Goal: Task Accomplishment & Management: Manage account settings

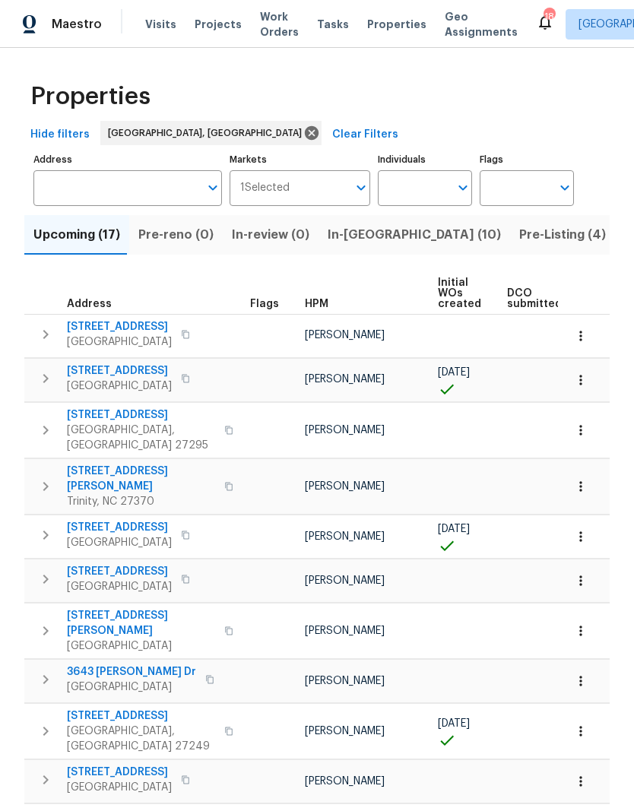
click at [519, 235] on span "Pre-Listing (4)" at bounding box center [562, 234] width 87 height 21
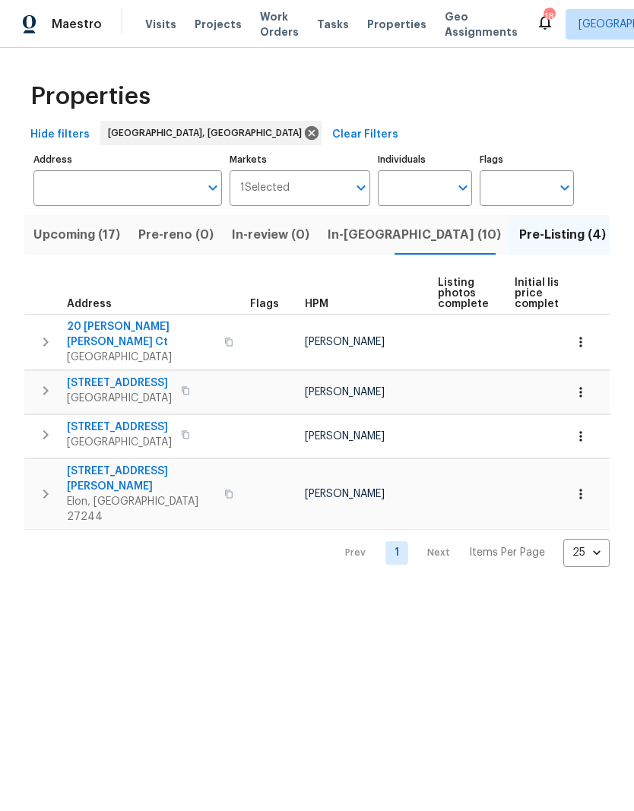
click at [98, 466] on span "310 Trimble Dr" at bounding box center [141, 479] width 148 height 30
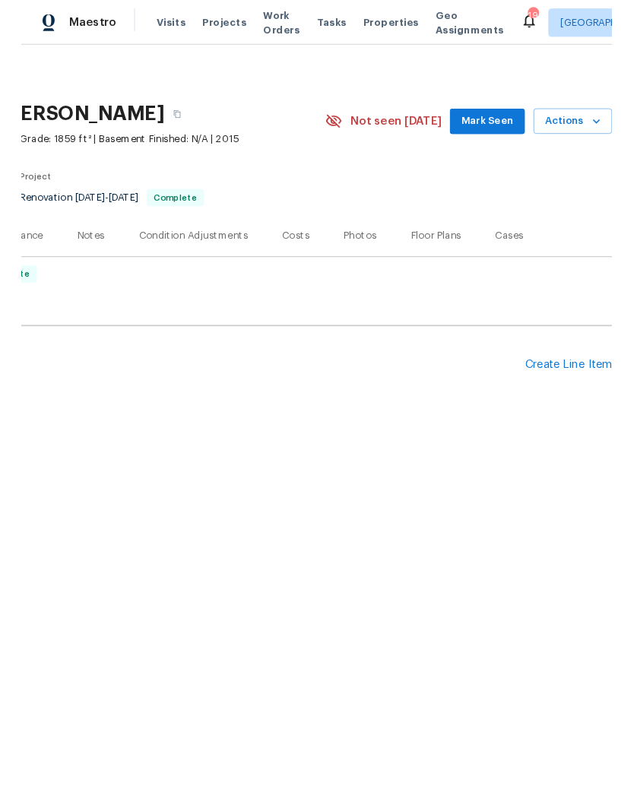
scroll to position [0, 225]
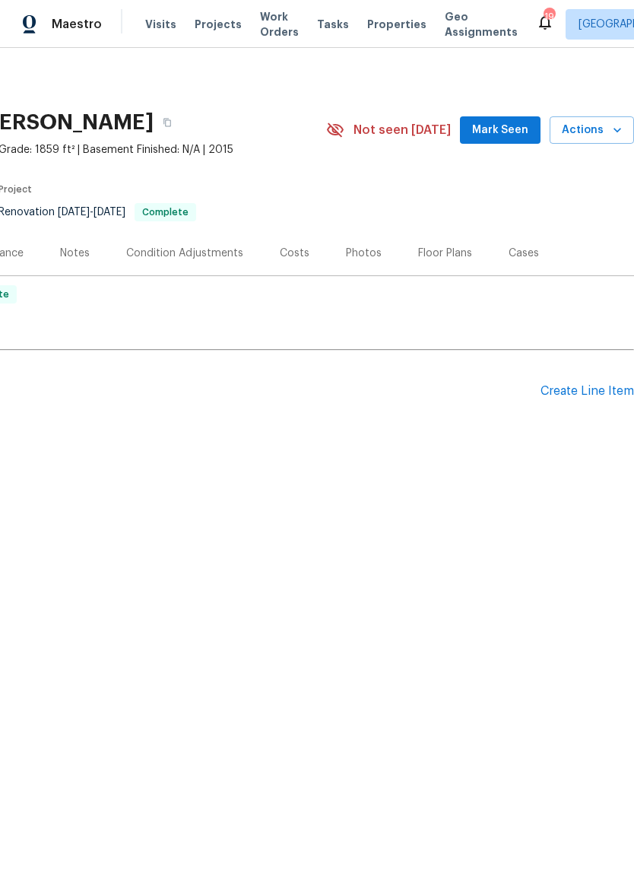
click at [356, 249] on div "Photos" at bounding box center [364, 253] width 36 height 15
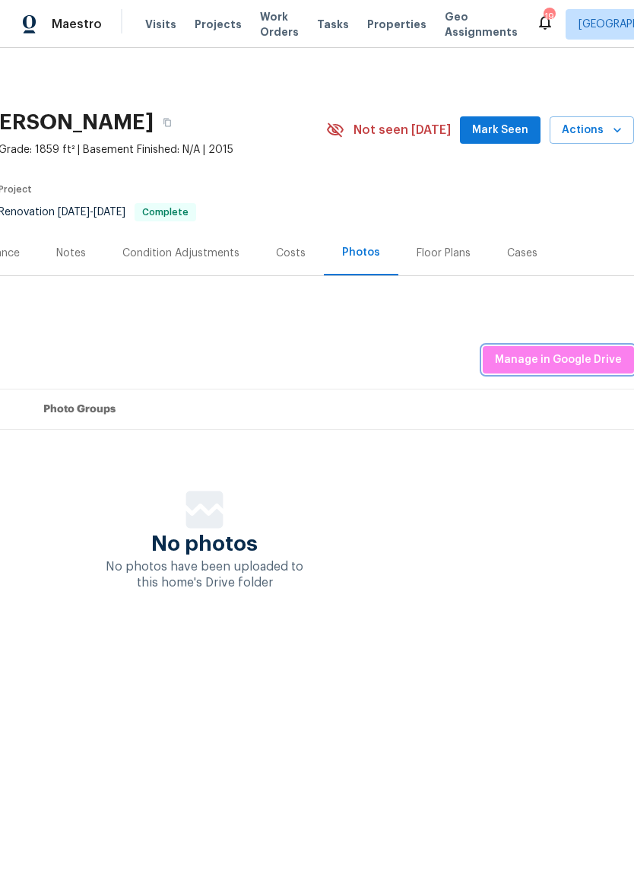
click at [560, 372] on button "Manage in Google Drive" at bounding box center [558, 360] width 151 height 28
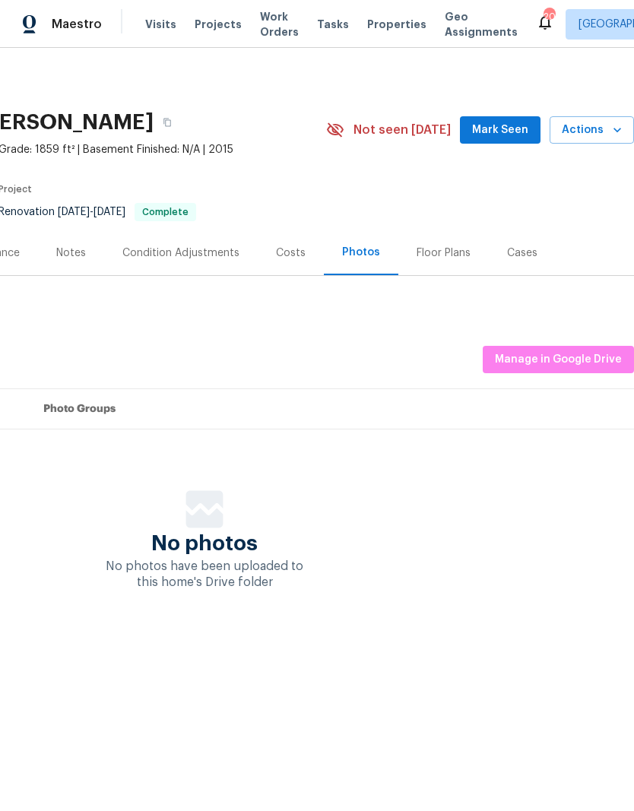
scroll to position [0, 225]
click at [510, 125] on span "Mark Seen" at bounding box center [500, 130] width 56 height 19
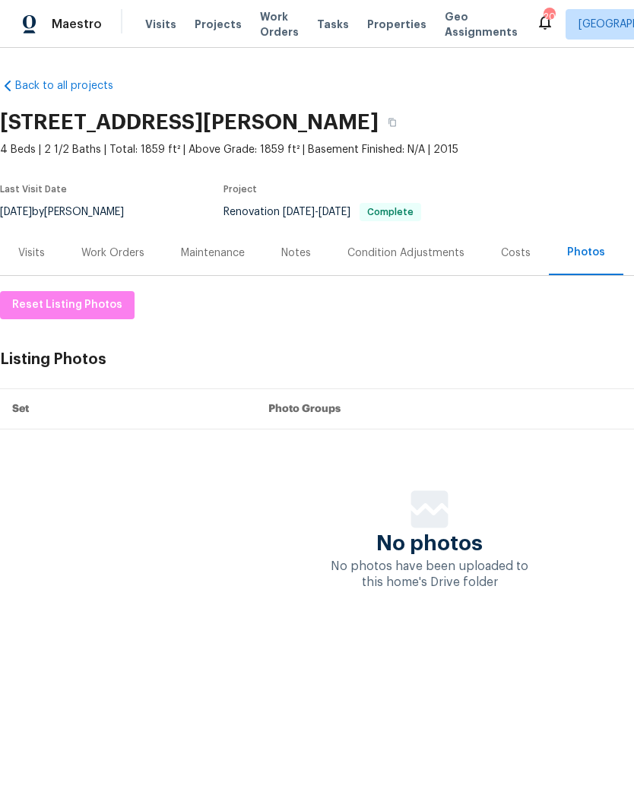
scroll to position [0, 0]
click at [371, 21] on span "Properties" at bounding box center [396, 24] width 59 height 15
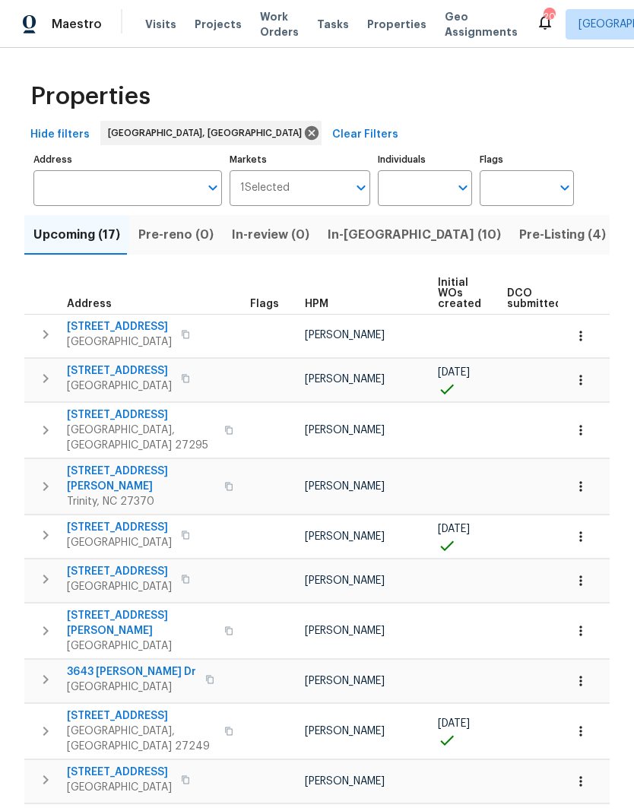
click at [519, 240] on span "Pre-Listing (4)" at bounding box center [562, 234] width 87 height 21
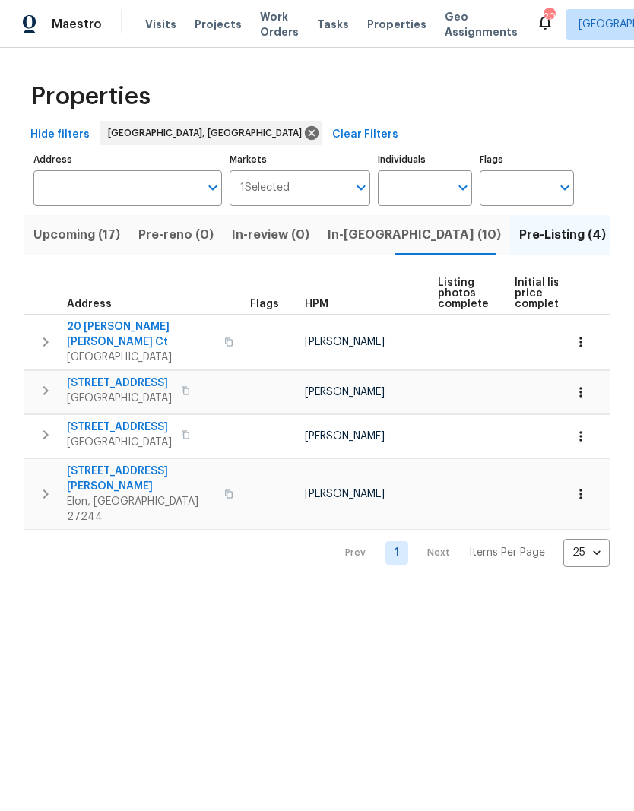
click at [129, 391] on span "Greensboro, NC 27406" at bounding box center [119, 398] width 105 height 15
click at [105, 350] on span "Greensboro, NC 27407" at bounding box center [141, 357] width 148 height 15
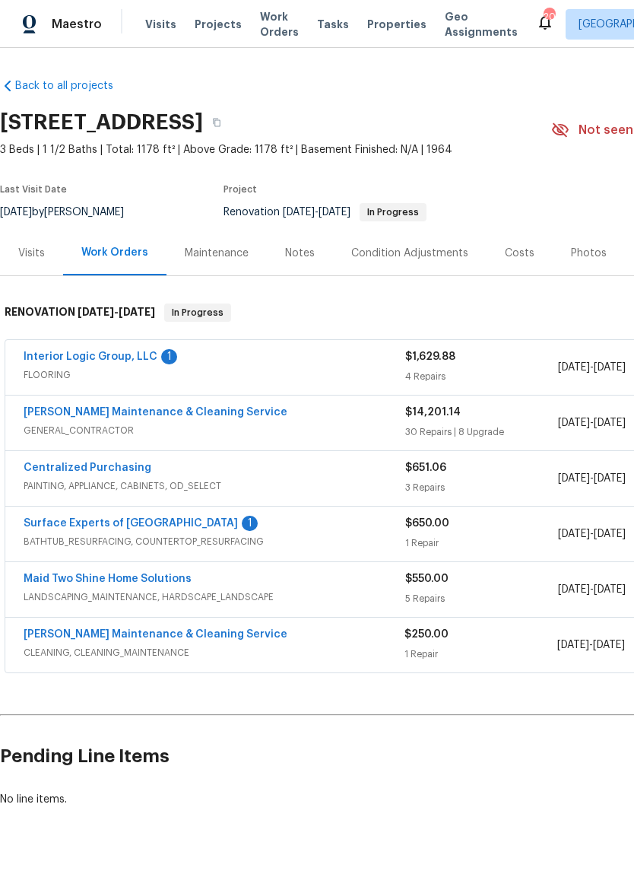
click at [157, 528] on link "Surface Experts of [GEOGRAPHIC_DATA]" at bounding box center [131, 523] width 214 height 11
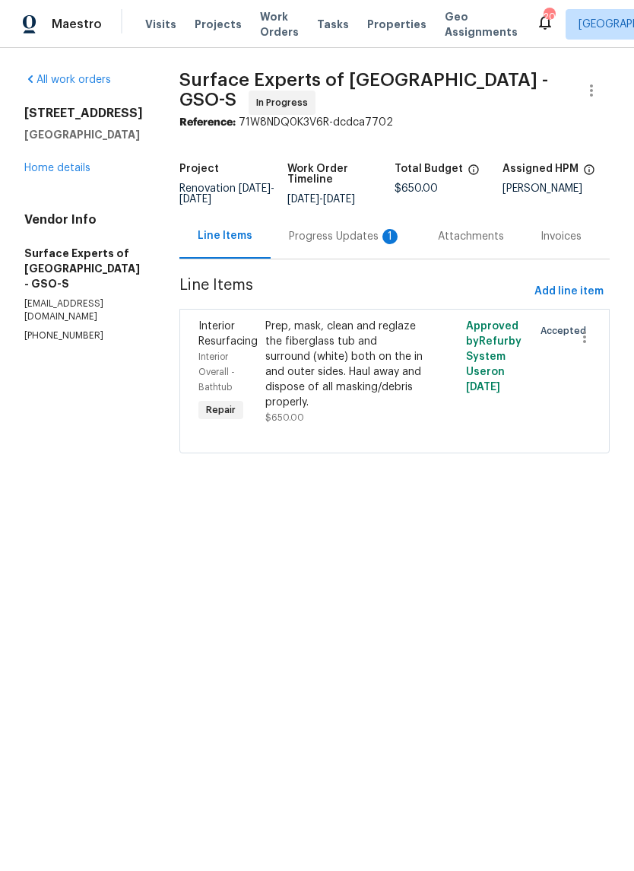
click at [351, 240] on div "Progress Updates 1" at bounding box center [345, 236] width 113 height 15
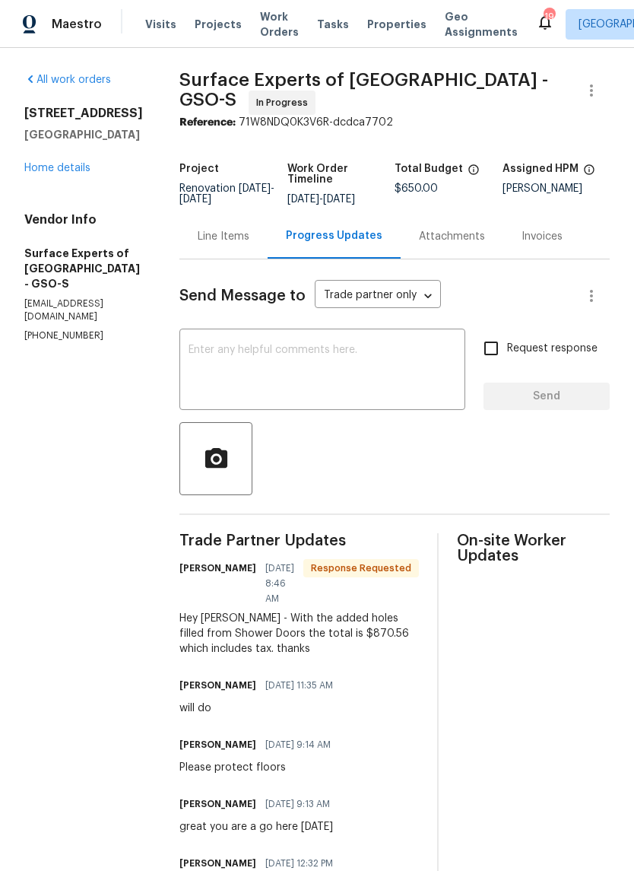
click at [52, 173] on link "Home details" at bounding box center [57, 168] width 66 height 11
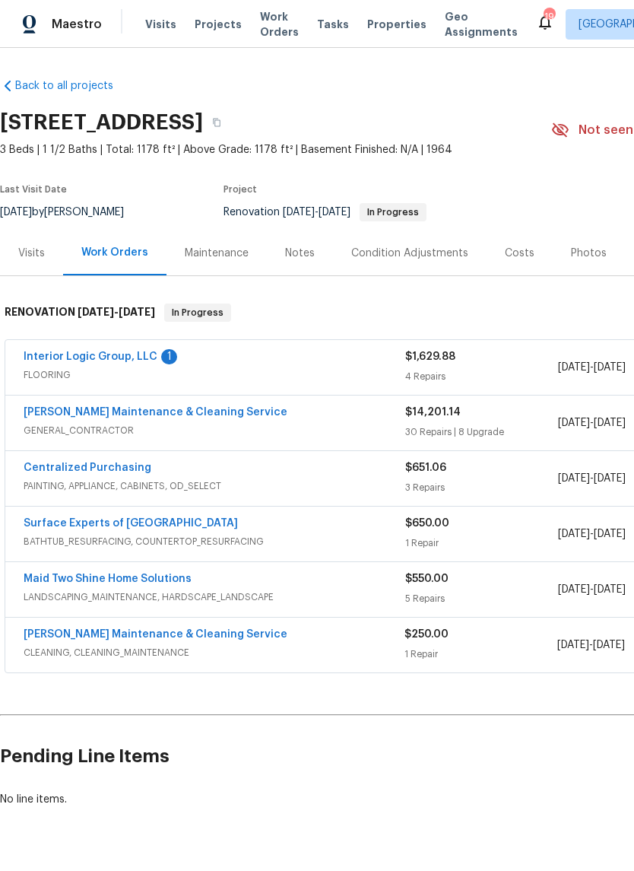
click at [124, 526] on link "Surface Experts of Winston-Salem" at bounding box center [131, 523] width 214 height 11
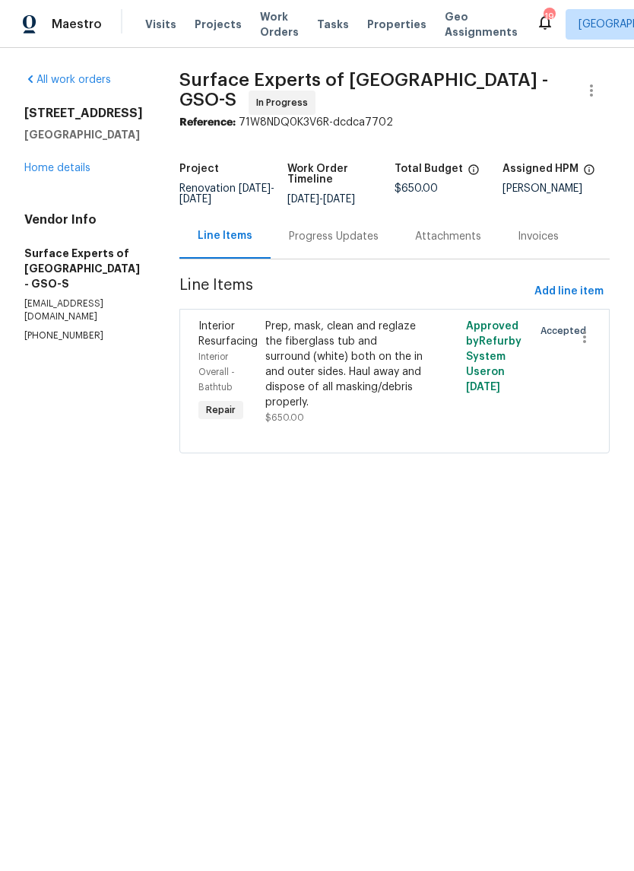
click at [354, 370] on div "Prep, mask, clean and reglaze the fiberglass tub and surround (white) both on t…" at bounding box center [344, 364] width 158 height 91
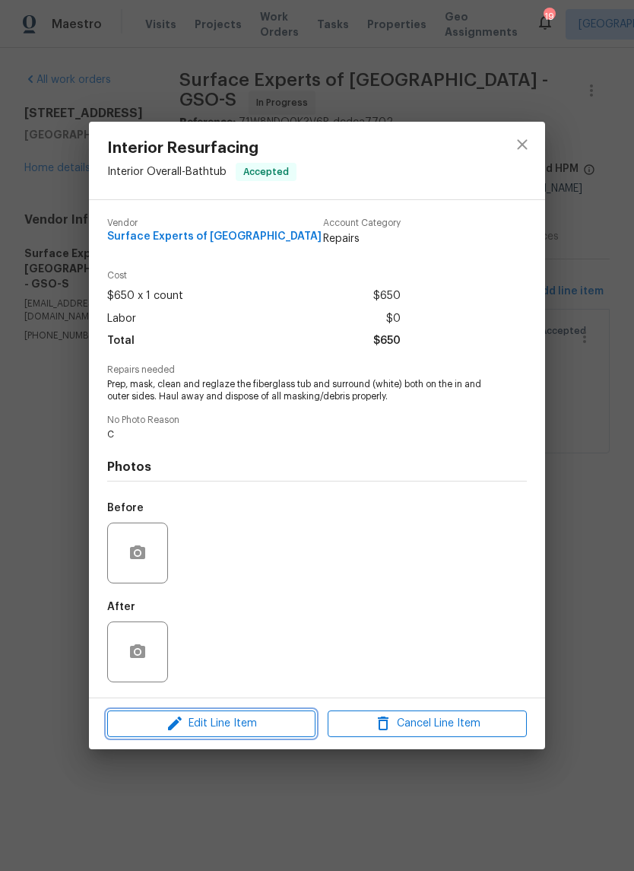
click at [240, 730] on span "Edit Line Item" at bounding box center [211, 723] width 199 height 19
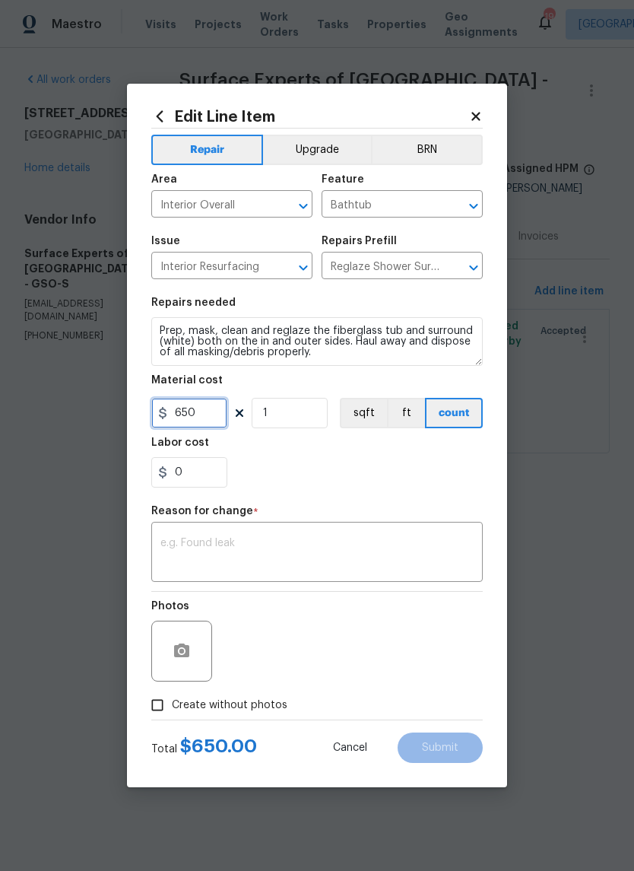
click at [211, 413] on input "650" at bounding box center [189, 413] width 76 height 30
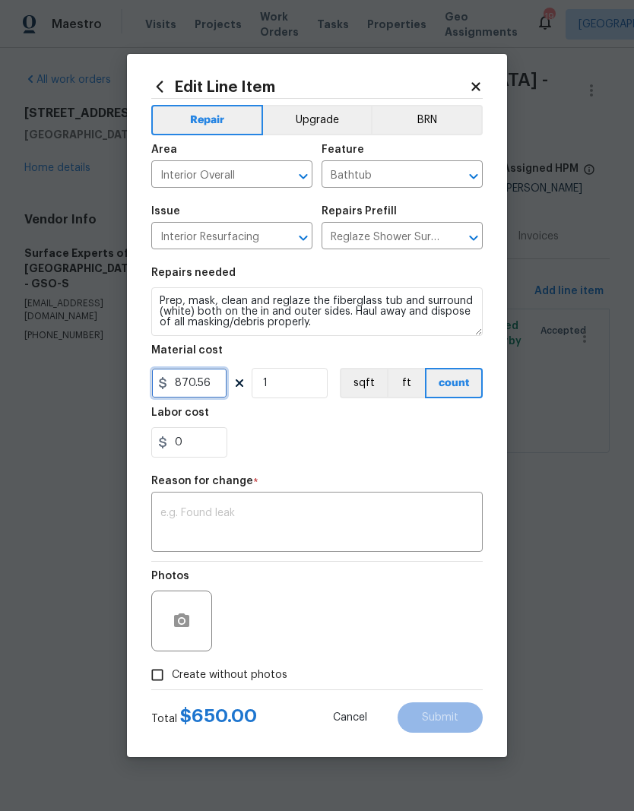
type input "870.56"
click at [351, 424] on div "Labor cost" at bounding box center [317, 418] width 332 height 20
click at [286, 516] on textarea at bounding box center [316, 524] width 313 height 32
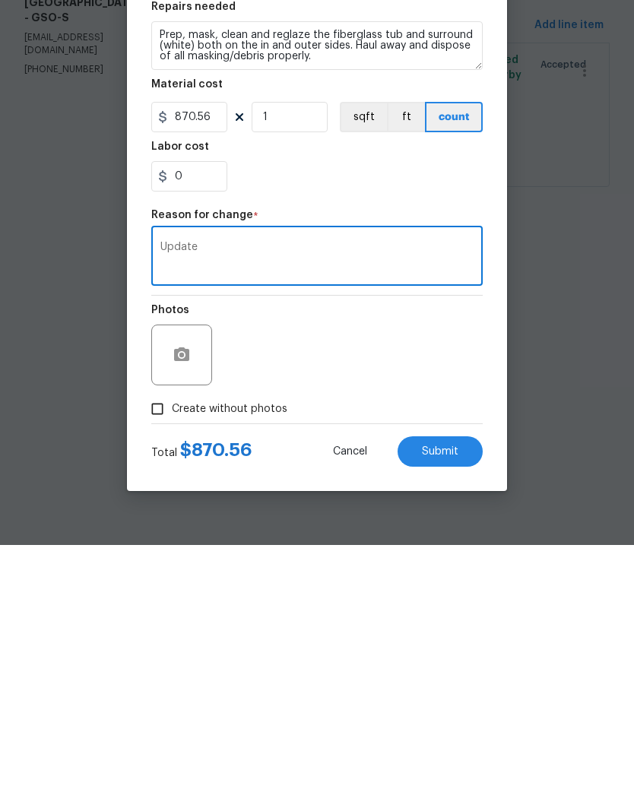
type textarea "Update"
click at [171, 661] on input "Create without photos" at bounding box center [157, 675] width 29 height 29
checkbox input "true"
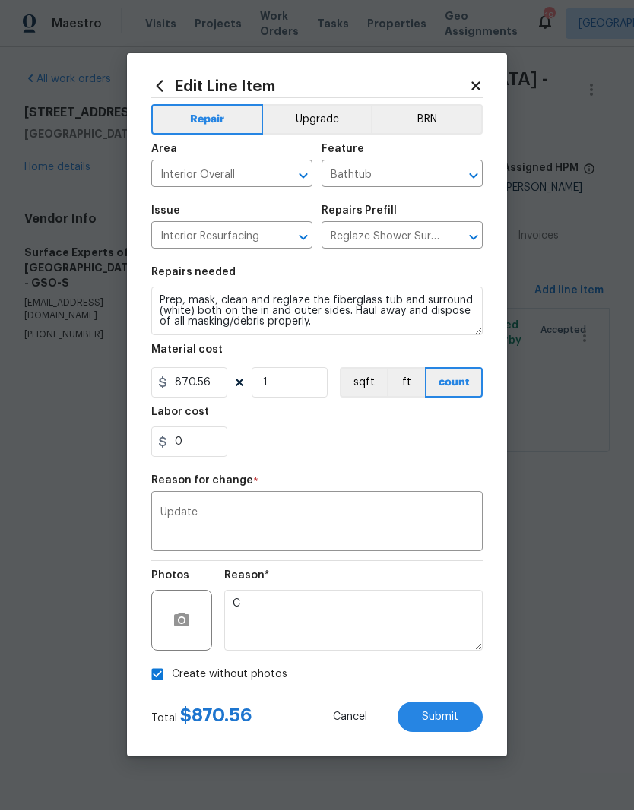
click at [458, 729] on button "Submit" at bounding box center [440, 718] width 85 height 30
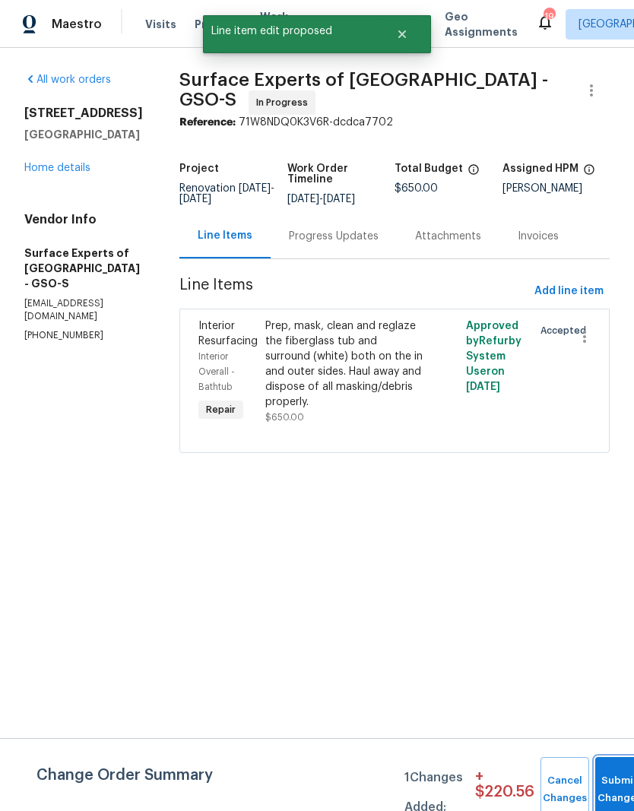
click at [611, 782] on button "Submit Changes" at bounding box center [619, 789] width 49 height 65
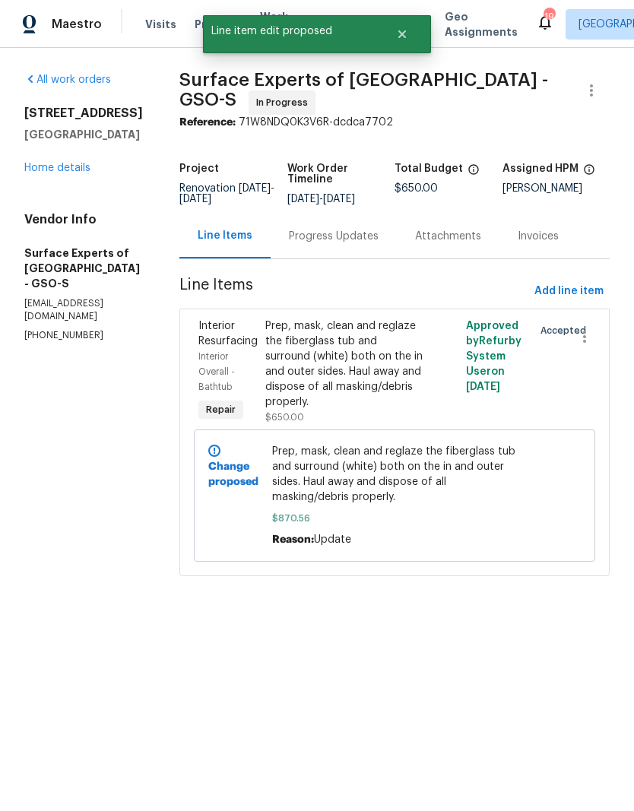
click at [76, 173] on link "Home details" at bounding box center [57, 168] width 66 height 11
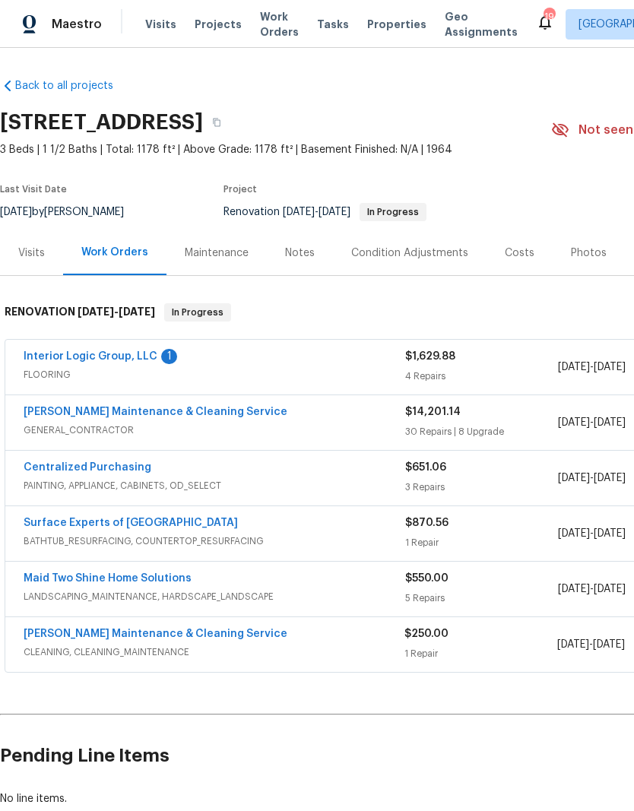
click at [182, 527] on link "Surface Experts of Winston-Salem" at bounding box center [131, 523] width 214 height 11
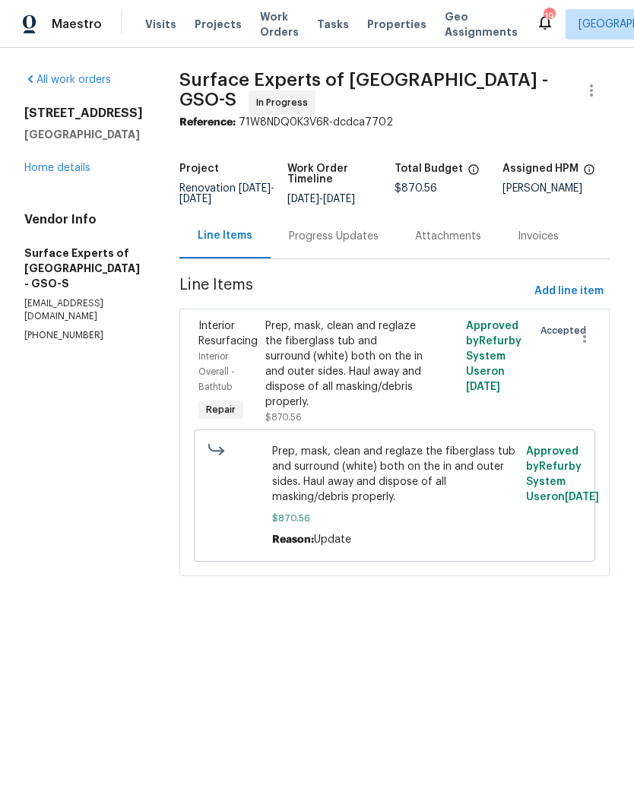
click at [336, 244] on div "Progress Updates" at bounding box center [334, 236] width 90 height 15
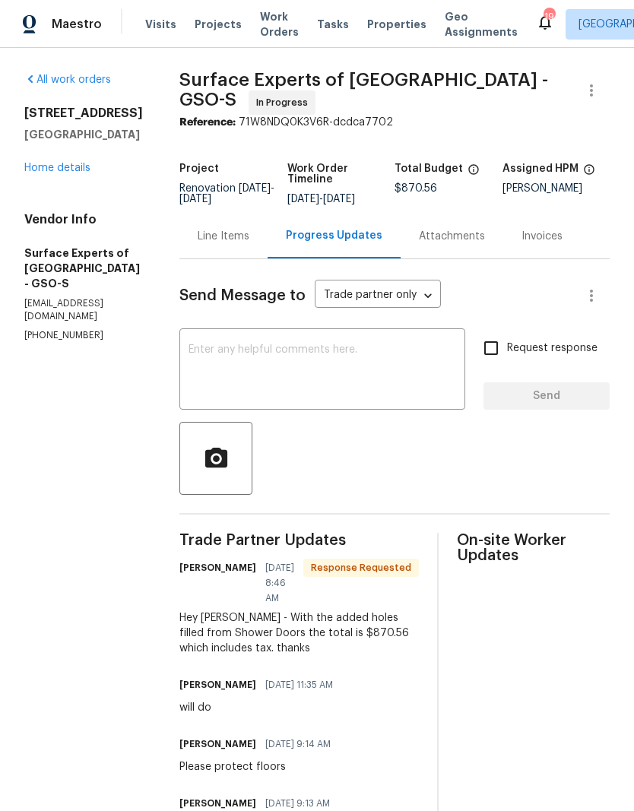
click at [317, 372] on textarea at bounding box center [323, 370] width 268 height 53
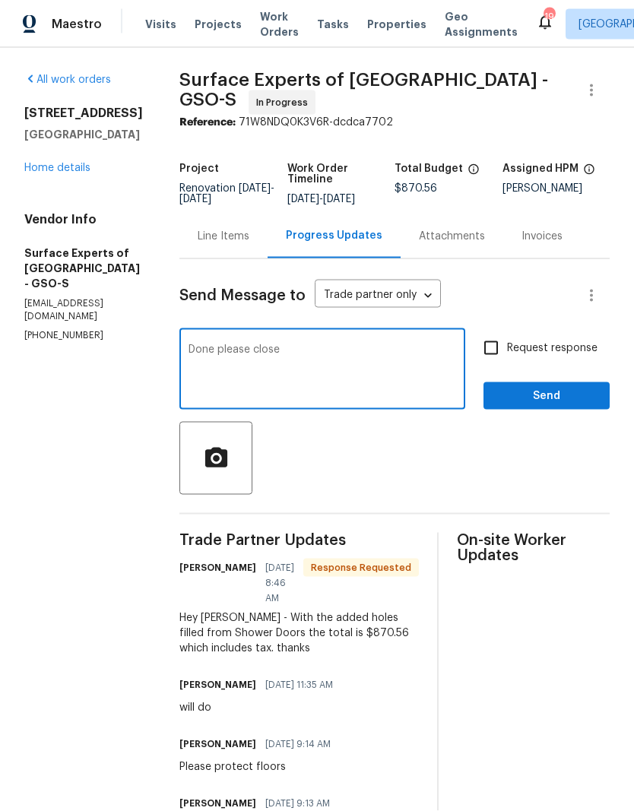
type textarea "Done please close"
click at [504, 364] on input "Request response" at bounding box center [491, 348] width 32 height 32
checkbox input "true"
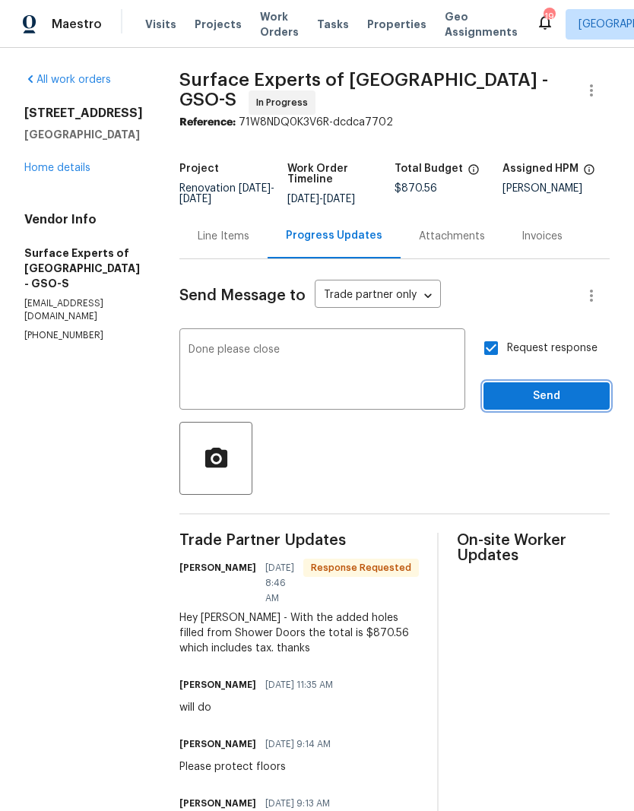
click at [525, 395] on button "Send" at bounding box center [547, 396] width 126 height 28
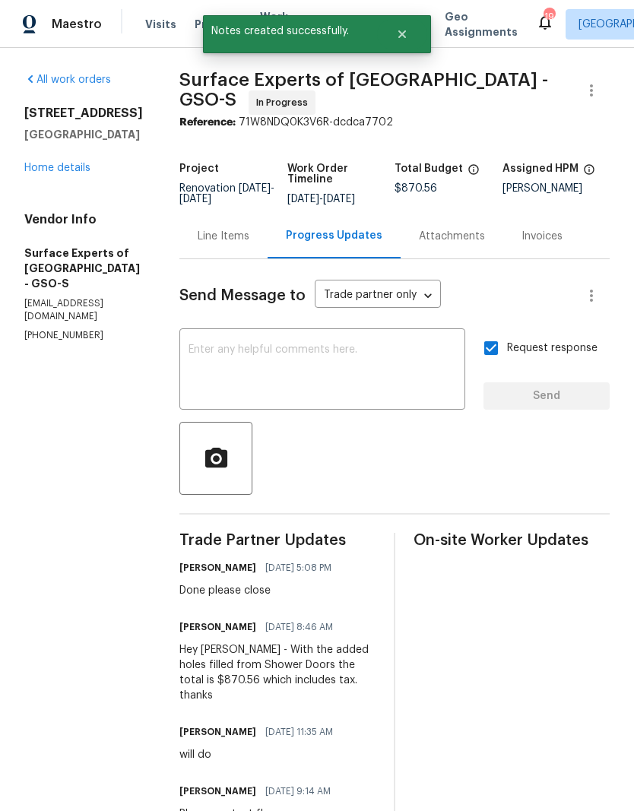
click at [56, 173] on link "Home details" at bounding box center [57, 168] width 66 height 11
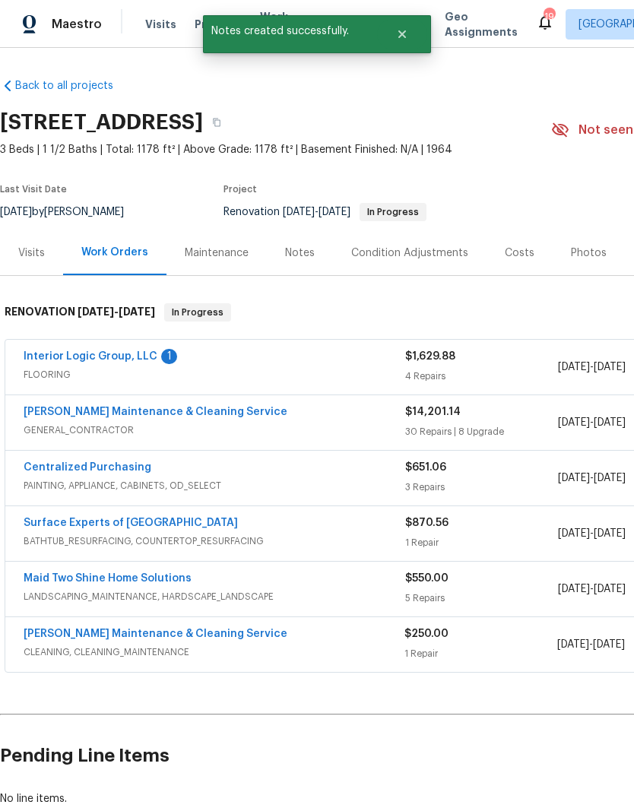
click at [98, 361] on link "Interior Logic Group, LLC" at bounding box center [91, 356] width 134 height 11
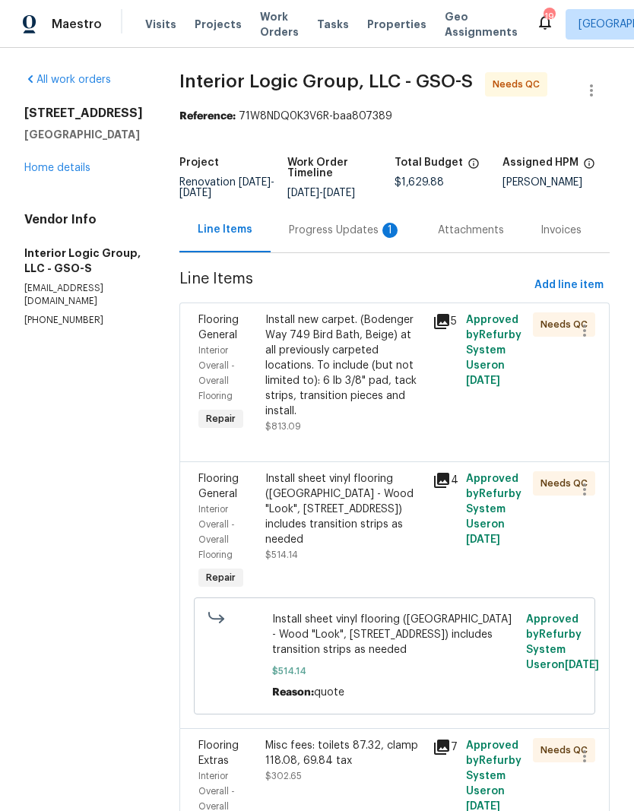
click at [367, 380] on div "Install new carpet. (Bodenger Way 749 Bird Bath, Beige) at all previously carpe…" at bounding box center [344, 366] width 158 height 106
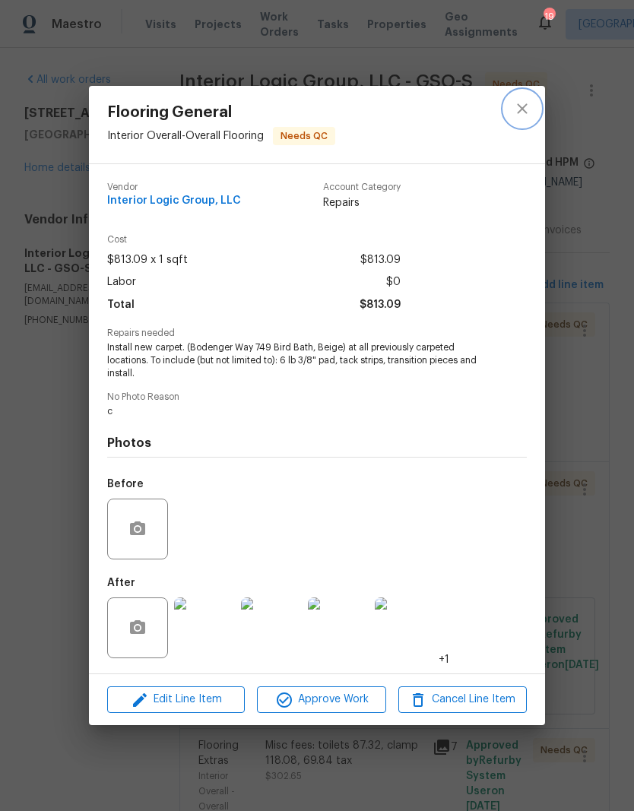
click at [517, 100] on icon "close" at bounding box center [522, 109] width 18 height 18
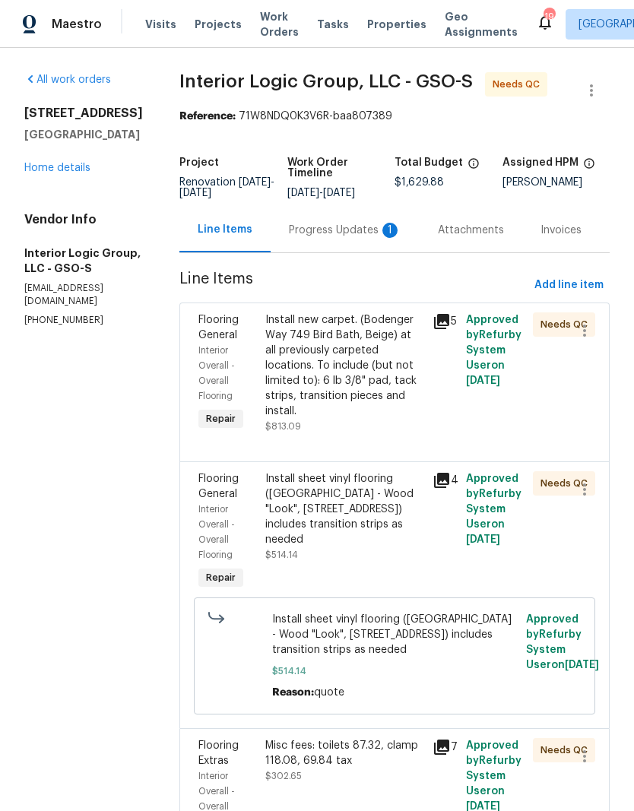
click at [344, 238] on div "Progress Updates 1" at bounding box center [345, 230] width 113 height 15
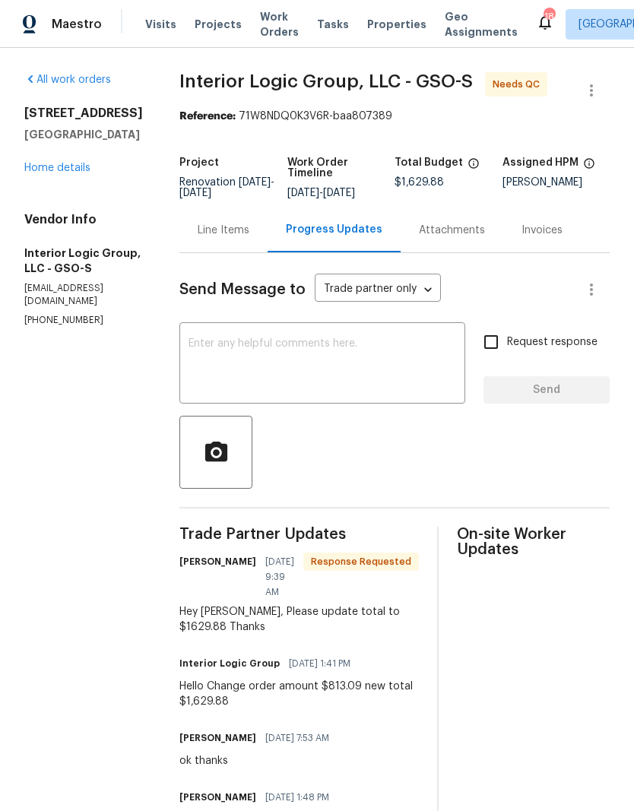
click at [320, 389] on textarea at bounding box center [323, 364] width 268 height 53
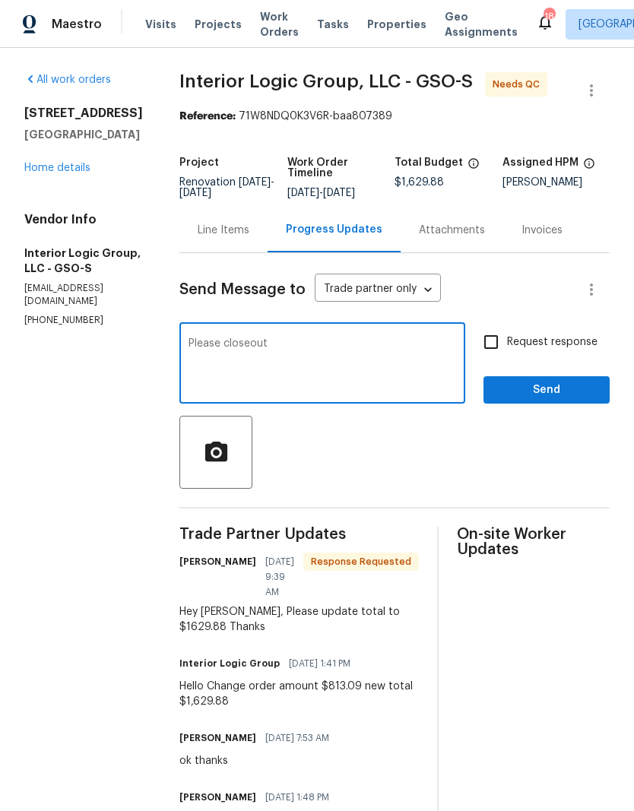
type textarea "Please closeout"
click at [538, 400] on span "Send" at bounding box center [547, 390] width 102 height 19
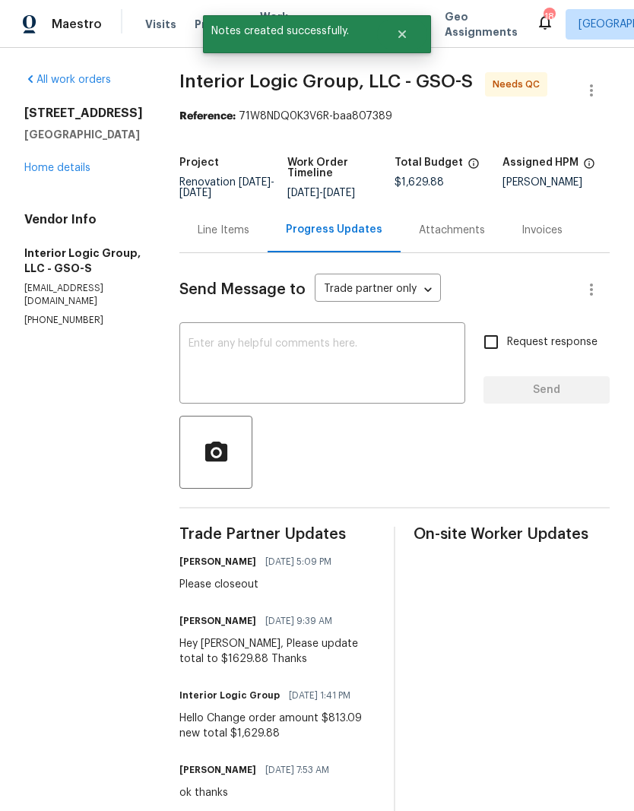
click at [62, 173] on link "Home details" at bounding box center [57, 168] width 66 height 11
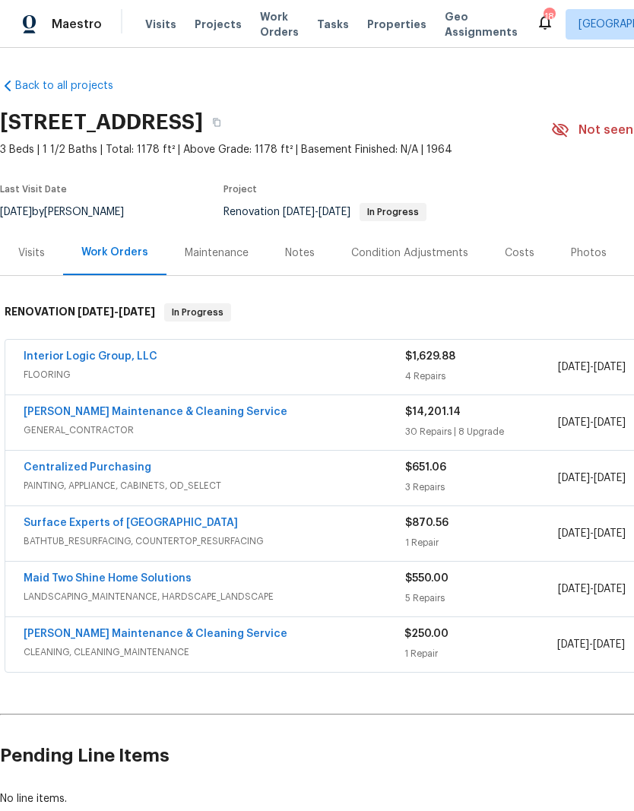
click at [115, 360] on link "Interior Logic Group, LLC" at bounding box center [91, 356] width 134 height 11
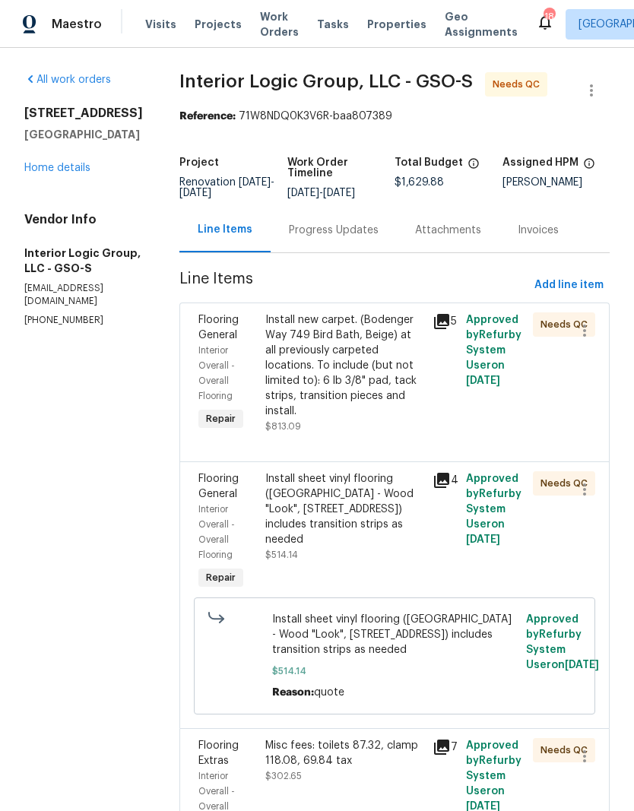
click at [390, 369] on div "Install new carpet. (Bodenger Way 749 Bird Bath, Beige) at all previously carpe…" at bounding box center [344, 366] width 158 height 106
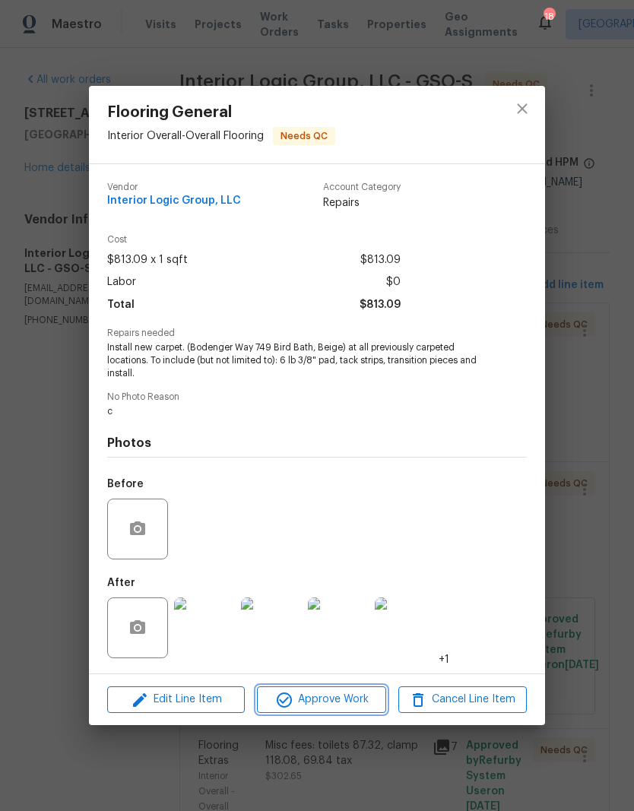
click at [338, 707] on span "Approve Work" at bounding box center [321, 699] width 119 height 19
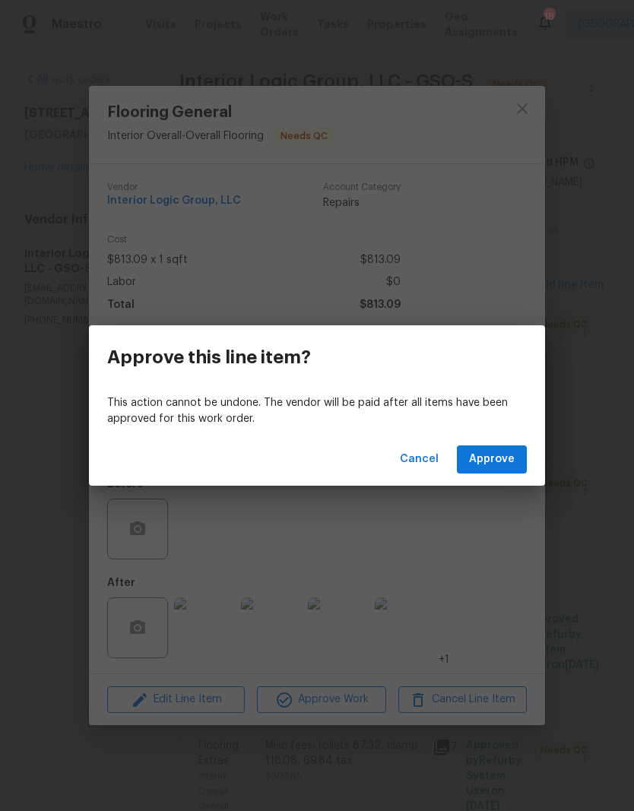
click at [500, 467] on span "Approve" at bounding box center [492, 459] width 46 height 19
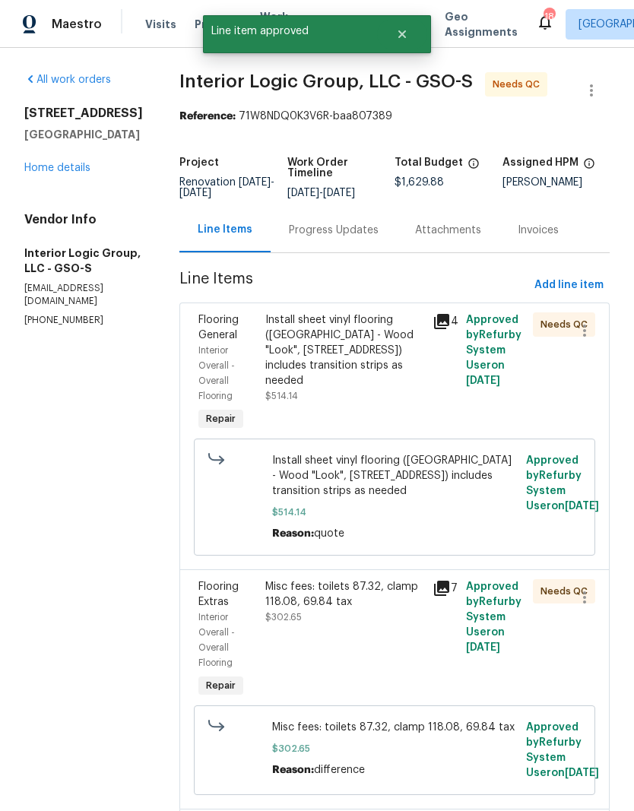
click at [401, 388] on div "Install sheet vinyl flooring (Sugar Valley - Wood "Look", 565 Beacon Hill) incl…" at bounding box center [344, 358] width 158 height 91
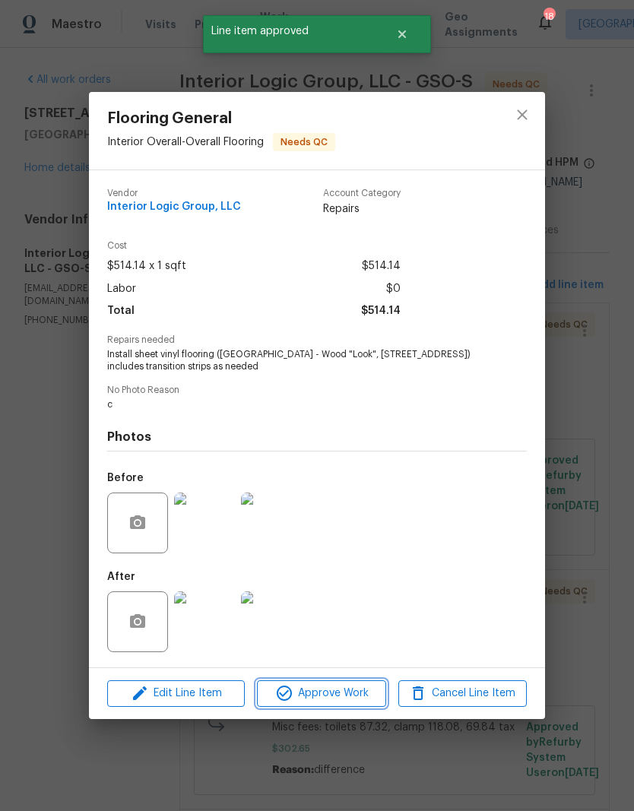
click at [333, 703] on span "Approve Work" at bounding box center [321, 693] width 119 height 19
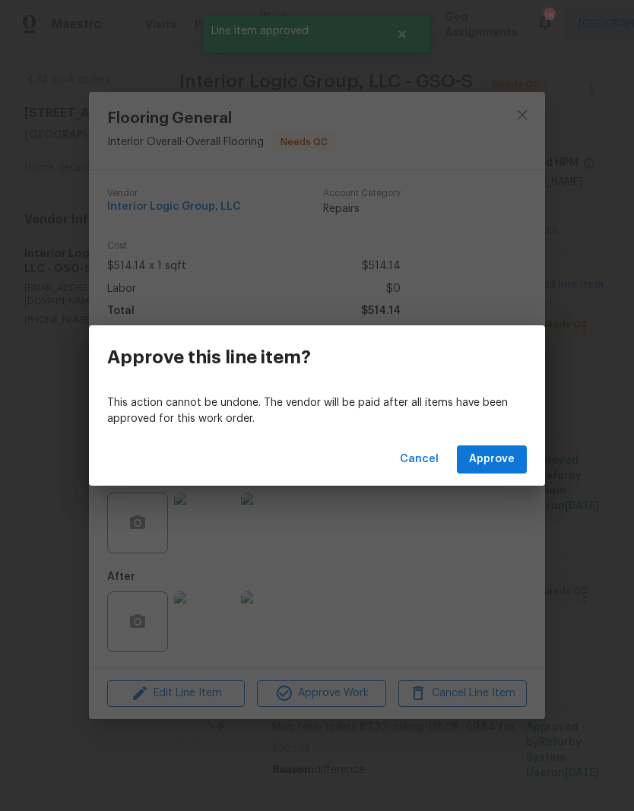
click at [511, 470] on button "Approve" at bounding box center [492, 460] width 70 height 28
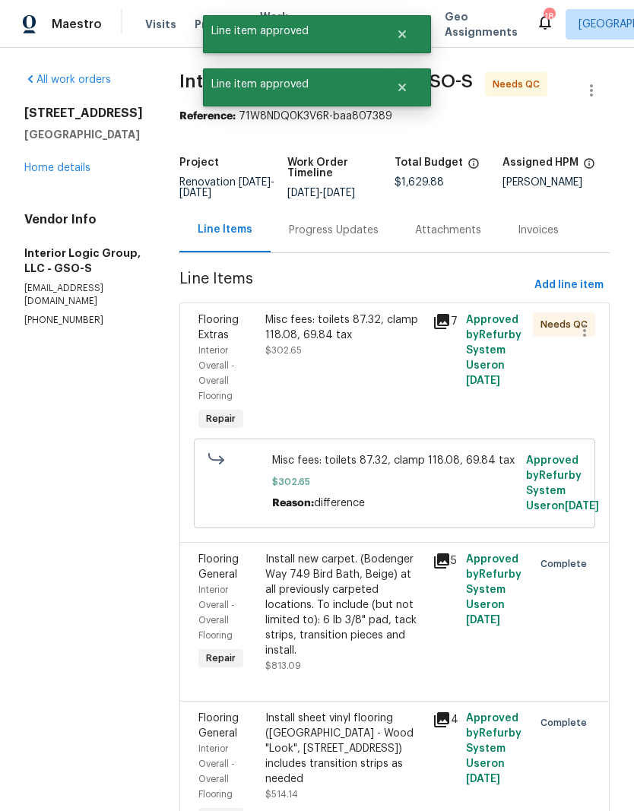
click at [411, 382] on div "Misc fees: toilets 87.32, clamp 118.08, 69.84 tax $302.65" at bounding box center [344, 373] width 167 height 131
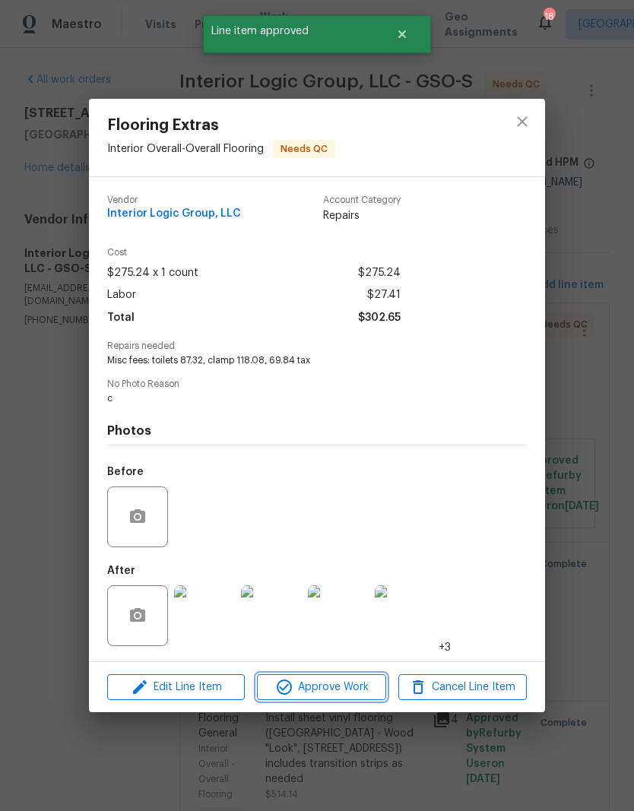
click at [340, 691] on span "Approve Work" at bounding box center [321, 687] width 119 height 19
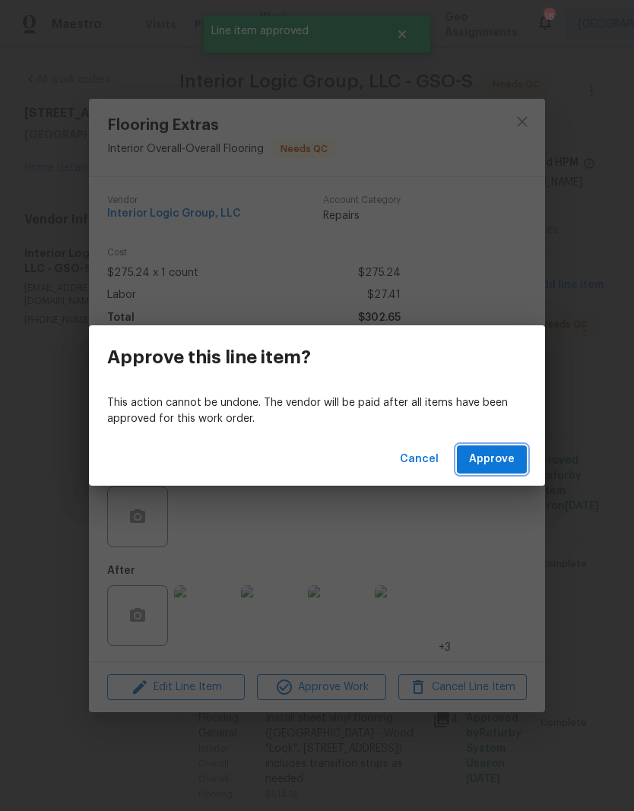
click at [500, 461] on span "Approve" at bounding box center [492, 459] width 46 height 19
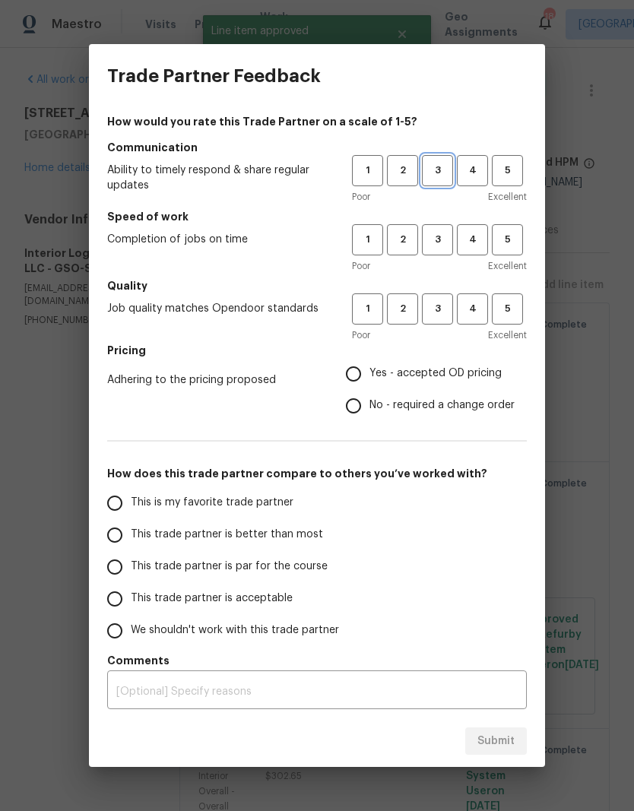
click at [433, 172] on span "3" at bounding box center [438, 170] width 28 height 17
click at [437, 237] on span "3" at bounding box center [438, 239] width 28 height 17
click at [443, 307] on span "3" at bounding box center [438, 308] width 28 height 17
click at [367, 363] on input "Yes - accepted OD pricing" at bounding box center [354, 374] width 32 height 32
radio input "true"
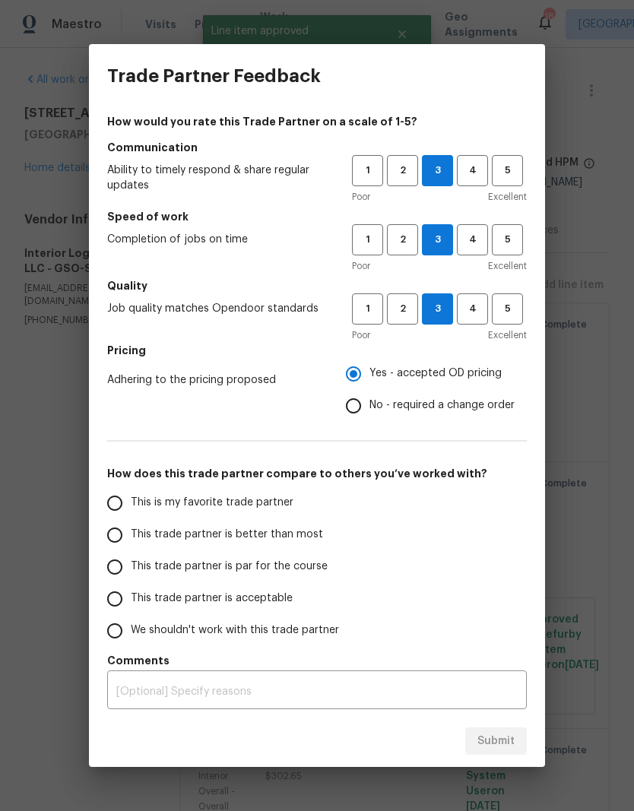
click at [259, 503] on span "This is my favorite trade partner" at bounding box center [212, 503] width 163 height 16
click at [131, 503] on input "This is my favorite trade partner" at bounding box center [115, 503] width 32 height 32
click at [510, 753] on button "Submit" at bounding box center [496, 742] width 62 height 28
radio input "true"
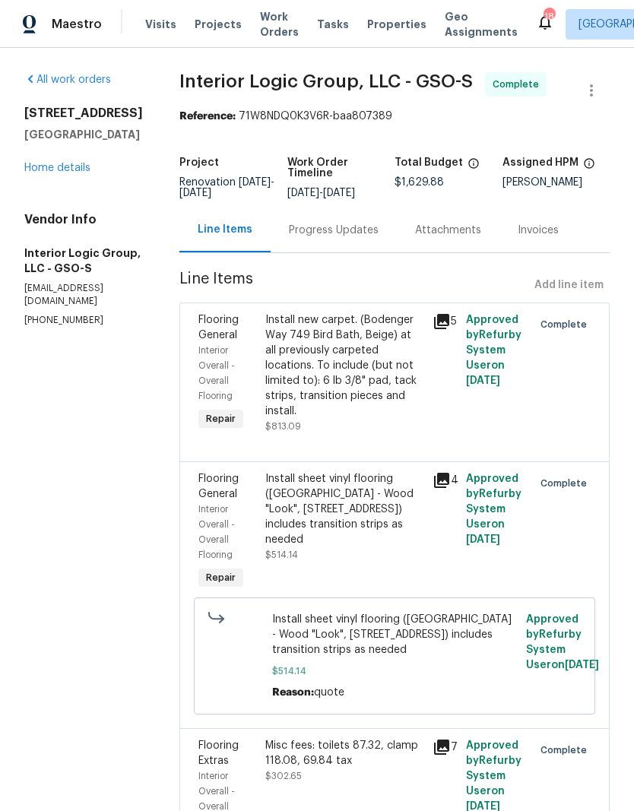
click at [58, 171] on link "Home details" at bounding box center [57, 168] width 66 height 11
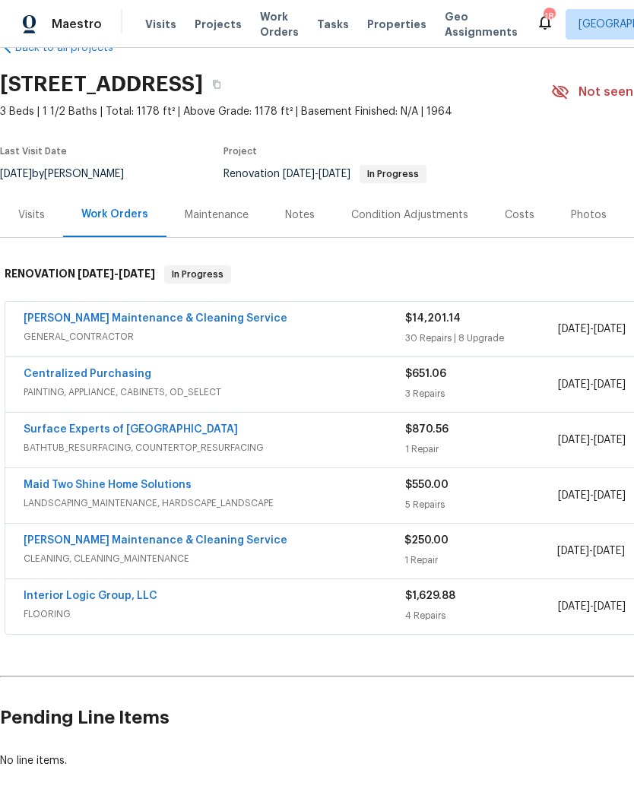
scroll to position [38, 0]
click at [92, 323] on link "Baker's Maintenance & Cleaning Service" at bounding box center [156, 318] width 264 height 11
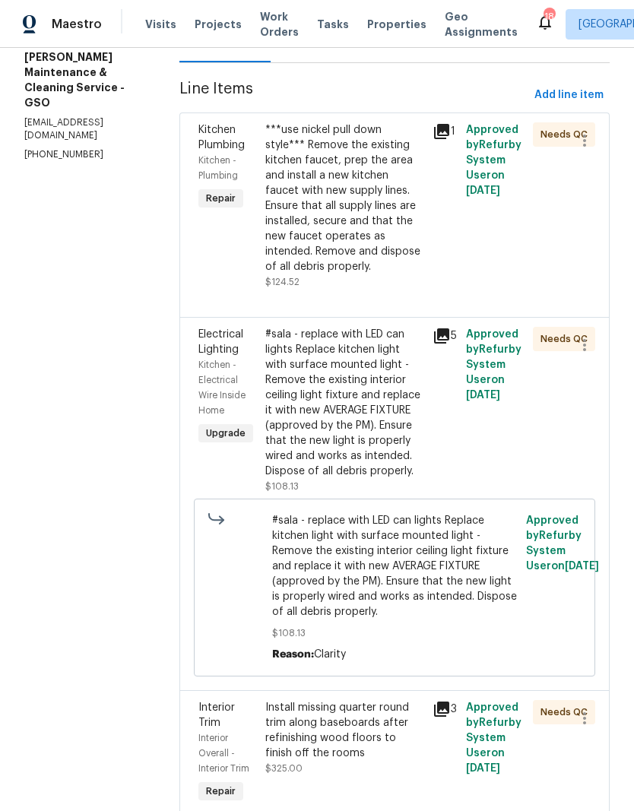
scroll to position [200, 0]
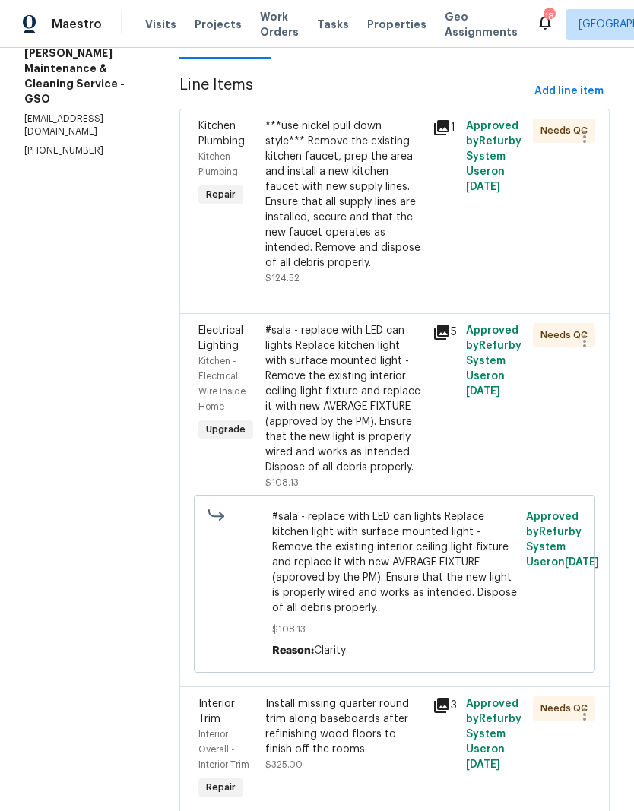
click at [382, 215] on div "***use nickel pull down style*** Remove the existing kitchen faucet, prep the a…" at bounding box center [344, 195] width 158 height 152
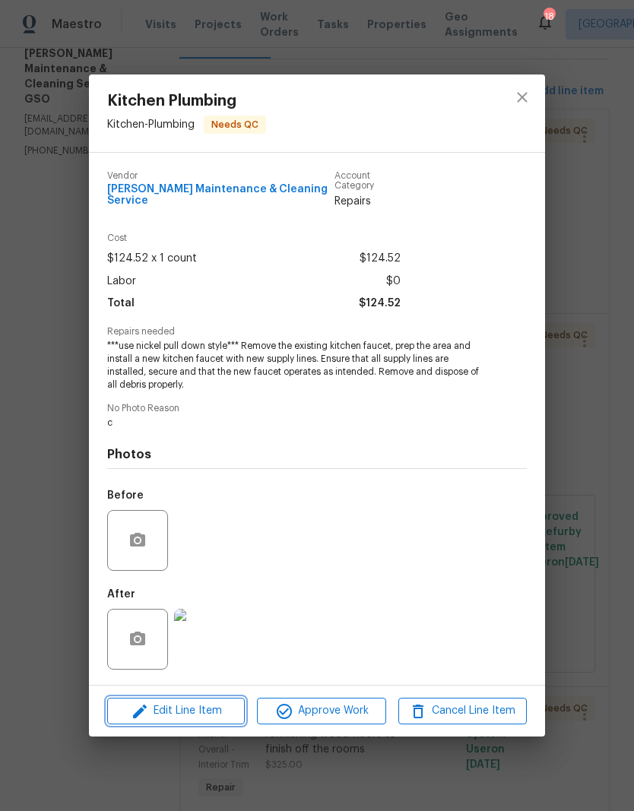
click at [211, 706] on span "Edit Line Item" at bounding box center [176, 711] width 129 height 19
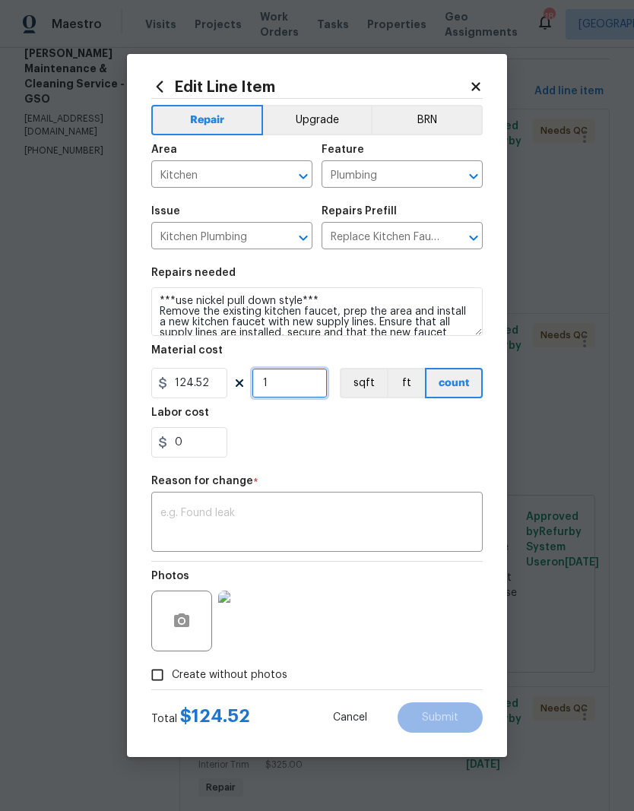
click at [297, 383] on input "1" at bounding box center [290, 383] width 76 height 30
click at [408, 452] on div "0" at bounding box center [317, 442] width 332 height 30
click at [421, 595] on div "Photos" at bounding box center [317, 611] width 332 height 99
click at [397, 454] on div "0" at bounding box center [317, 442] width 332 height 30
click at [385, 433] on div "0" at bounding box center [317, 442] width 332 height 30
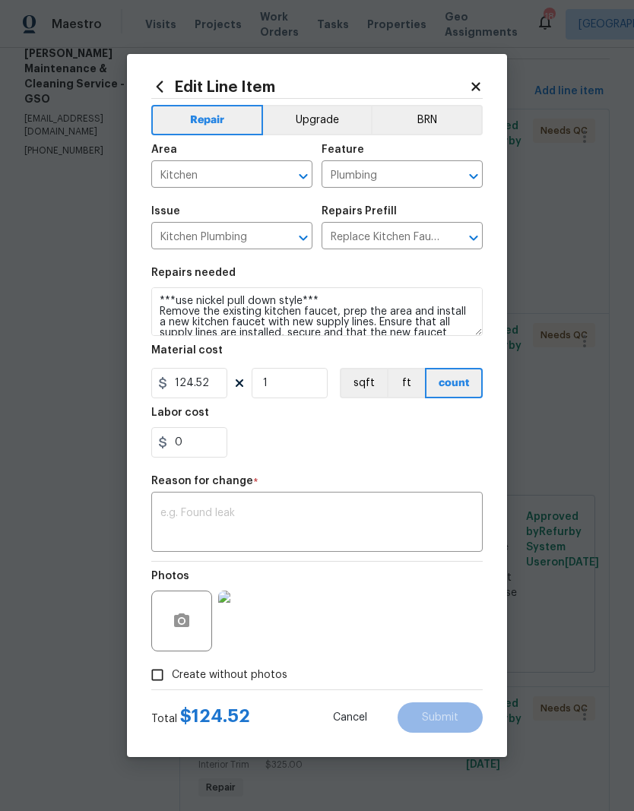
click at [377, 636] on div "Photos" at bounding box center [317, 611] width 332 height 99
click at [160, 671] on input "Create without photos" at bounding box center [157, 675] width 29 height 29
checkbox input "false"
click at [446, 655] on div "Photos" at bounding box center [317, 611] width 332 height 99
click at [477, 90] on icon at bounding box center [476, 87] width 14 height 14
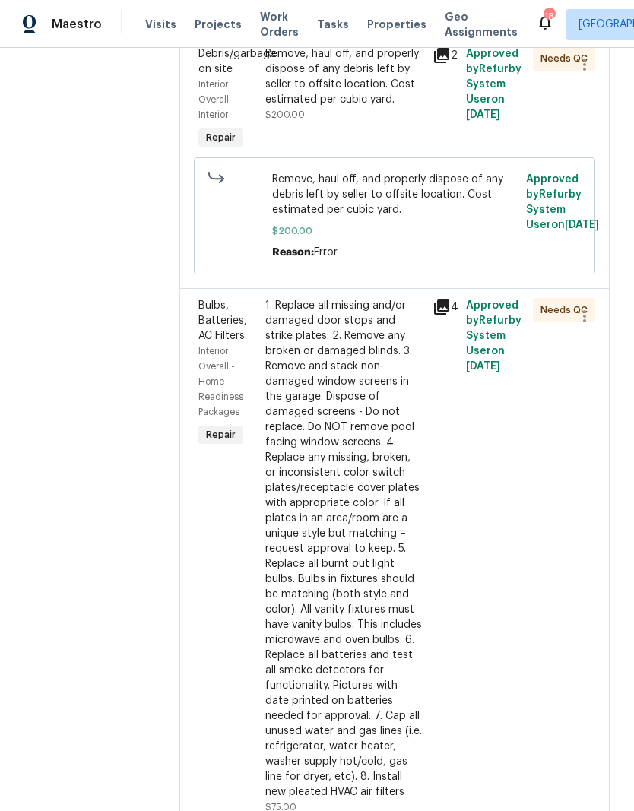
scroll to position [5061, 0]
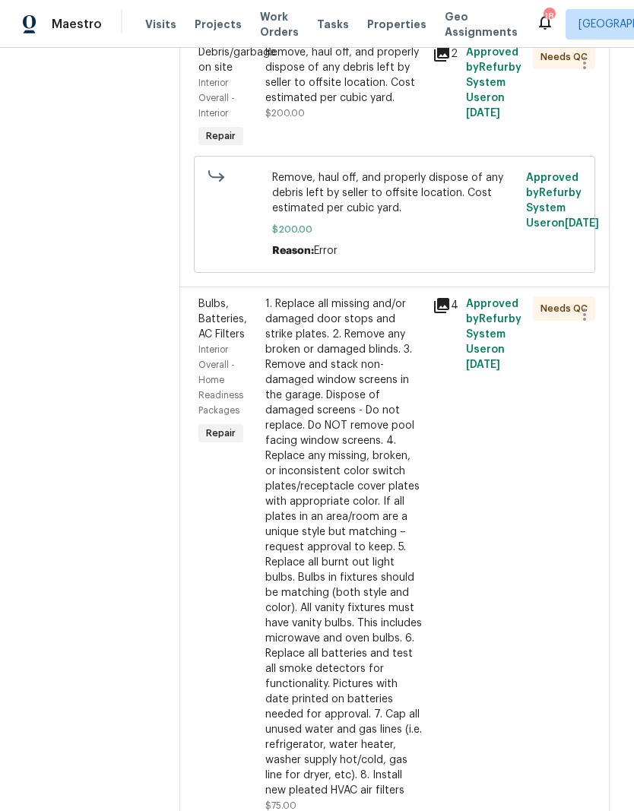
click at [355, 106] on div "Remove, haul off, and properly dispose of any debris left by seller to offsite …" at bounding box center [344, 75] width 158 height 61
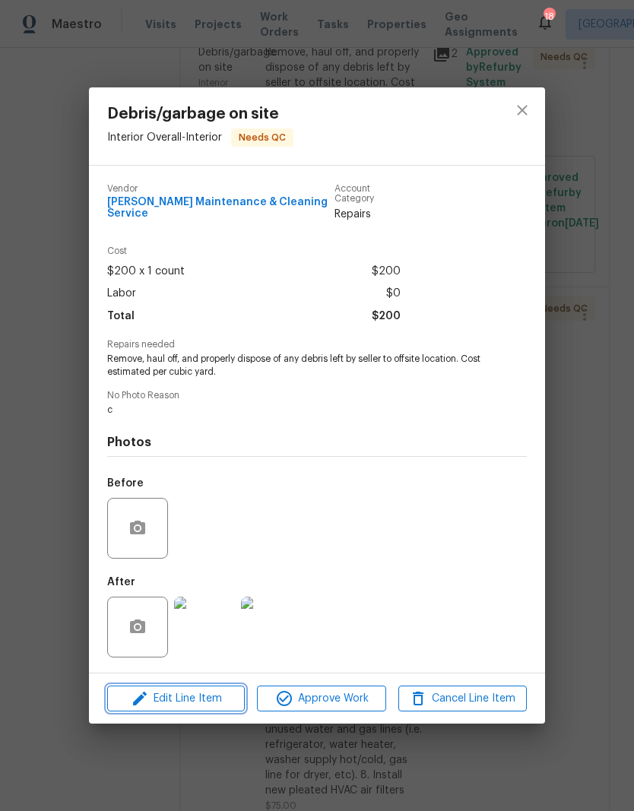
click at [195, 700] on span "Edit Line Item" at bounding box center [176, 699] width 129 height 19
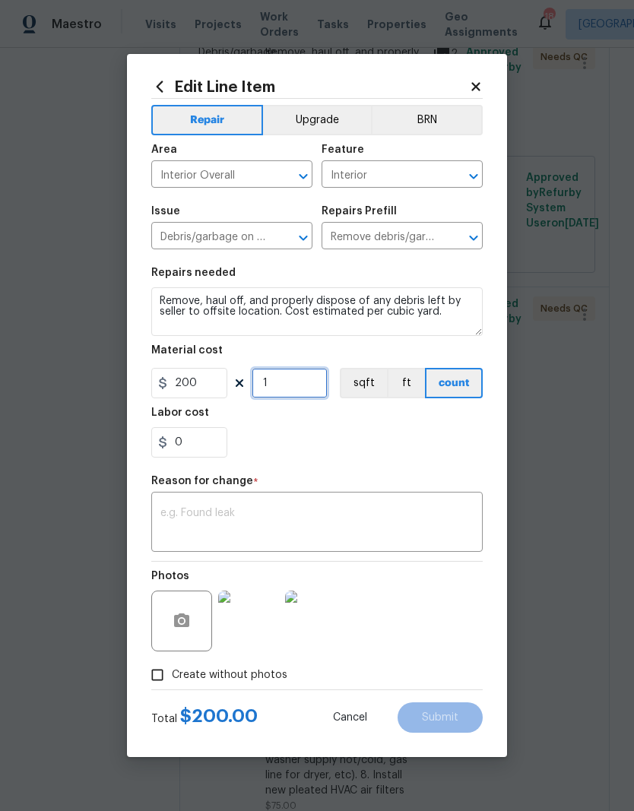
click at [297, 387] on input "1" at bounding box center [290, 383] width 76 height 30
click at [218, 388] on input "200" at bounding box center [189, 383] width 76 height 30
type input "300"
click at [383, 421] on div "Labor cost" at bounding box center [317, 418] width 332 height 20
click at [287, 521] on textarea at bounding box center [316, 524] width 313 height 32
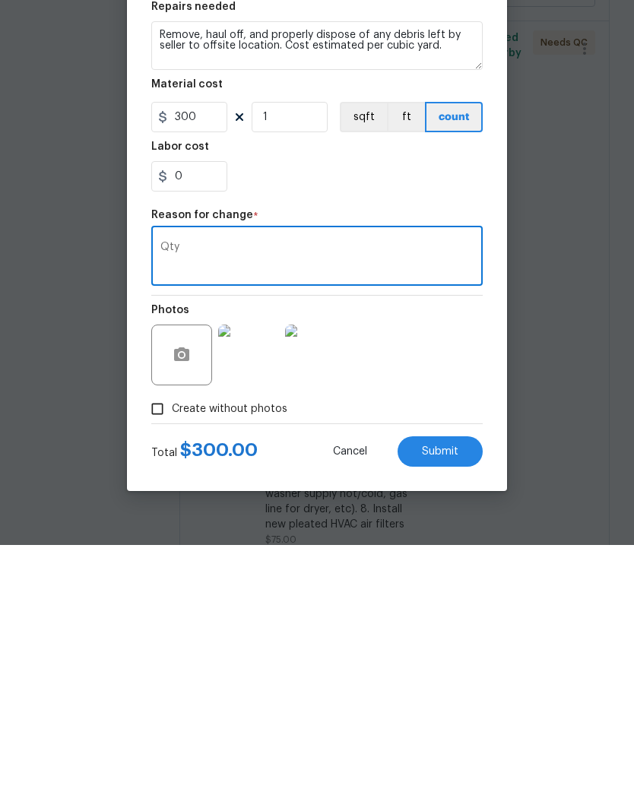
type textarea "Qty"
click at [465, 703] on button "Submit" at bounding box center [440, 718] width 85 height 30
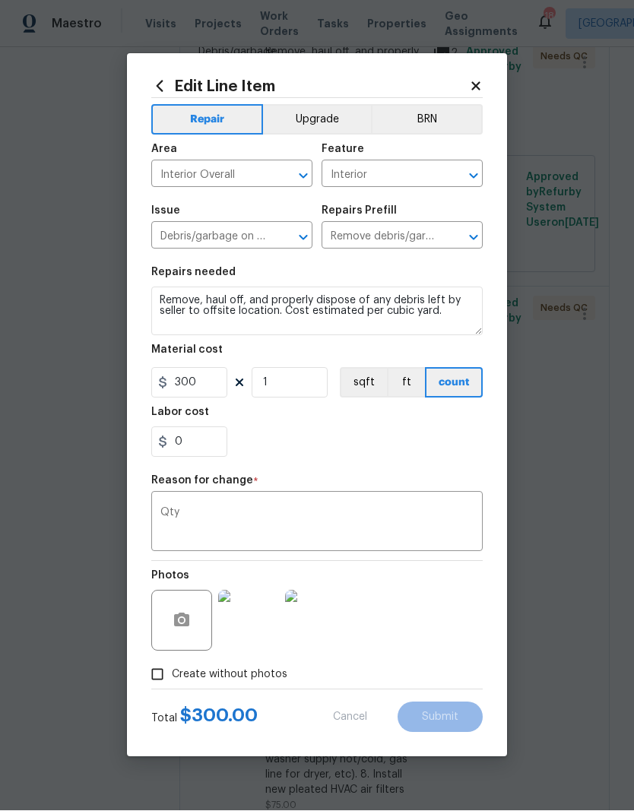
type input "200"
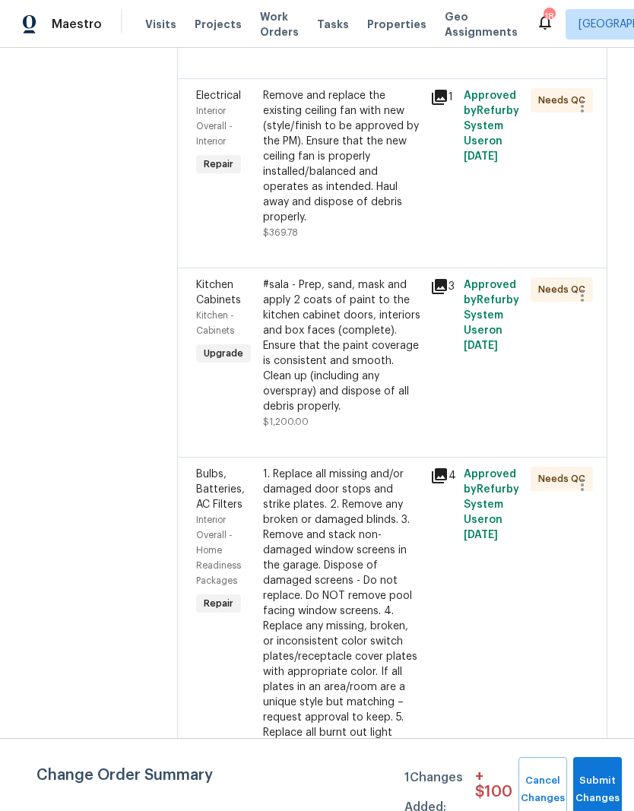
scroll to position [5006, 2]
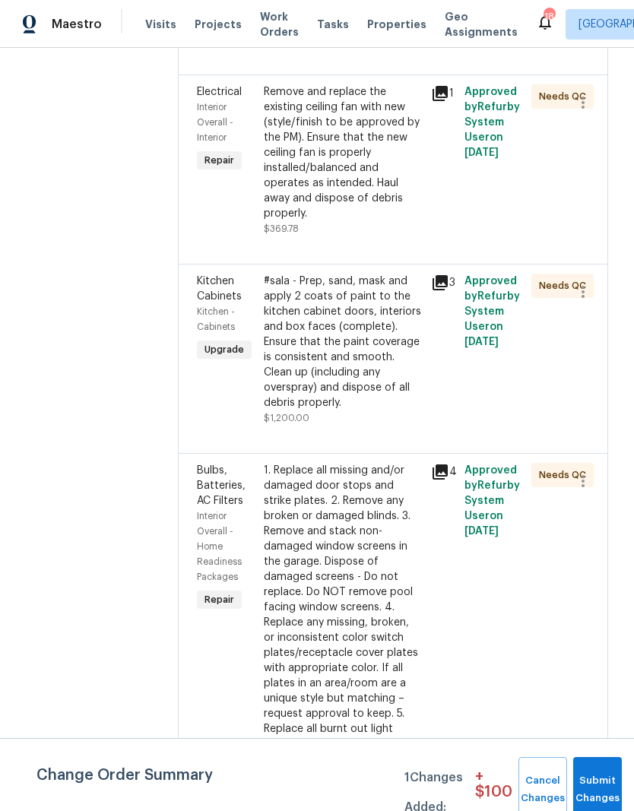
click at [350, 221] on div "Remove and replace the existing ceiling fan with new (style/finish to be approv…" at bounding box center [343, 152] width 158 height 137
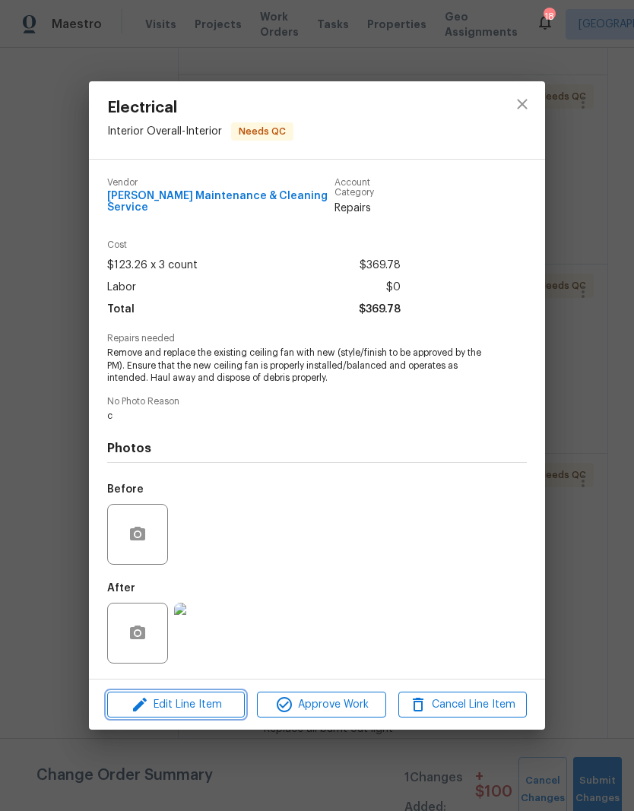
click at [212, 696] on span "Edit Line Item" at bounding box center [176, 705] width 129 height 19
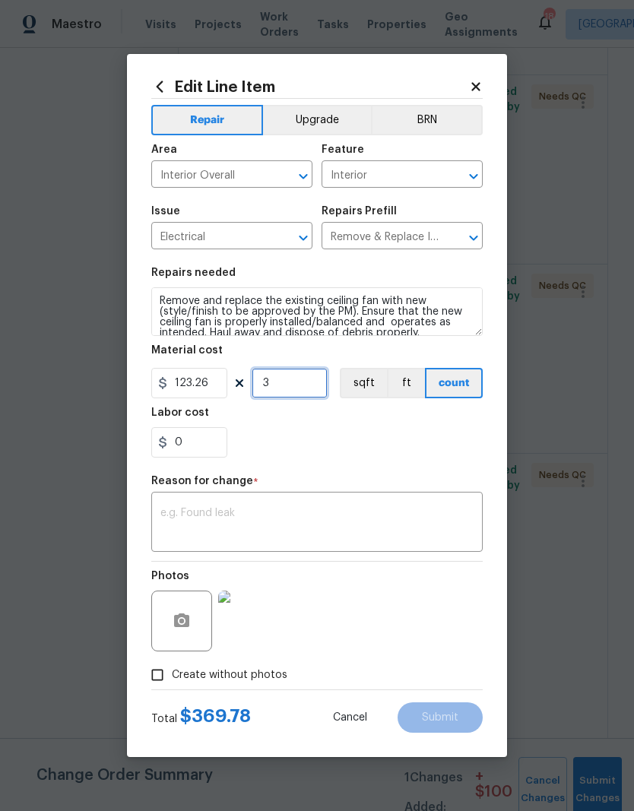
click at [300, 387] on input "3" at bounding box center [290, 383] width 76 height 30
type input "4"
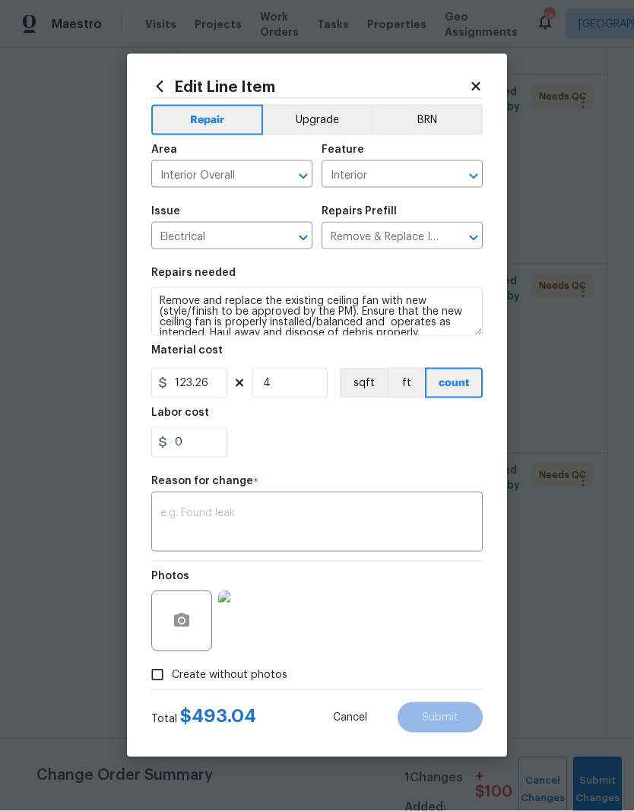
click at [277, 515] on textarea at bounding box center [316, 524] width 313 height 32
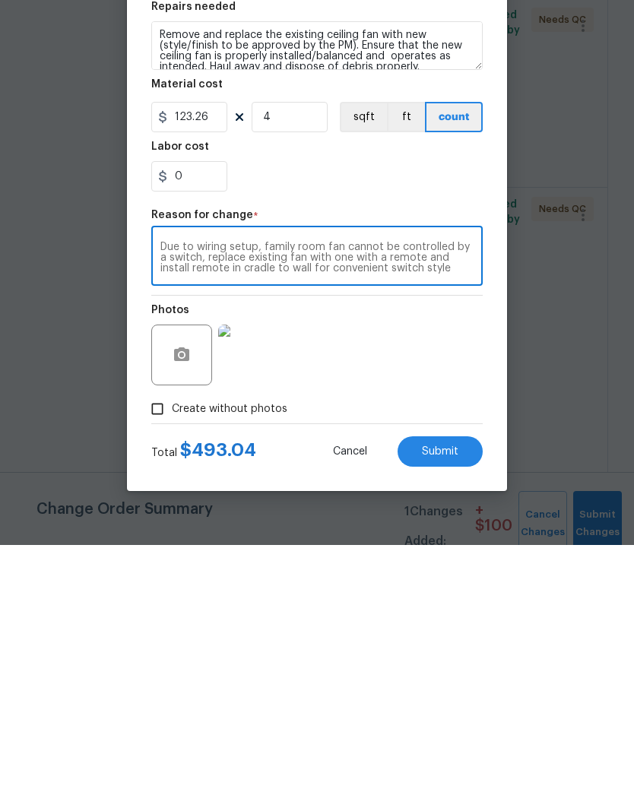
scroll to position [11, 0]
type textarea "Due to wiring setup, family room fan cannot be controlled by a switch, replace …"
click at [455, 713] on span "Submit" at bounding box center [440, 718] width 36 height 11
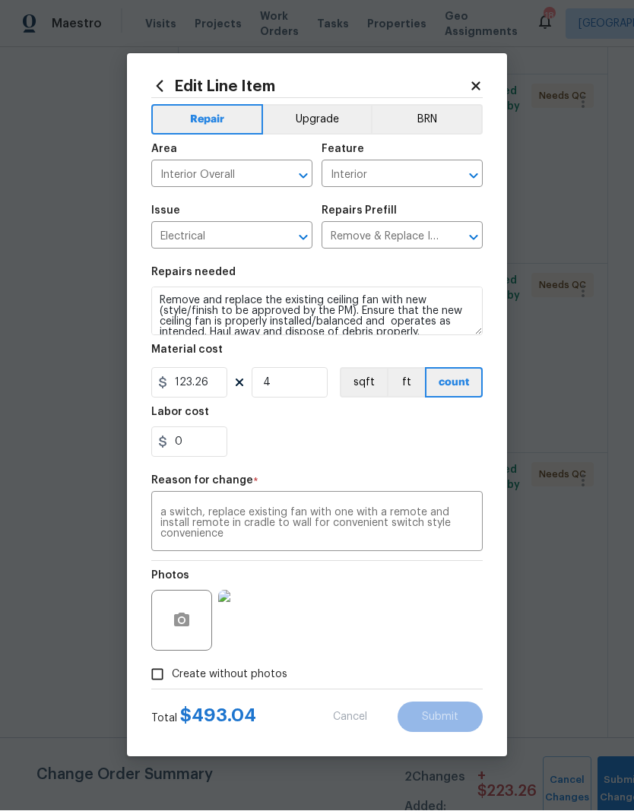
type input "3"
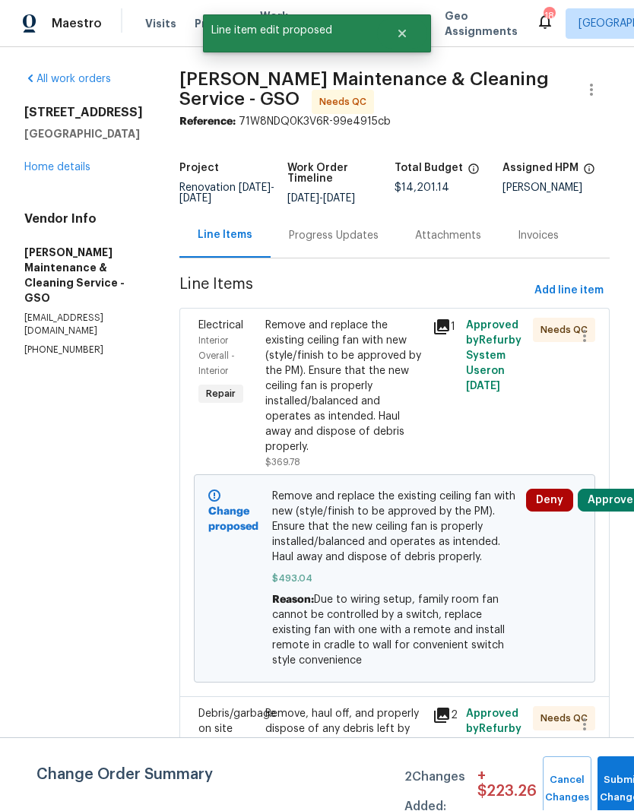
scroll to position [1, 0]
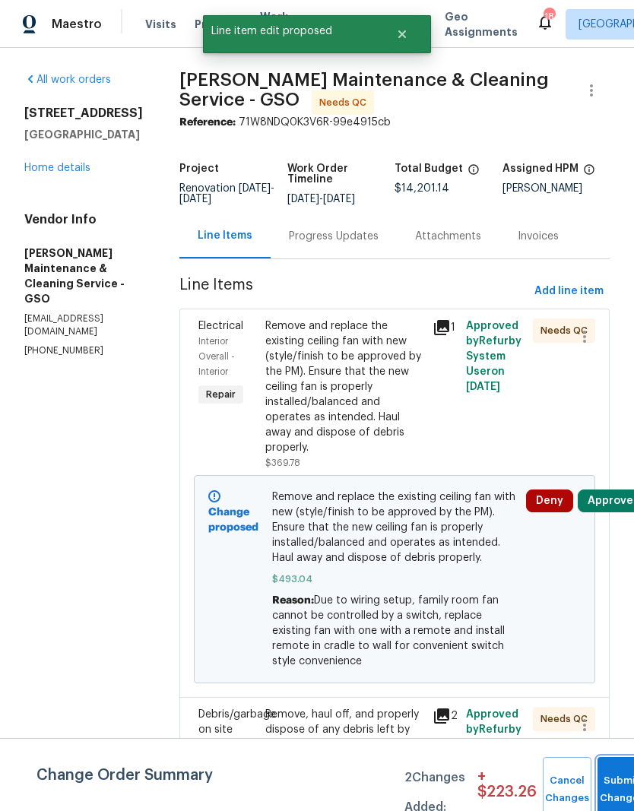
click at [602, 787] on button "Submit Changes" at bounding box center [622, 789] width 49 height 65
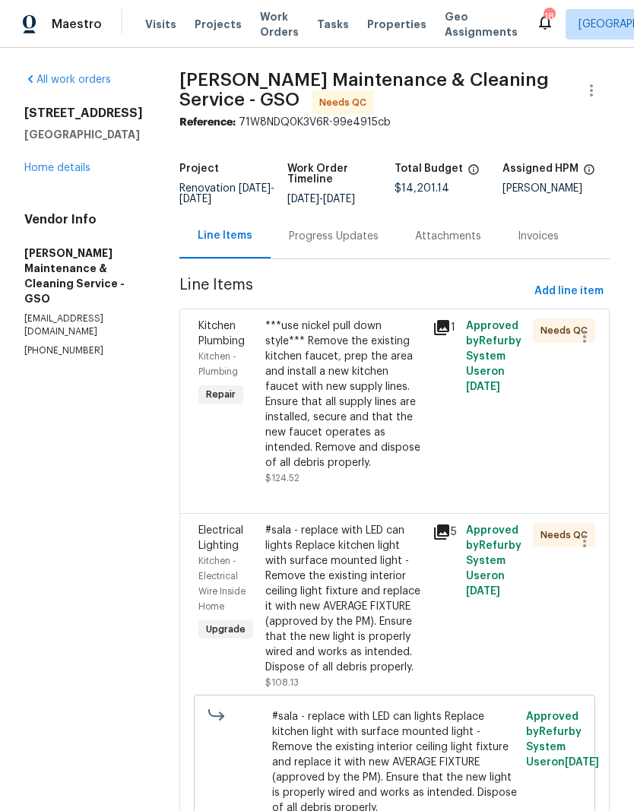
click at [470, 382] on div "Approved by Refurby System User on 8/12/2025" at bounding box center [495, 402] width 67 height 176
click at [408, 420] on div "***use nickel pull down style*** Remove the existing kitchen faucet, prep the a…" at bounding box center [344, 395] width 158 height 152
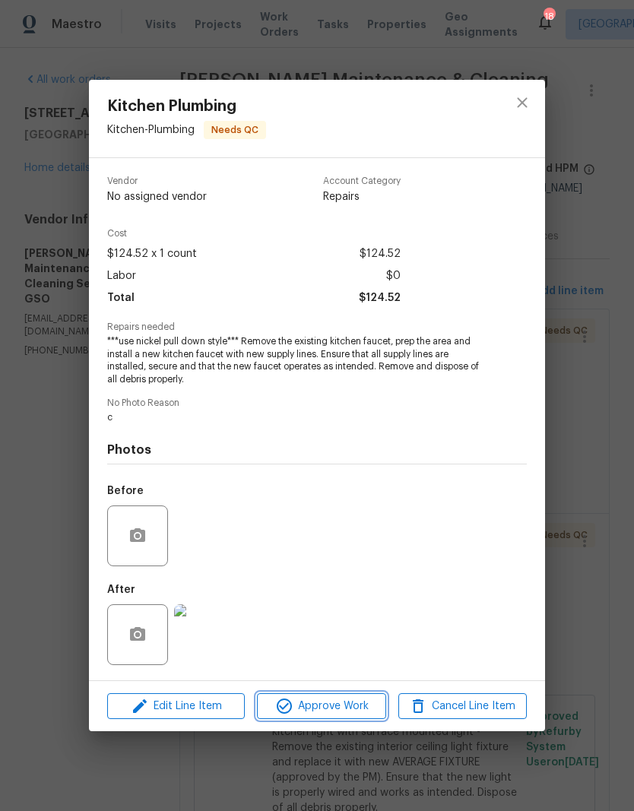
click at [337, 713] on span "Approve Work" at bounding box center [321, 706] width 119 height 19
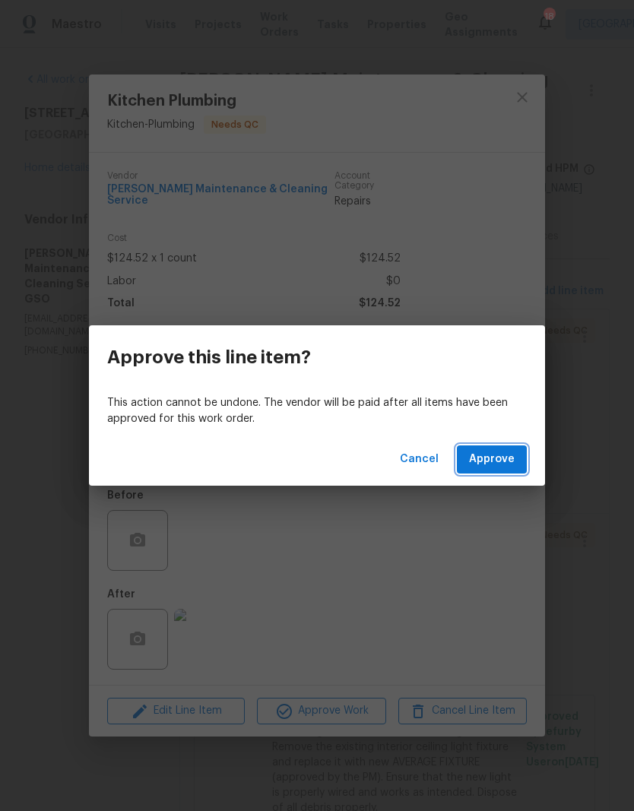
click at [492, 470] on button "Approve" at bounding box center [492, 460] width 70 height 28
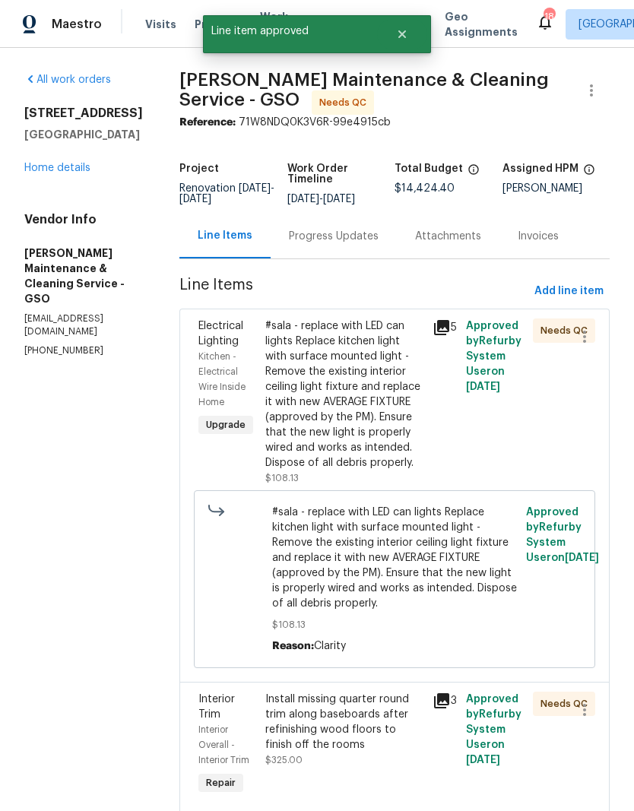
click at [404, 452] on div "#sala - replace with LED can lights Replace kitchen light with surface mounted …" at bounding box center [344, 395] width 158 height 152
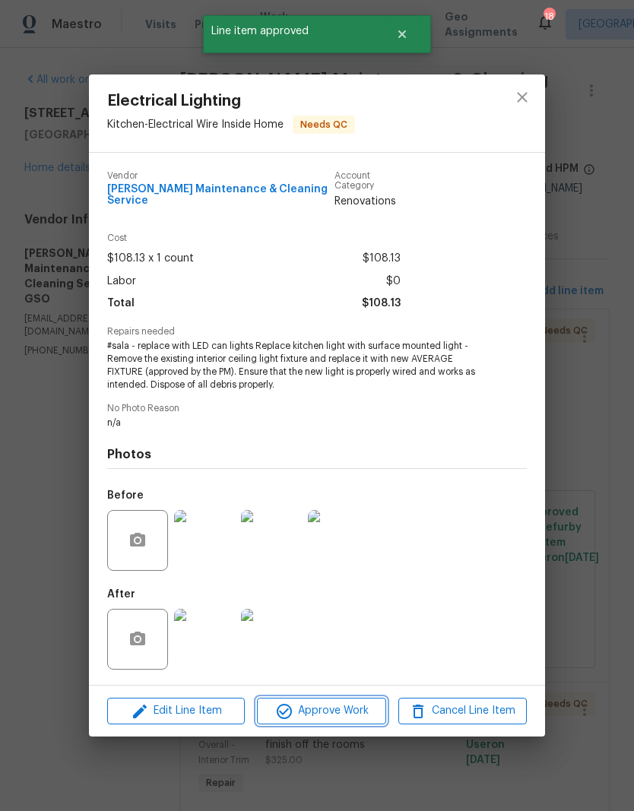
click at [353, 706] on span "Approve Work" at bounding box center [321, 711] width 119 height 19
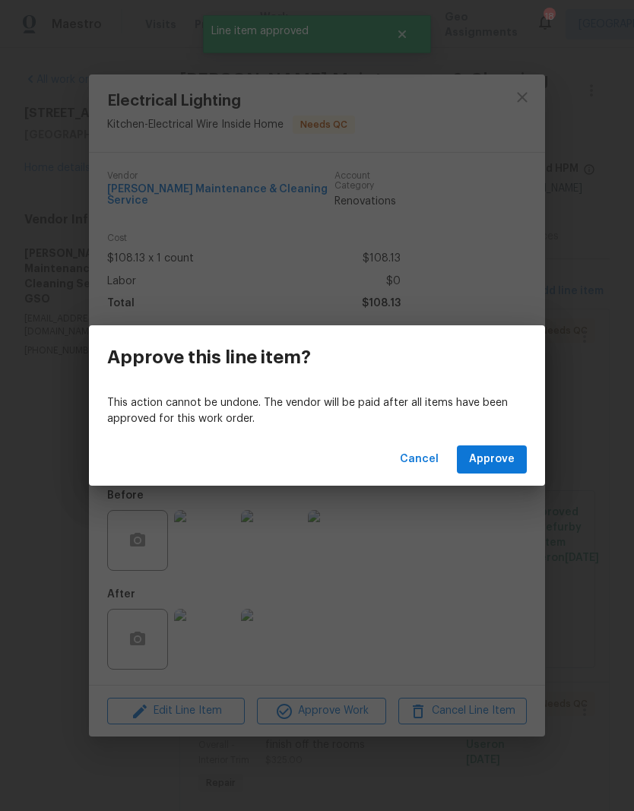
click at [501, 470] on button "Approve" at bounding box center [492, 460] width 70 height 28
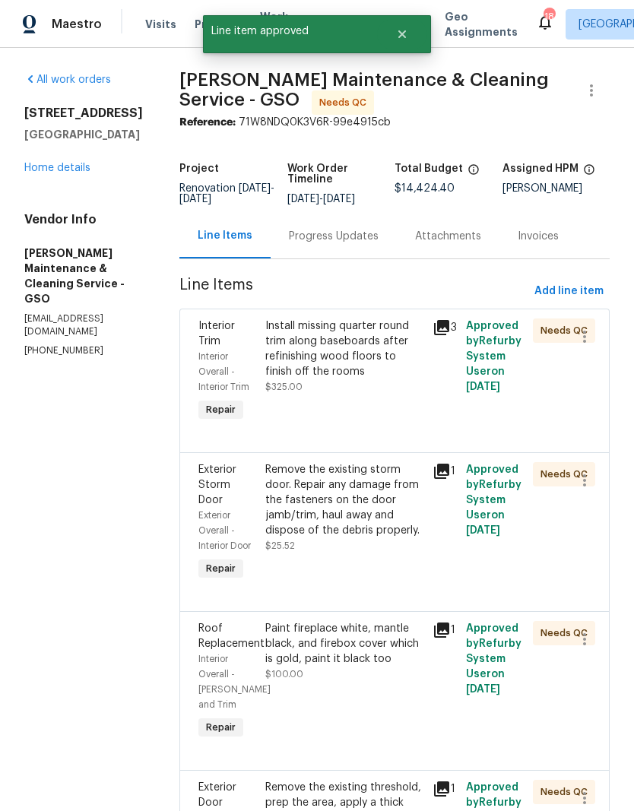
click at [428, 415] on div "Install missing quarter round trim along baseboards after refinishing wood floo…" at bounding box center [344, 372] width 167 height 116
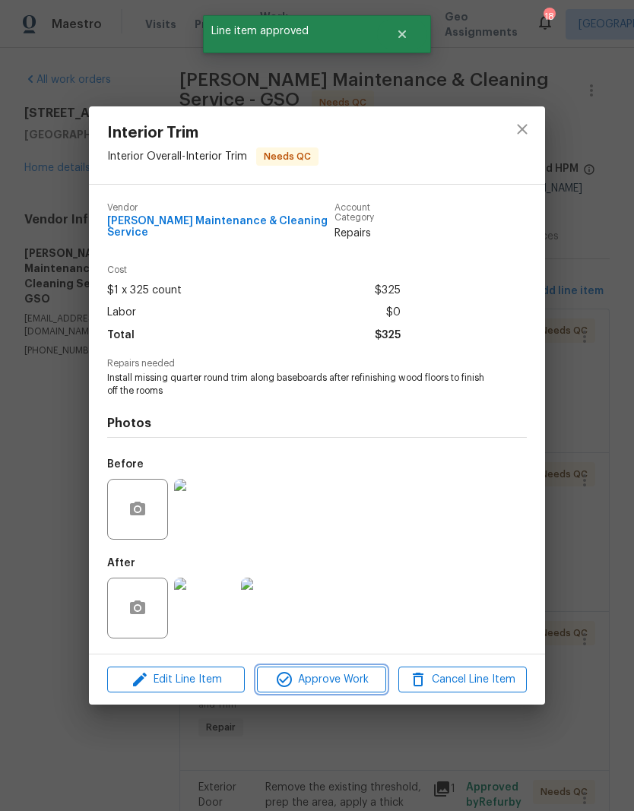
click at [344, 688] on button "Approve Work" at bounding box center [321, 680] width 129 height 27
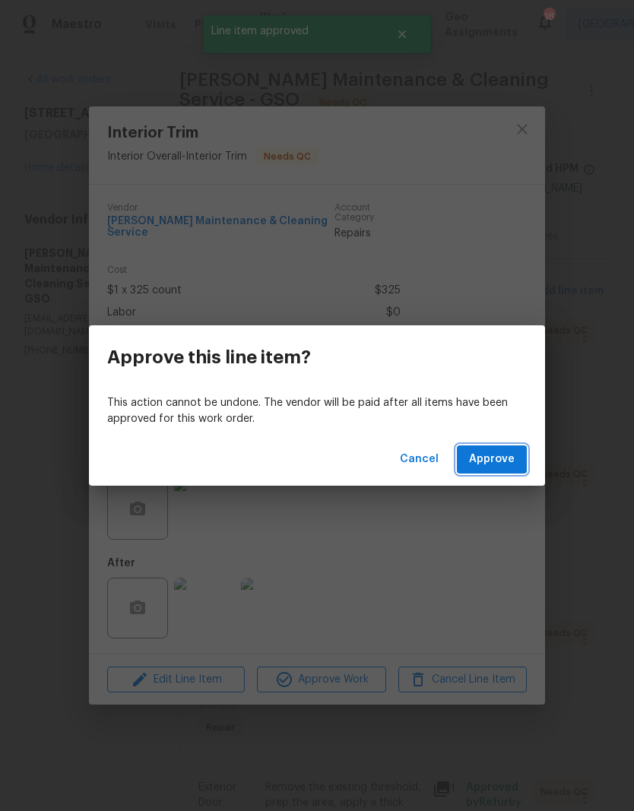
click at [521, 460] on button "Approve" at bounding box center [492, 460] width 70 height 28
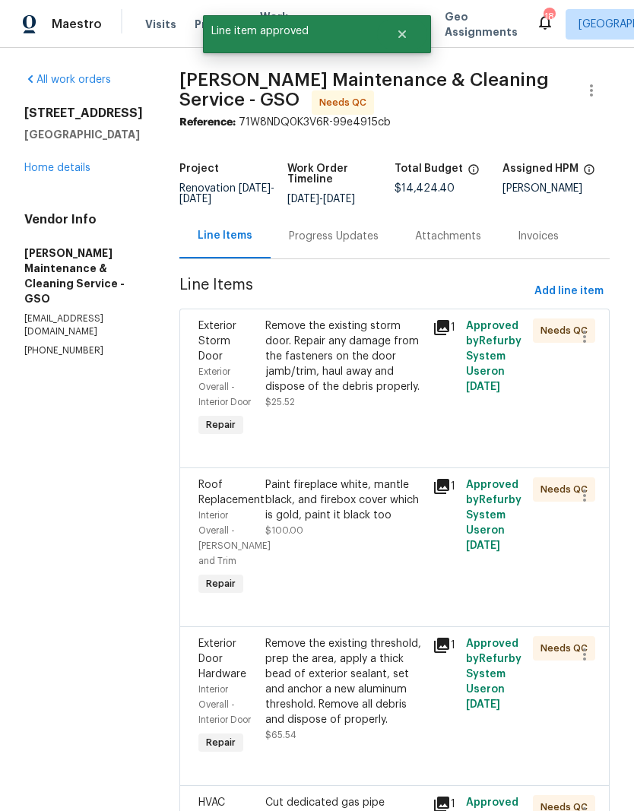
click at [415, 410] on div "Remove the existing storm door. Repair any damage from the fasteners on the doo…" at bounding box center [344, 364] width 158 height 91
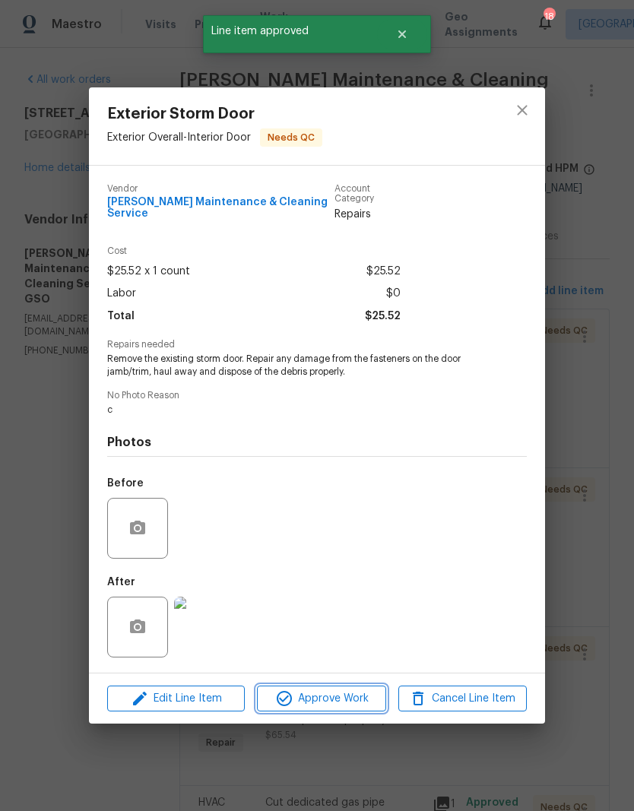
click at [351, 703] on span "Approve Work" at bounding box center [321, 699] width 119 height 19
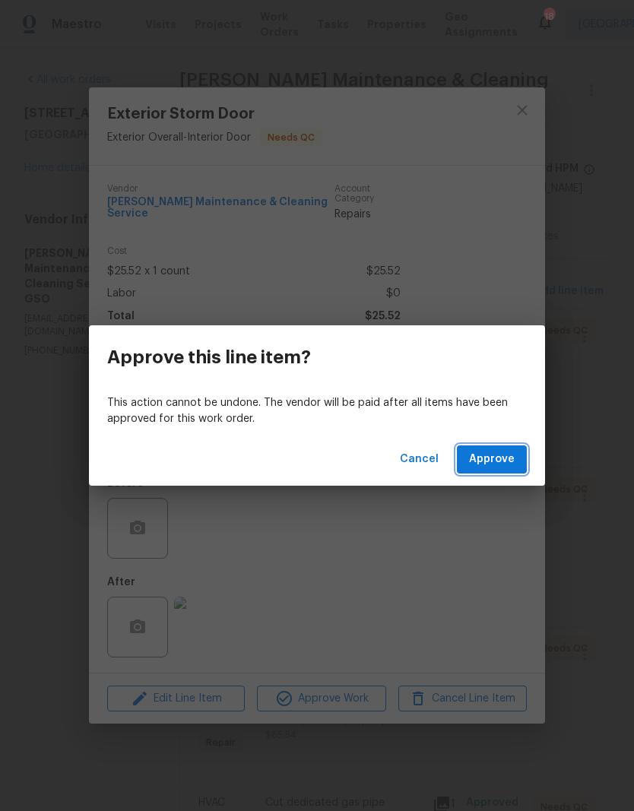
click at [500, 457] on span "Approve" at bounding box center [492, 459] width 46 height 19
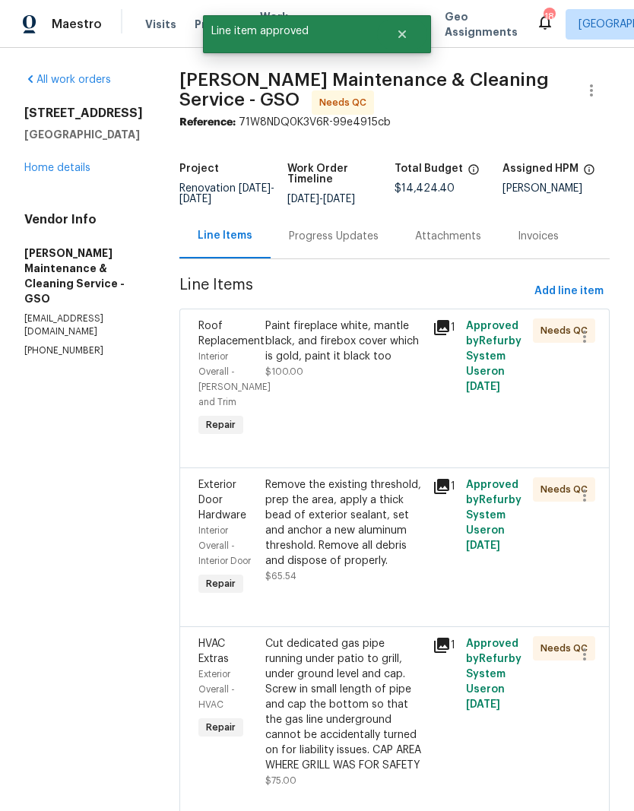
click at [404, 379] on div "Paint fireplace white, mantle black, and firebox cover which is gold, paint it …" at bounding box center [344, 349] width 158 height 61
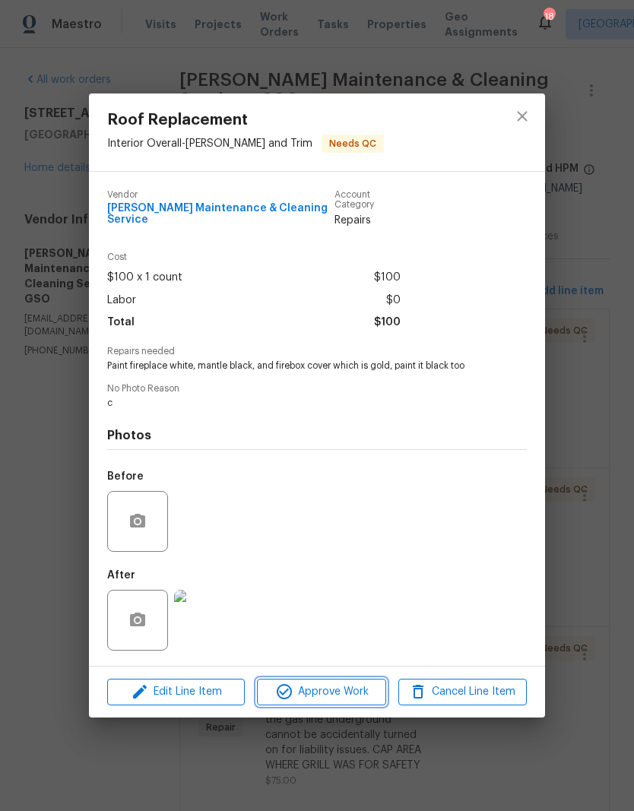
click at [344, 694] on span "Approve Work" at bounding box center [321, 692] width 119 height 19
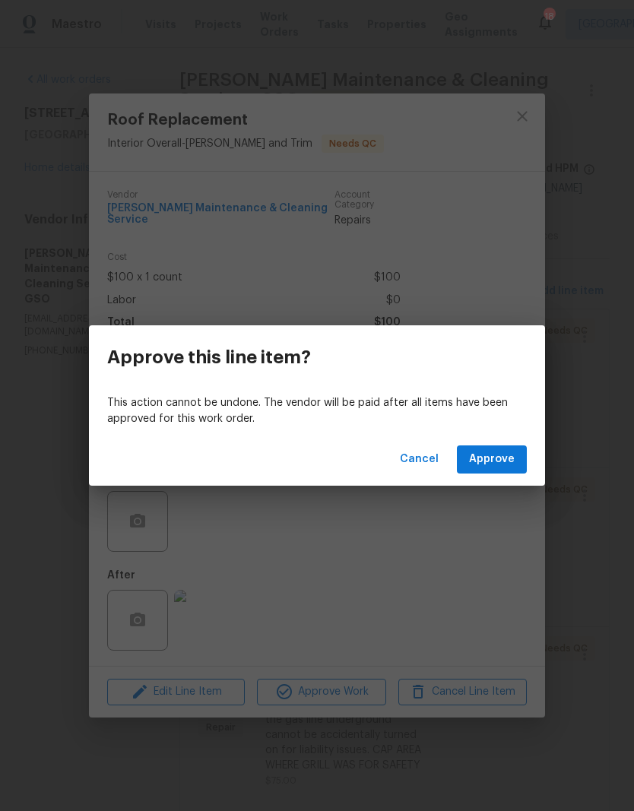
click at [513, 452] on span "Approve" at bounding box center [492, 459] width 46 height 19
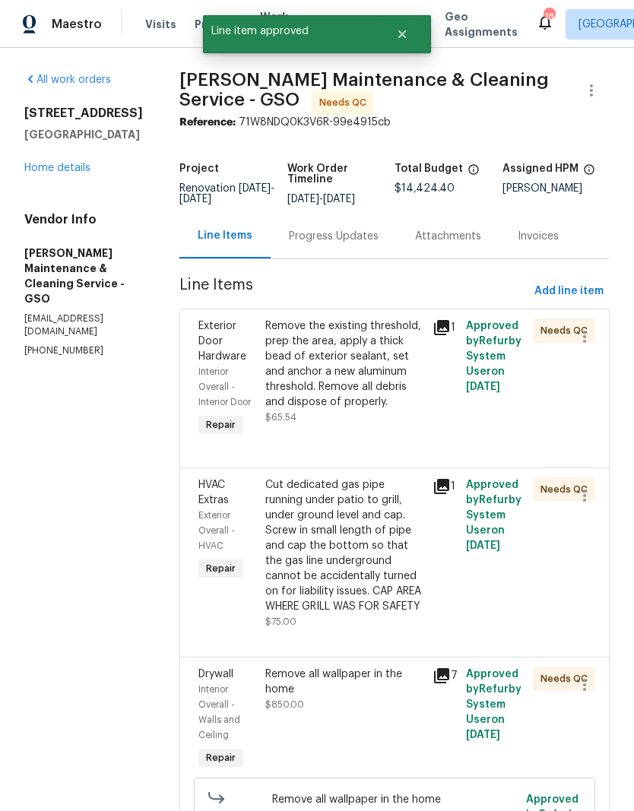
click at [395, 405] on div "Remove the existing threshold, prep the area, apply a thick bead of exterior se…" at bounding box center [344, 364] width 158 height 91
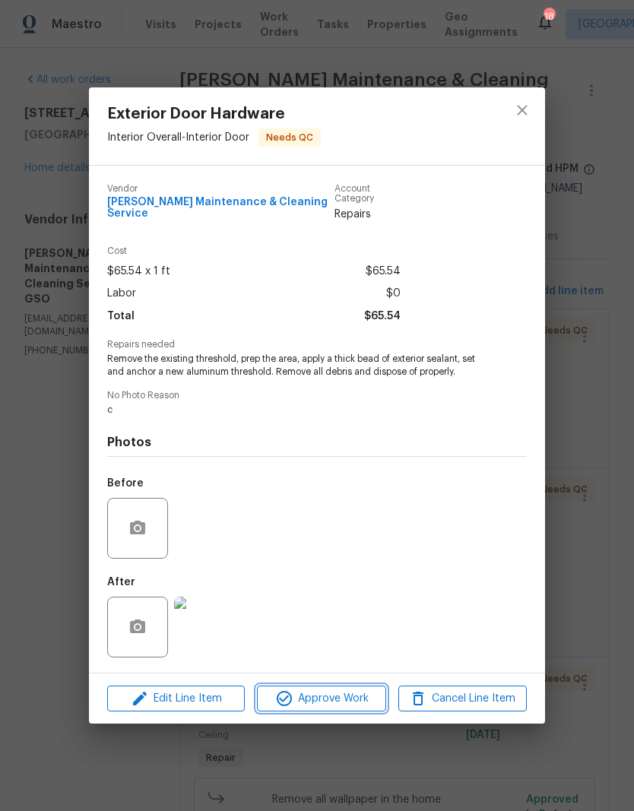
click at [360, 707] on button "Approve Work" at bounding box center [321, 699] width 129 height 27
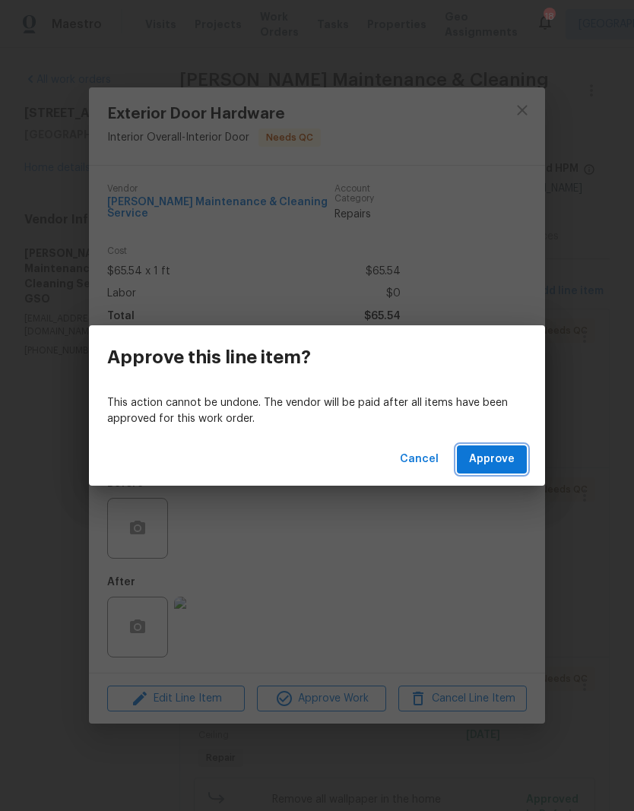
click at [507, 454] on span "Approve" at bounding box center [492, 459] width 46 height 19
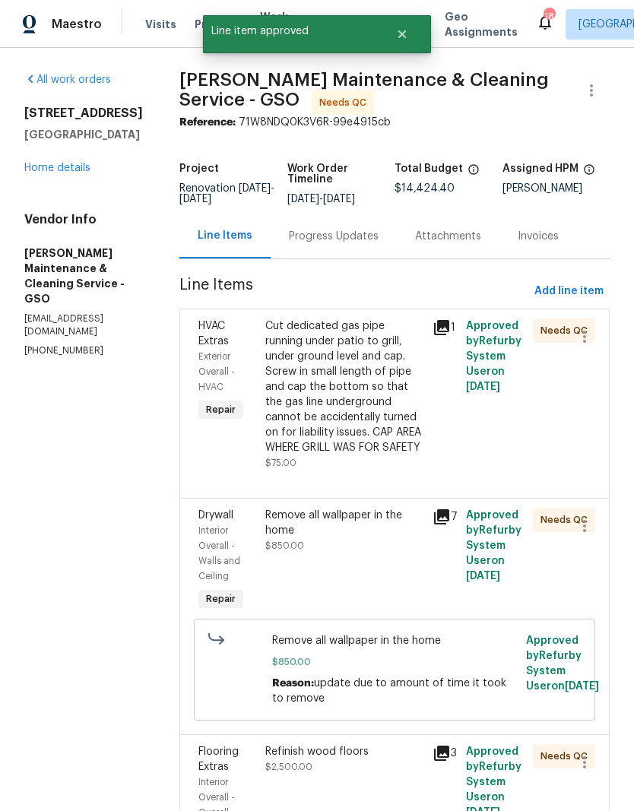
click at [414, 421] on div "Cut dedicated gas pipe running under patio to grill, under ground level and cap…" at bounding box center [344, 387] width 158 height 137
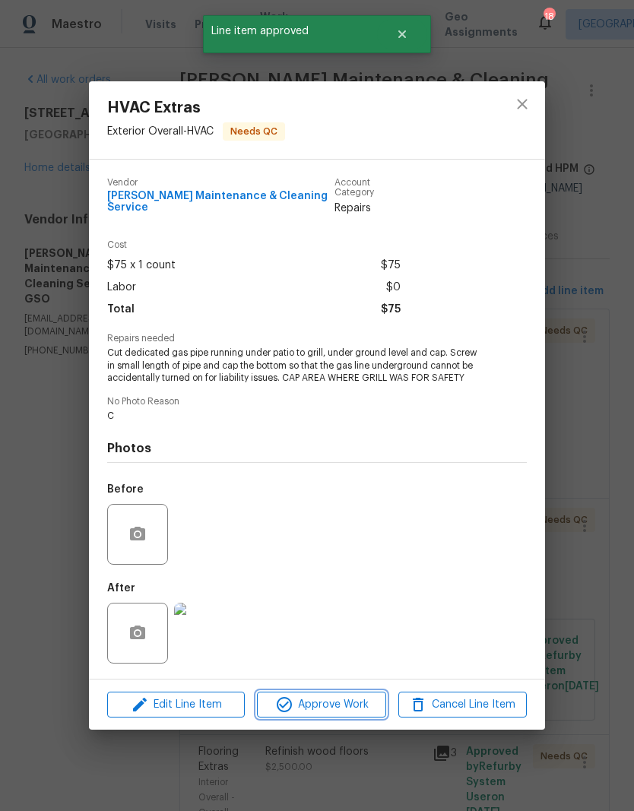
click at [348, 713] on button "Approve Work" at bounding box center [321, 705] width 129 height 27
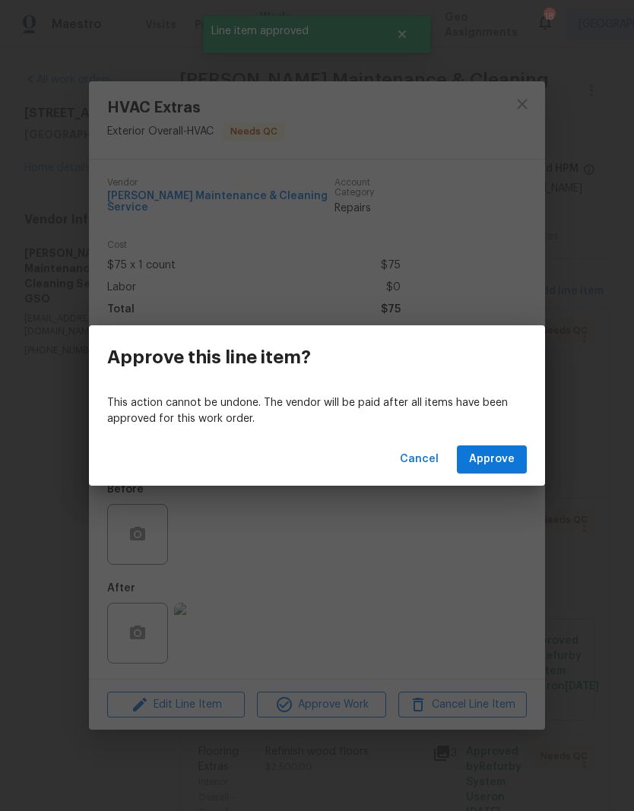
click at [508, 462] on span "Approve" at bounding box center [492, 459] width 46 height 19
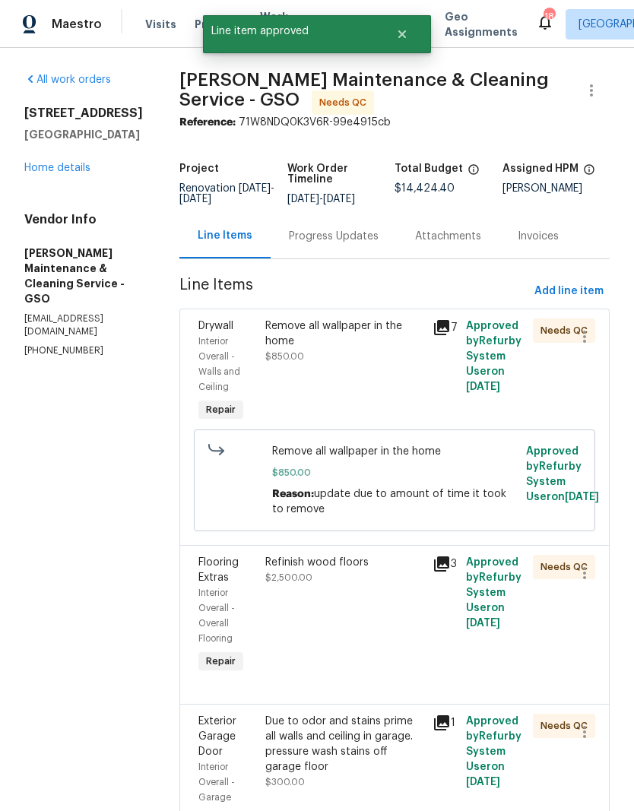
click at [398, 401] on div "Remove all wallpaper in the home $850.00" at bounding box center [344, 372] width 167 height 116
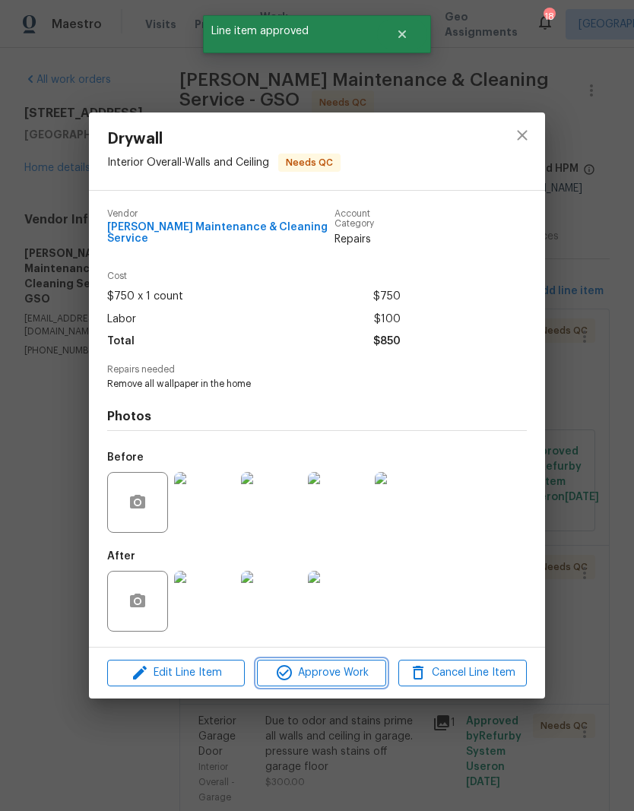
click at [348, 678] on span "Approve Work" at bounding box center [321, 673] width 119 height 19
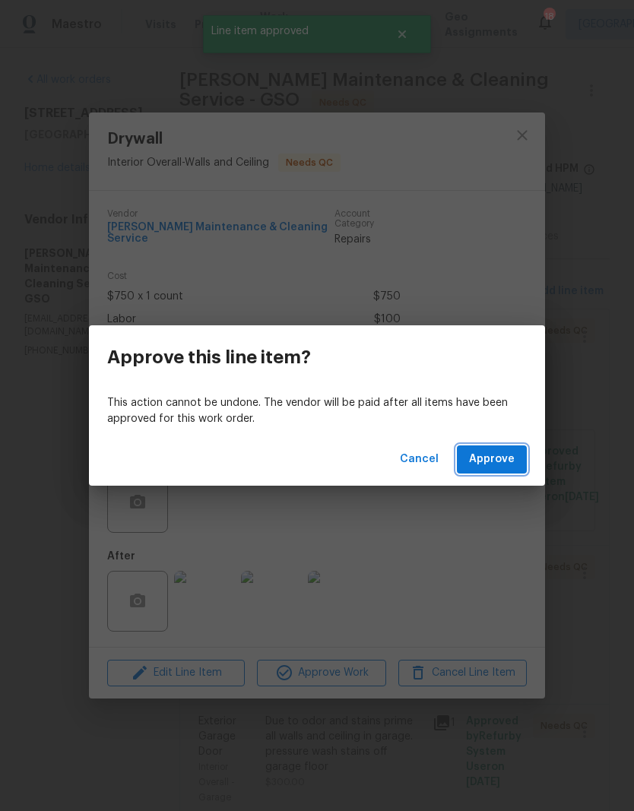
click at [504, 462] on span "Approve" at bounding box center [492, 459] width 46 height 19
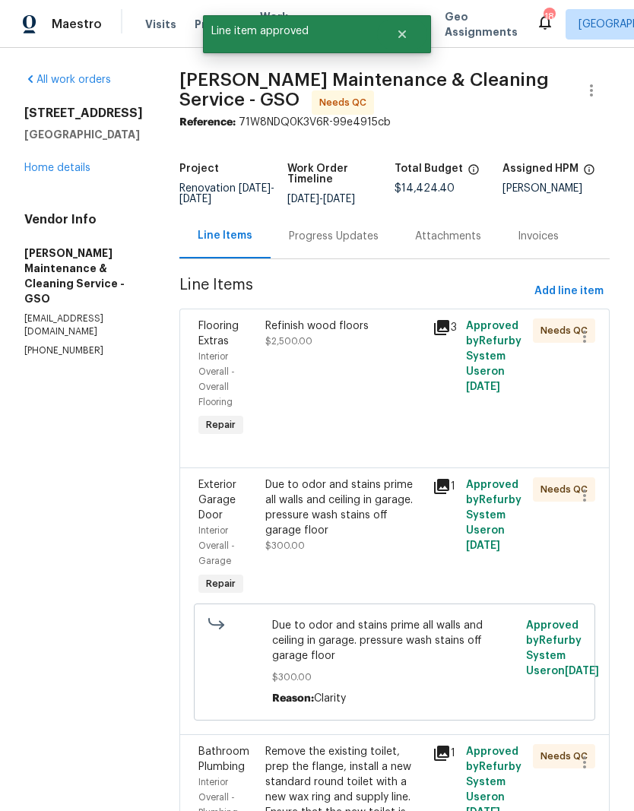
click at [422, 415] on div "Refinish wood floors $2,500.00" at bounding box center [344, 379] width 167 height 131
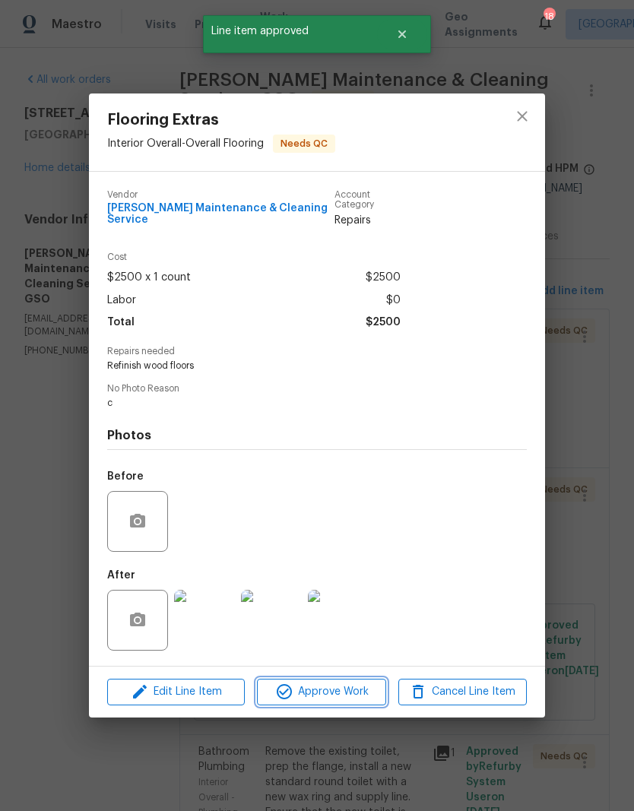
click at [352, 700] on button "Approve Work" at bounding box center [321, 692] width 129 height 27
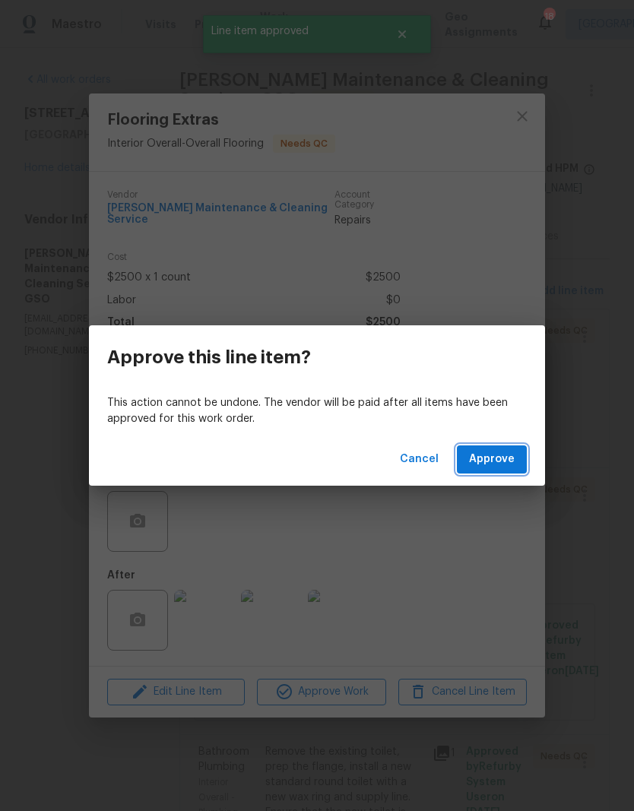
click at [497, 457] on span "Approve" at bounding box center [492, 459] width 46 height 19
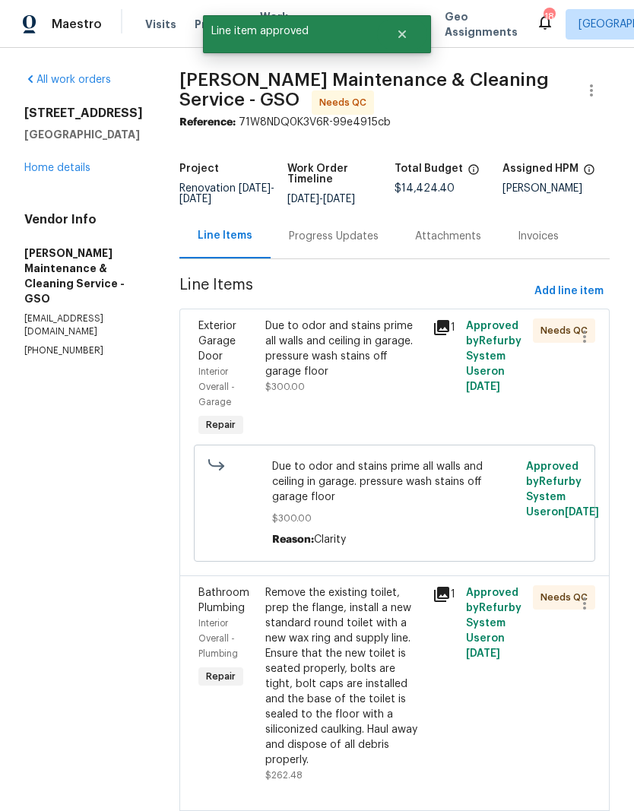
click at [428, 411] on div "Due to odor and stains prime all walls and ceiling in garage. pressure wash sta…" at bounding box center [344, 379] width 167 height 131
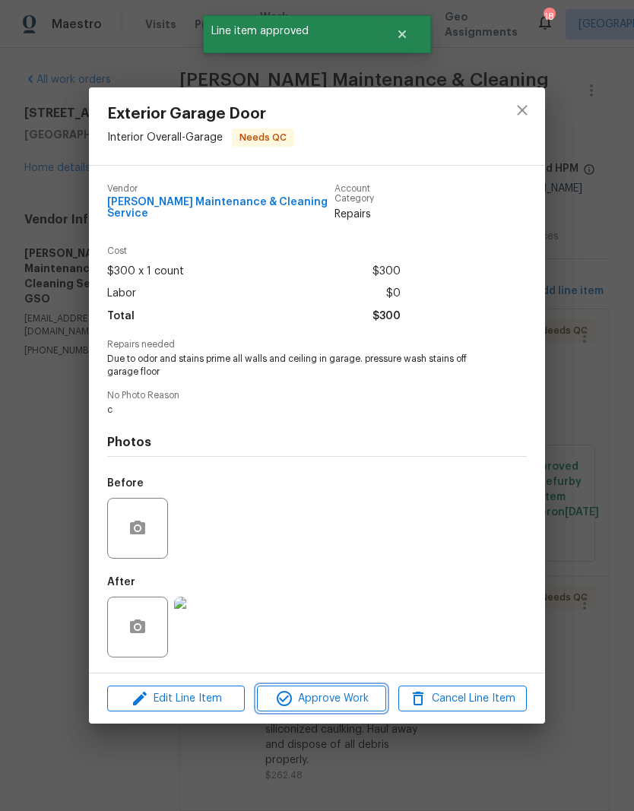
click at [345, 700] on span "Approve Work" at bounding box center [321, 699] width 119 height 19
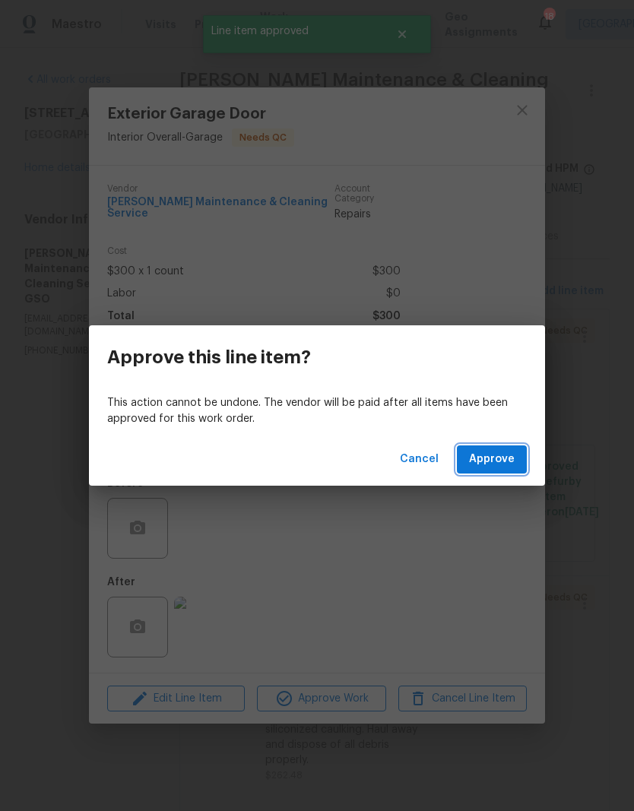
click at [504, 449] on button "Approve" at bounding box center [492, 460] width 70 height 28
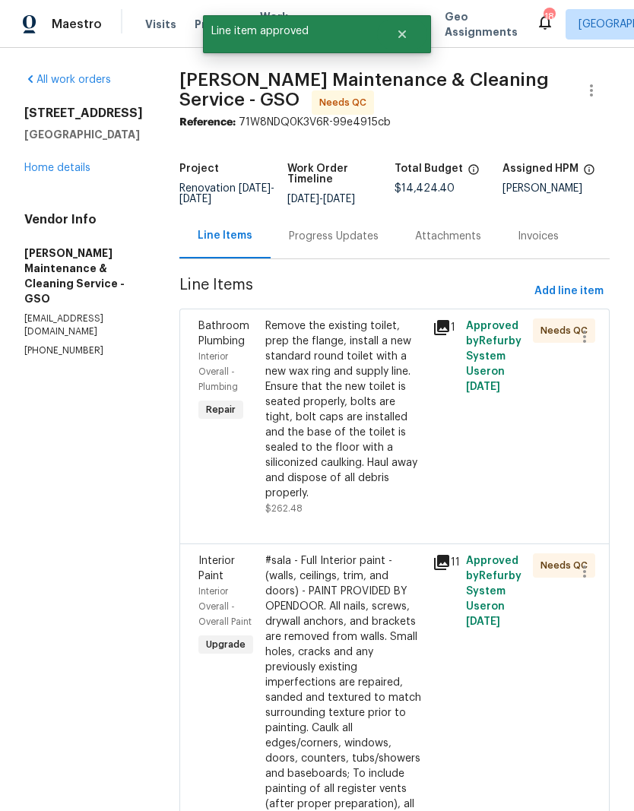
click at [388, 451] on div "Remove the existing toilet, prep the flange, install a new standard round toile…" at bounding box center [344, 410] width 158 height 182
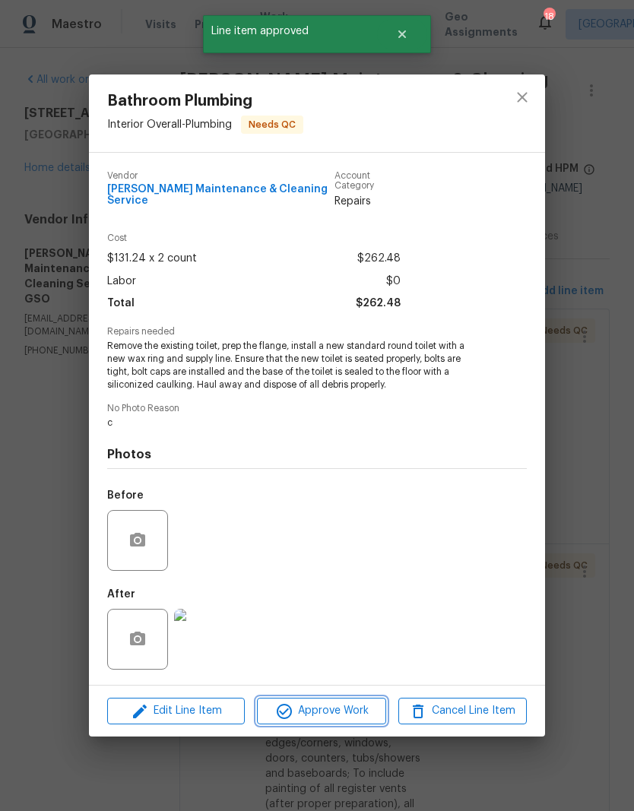
click at [348, 718] on button "Approve Work" at bounding box center [321, 711] width 129 height 27
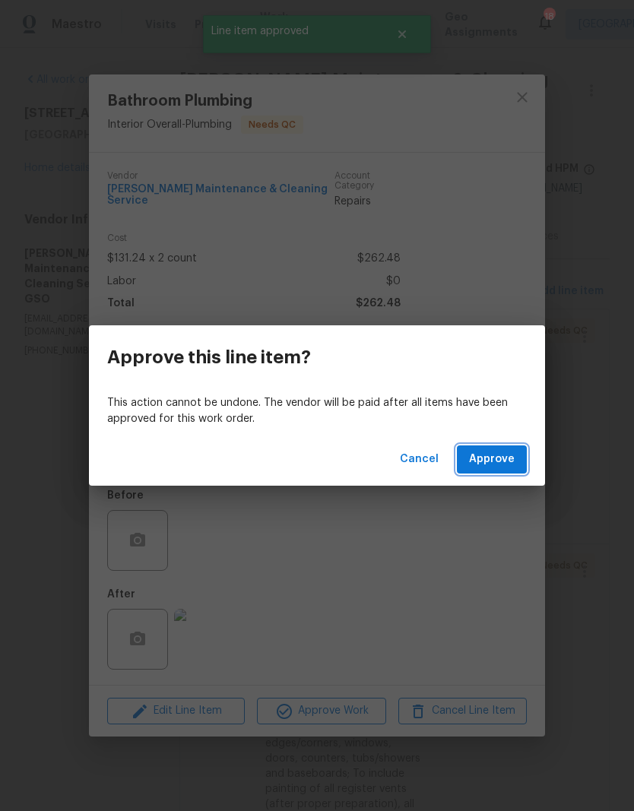
click at [502, 468] on span "Approve" at bounding box center [492, 459] width 46 height 19
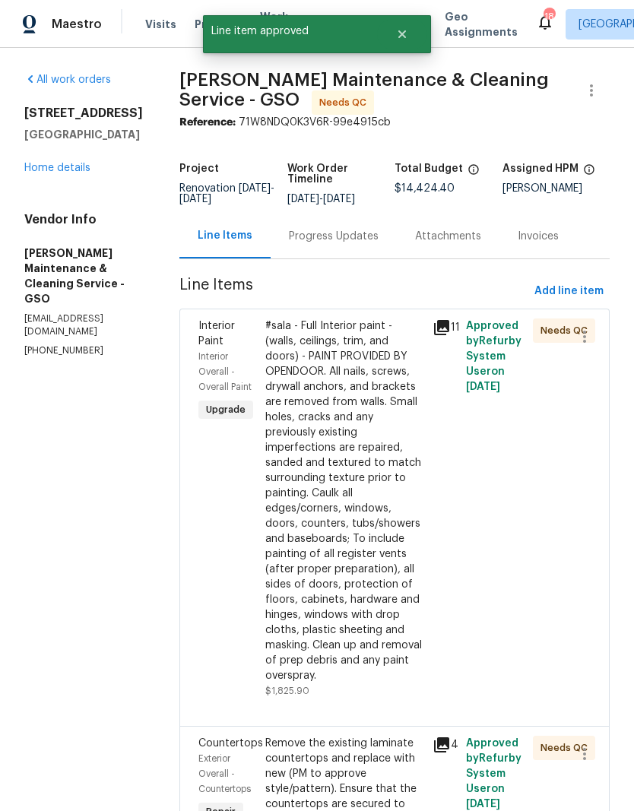
click at [409, 541] on div "#sala - Full Interior paint - (walls, ceilings, trim, and doors) - PAINT PROVID…" at bounding box center [344, 501] width 158 height 365
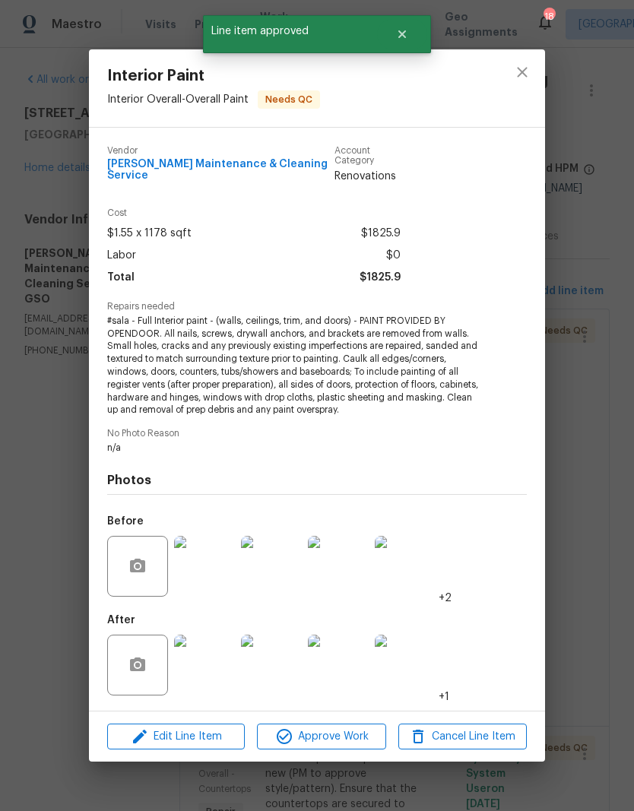
click at [355, 724] on button "Approve Work" at bounding box center [321, 737] width 129 height 27
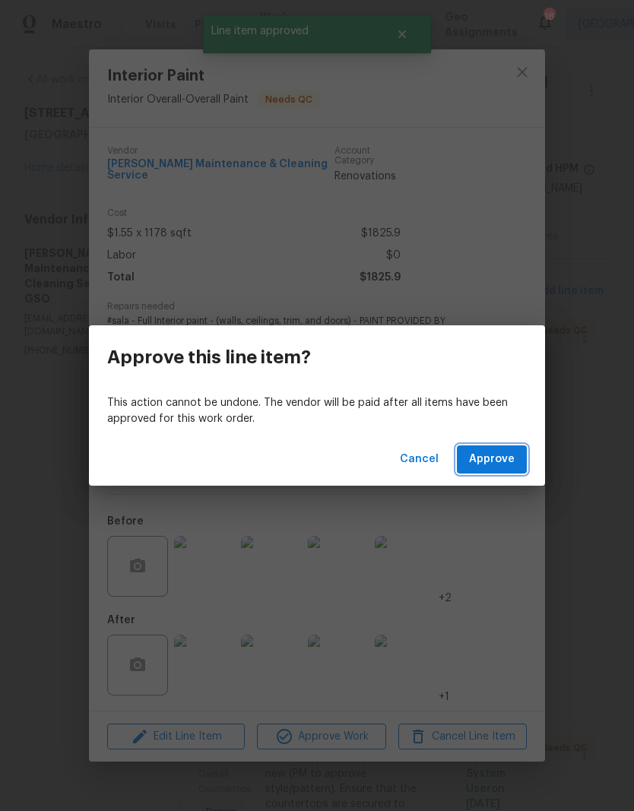
click at [508, 465] on span "Approve" at bounding box center [492, 459] width 46 height 19
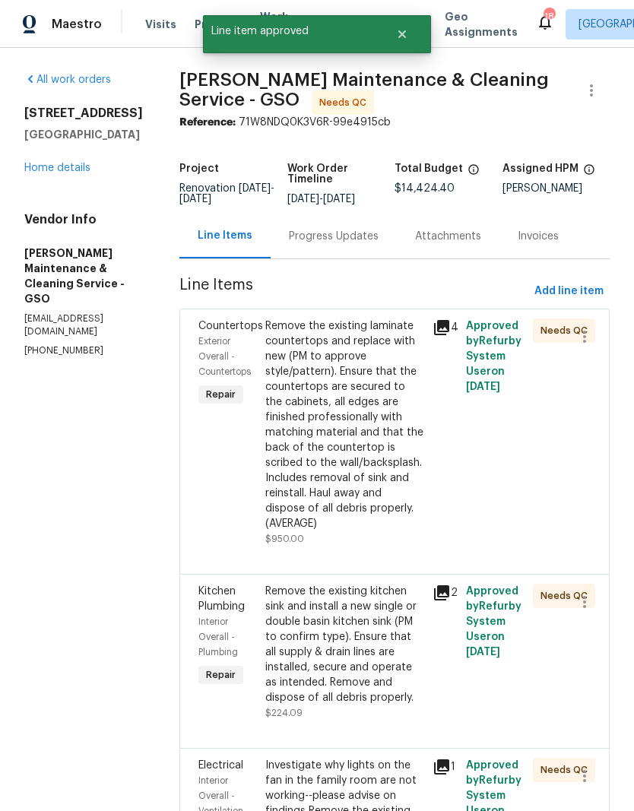
click at [376, 509] on div "Remove the existing laminate countertops and replace with new (PM to approve st…" at bounding box center [344, 425] width 158 height 213
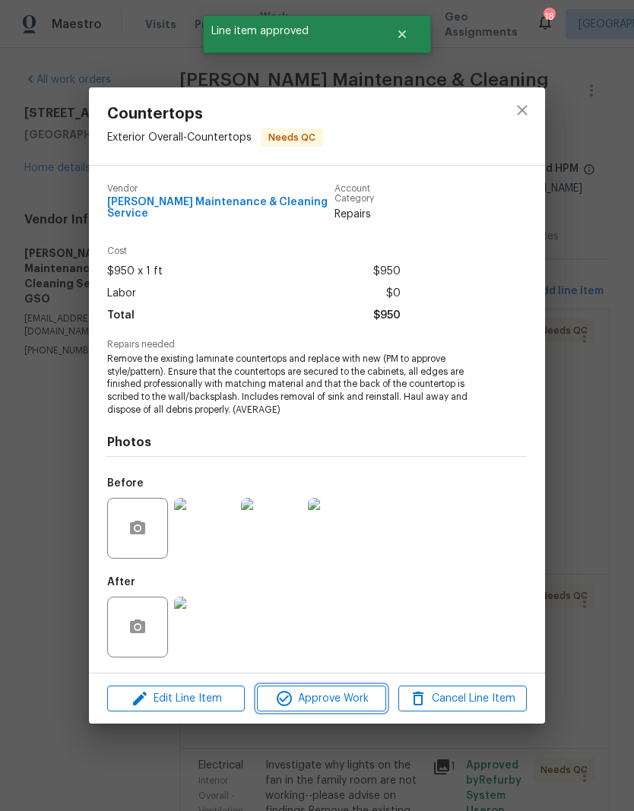
click at [341, 705] on button "Approve Work" at bounding box center [321, 699] width 129 height 27
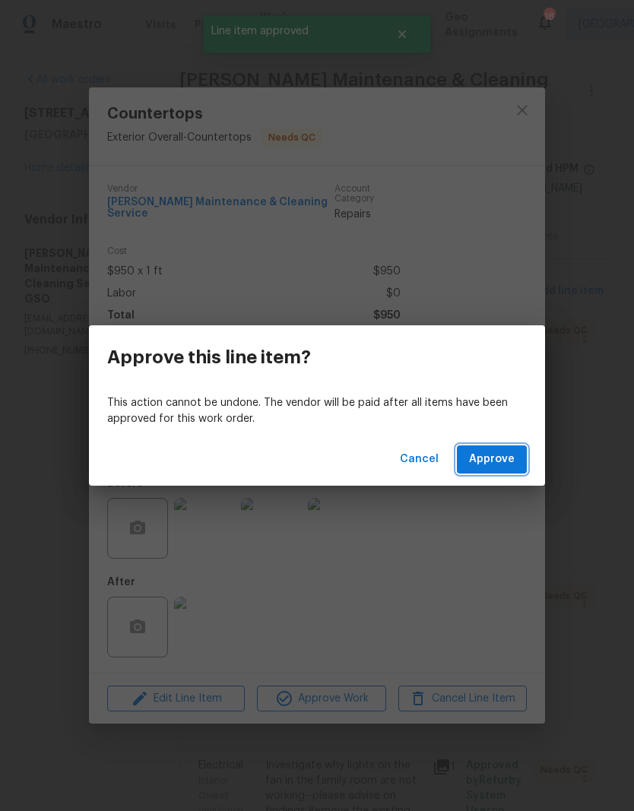
click at [508, 472] on button "Approve" at bounding box center [492, 460] width 70 height 28
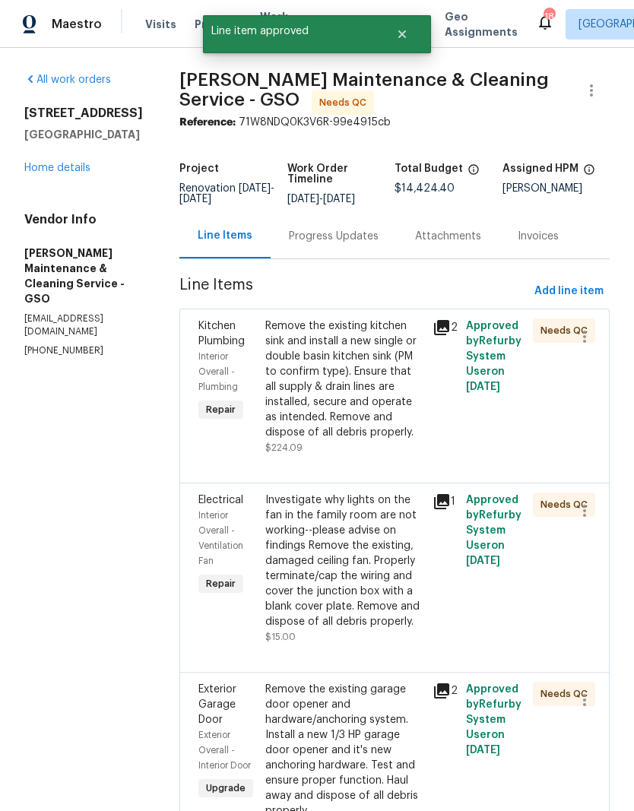
click at [410, 431] on div "Remove the existing kitchen sink and install a new single or double basin kitch…" at bounding box center [344, 380] width 158 height 122
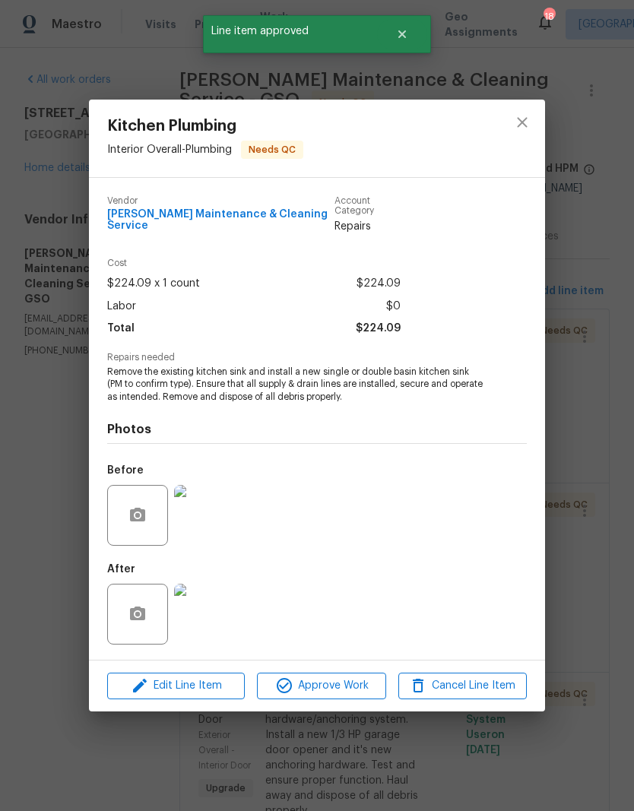
click at [344, 689] on span "Approve Work" at bounding box center [321, 686] width 119 height 19
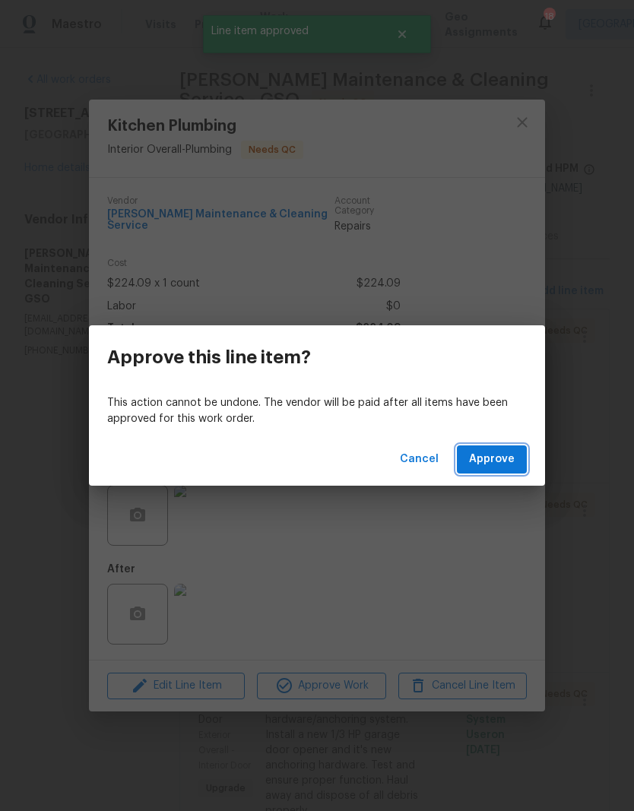
click at [501, 465] on span "Approve" at bounding box center [492, 459] width 46 height 19
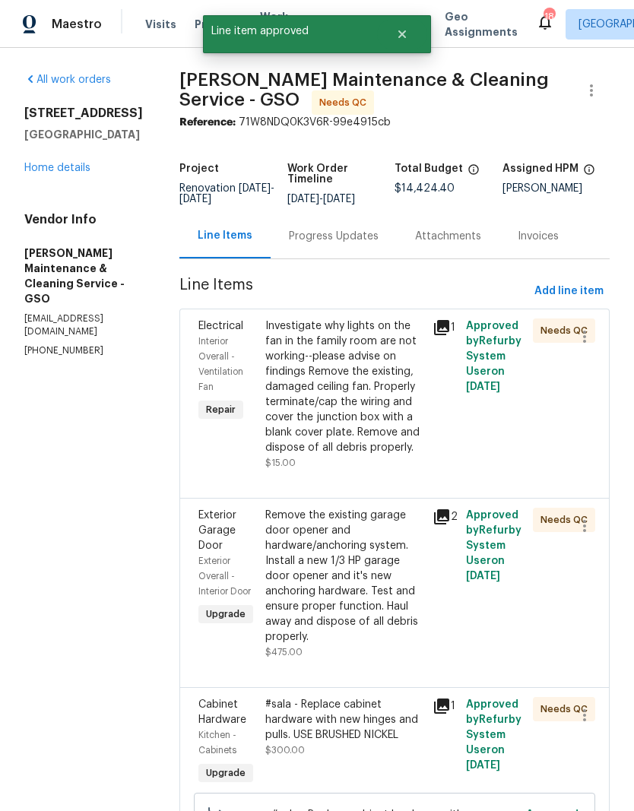
click at [428, 426] on div "Investigate why lights on the fan in the family room are not working--please ad…" at bounding box center [344, 394] width 167 height 161
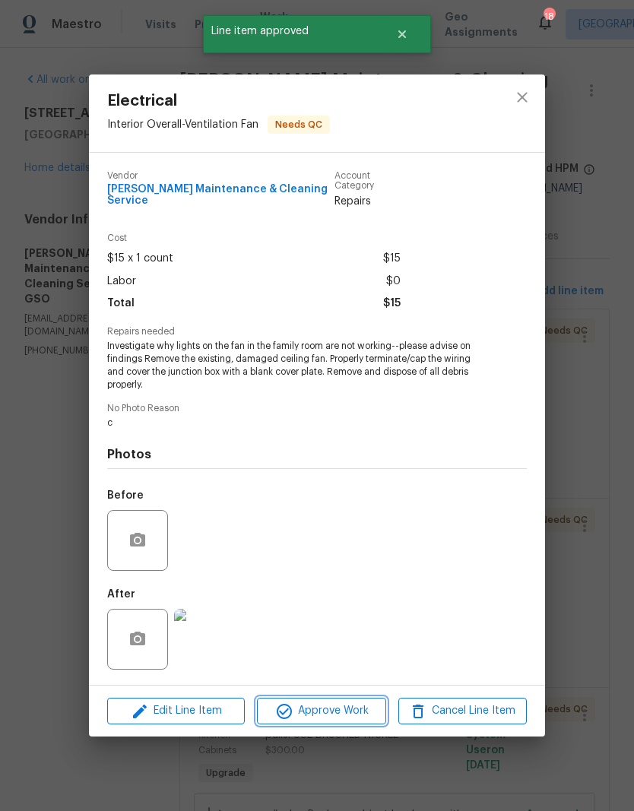
click at [346, 712] on span "Approve Work" at bounding box center [321, 711] width 119 height 19
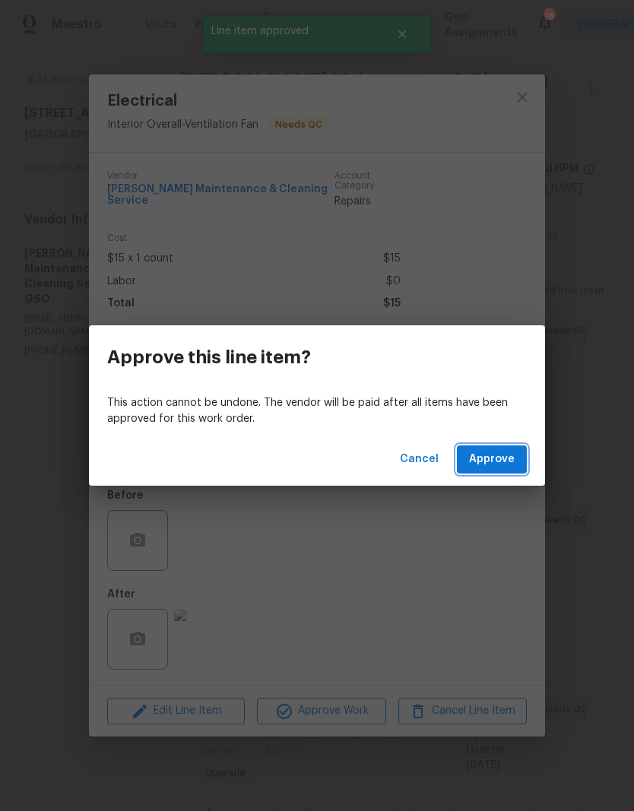
click at [513, 457] on span "Approve" at bounding box center [492, 459] width 46 height 19
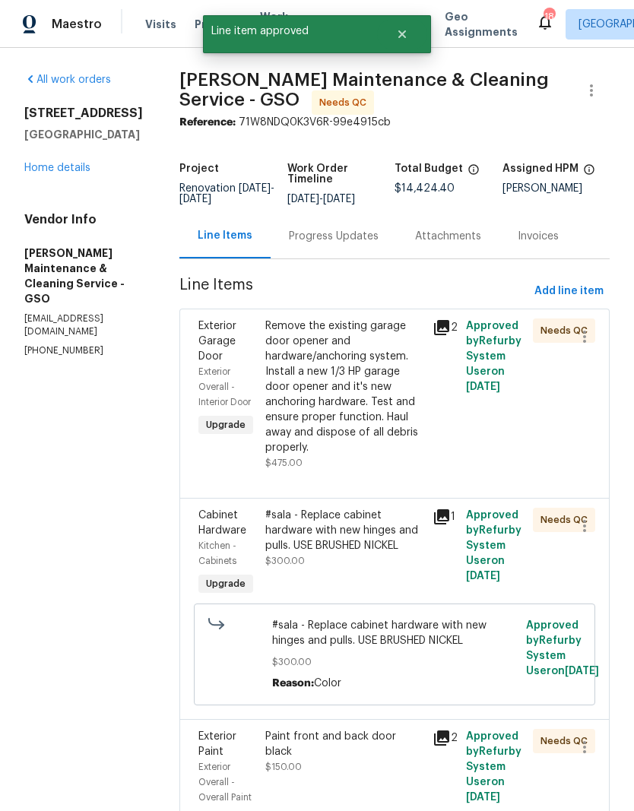
click at [443, 428] on div "2" at bounding box center [444, 394] width 33 height 161
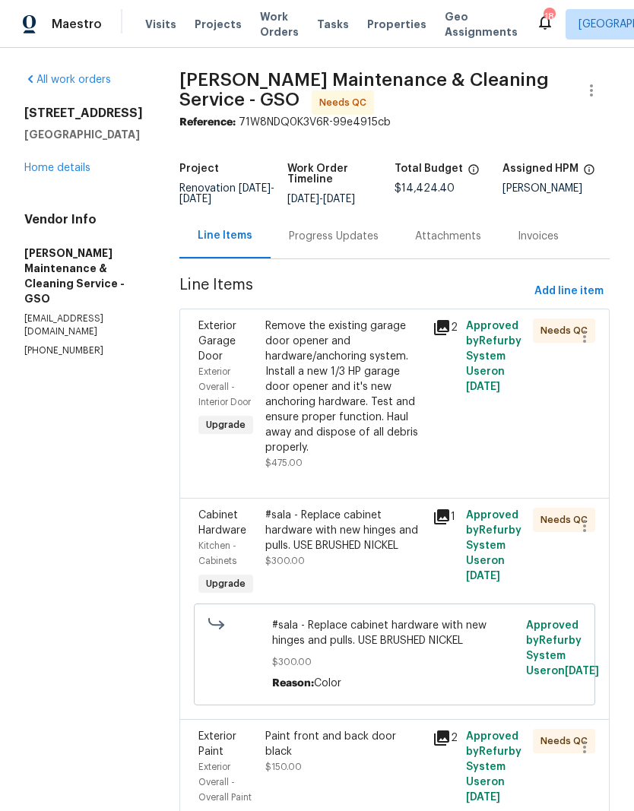
click at [388, 430] on div "Remove the existing garage door opener and hardware/anchoring system. Install a…" at bounding box center [344, 387] width 158 height 137
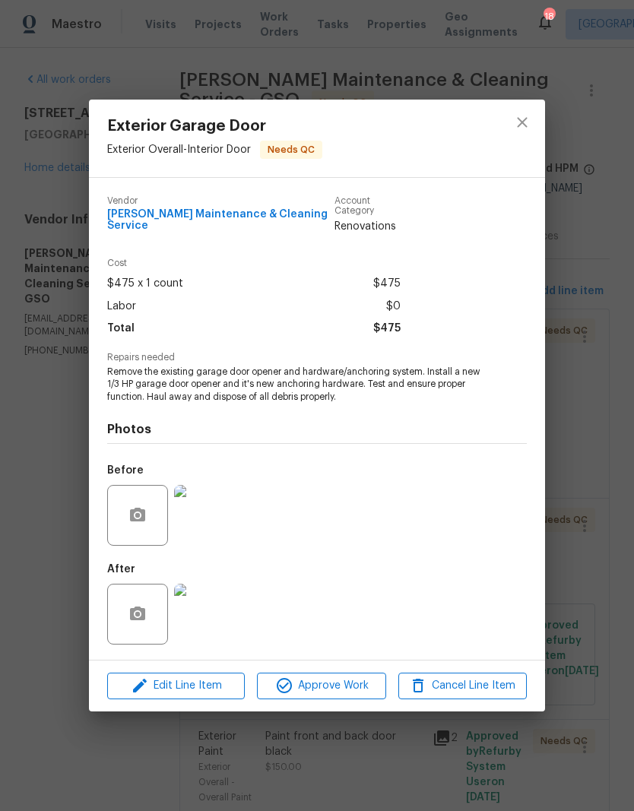
click at [349, 684] on span "Approve Work" at bounding box center [321, 686] width 119 height 19
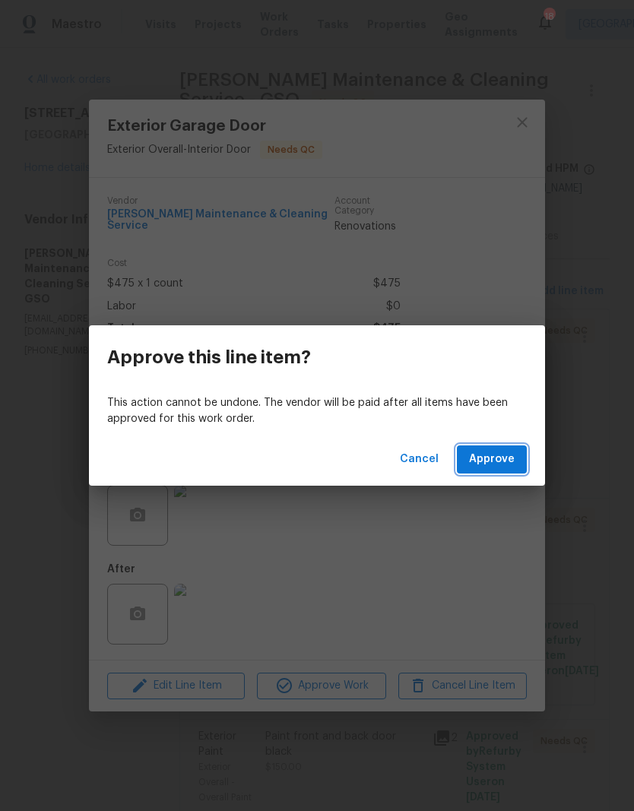
click at [525, 453] on button "Approve" at bounding box center [492, 460] width 70 height 28
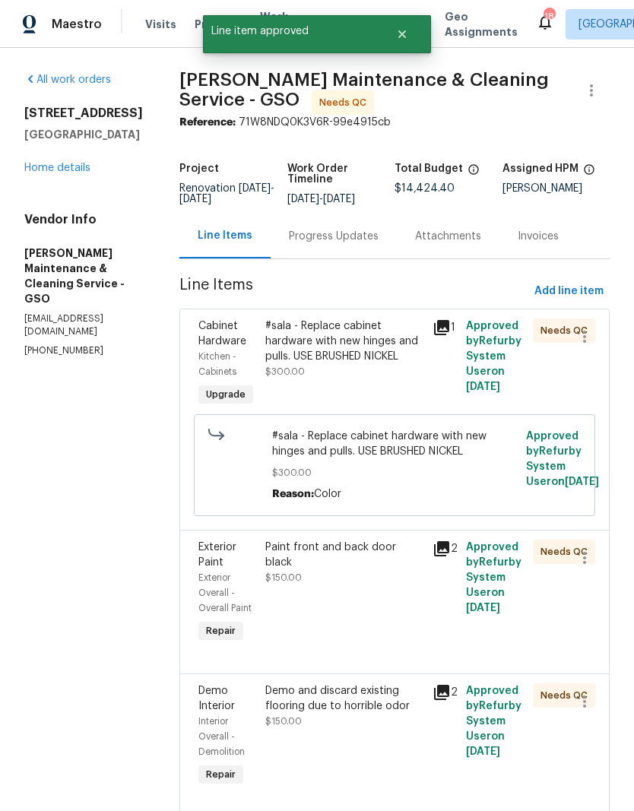
click at [424, 379] on div "#sala - Replace cabinet hardware with new hinges and pulls. USE BRUSHED NICKEL …" at bounding box center [344, 349] width 158 height 61
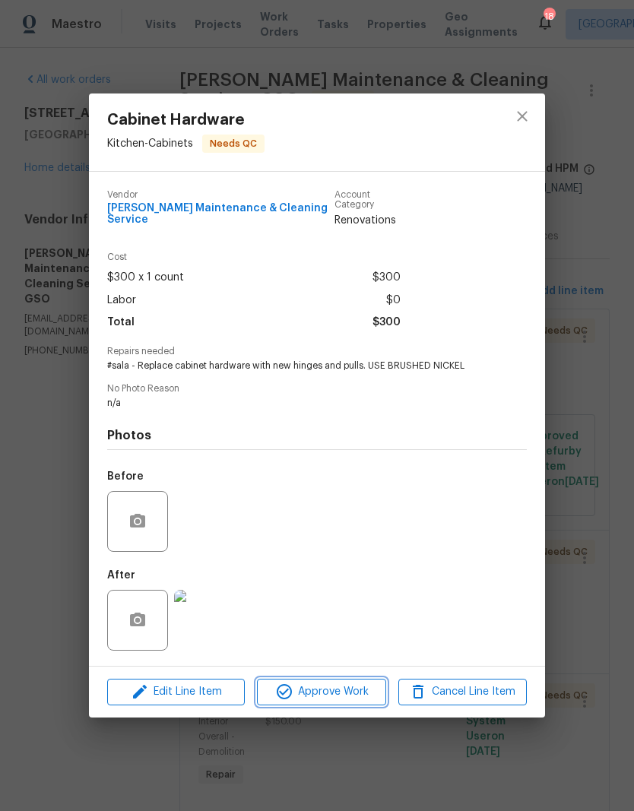
click at [346, 686] on span "Approve Work" at bounding box center [321, 692] width 119 height 19
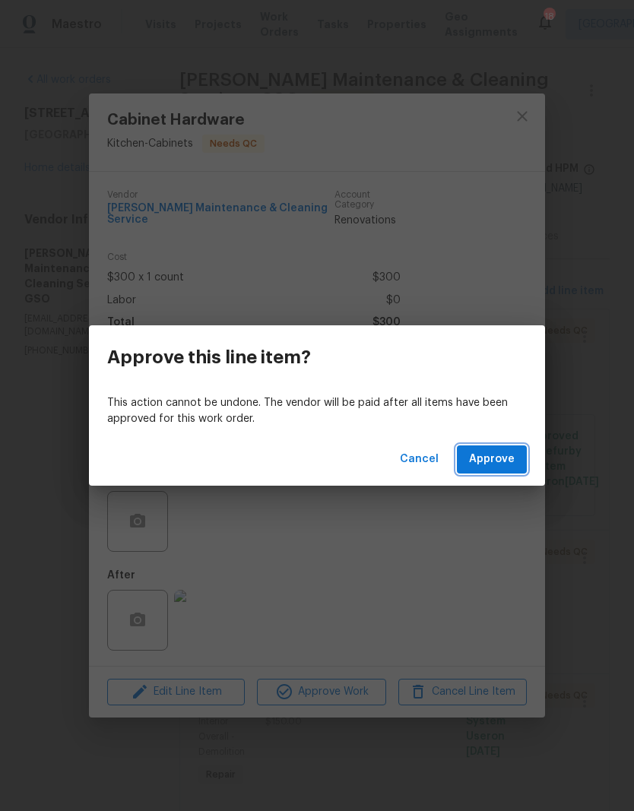
click at [503, 465] on span "Approve" at bounding box center [492, 459] width 46 height 19
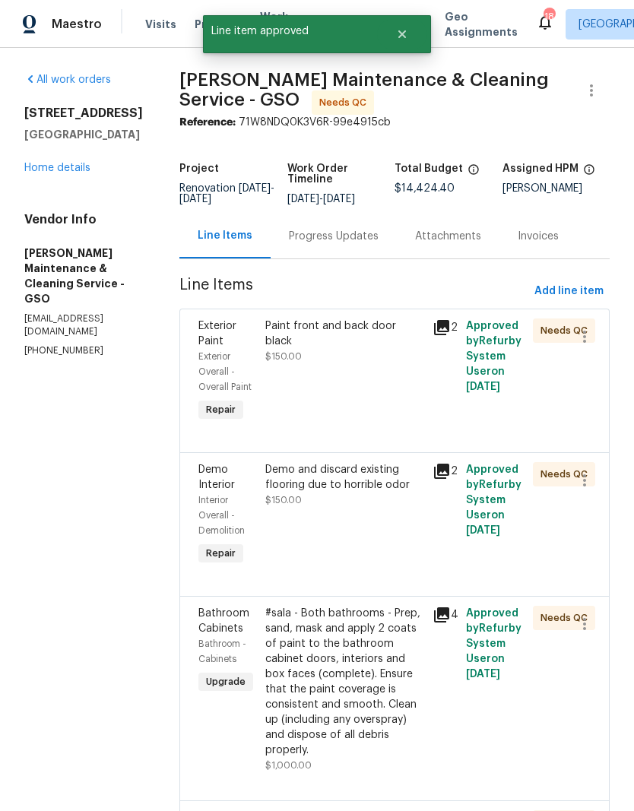
click at [427, 395] on div "Paint front and back door black $150.00" at bounding box center [344, 372] width 167 height 116
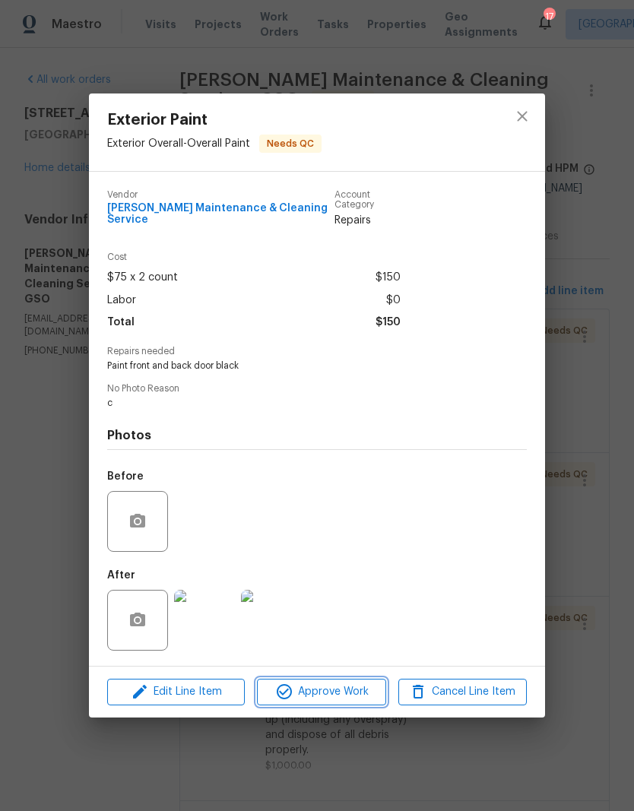
click at [348, 697] on span "Approve Work" at bounding box center [321, 692] width 119 height 19
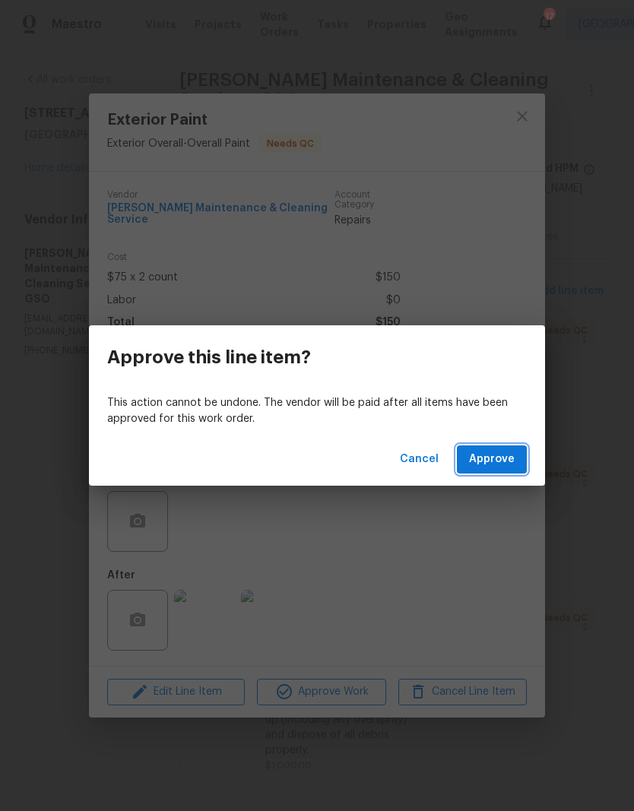
click at [484, 467] on span "Approve" at bounding box center [492, 459] width 46 height 19
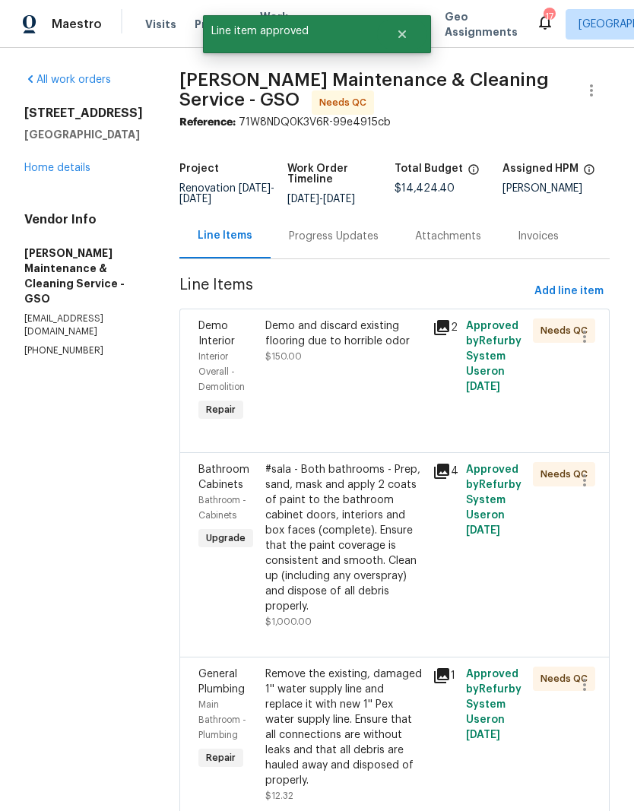
click at [428, 405] on div "Demo and discard existing flooring due to horrible odor $150.00" at bounding box center [344, 372] width 167 height 116
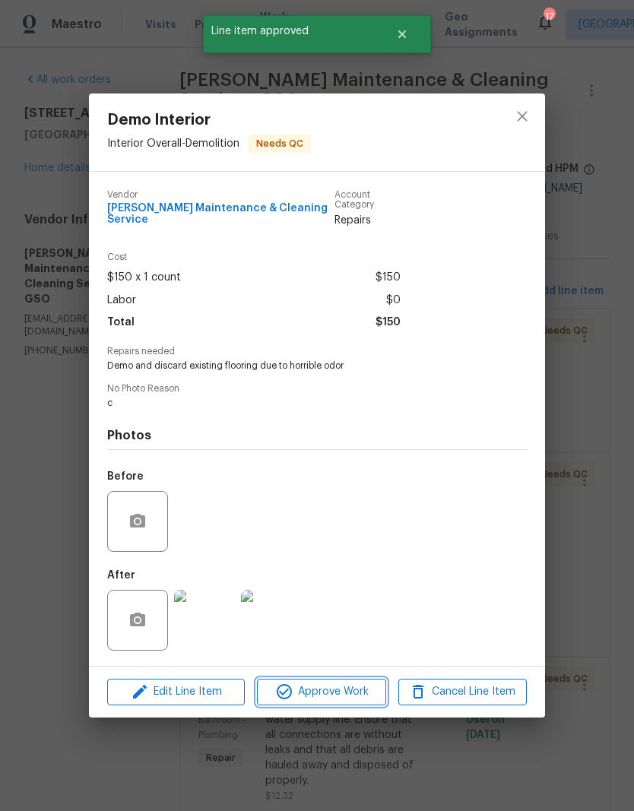
click at [337, 683] on span "Approve Work" at bounding box center [321, 692] width 119 height 19
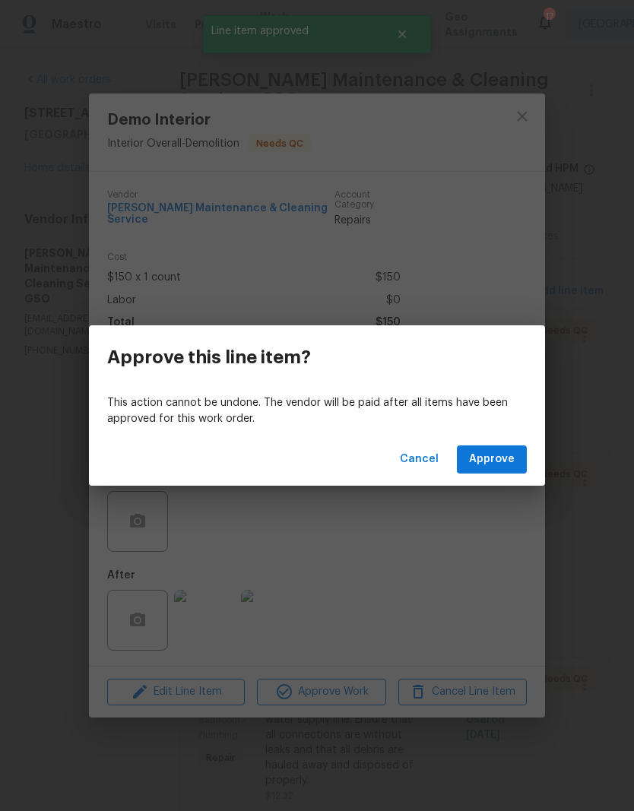
click at [506, 453] on span "Approve" at bounding box center [492, 459] width 46 height 19
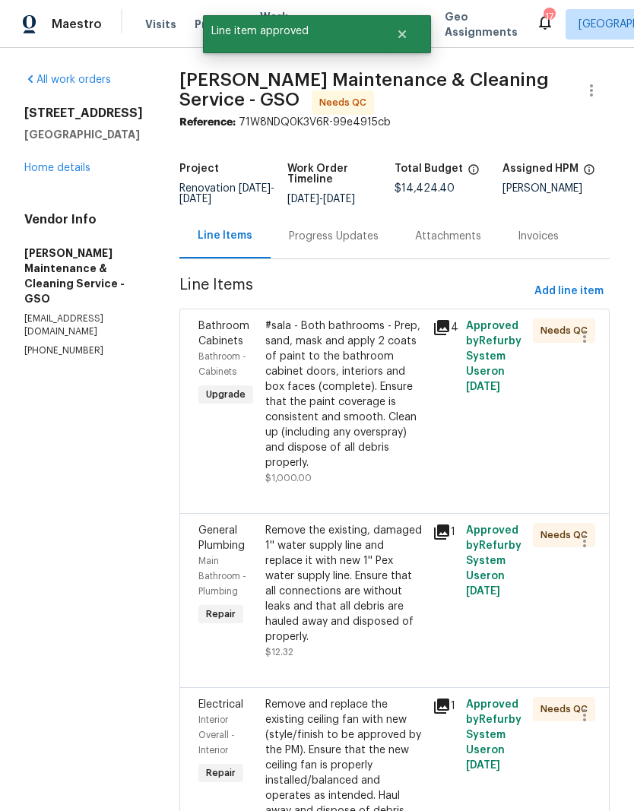
click at [398, 451] on div "#sala - Both bathrooms - Prep, sand, mask and apply 2 coats of paint to the bat…" at bounding box center [344, 395] width 158 height 152
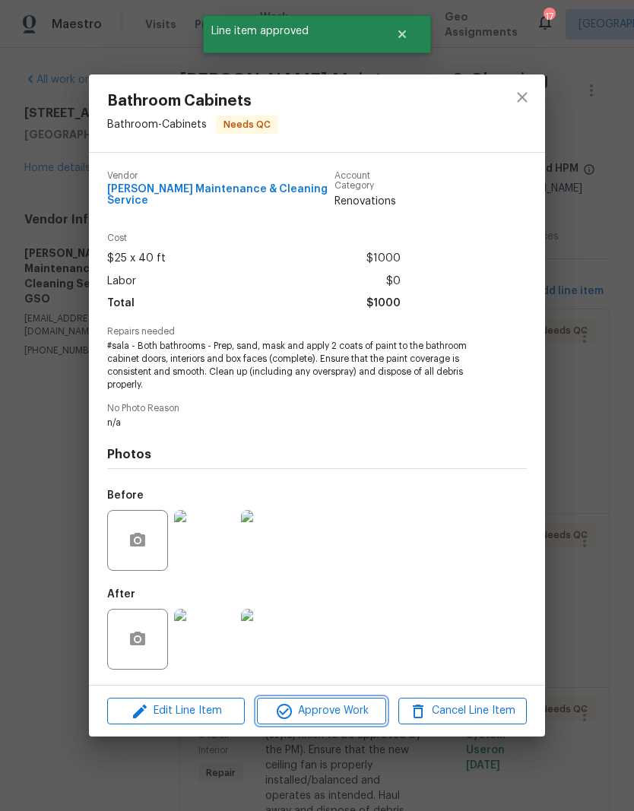
click at [348, 718] on button "Approve Work" at bounding box center [321, 711] width 129 height 27
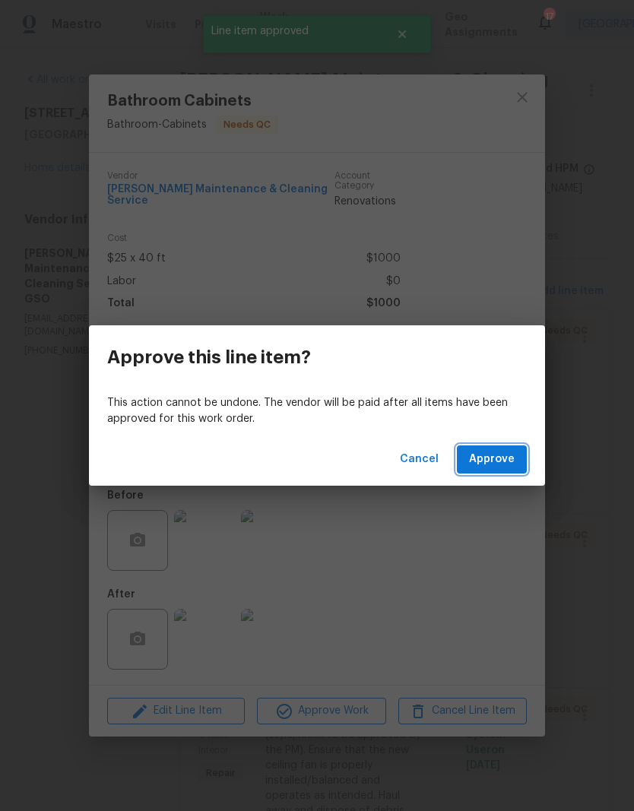
click at [502, 462] on span "Approve" at bounding box center [492, 459] width 46 height 19
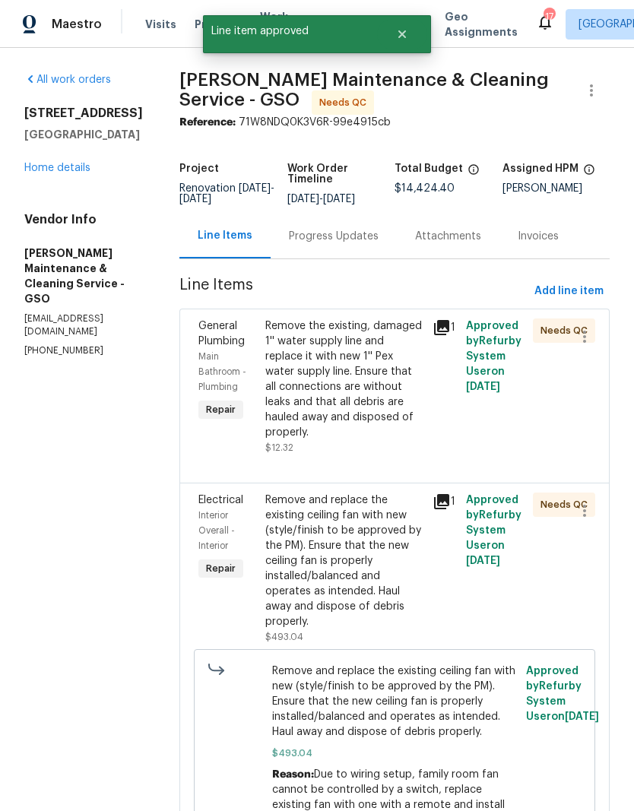
click at [376, 404] on div "Remove the existing, damaged 1'' water supply line and replace it with new 1'' …" at bounding box center [344, 380] width 158 height 122
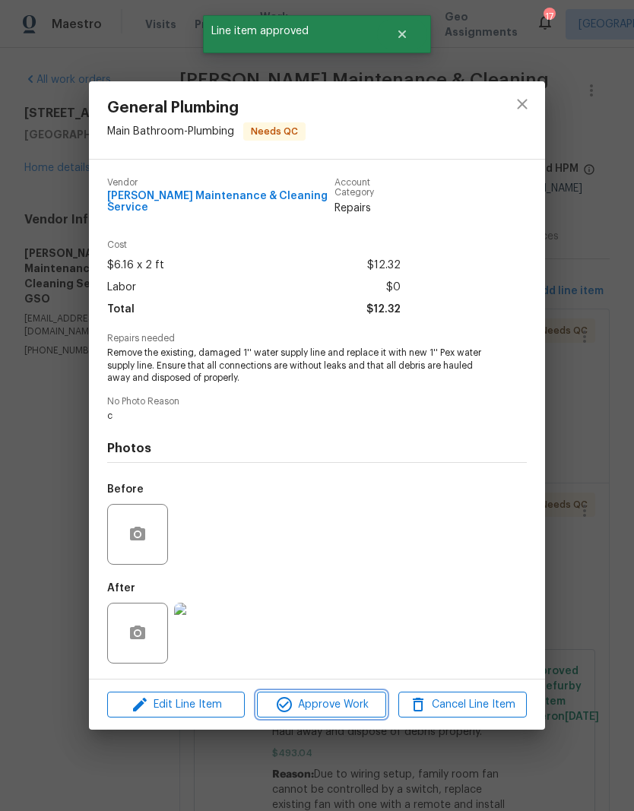
click at [329, 706] on span "Approve Work" at bounding box center [321, 705] width 119 height 19
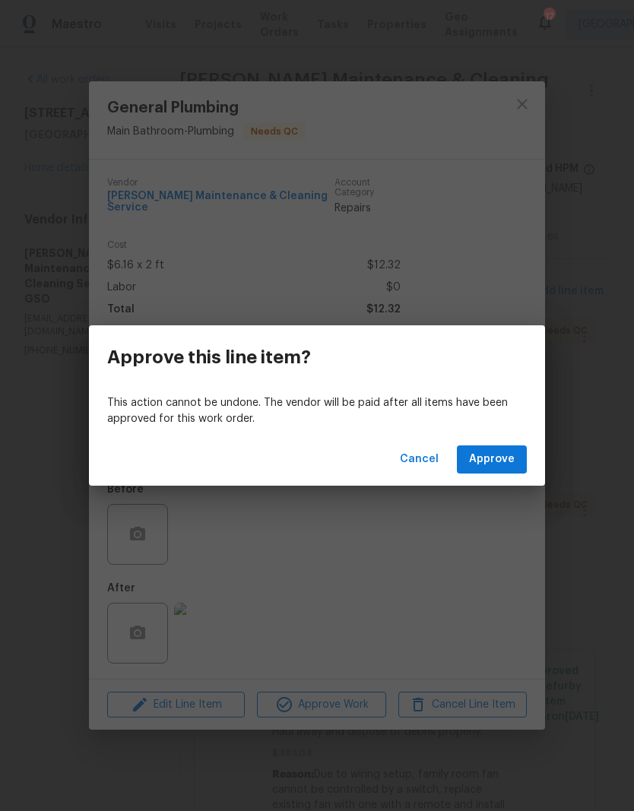
click at [503, 465] on span "Approve" at bounding box center [492, 459] width 46 height 19
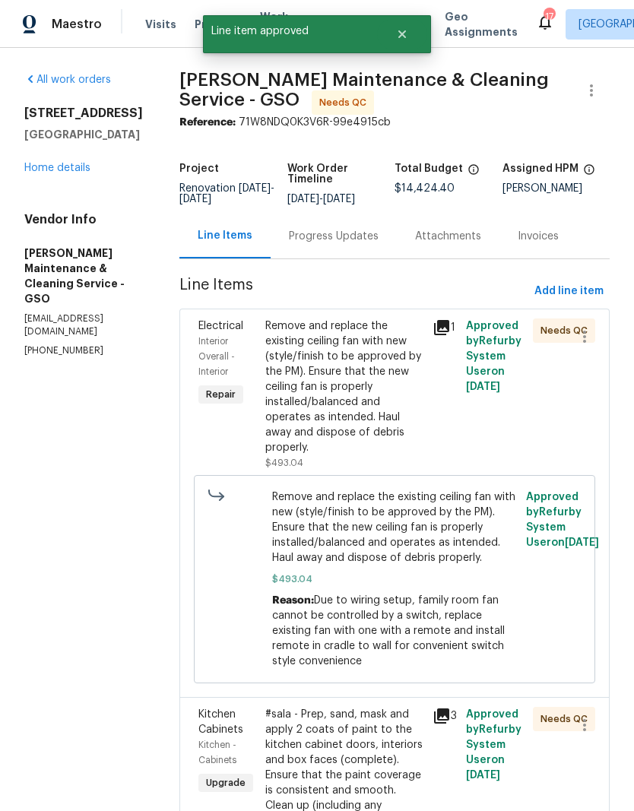
click at [374, 436] on div "Remove and replace the existing ceiling fan with new (style/finish to be approv…" at bounding box center [344, 387] width 158 height 137
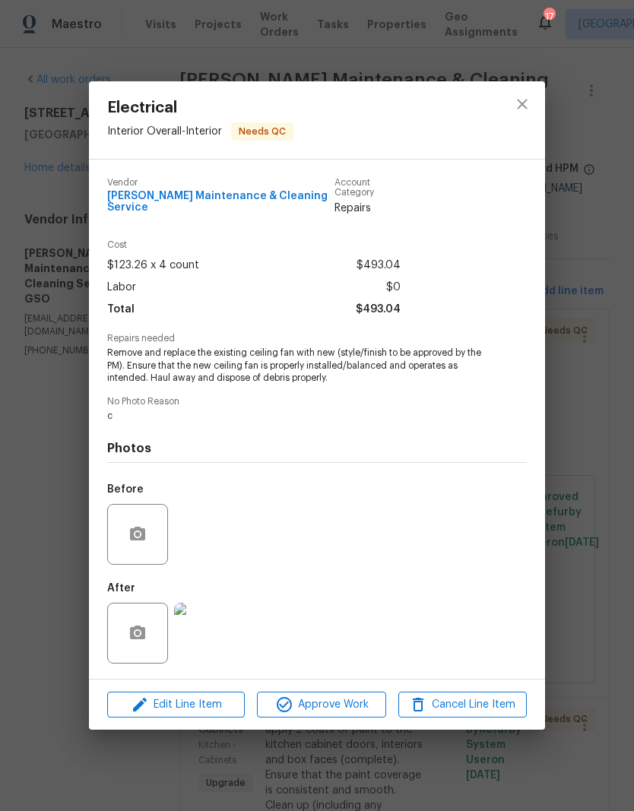
click at [351, 703] on span "Approve Work" at bounding box center [321, 705] width 119 height 19
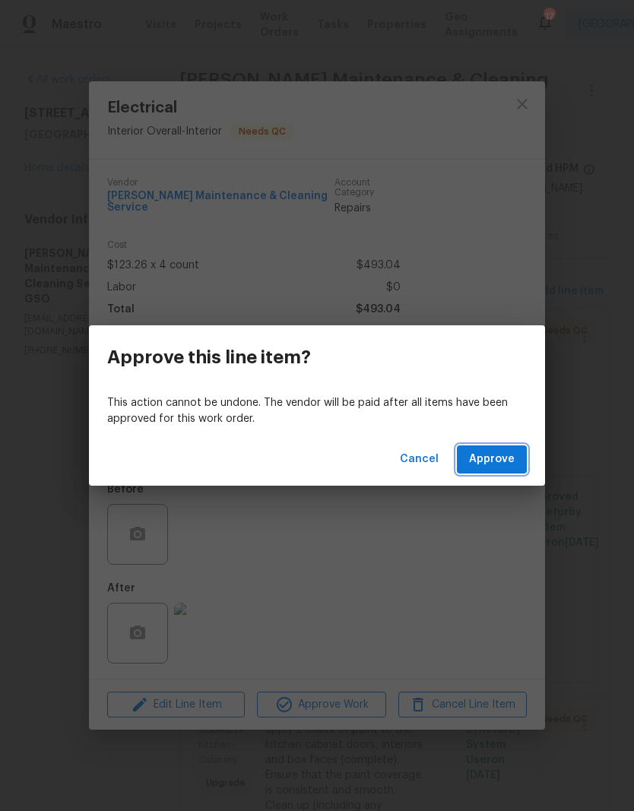
click at [494, 457] on span "Approve" at bounding box center [492, 459] width 46 height 19
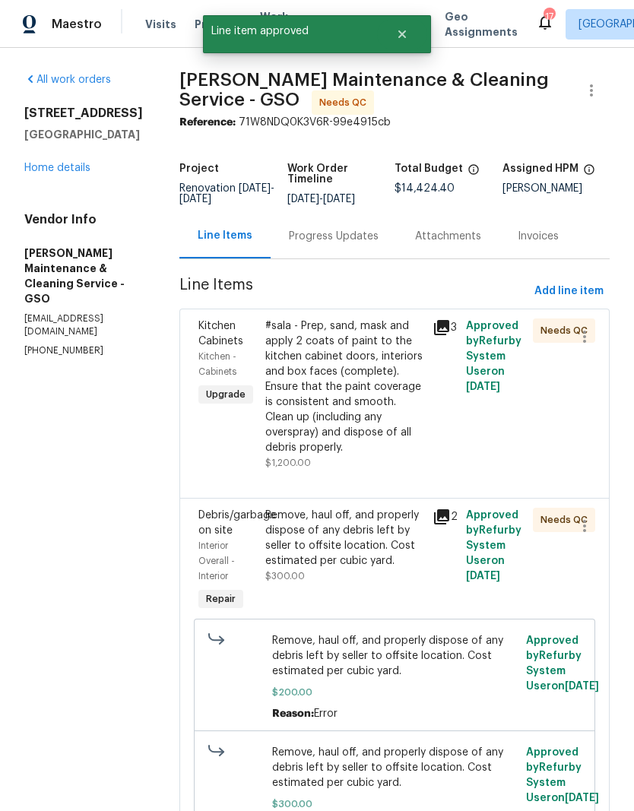
click at [402, 426] on div "#sala - Prep, sand, mask and apply 2 coats of paint to the kitchen cabinet door…" at bounding box center [344, 387] width 158 height 137
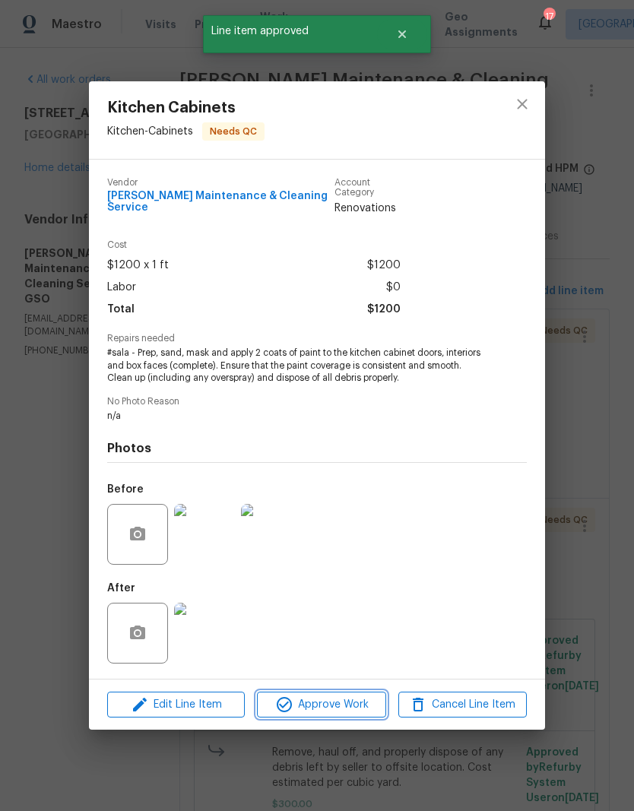
click at [348, 713] on button "Approve Work" at bounding box center [321, 705] width 129 height 27
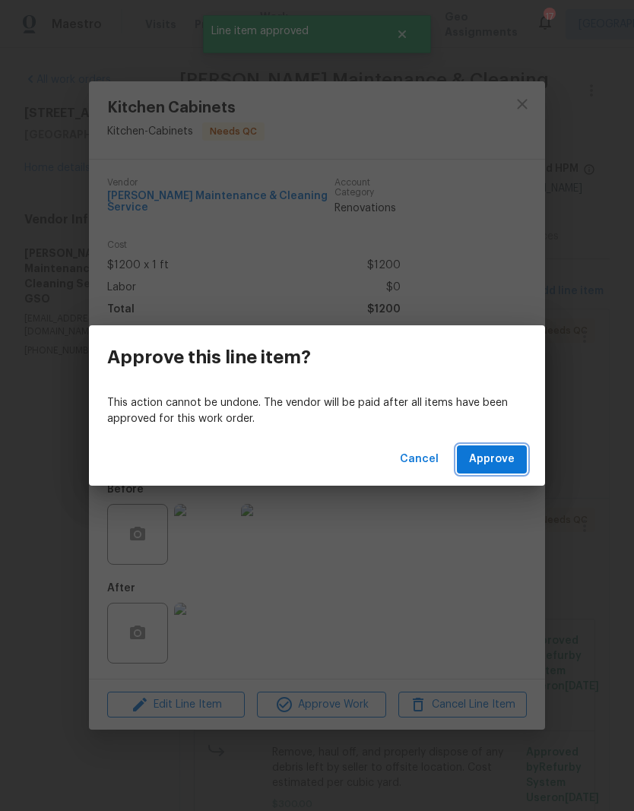
click at [494, 465] on span "Approve" at bounding box center [492, 459] width 46 height 19
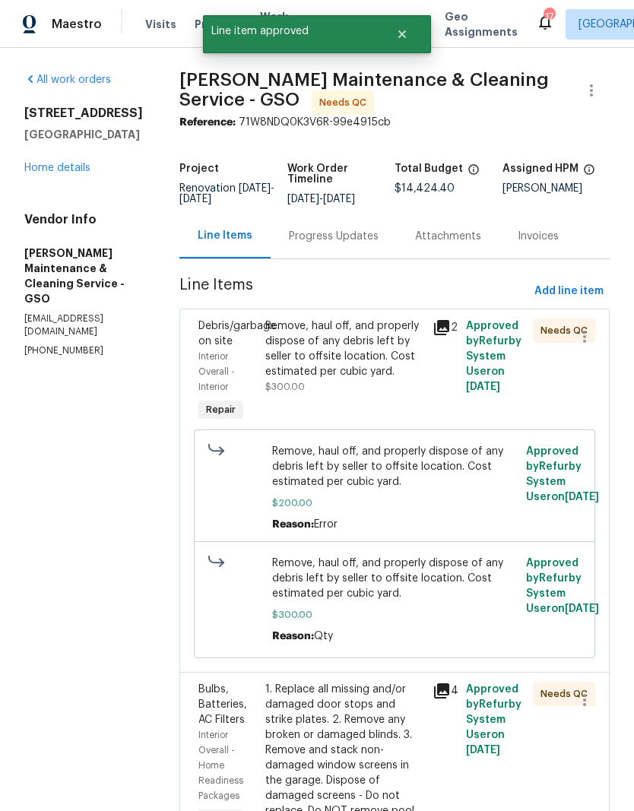
click at [410, 379] on div "Remove, haul off, and properly dispose of any debris left by seller to offsite …" at bounding box center [344, 349] width 158 height 61
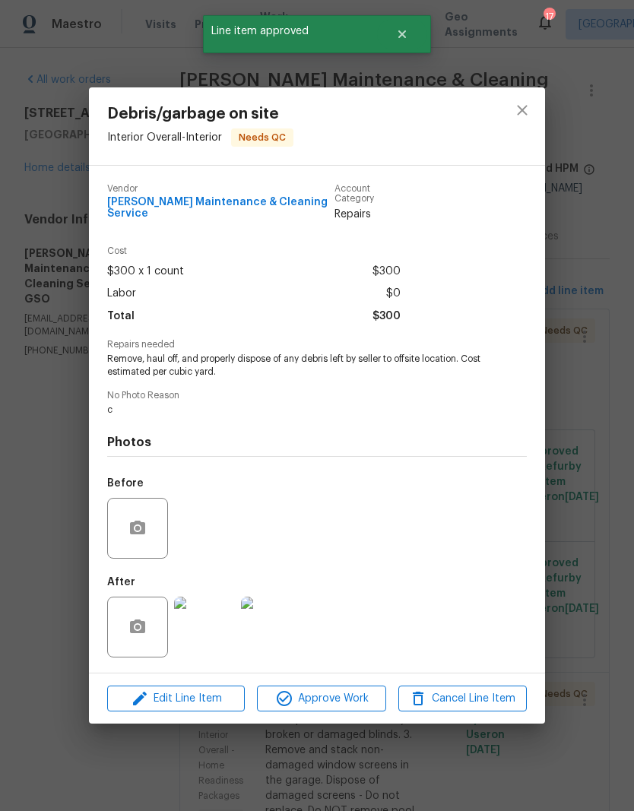
click at [345, 697] on span "Approve Work" at bounding box center [321, 699] width 119 height 19
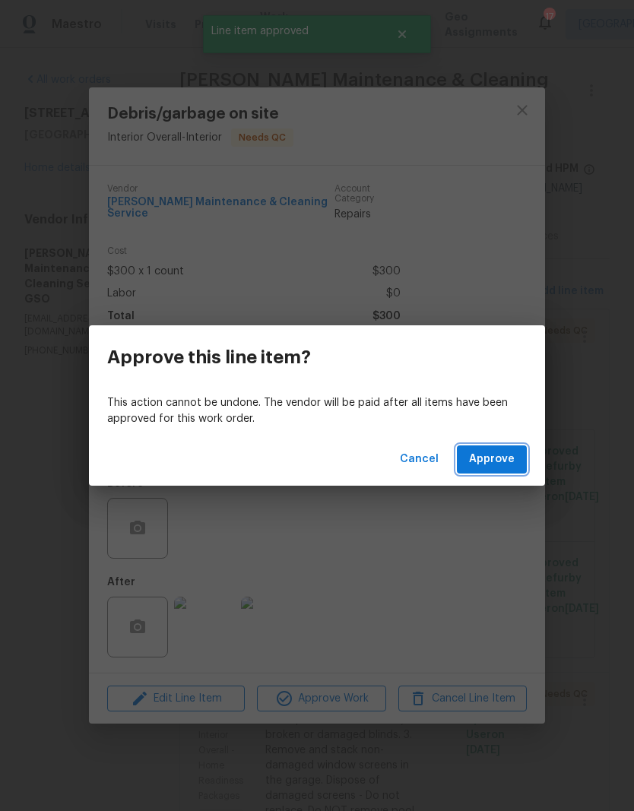
click at [503, 466] on span "Approve" at bounding box center [492, 459] width 46 height 19
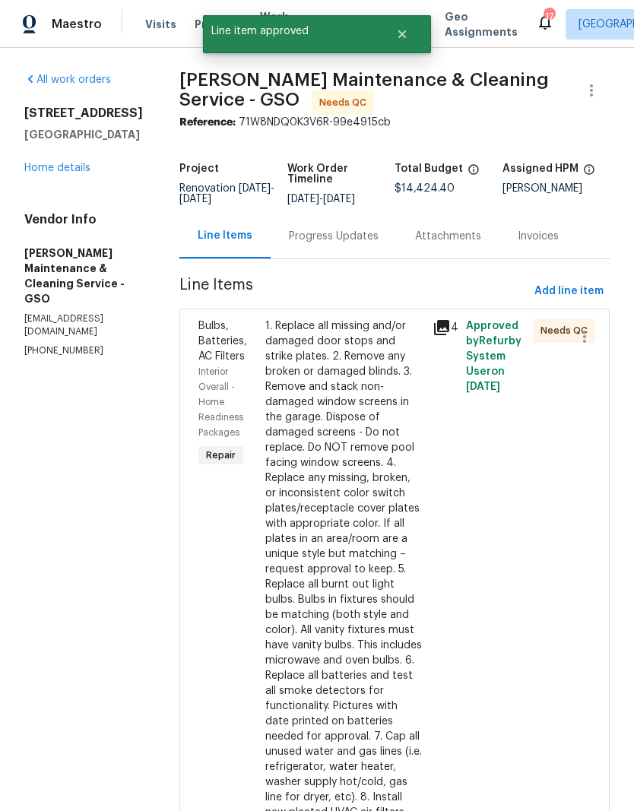
click at [402, 547] on div "1. Replace all missing and/or damaged door stops and strike plates. 2. Remove a…" at bounding box center [344, 570] width 158 height 502
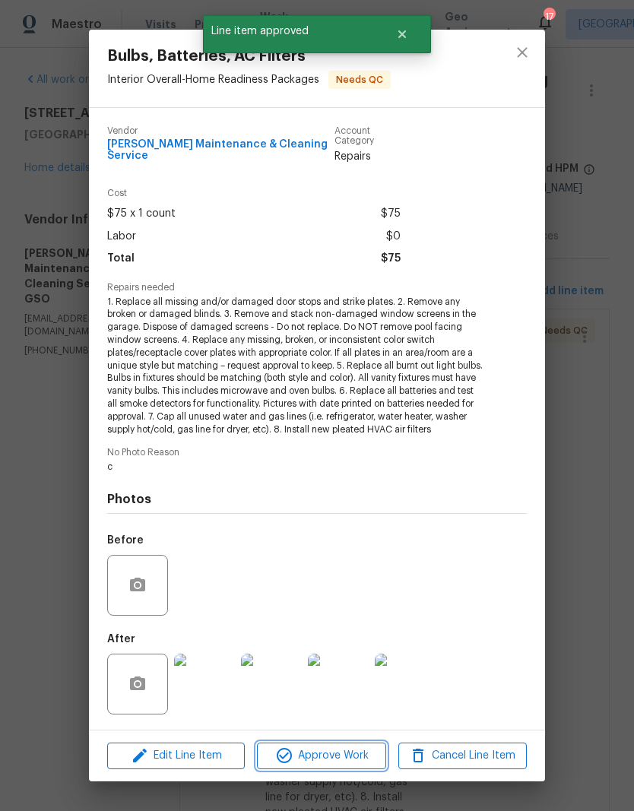
click at [348, 750] on span "Approve Work" at bounding box center [321, 756] width 119 height 19
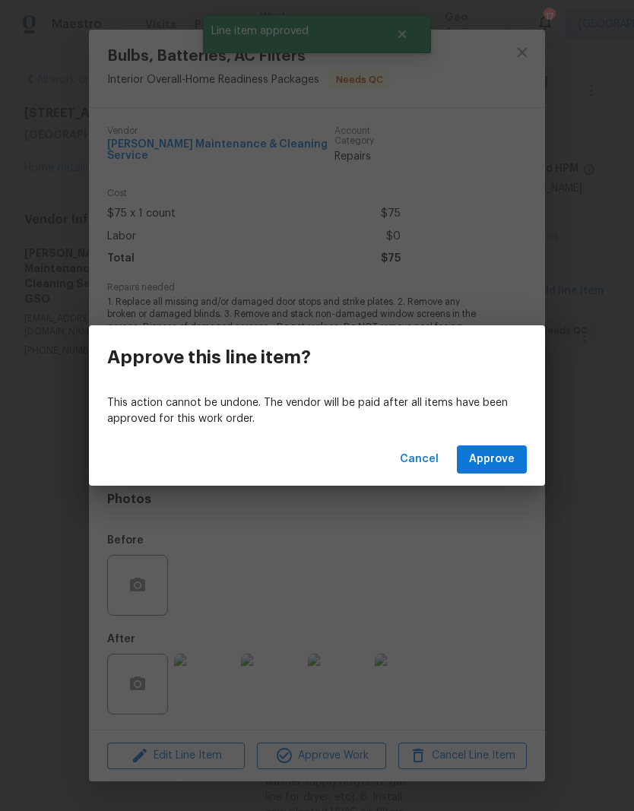
click at [510, 466] on span "Approve" at bounding box center [492, 459] width 46 height 19
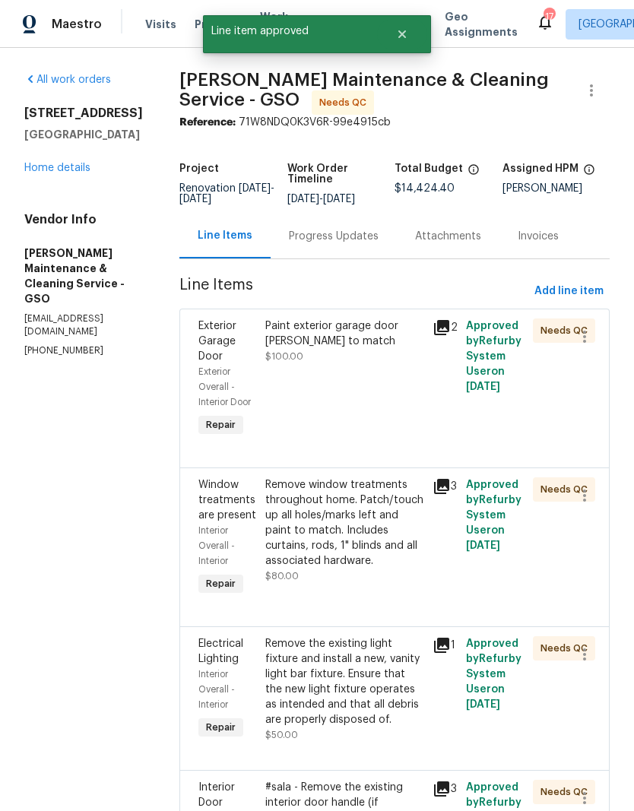
click at [414, 407] on div "Paint exterior garage door brown to match $100.00" at bounding box center [344, 379] width 167 height 131
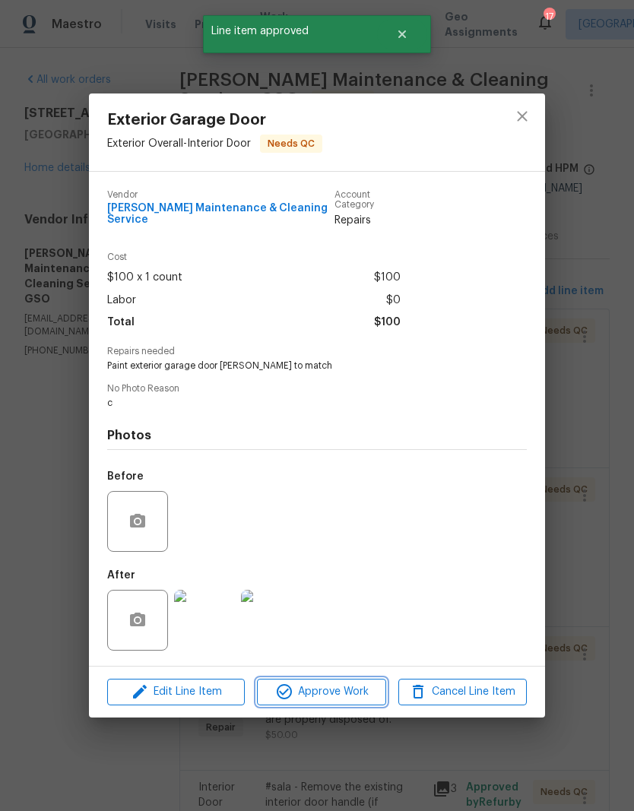
click at [347, 692] on span "Approve Work" at bounding box center [321, 692] width 119 height 19
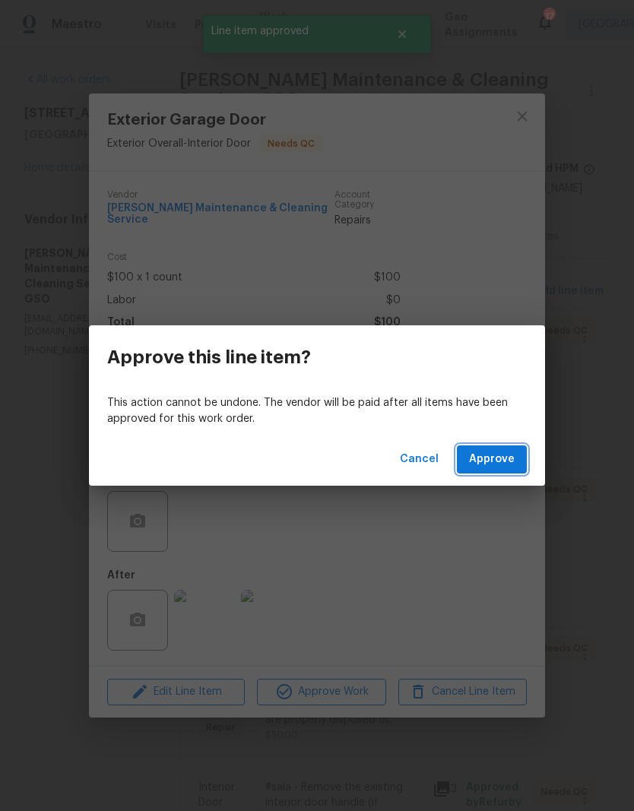
click at [506, 471] on button "Approve" at bounding box center [492, 460] width 70 height 28
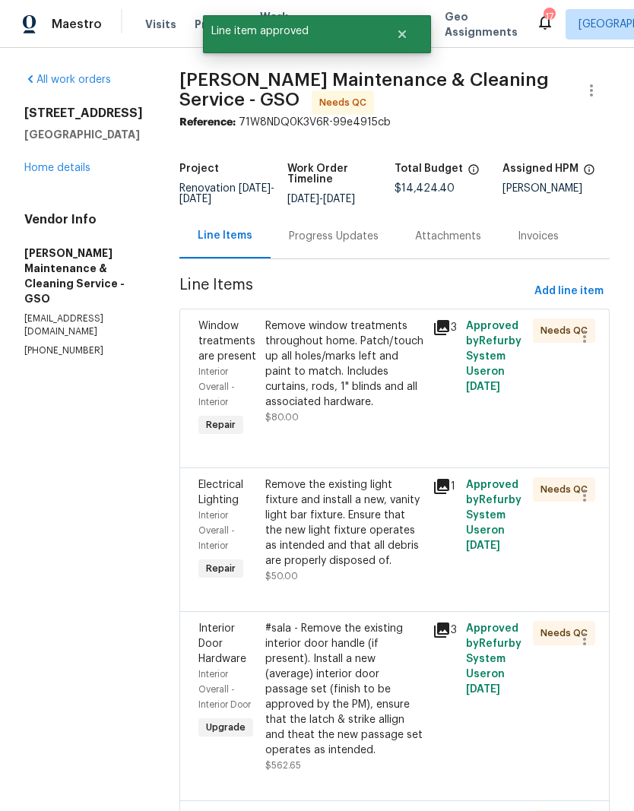
click at [398, 410] on div "Remove window treatments throughout home. Patch/touch up all holes/marks left a…" at bounding box center [344, 364] width 158 height 91
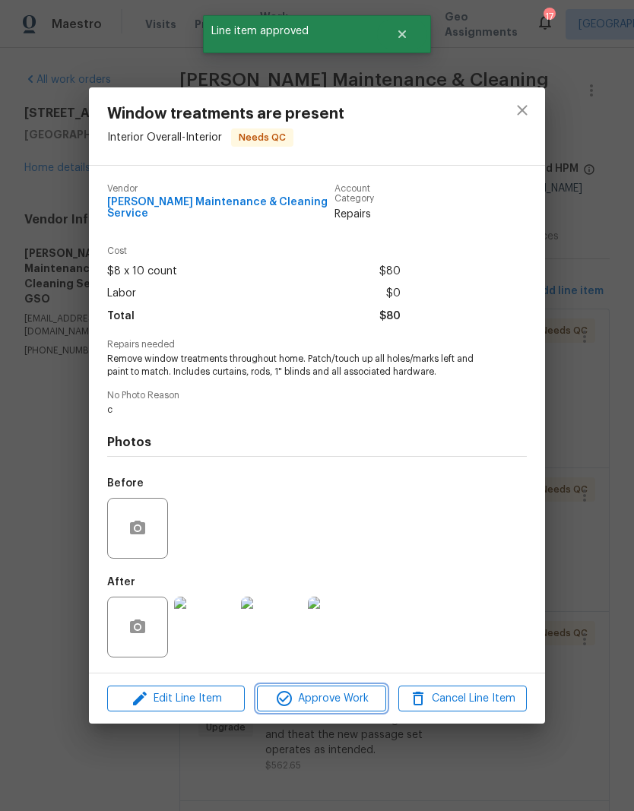
click at [357, 706] on button "Approve Work" at bounding box center [321, 699] width 129 height 27
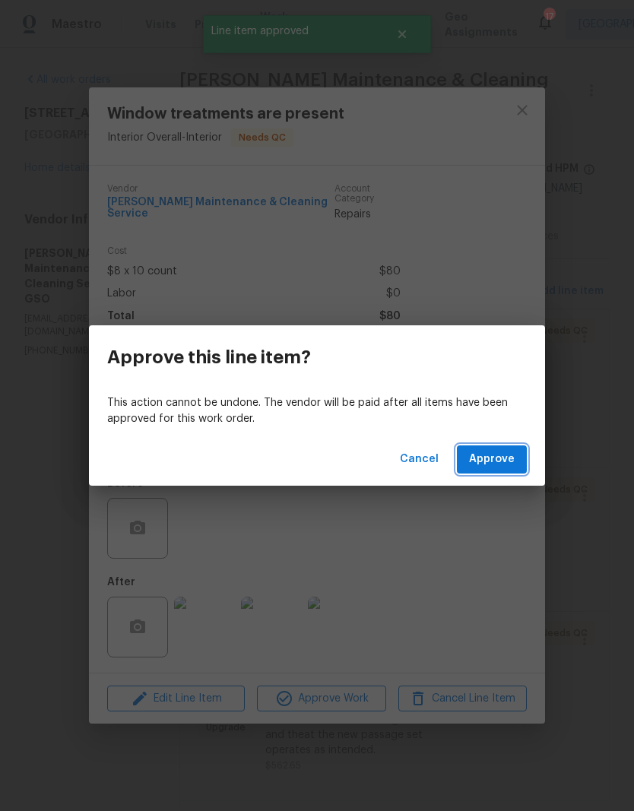
click at [491, 452] on span "Approve" at bounding box center [492, 459] width 46 height 19
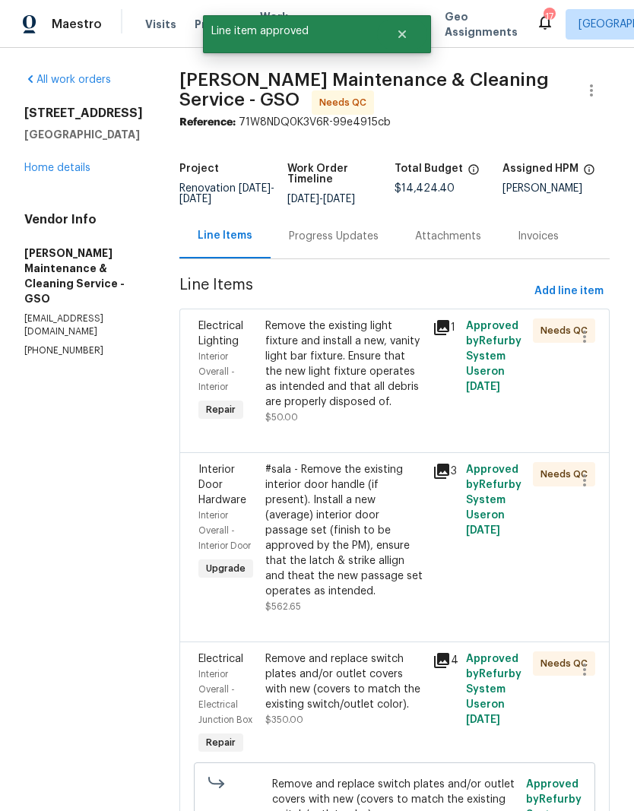
click at [395, 410] on div "Remove the existing light fixture and install a new, vanity light bar fixture. …" at bounding box center [344, 364] width 158 height 91
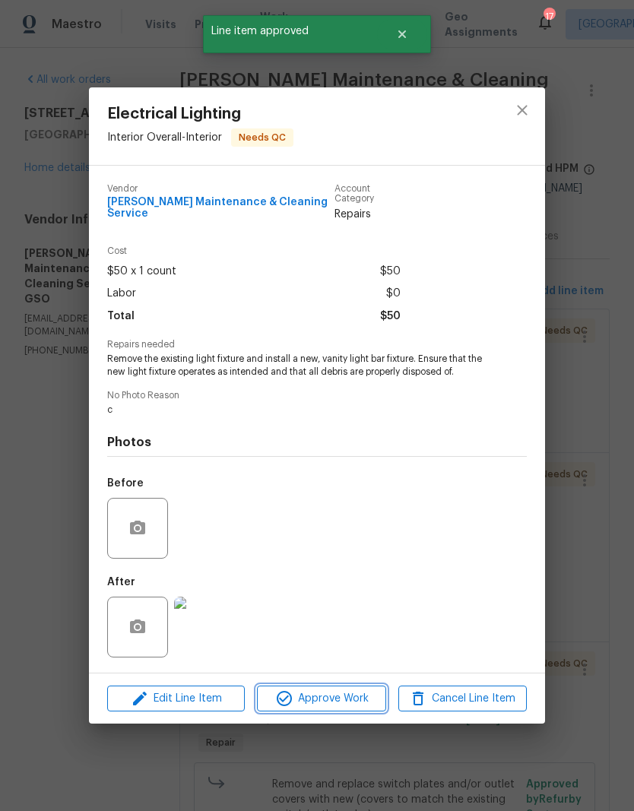
click at [372, 693] on span "Approve Work" at bounding box center [321, 699] width 119 height 19
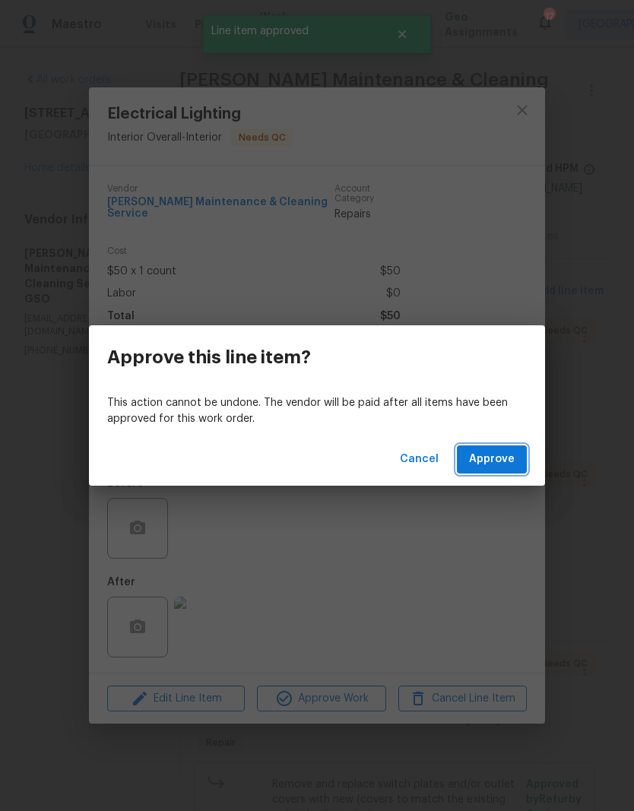
click at [495, 457] on span "Approve" at bounding box center [492, 459] width 46 height 19
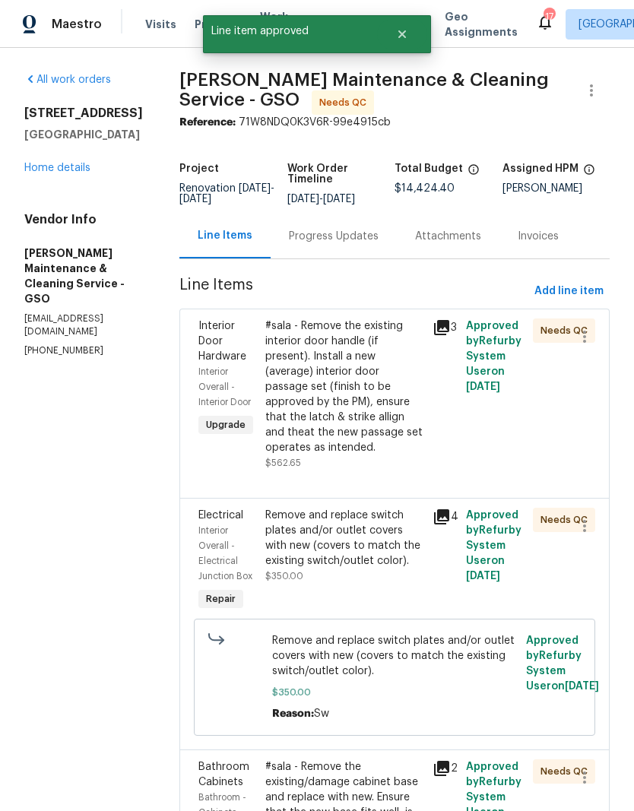
click at [401, 446] on div "#sala - Remove the existing interior door handle (if present). Install a new (a…" at bounding box center [344, 387] width 158 height 137
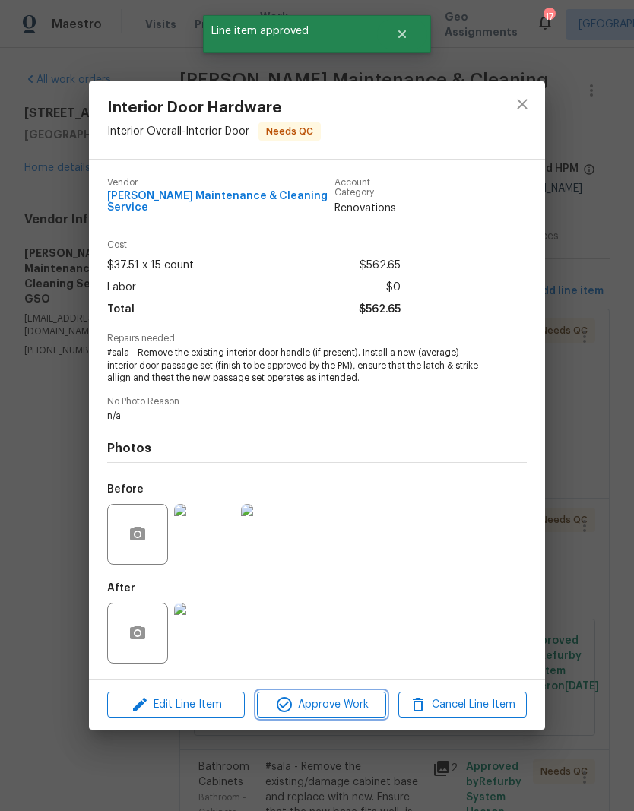
click at [349, 708] on span "Approve Work" at bounding box center [321, 705] width 119 height 19
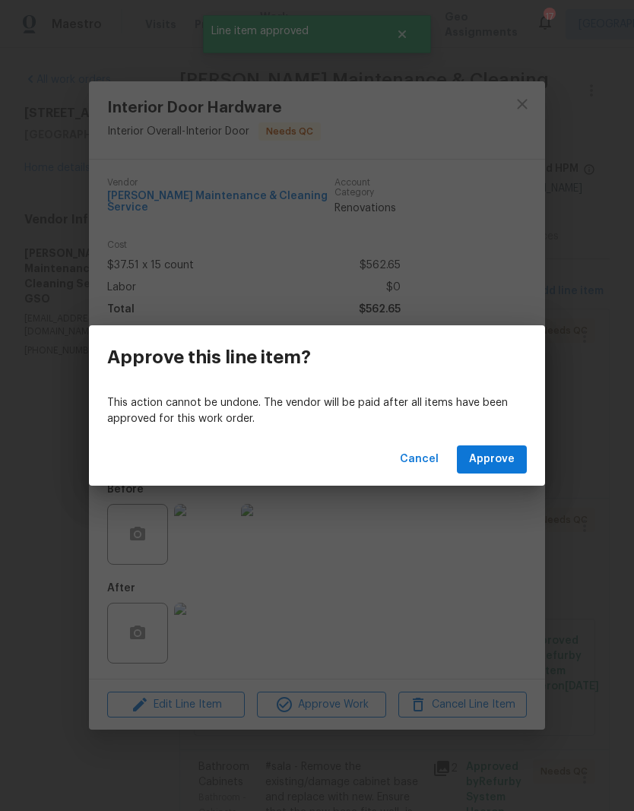
click at [503, 465] on span "Approve" at bounding box center [492, 459] width 46 height 19
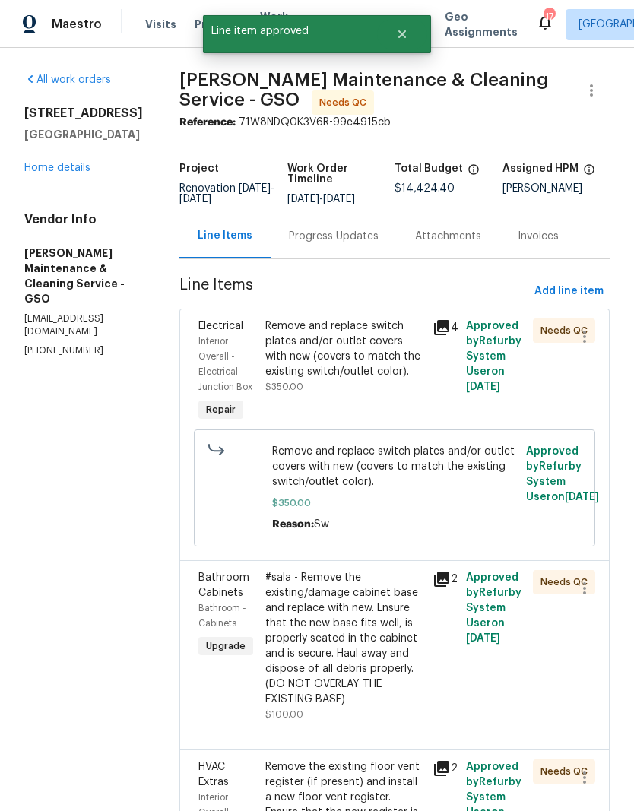
click at [428, 407] on div "Remove and replace switch plates and/or outlet covers with new (covers to match…" at bounding box center [344, 372] width 167 height 116
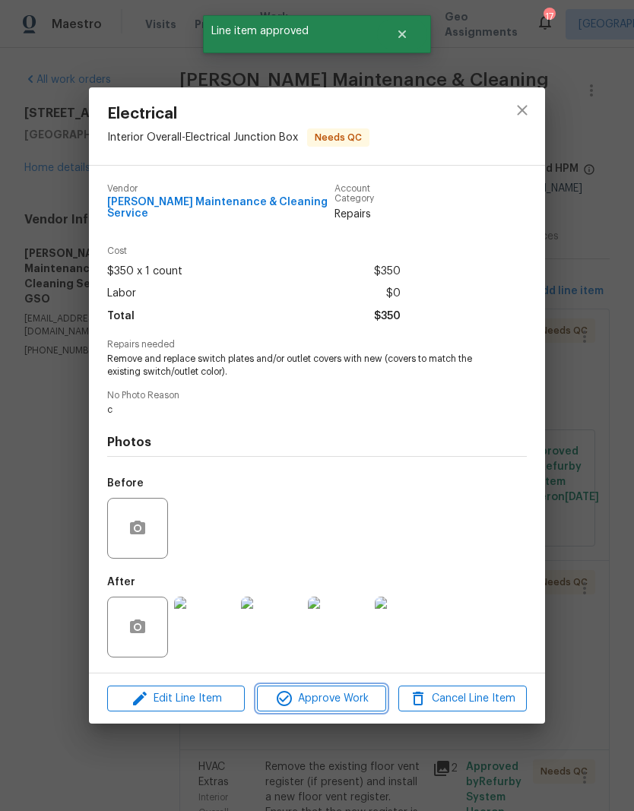
click at [362, 706] on button "Approve Work" at bounding box center [321, 699] width 129 height 27
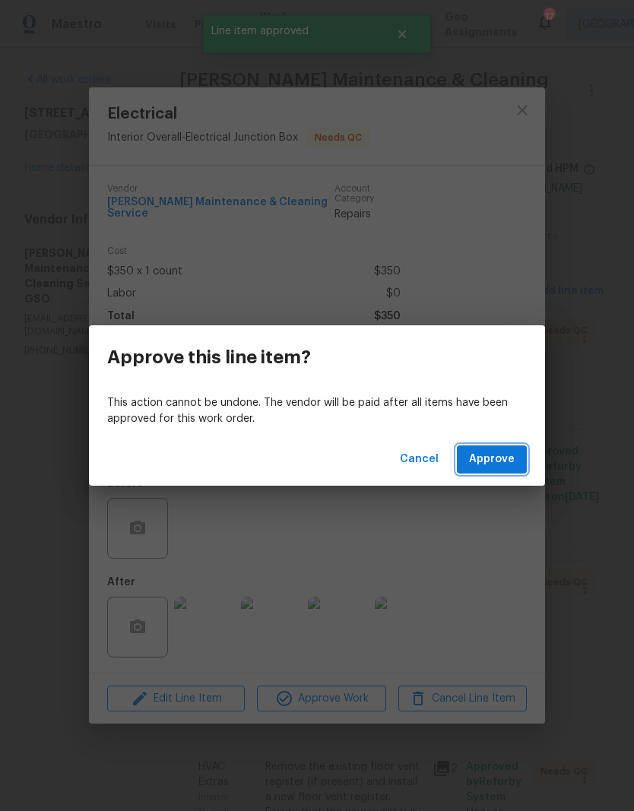
click at [501, 462] on span "Approve" at bounding box center [492, 459] width 46 height 19
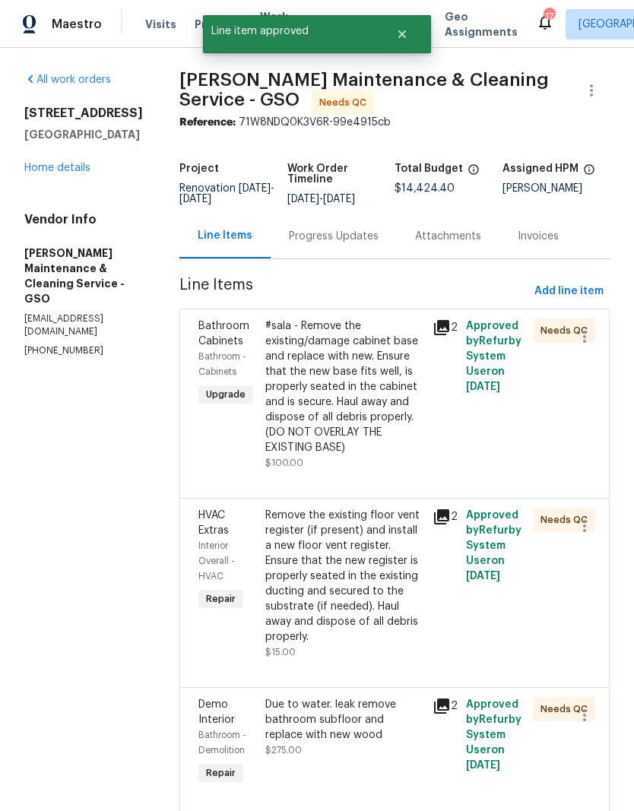
click at [408, 414] on div "#sala - Remove the existing/damage cabinet base and replace with new. Ensure th…" at bounding box center [344, 387] width 158 height 137
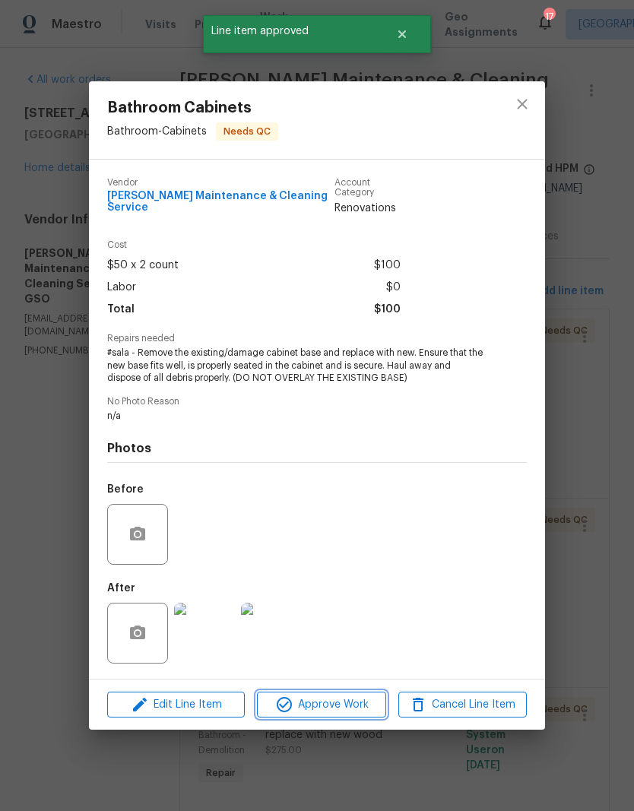
click at [343, 702] on span "Approve Work" at bounding box center [321, 705] width 119 height 19
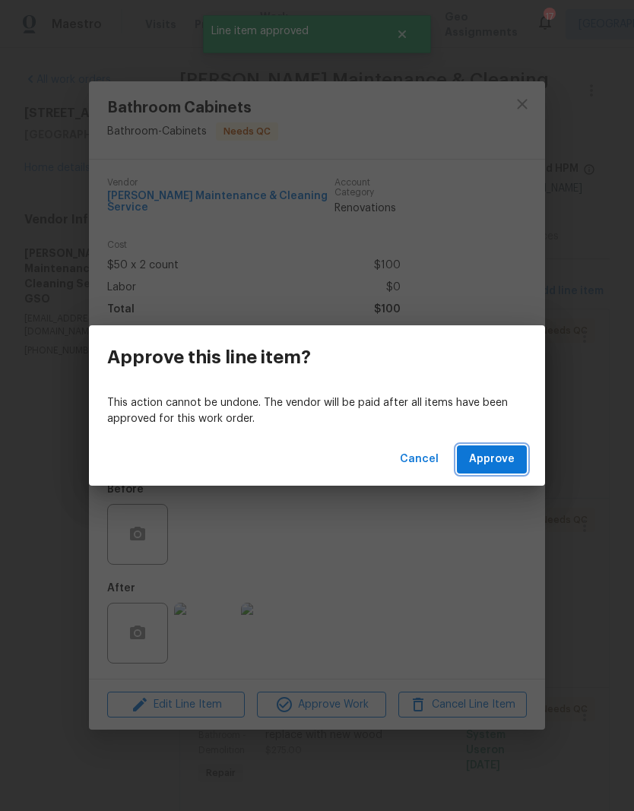
click at [516, 467] on button "Approve" at bounding box center [492, 460] width 70 height 28
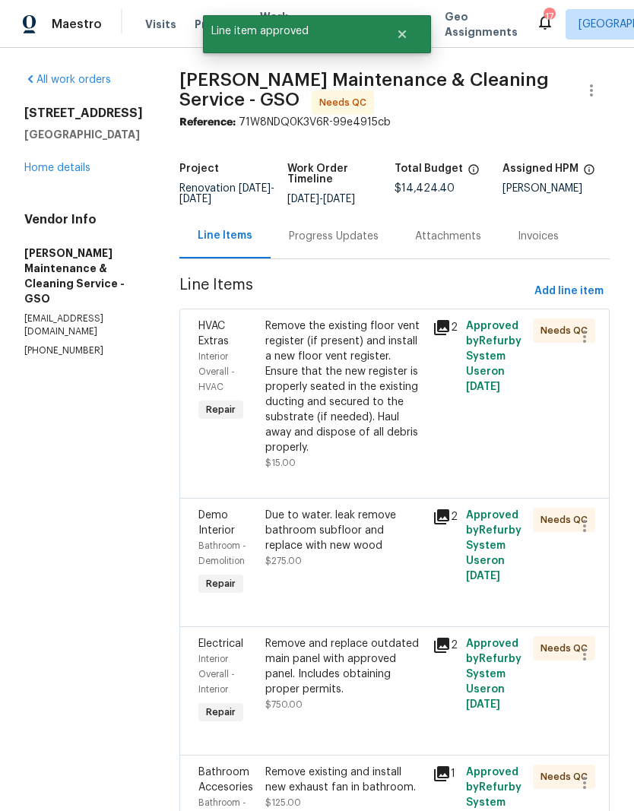
click at [401, 435] on div "Remove the existing floor vent register (if present) and install a new floor ve…" at bounding box center [344, 387] width 158 height 137
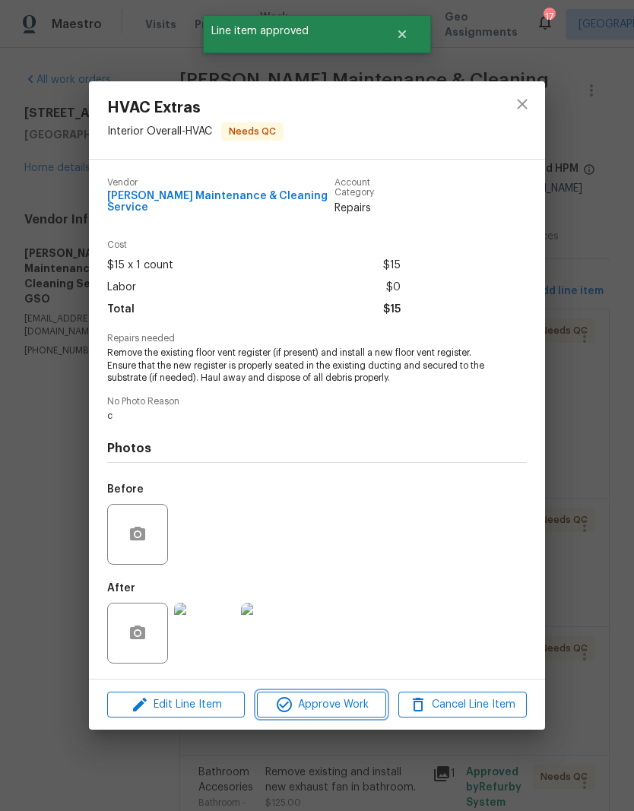
click at [347, 706] on span "Approve Work" at bounding box center [321, 705] width 119 height 19
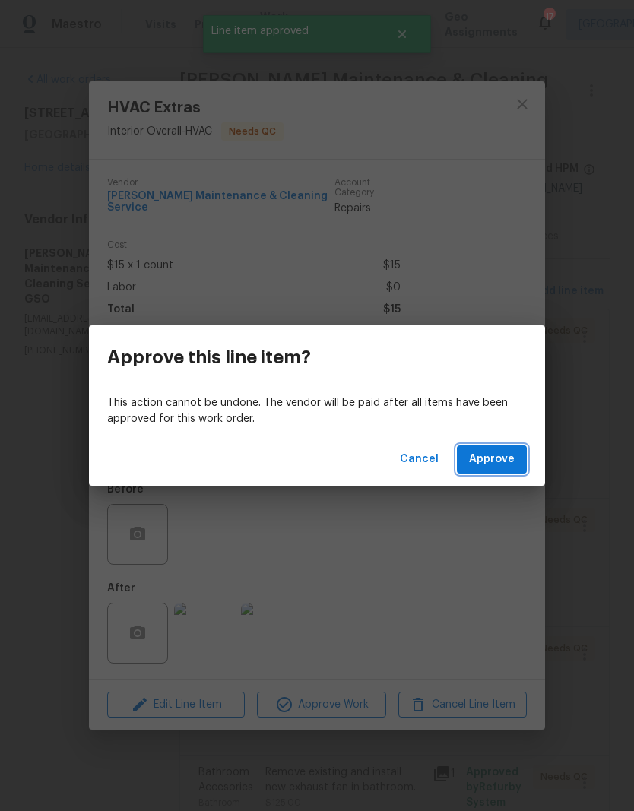
click at [502, 453] on span "Approve" at bounding box center [492, 459] width 46 height 19
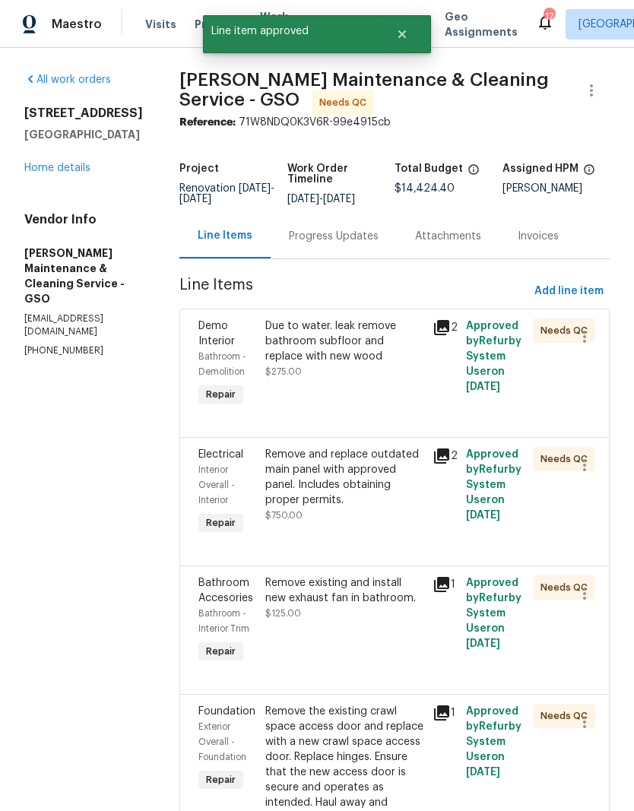
click at [393, 376] on div "Due to water. leak remove bathroom subfloor and replace with new wood $275.00" at bounding box center [344, 349] width 158 height 61
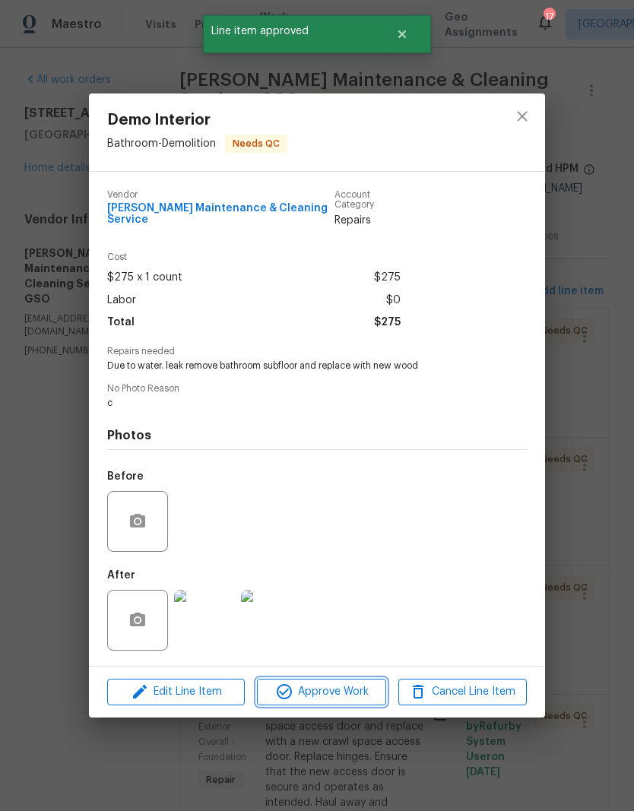
click at [366, 698] on span "Approve Work" at bounding box center [321, 692] width 119 height 19
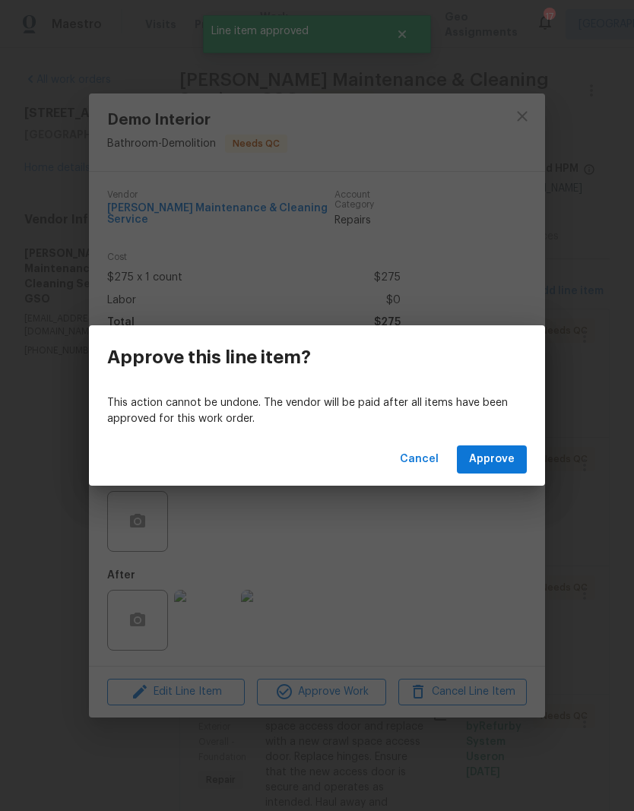
click at [505, 450] on span "Approve" at bounding box center [492, 459] width 46 height 19
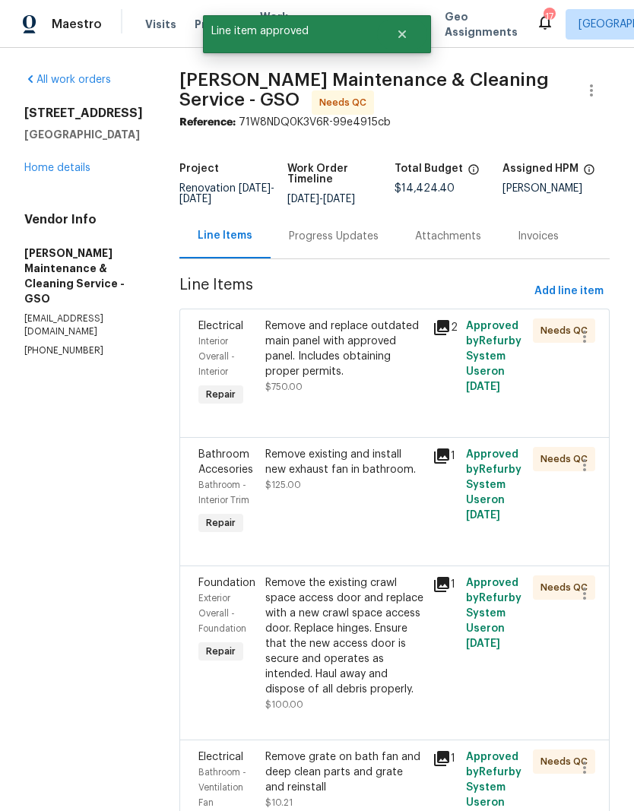
click at [428, 396] on div "Remove and replace outdated main panel with approved panel. Includes obtaining …" at bounding box center [344, 364] width 167 height 100
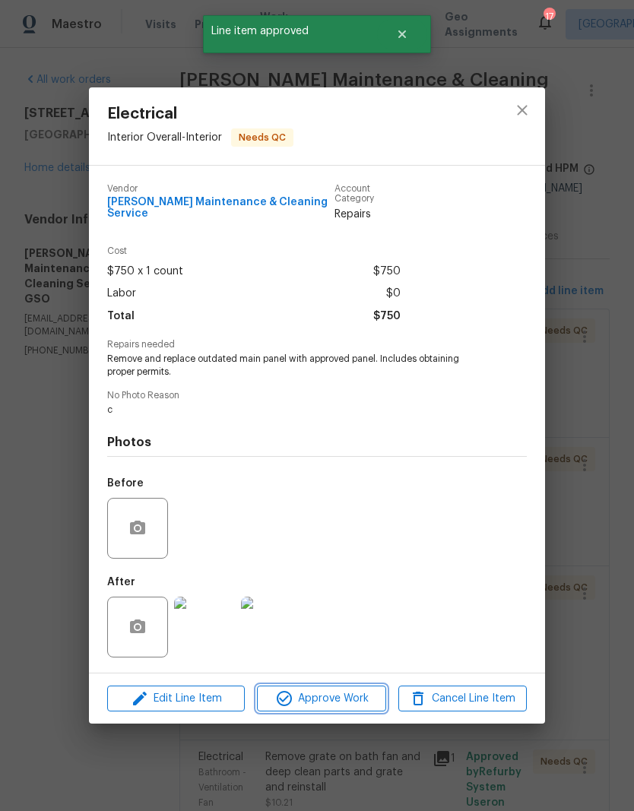
click at [341, 707] on button "Approve Work" at bounding box center [321, 699] width 129 height 27
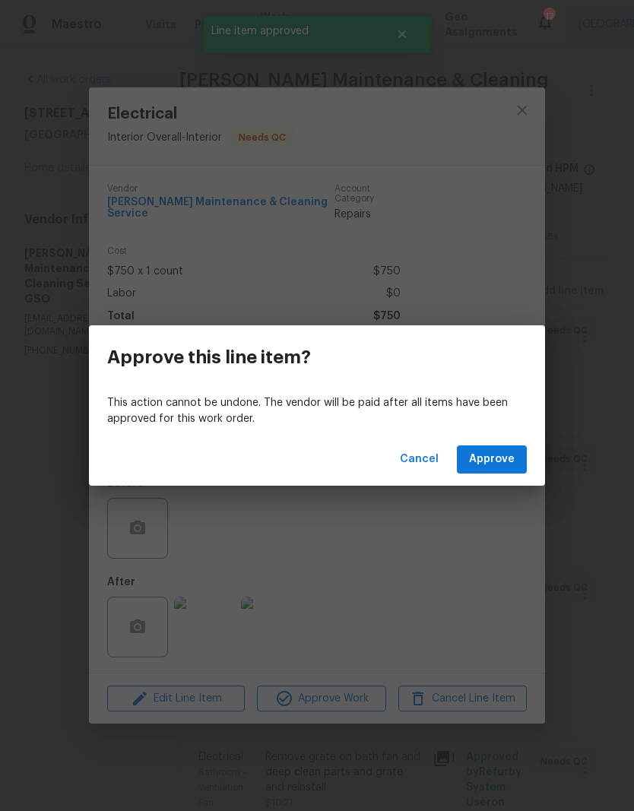
click at [505, 451] on span "Approve" at bounding box center [492, 459] width 46 height 19
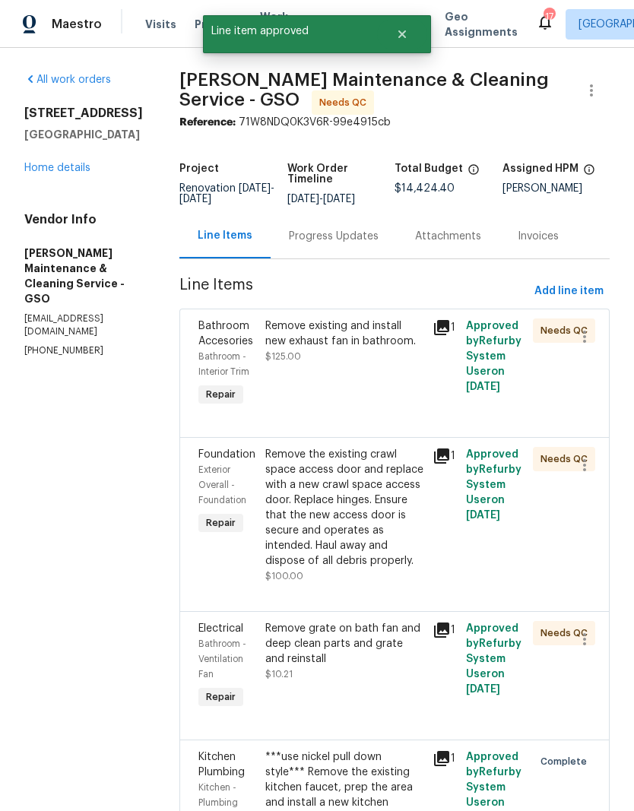
click at [402, 389] on div "Remove existing and install new exhaust fan in bathroom. $125.00" at bounding box center [344, 364] width 167 height 100
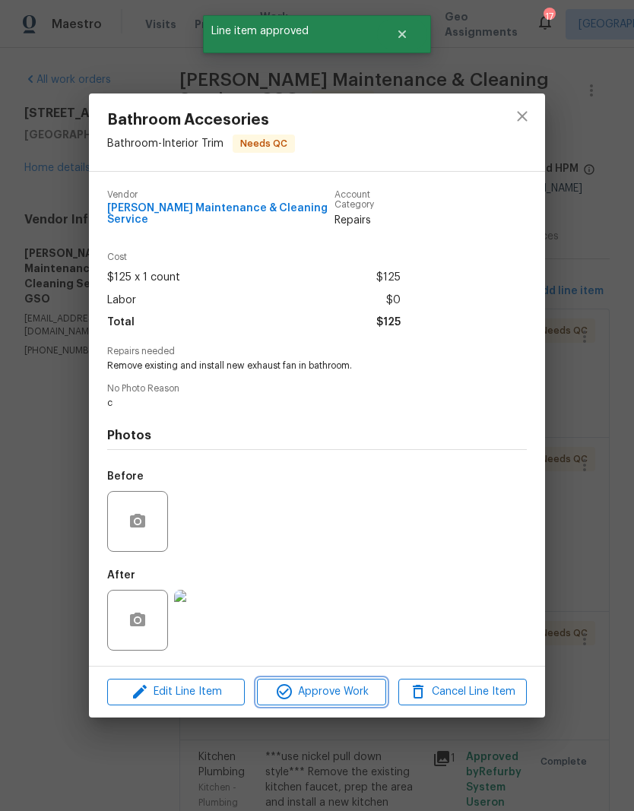
click at [350, 683] on span "Approve Work" at bounding box center [321, 692] width 119 height 19
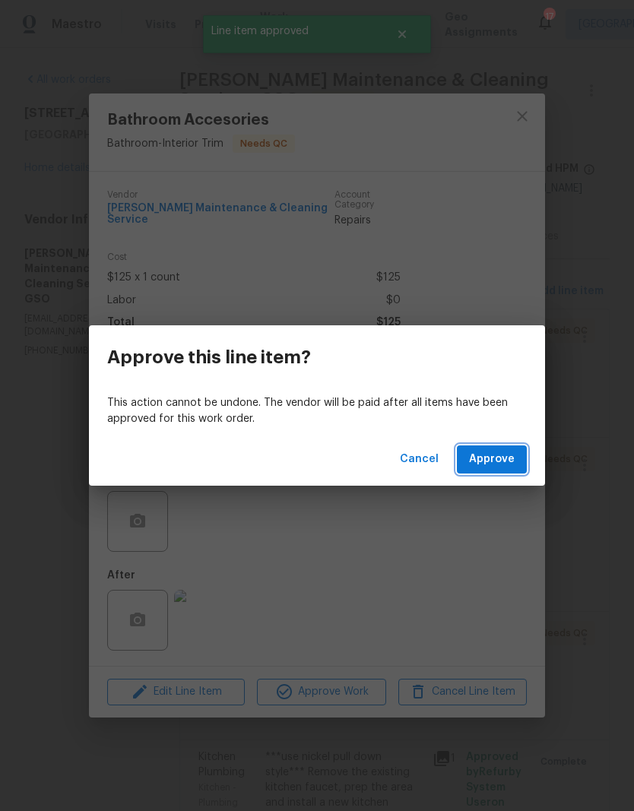
click at [509, 464] on span "Approve" at bounding box center [492, 459] width 46 height 19
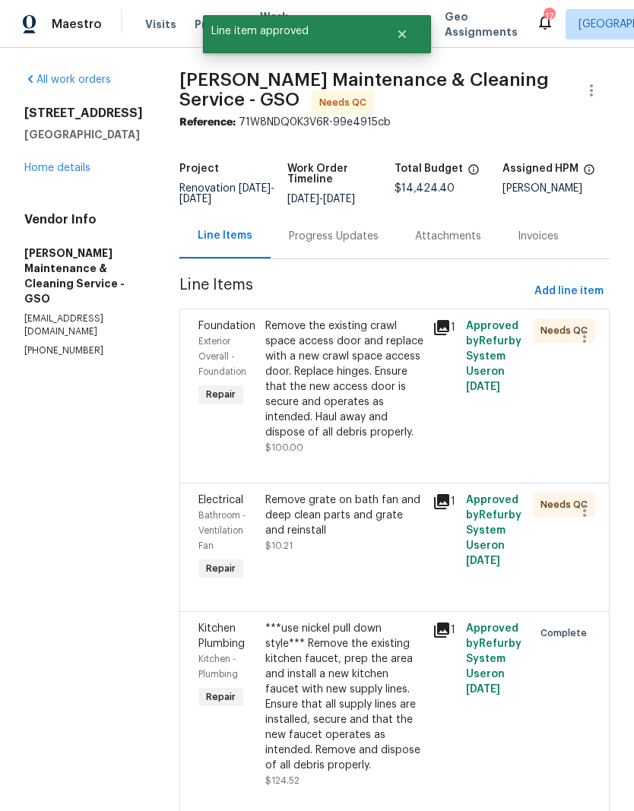
click at [413, 413] on div "Remove the existing crawl space access door and replace with a new crawl space …" at bounding box center [344, 380] width 158 height 122
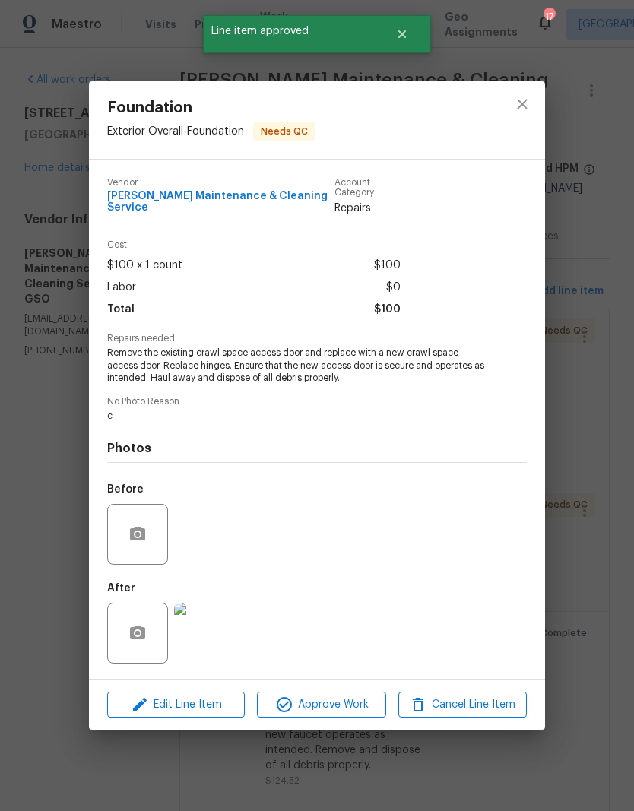
click at [360, 680] on div "Edit Line Item Approve Work Cancel Line Item" at bounding box center [317, 705] width 456 height 51
click at [352, 705] on span "Approve Work" at bounding box center [321, 705] width 119 height 19
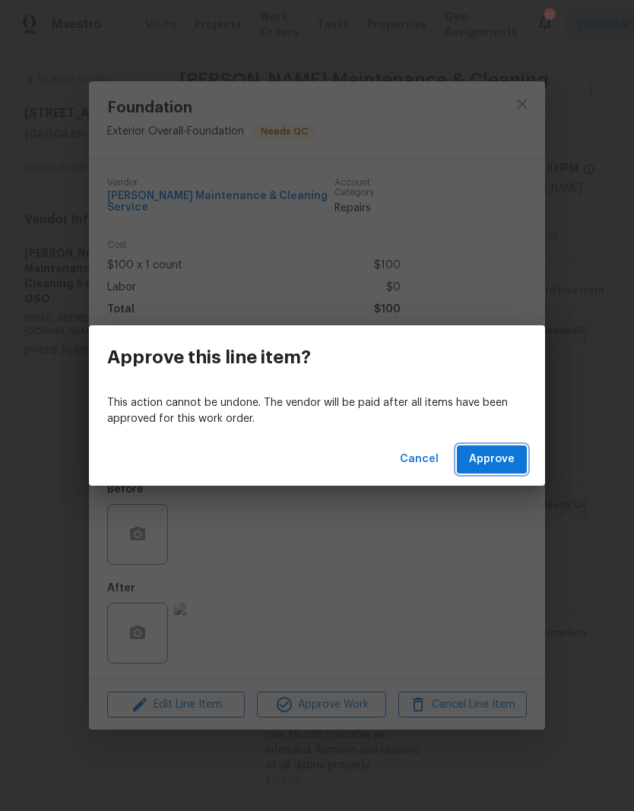
click at [506, 459] on span "Approve" at bounding box center [492, 459] width 46 height 19
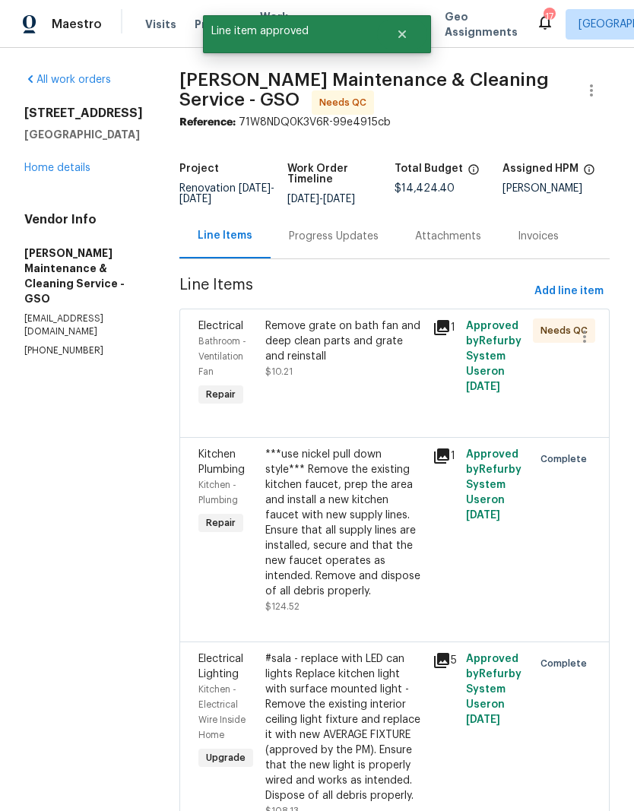
click at [401, 379] on div "Remove grate on bath fan and deep clean parts and grate and reinstall $10.21" at bounding box center [344, 349] width 158 height 61
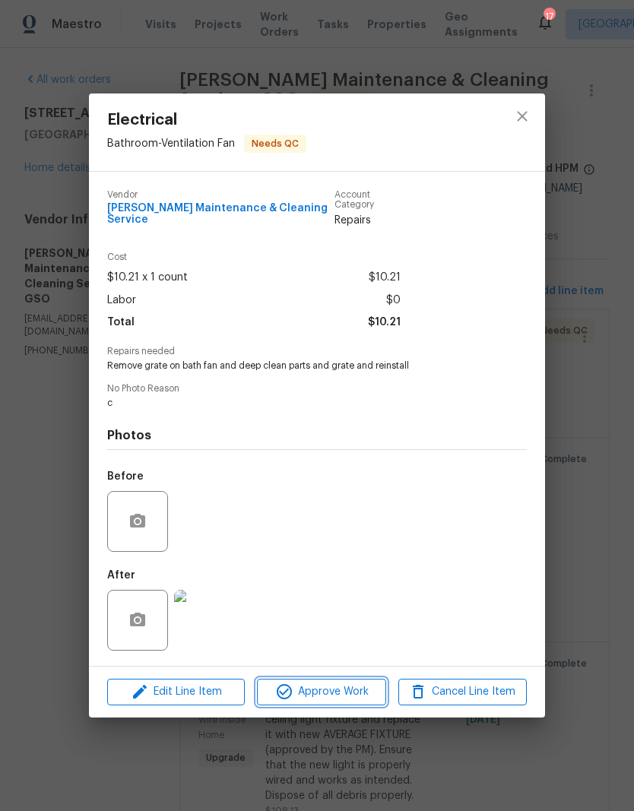
click at [344, 702] on button "Approve Work" at bounding box center [321, 692] width 129 height 27
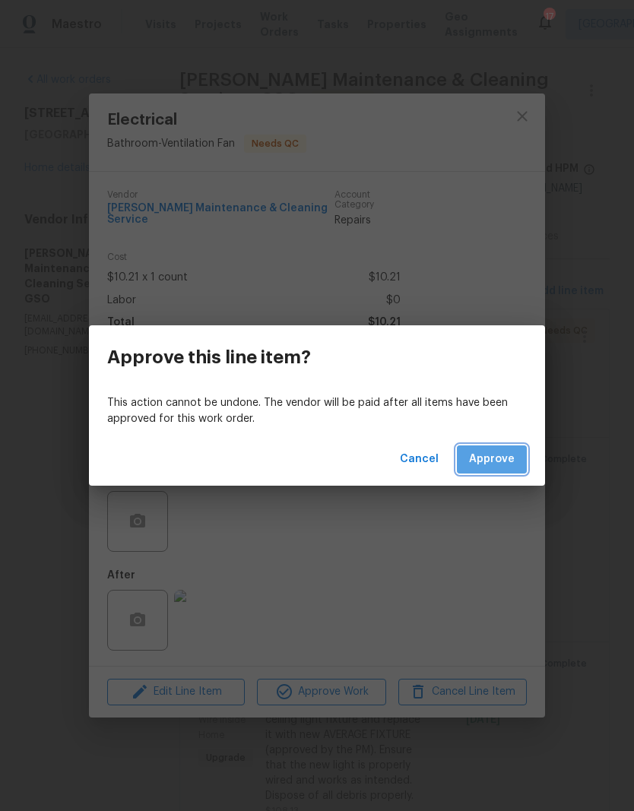
click at [498, 469] on button "Approve" at bounding box center [492, 460] width 70 height 28
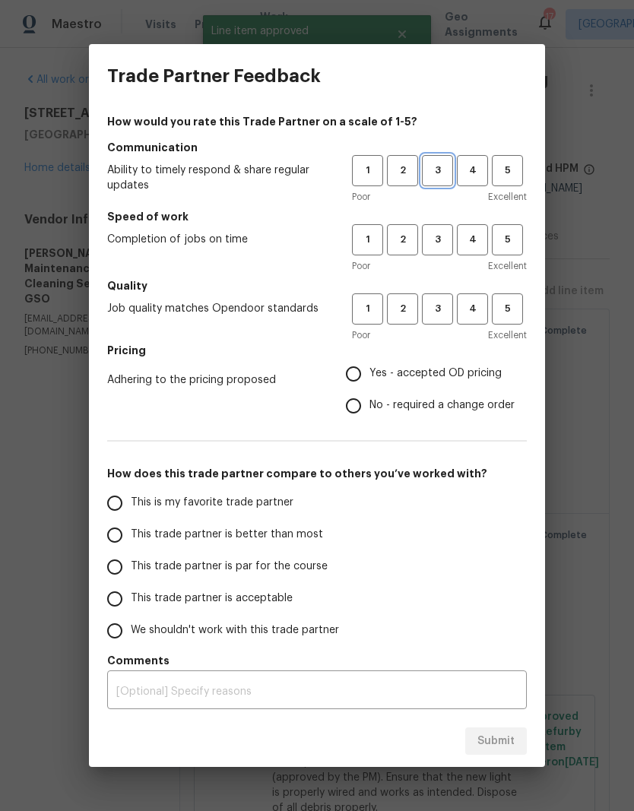
click at [448, 176] on span "3" at bounding box center [438, 170] width 28 height 17
click at [439, 246] on span "3" at bounding box center [438, 239] width 28 height 17
click at [446, 307] on span "3" at bounding box center [438, 308] width 28 height 17
click at [392, 373] on span "Yes - accepted OD pricing" at bounding box center [436, 374] width 132 height 16
click at [370, 373] on input "Yes - accepted OD pricing" at bounding box center [354, 374] width 32 height 32
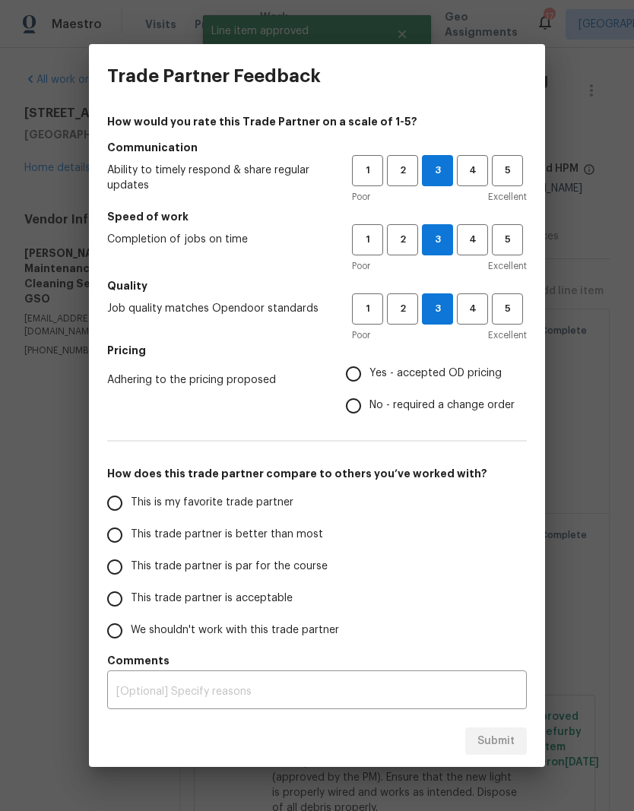
radio input "true"
click at [268, 509] on span "This is my favorite trade partner" at bounding box center [212, 503] width 163 height 16
click at [131, 509] on input "This is my favorite trade partner" at bounding box center [115, 503] width 32 height 32
click at [513, 747] on span "Submit" at bounding box center [496, 741] width 37 height 19
radio input "true"
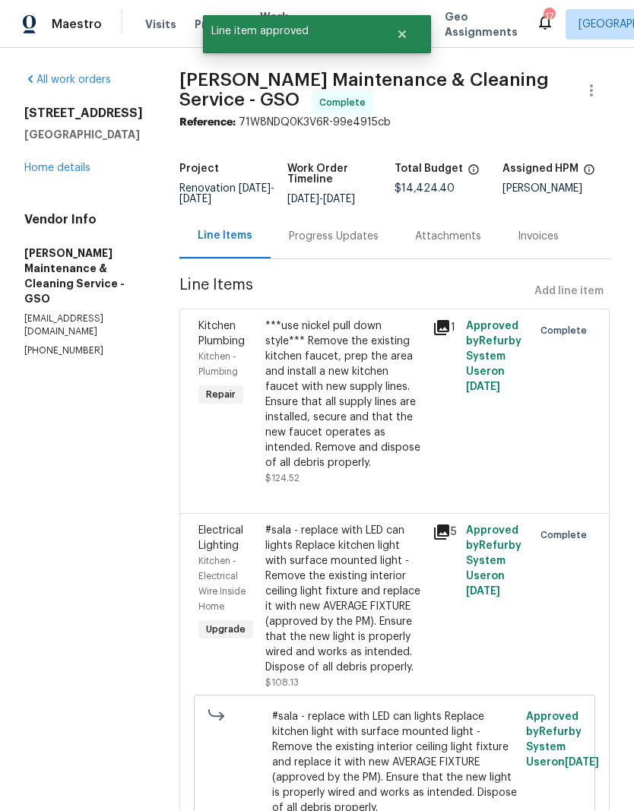
radio input "false"
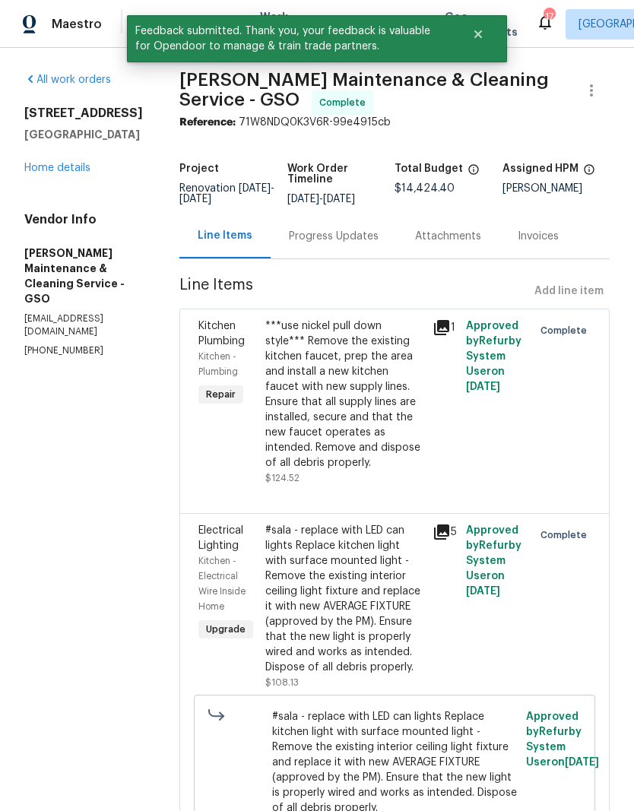
click at [81, 170] on link "Home details" at bounding box center [57, 168] width 66 height 11
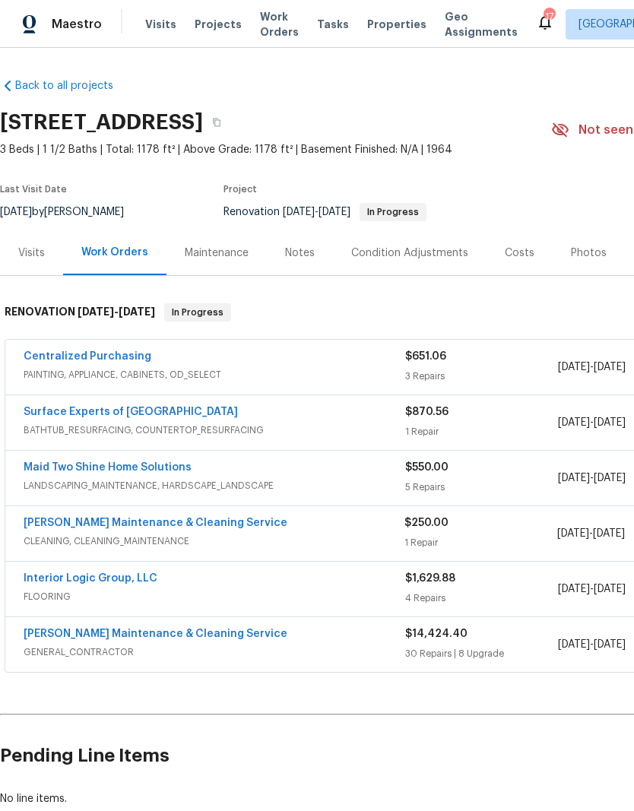
click at [108, 360] on link "Centralized Purchasing" at bounding box center [88, 356] width 128 height 11
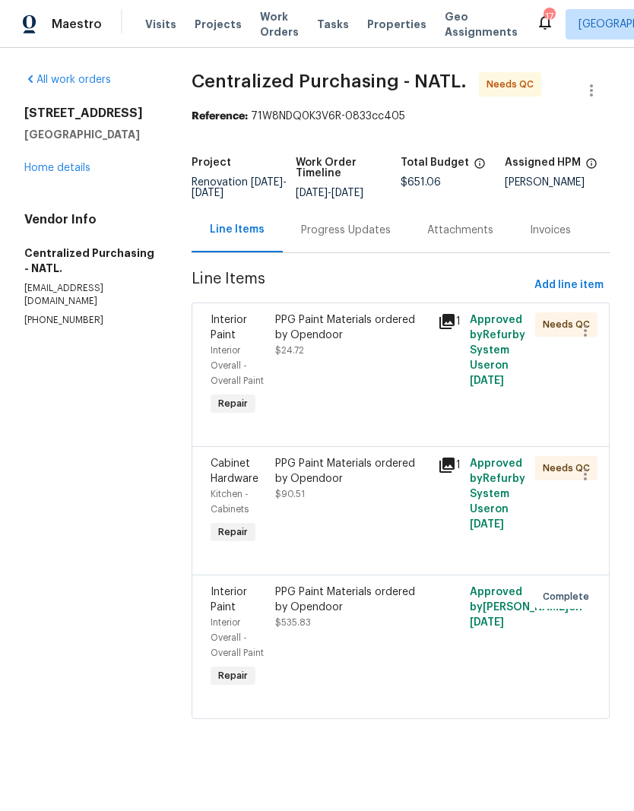
click at [395, 370] on div "PPG Paint Materials ordered by Opendoor $24.72" at bounding box center [352, 366] width 162 height 116
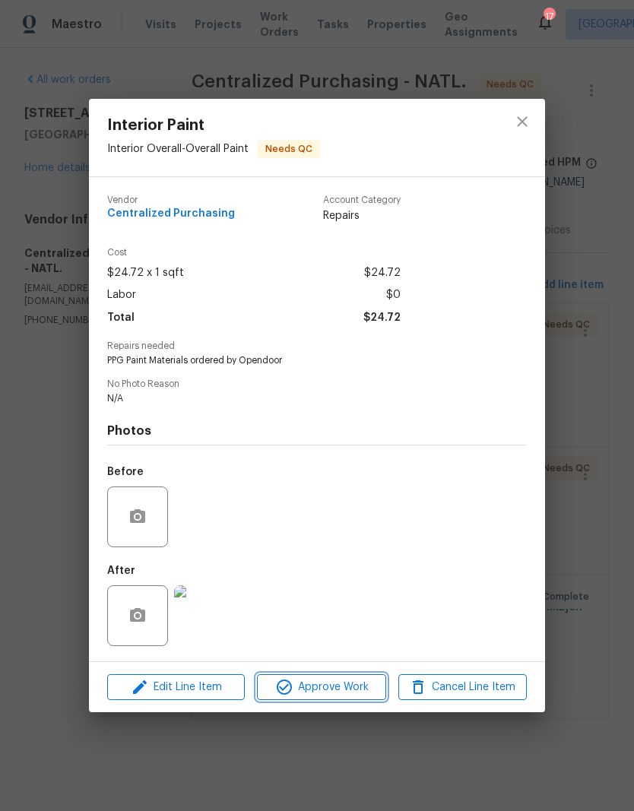
click at [365, 701] on button "Approve Work" at bounding box center [321, 687] width 129 height 27
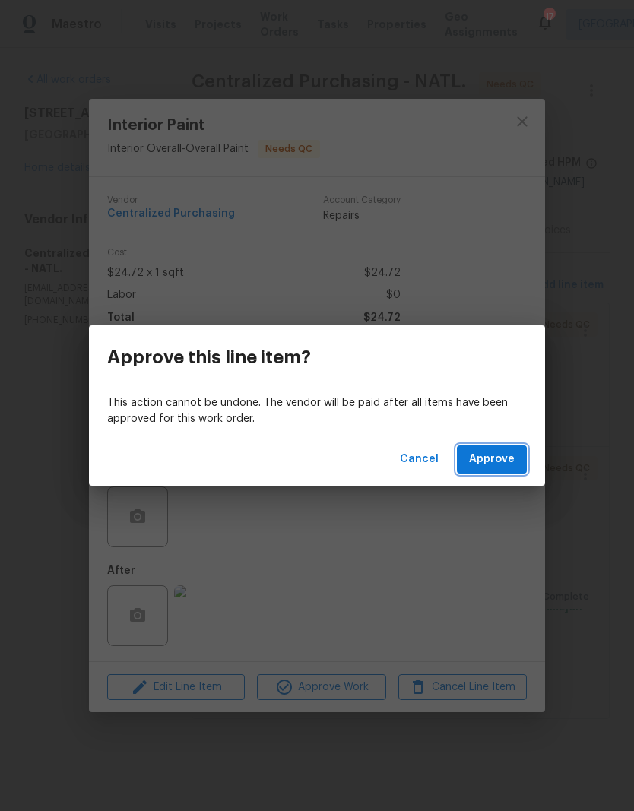
click at [509, 463] on span "Approve" at bounding box center [492, 459] width 46 height 19
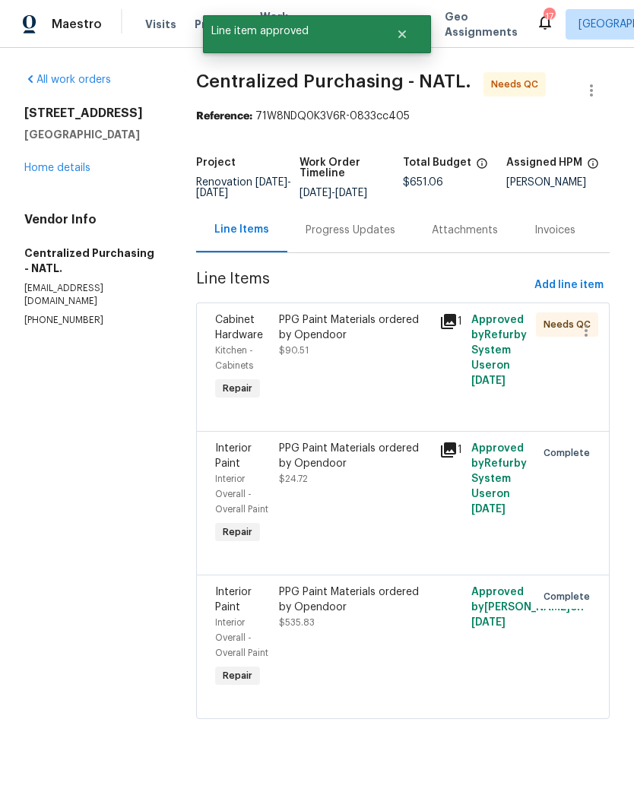
click at [409, 378] on div "PPG Paint Materials ordered by Opendoor $90.51" at bounding box center [355, 358] width 160 height 100
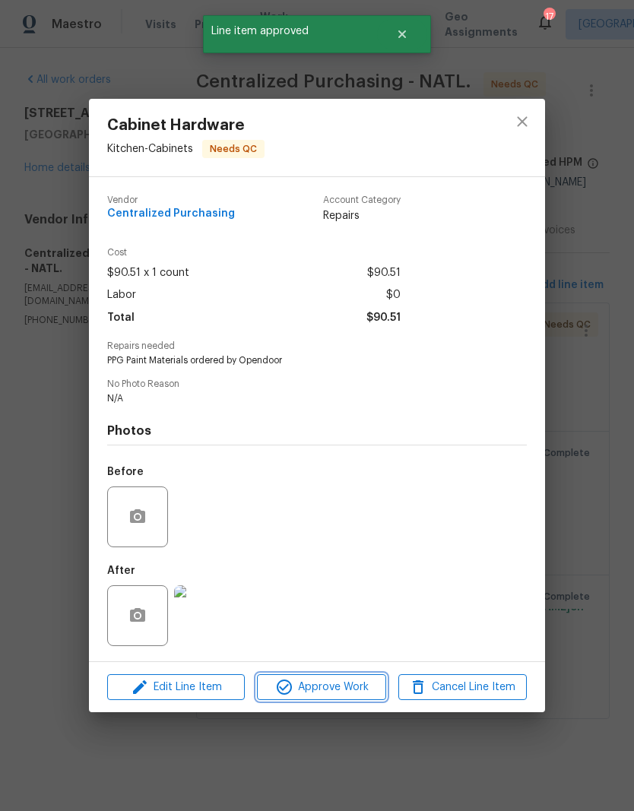
click at [346, 697] on span "Approve Work" at bounding box center [321, 687] width 119 height 19
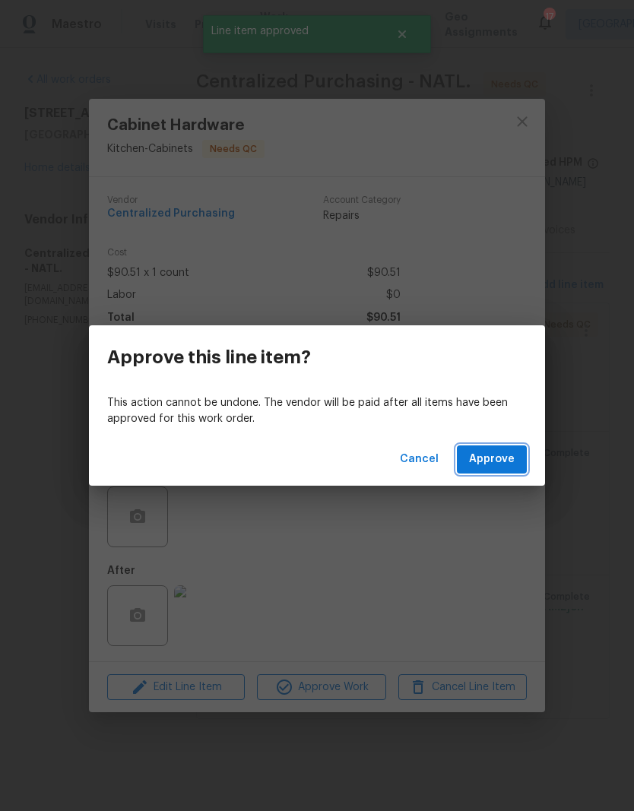
click at [505, 462] on span "Approve" at bounding box center [492, 459] width 46 height 19
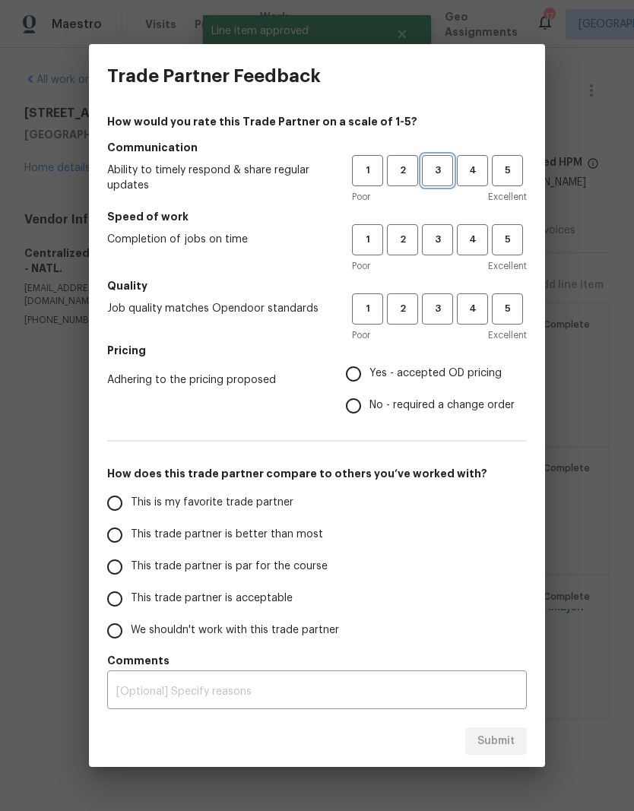
click at [449, 166] on span "3" at bounding box center [438, 170] width 28 height 17
click at [443, 244] on span "3" at bounding box center [438, 239] width 28 height 17
click at [444, 307] on span "3" at bounding box center [438, 308] width 28 height 17
click at [364, 374] on input "Yes - accepted OD pricing" at bounding box center [354, 374] width 32 height 32
radio input "true"
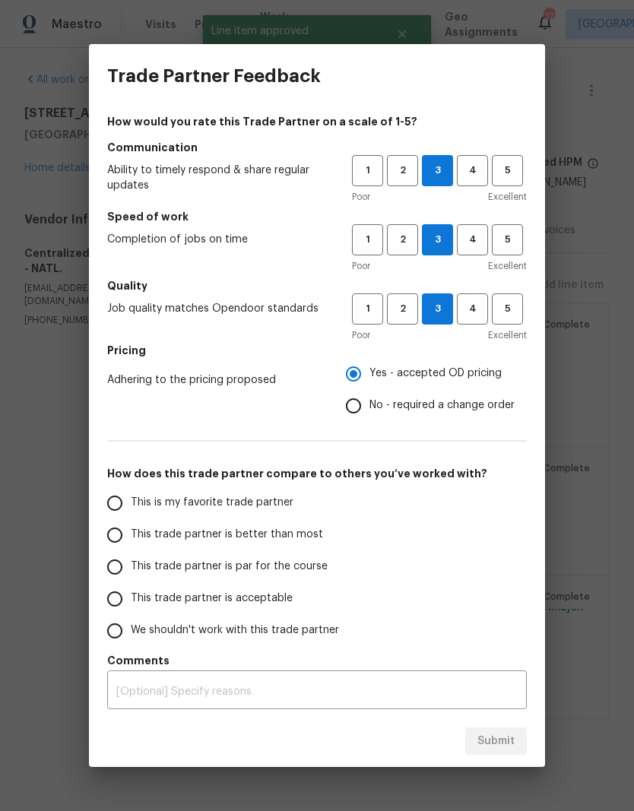
click at [306, 569] on span "This trade partner is par for the course" at bounding box center [229, 567] width 197 height 16
click at [131, 569] on input "This trade partner is par for the course" at bounding box center [115, 567] width 32 height 32
click at [510, 750] on span "Submit" at bounding box center [496, 741] width 37 height 19
radio input "true"
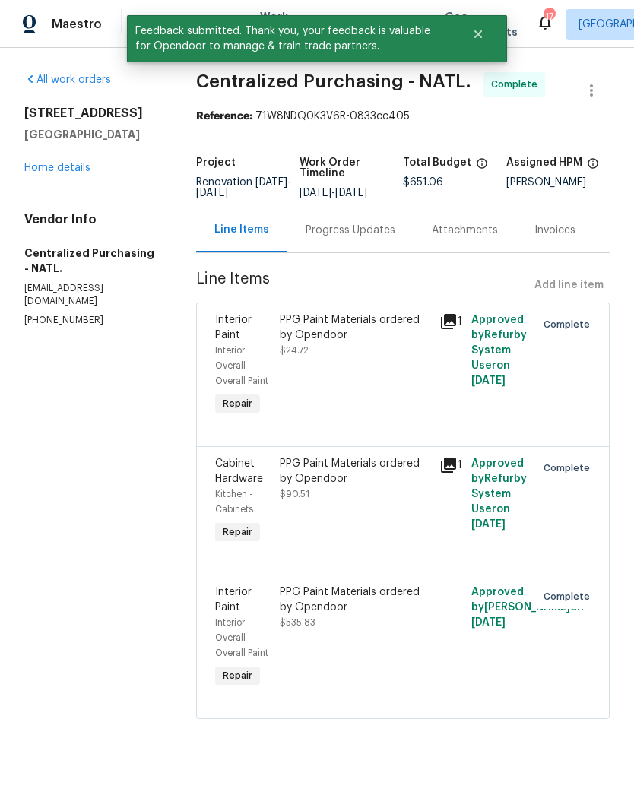
click at [76, 165] on link "Home details" at bounding box center [57, 168] width 66 height 11
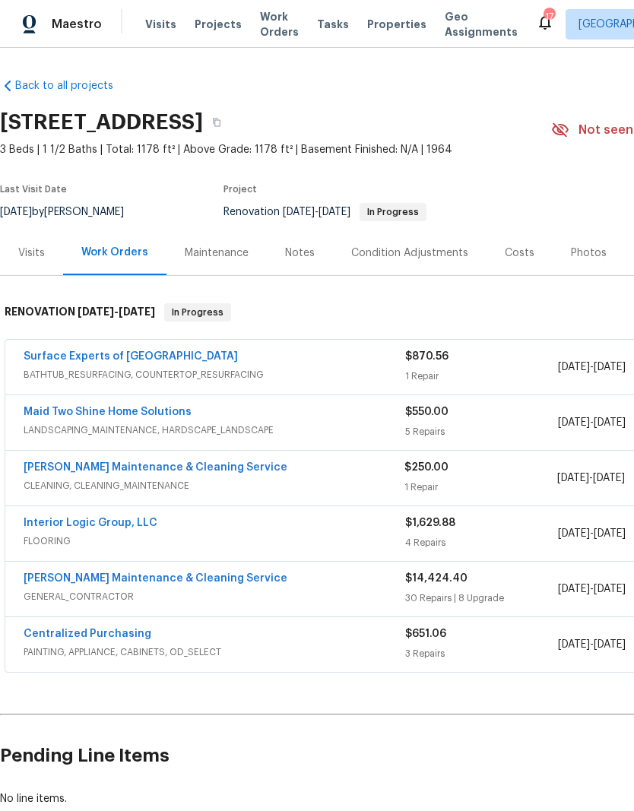
click at [265, 24] on span "Work Orders" at bounding box center [279, 24] width 39 height 30
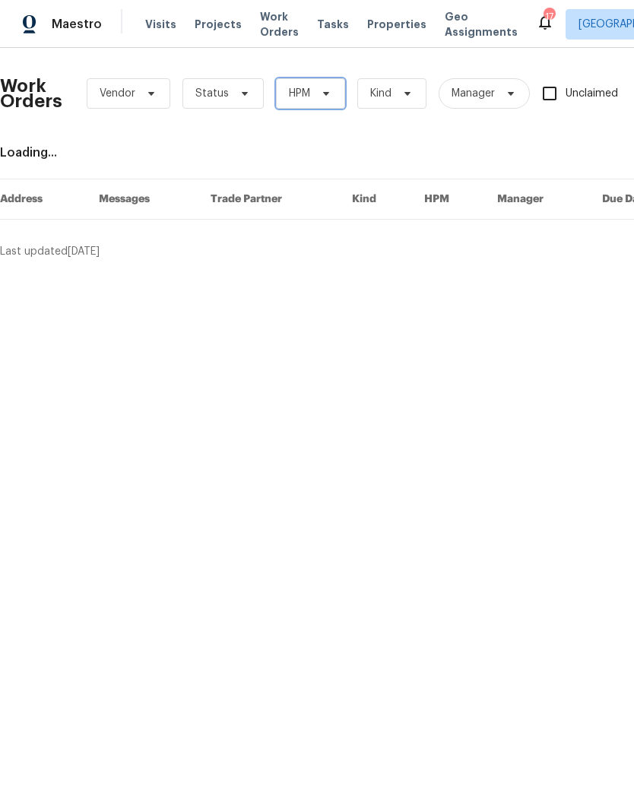
click at [316, 94] on span at bounding box center [324, 93] width 17 height 12
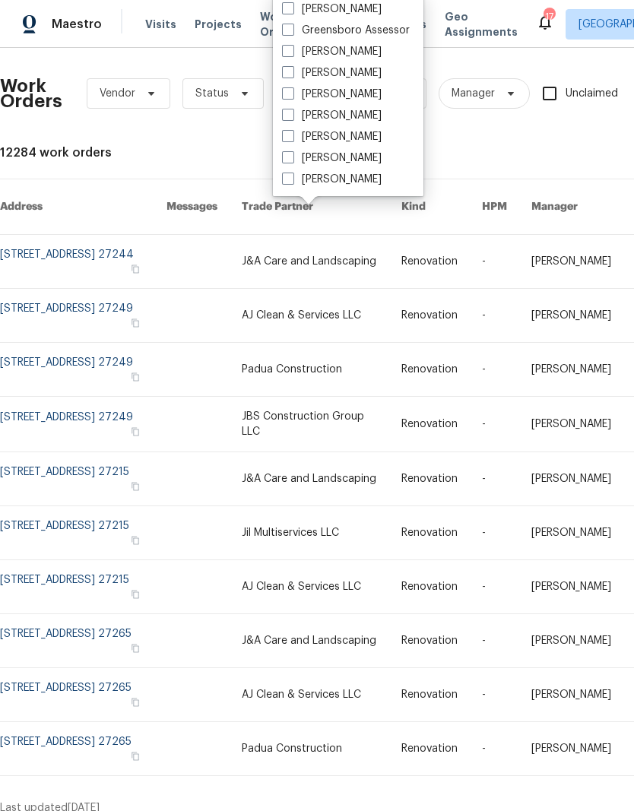
click at [341, 94] on label "[PERSON_NAME]" at bounding box center [332, 94] width 100 height 15
click at [292, 94] on input "[PERSON_NAME]" at bounding box center [287, 92] width 10 height 10
checkbox input "true"
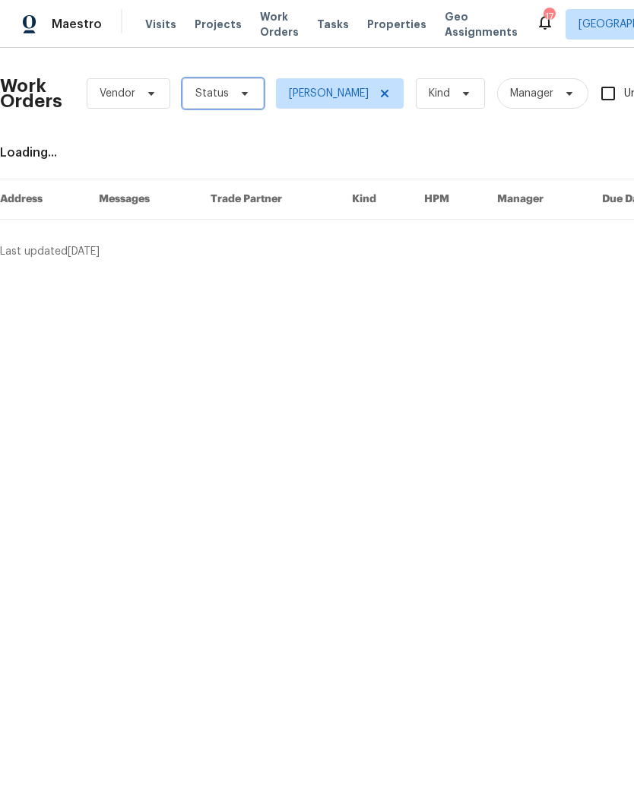
click at [234, 97] on span at bounding box center [242, 93] width 17 height 12
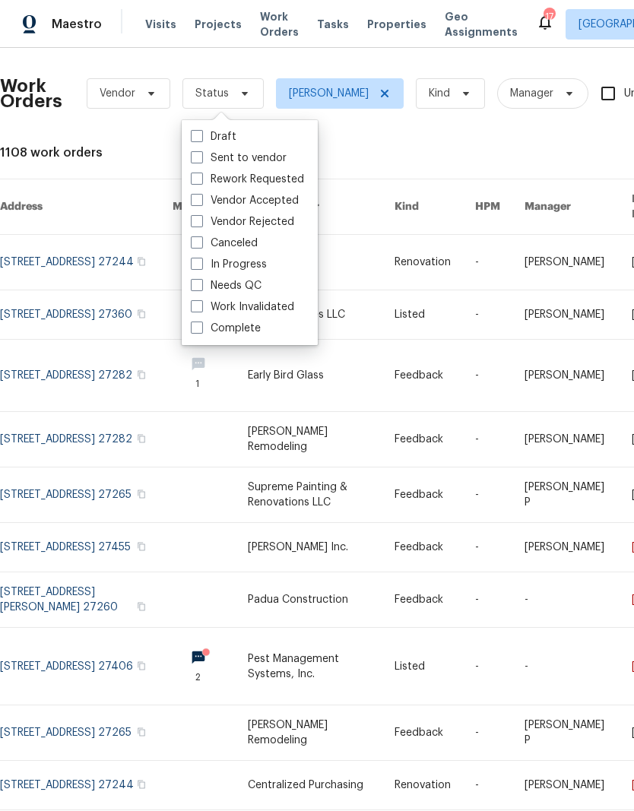
click at [259, 284] on label "Needs QC" at bounding box center [226, 285] width 71 height 15
click at [201, 284] on input "Needs QC" at bounding box center [196, 283] width 10 height 10
checkbox input "true"
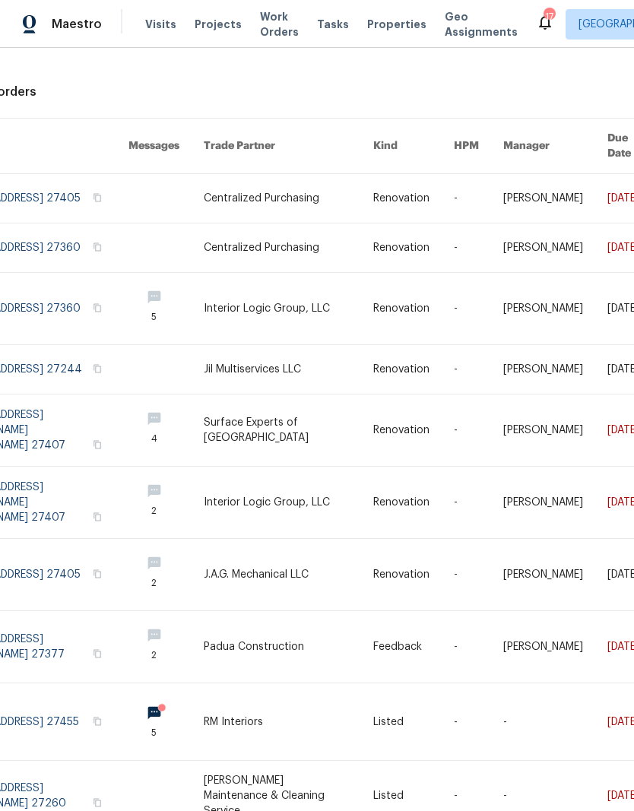
scroll to position [61, 24]
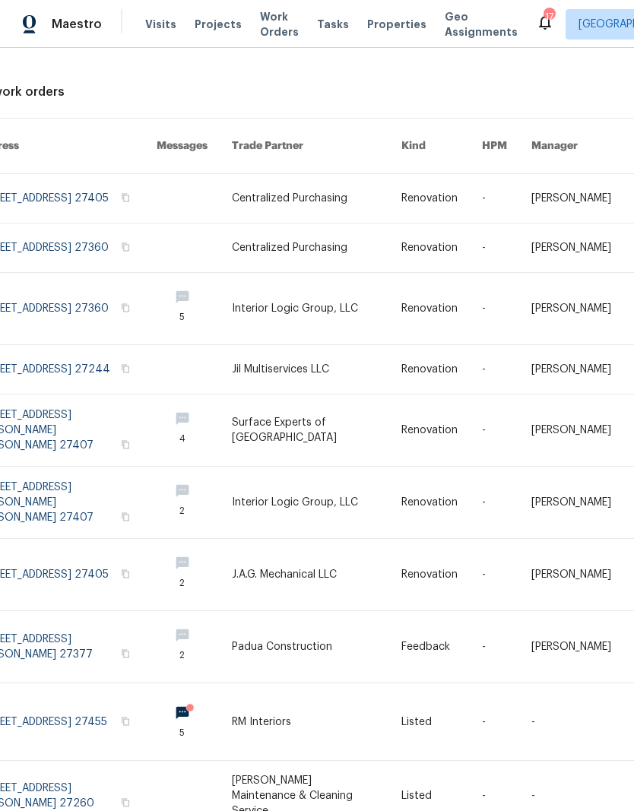
click at [306, 303] on link at bounding box center [317, 308] width 170 height 71
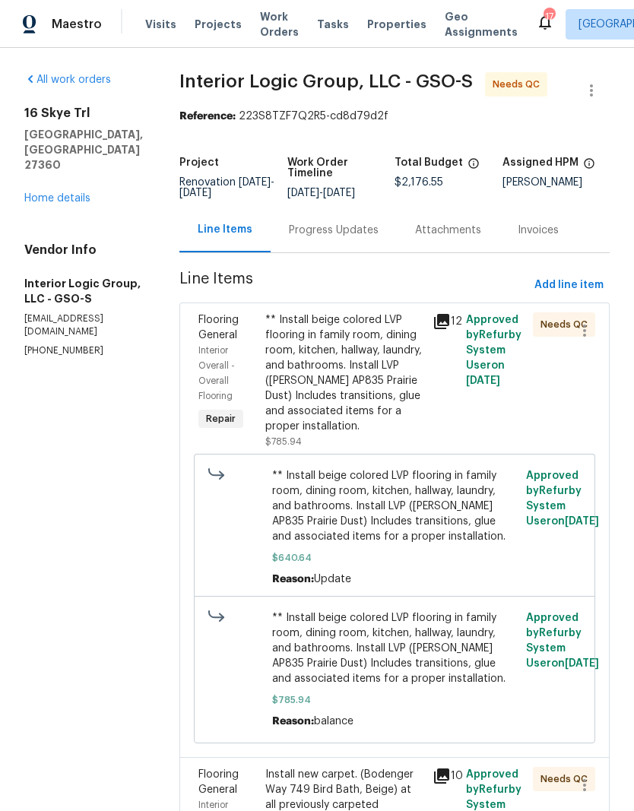
click at [361, 238] on div "Progress Updates" at bounding box center [334, 230] width 90 height 15
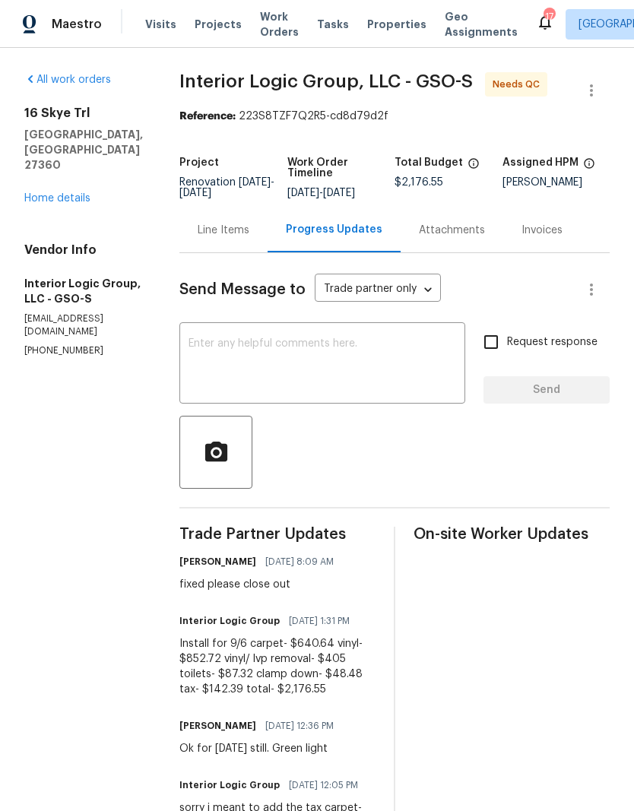
click at [77, 193] on link "Home details" at bounding box center [57, 198] width 66 height 11
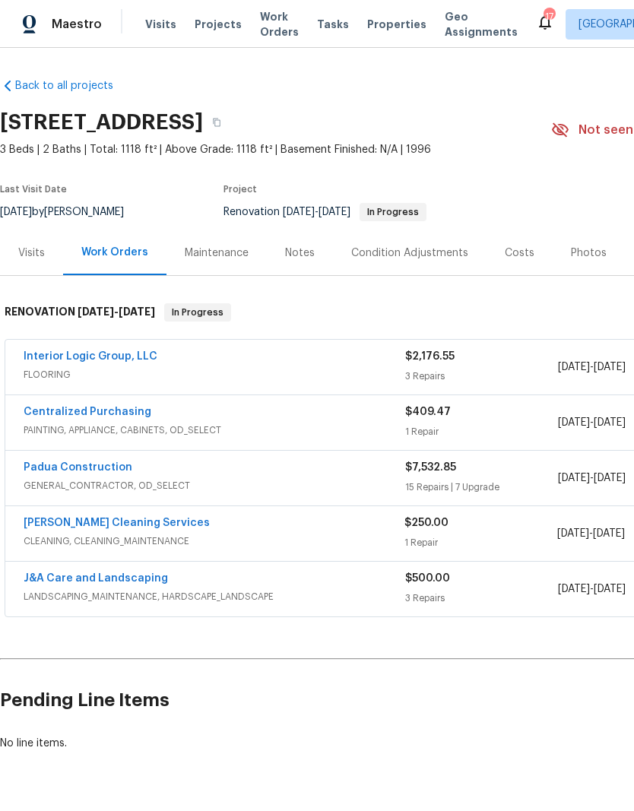
click at [108, 358] on link "Interior Logic Group, LLC" at bounding box center [91, 356] width 134 height 11
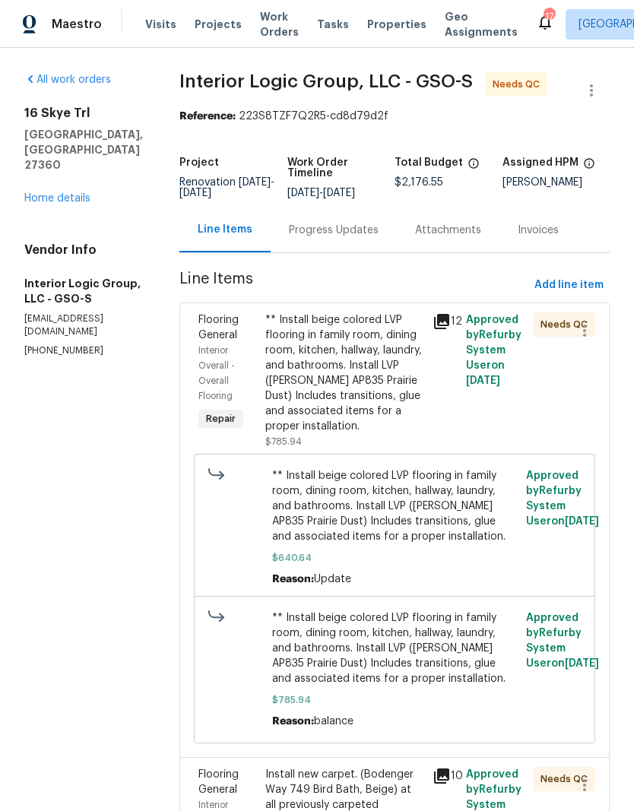
click at [373, 400] on div "** Install beige colored LVP flooring in family room, dining room, kitchen, hal…" at bounding box center [344, 374] width 158 height 122
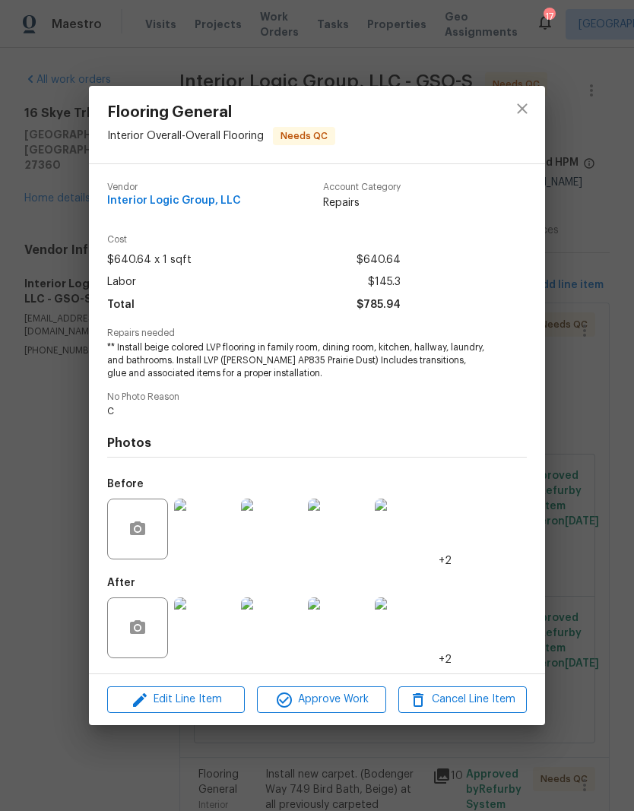
click at [217, 637] on img at bounding box center [204, 628] width 61 height 61
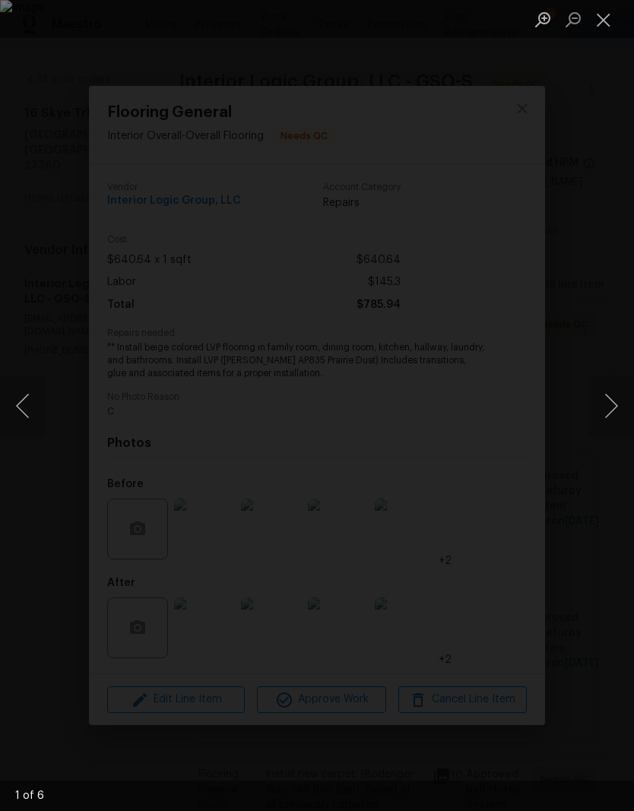
click at [603, 436] on button "Next image" at bounding box center [612, 406] width 46 height 61
click at [593, 425] on button "Next image" at bounding box center [612, 406] width 46 height 61
click at [589, 421] on button "Next image" at bounding box center [612, 406] width 46 height 61
click at [585, 434] on div "Lightbox" at bounding box center [317, 405] width 634 height 811
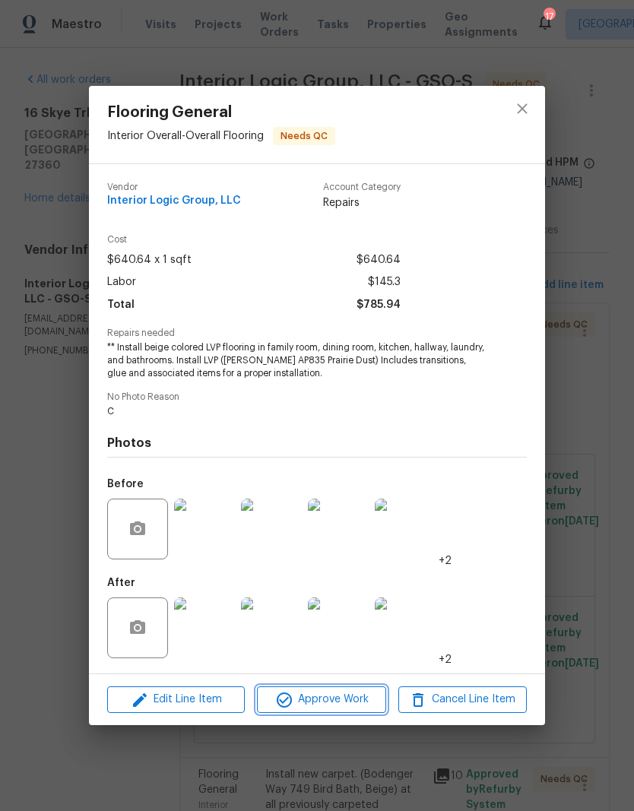
click at [351, 703] on span "Approve Work" at bounding box center [321, 699] width 119 height 19
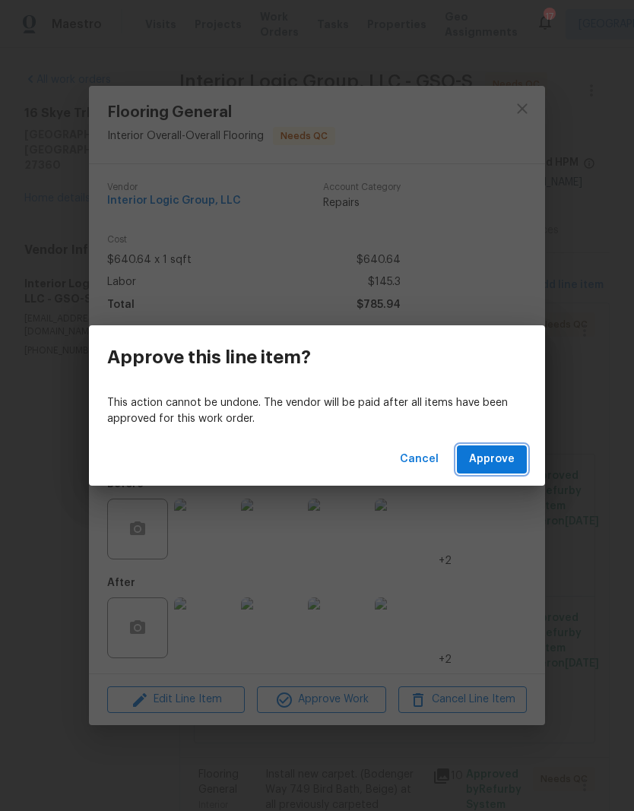
click at [507, 469] on button "Approve" at bounding box center [492, 460] width 70 height 28
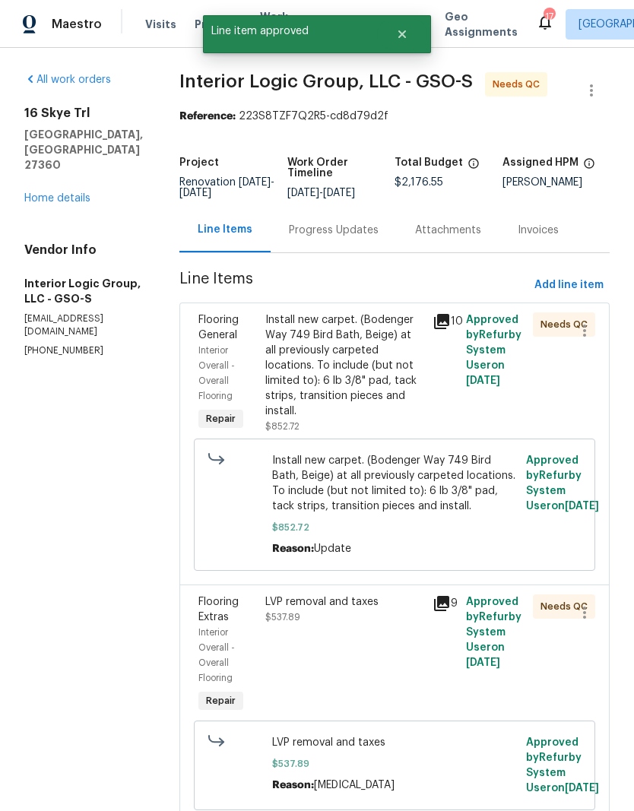
click at [424, 408] on div "Install new carpet. (Bodenger Way 749 Bird Bath, Beige) at all previously carpe…" at bounding box center [344, 366] width 158 height 106
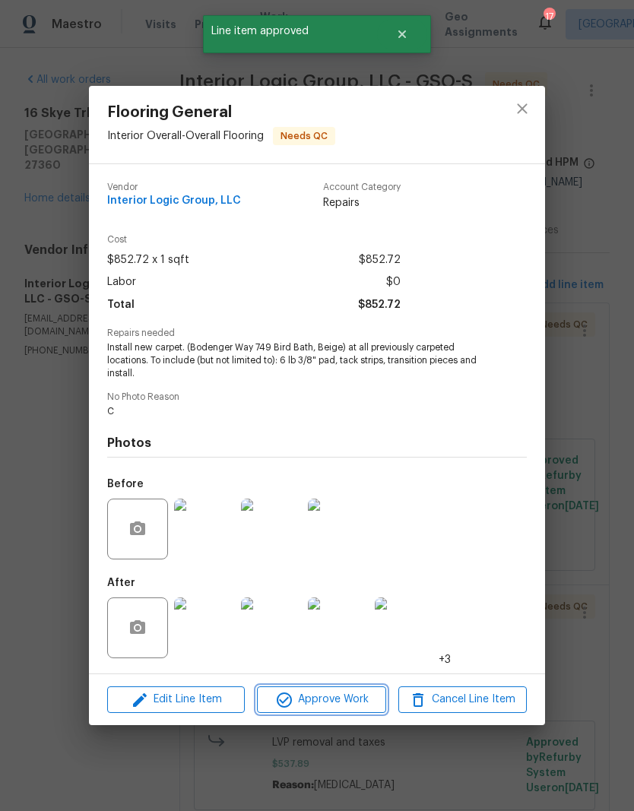
click at [332, 707] on span "Approve Work" at bounding box center [321, 699] width 119 height 19
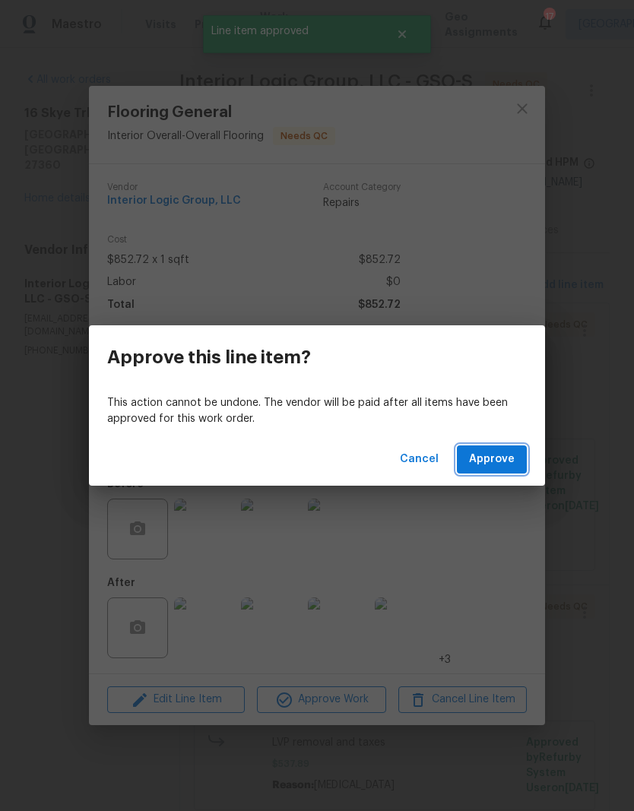
click at [498, 466] on span "Approve" at bounding box center [492, 459] width 46 height 19
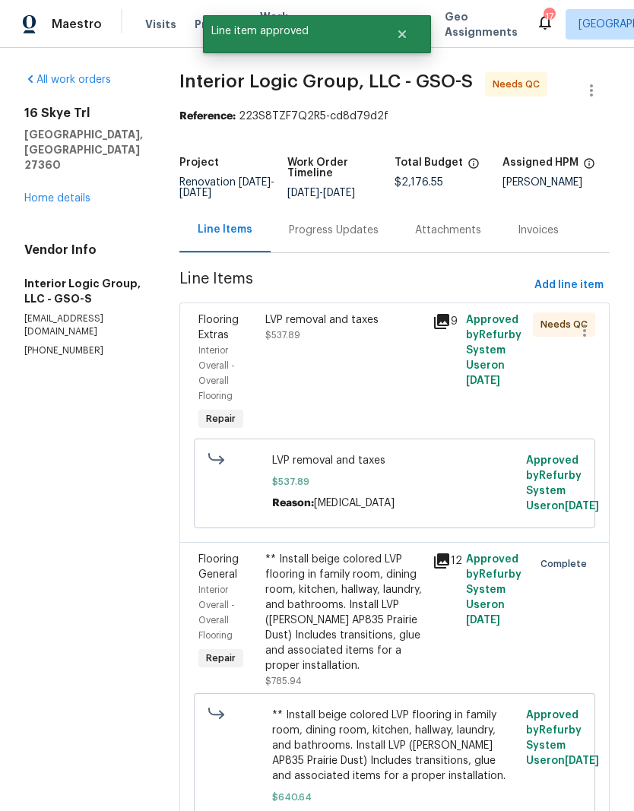
click at [410, 397] on div "LVP removal and taxes $537.89" at bounding box center [344, 373] width 167 height 131
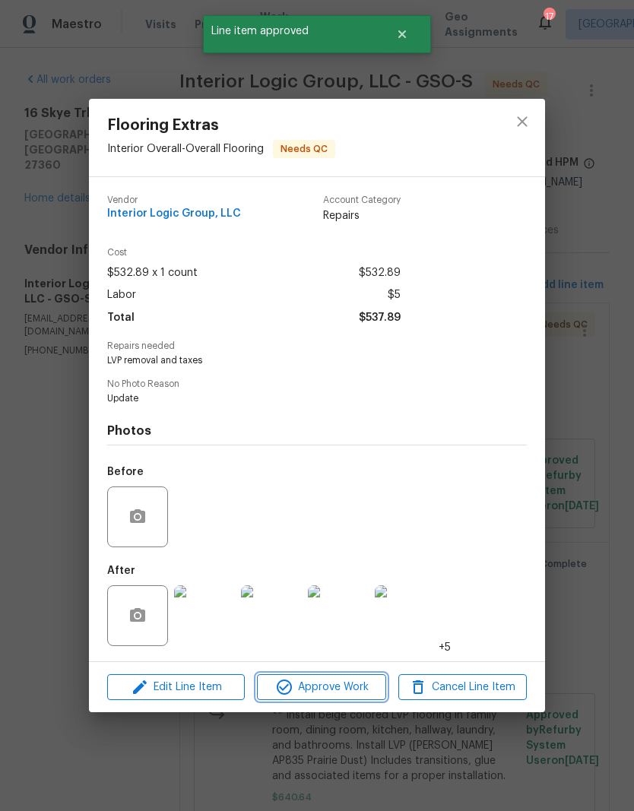
click at [360, 696] on span "Approve Work" at bounding box center [321, 687] width 119 height 19
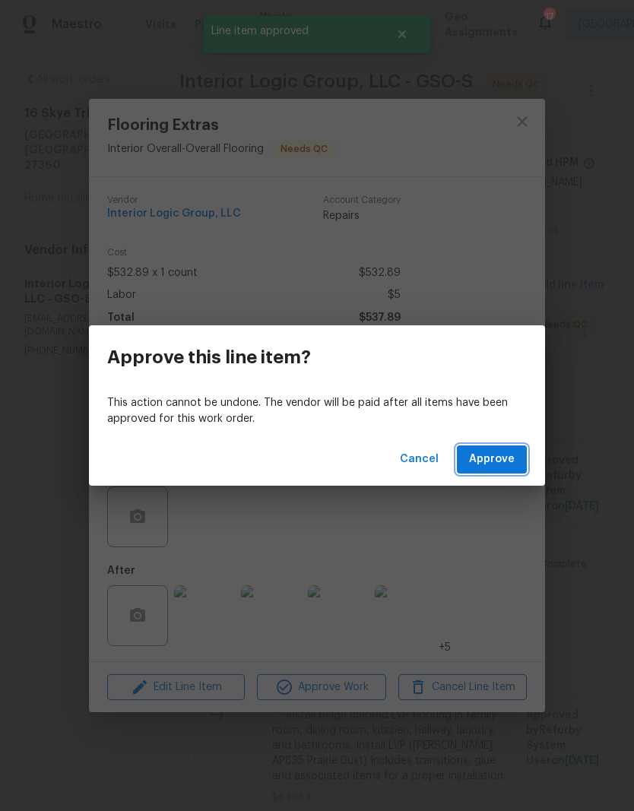
click at [509, 450] on span "Approve" at bounding box center [492, 459] width 46 height 19
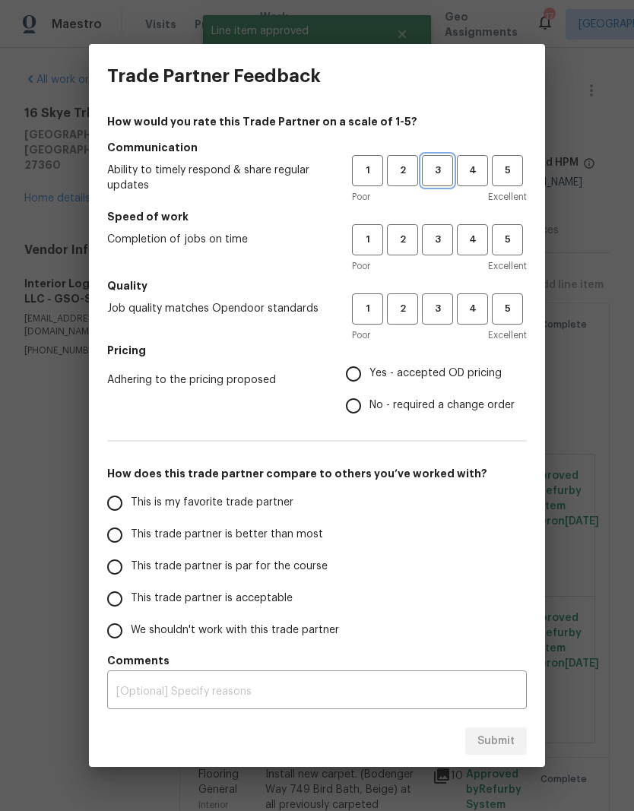
click at [439, 161] on button "3" at bounding box center [437, 170] width 31 height 31
click at [436, 240] on span "3" at bounding box center [438, 239] width 28 height 17
click at [443, 306] on span "3" at bounding box center [438, 308] width 28 height 17
click at [369, 372] on input "Yes - accepted OD pricing" at bounding box center [354, 374] width 32 height 32
radio input "true"
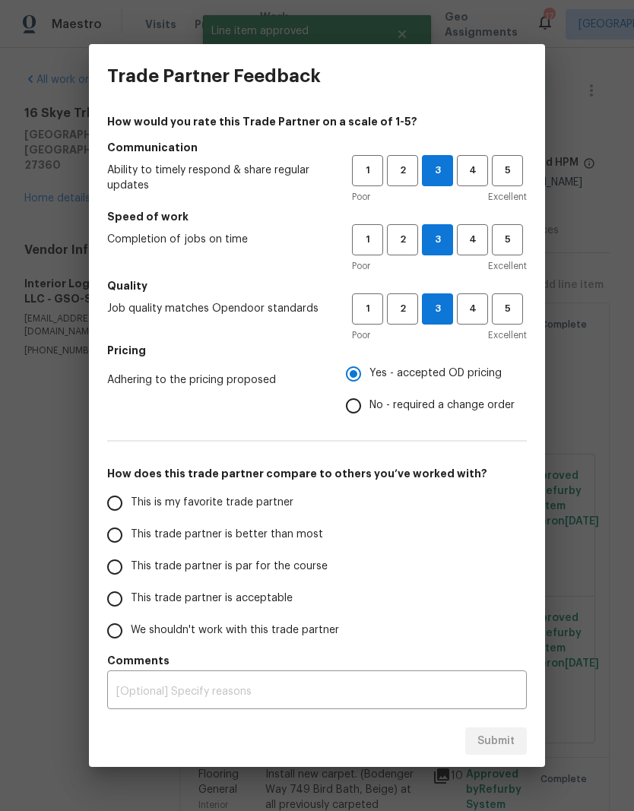
click at [312, 512] on label "This is my favorite trade partner" at bounding box center [219, 503] width 240 height 32
click at [131, 512] on input "This is my favorite trade partner" at bounding box center [115, 503] width 32 height 32
click at [495, 739] on span "Submit" at bounding box center [496, 741] width 37 height 19
radio input "true"
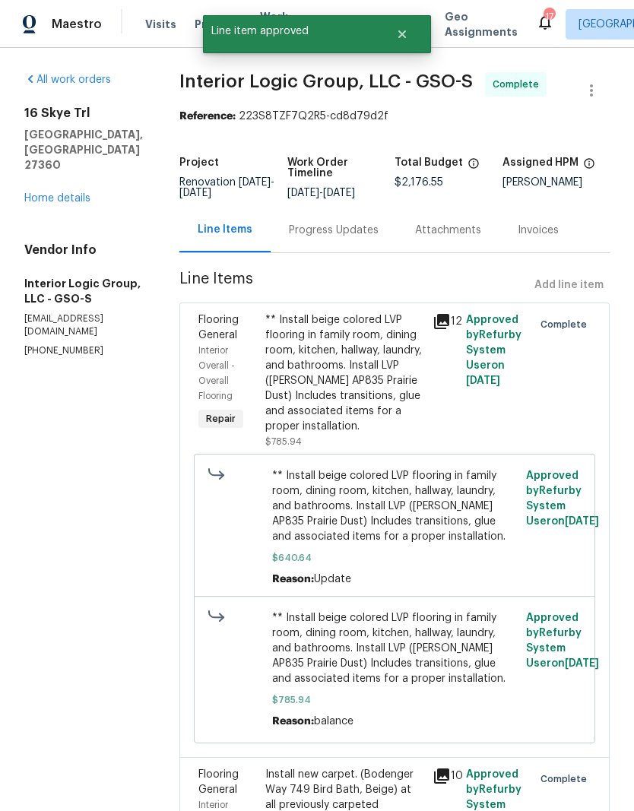
radio input "false"
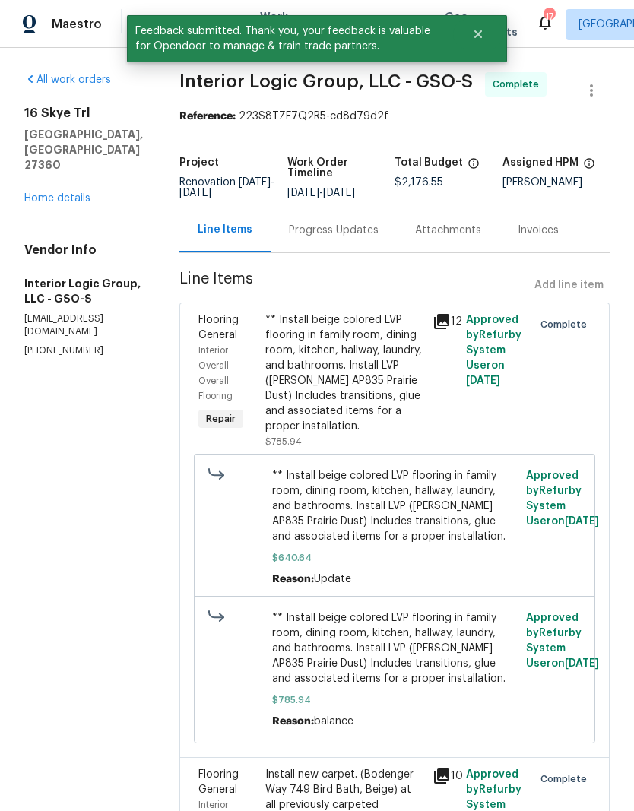
click at [71, 193] on link "Home details" at bounding box center [57, 198] width 66 height 11
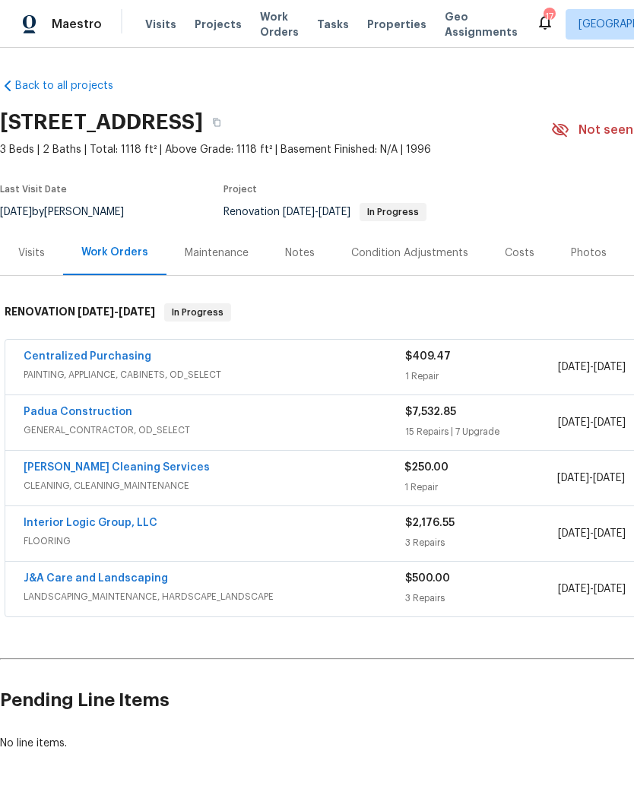
click at [86, 357] on link "Centralized Purchasing" at bounding box center [88, 356] width 128 height 11
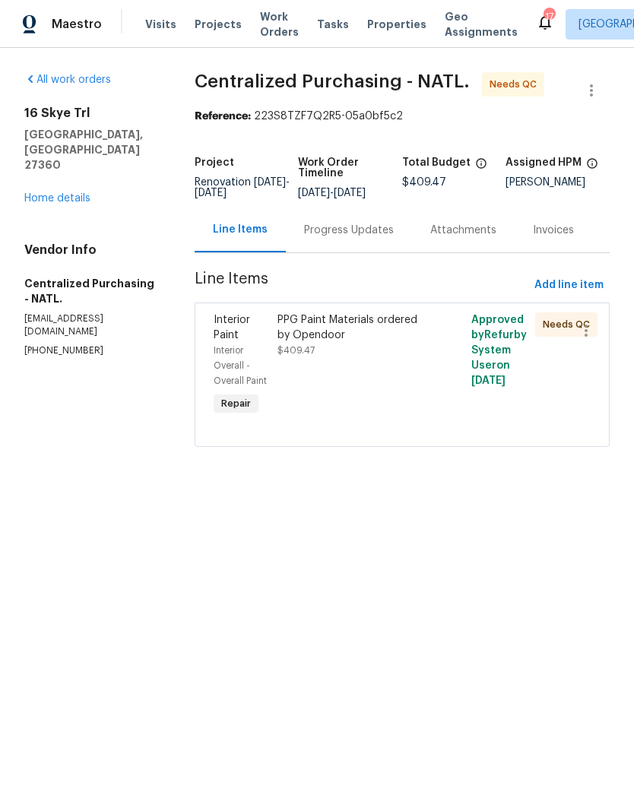
click at [434, 367] on div "PPG Paint Materials ordered by Opendoor $409.47" at bounding box center [353, 366] width 161 height 116
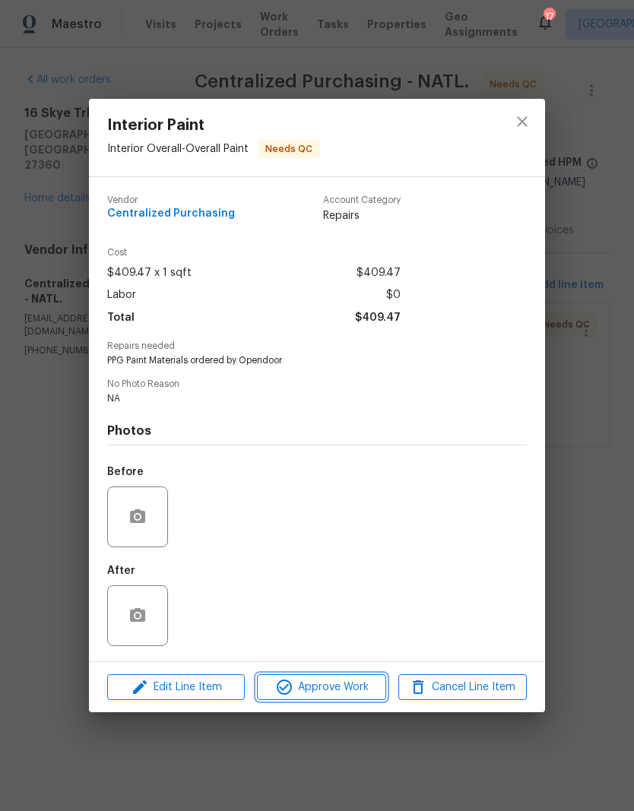
click at [335, 693] on span "Approve Work" at bounding box center [321, 687] width 119 height 19
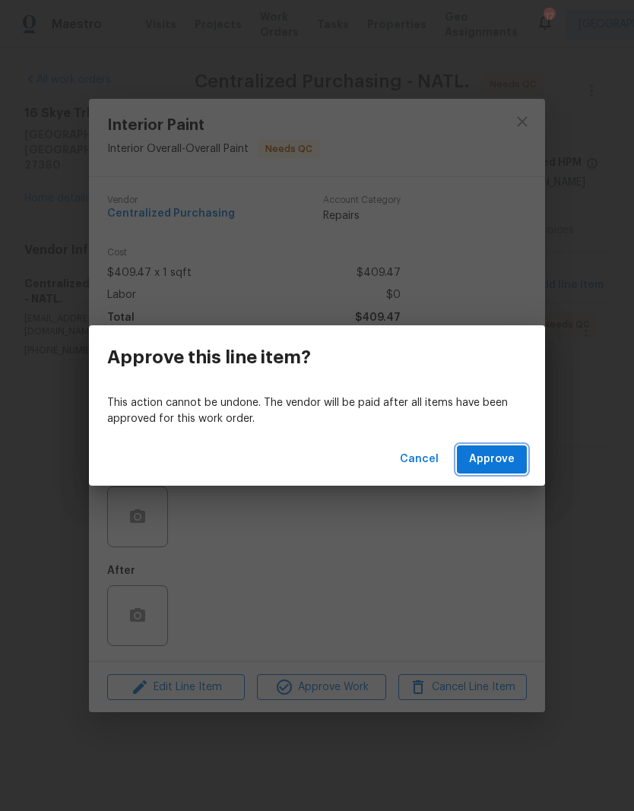
click at [508, 462] on span "Approve" at bounding box center [492, 459] width 46 height 19
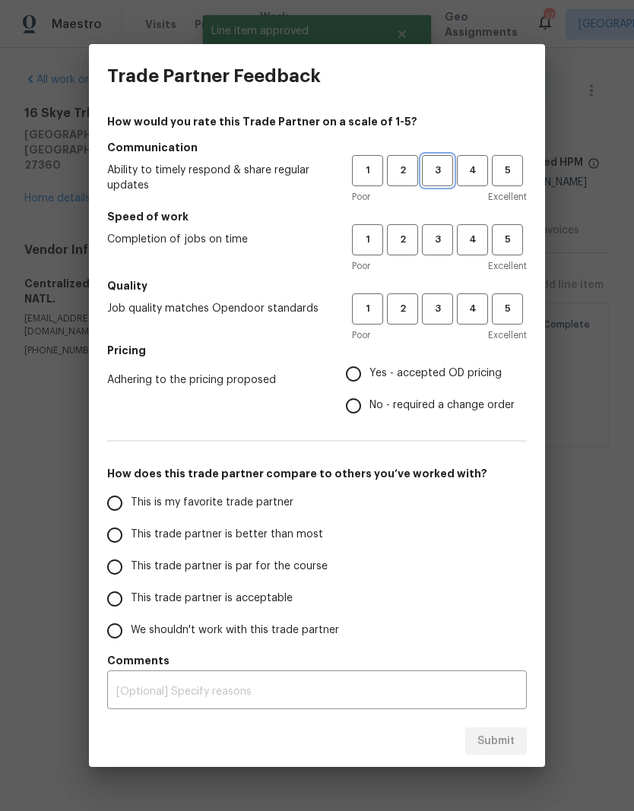
click at [449, 170] on span "3" at bounding box center [438, 170] width 28 height 17
click at [446, 244] on span "3" at bounding box center [438, 239] width 28 height 17
click at [440, 305] on span "3" at bounding box center [438, 308] width 28 height 17
click at [360, 370] on input "Yes - accepted OD pricing" at bounding box center [354, 374] width 32 height 32
radio input "true"
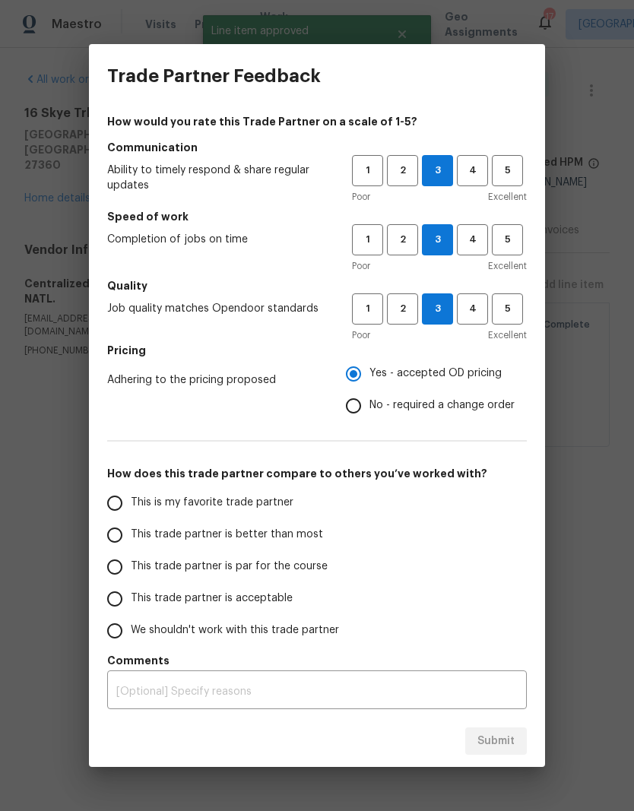
click at [304, 568] on span "This trade partner is par for the course" at bounding box center [229, 567] width 197 height 16
click at [131, 568] on input "This trade partner is par for the course" at bounding box center [115, 567] width 32 height 32
click at [480, 729] on button "Submit" at bounding box center [496, 742] width 62 height 28
radio input "true"
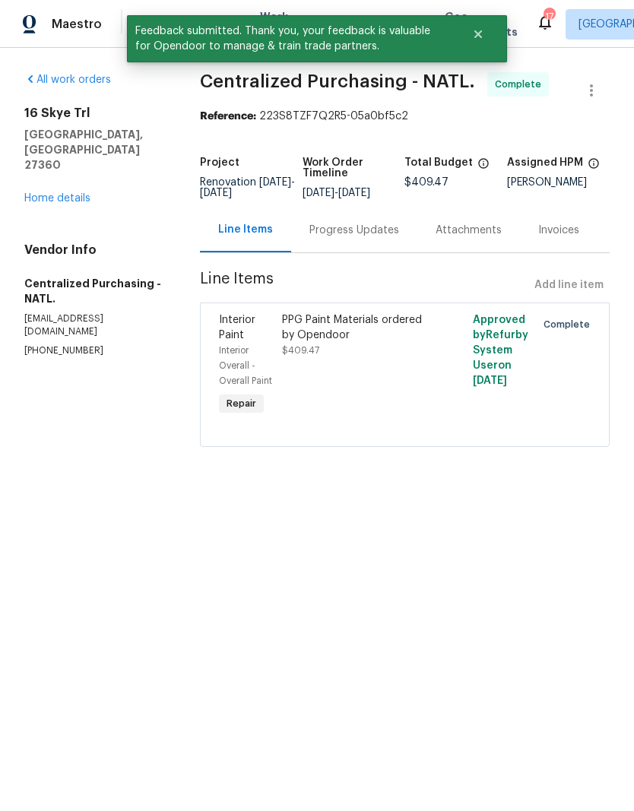
click at [83, 193] on link "Home details" at bounding box center [57, 198] width 66 height 11
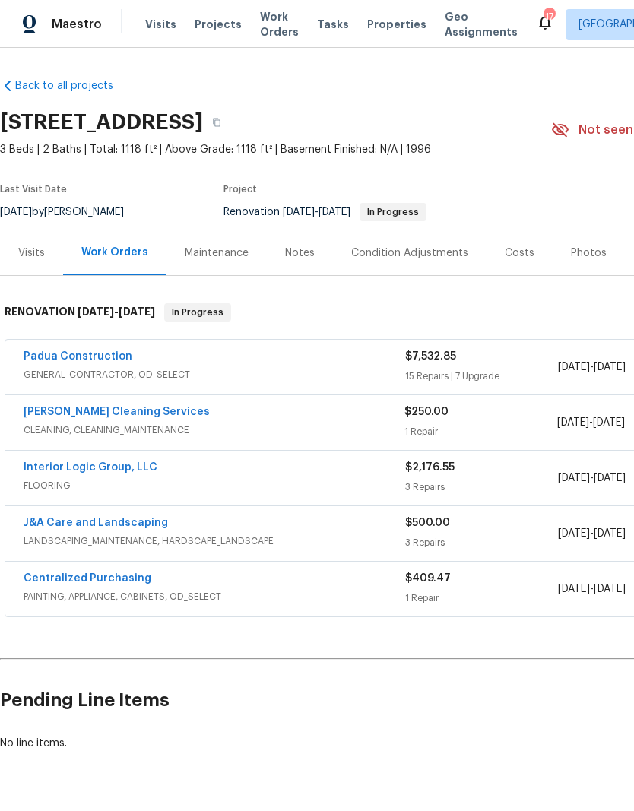
click at [75, 358] on link "Padua Construction" at bounding box center [78, 356] width 109 height 11
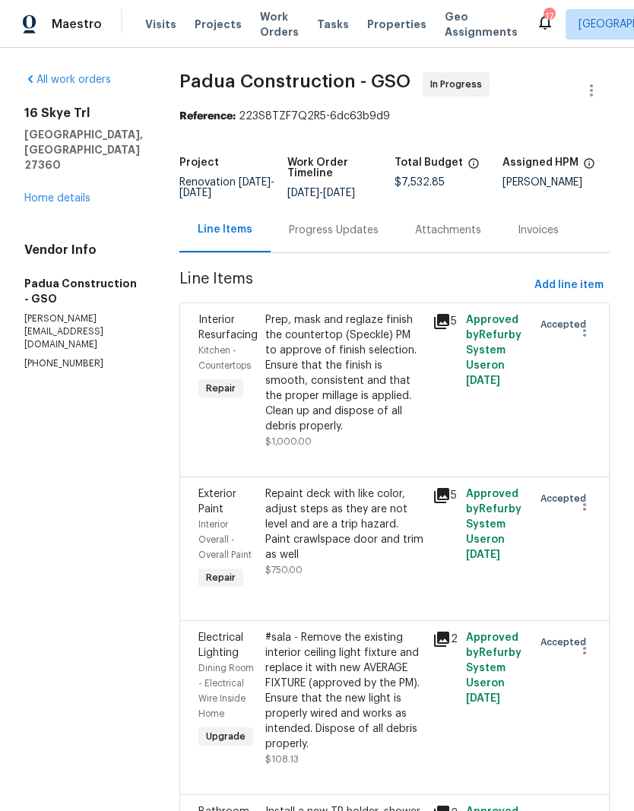
click at [268, 27] on span "Work Orders" at bounding box center [279, 24] width 39 height 30
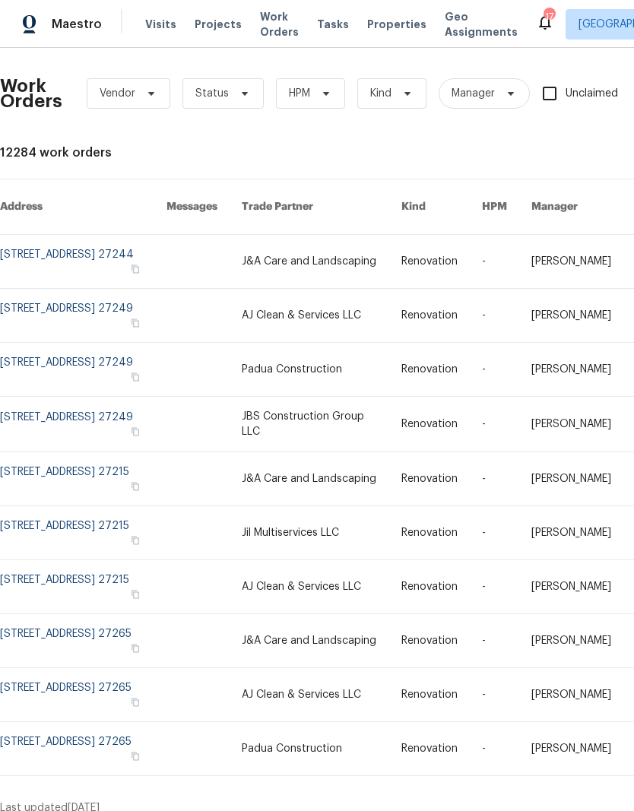
click at [371, 255] on link at bounding box center [322, 261] width 160 height 53
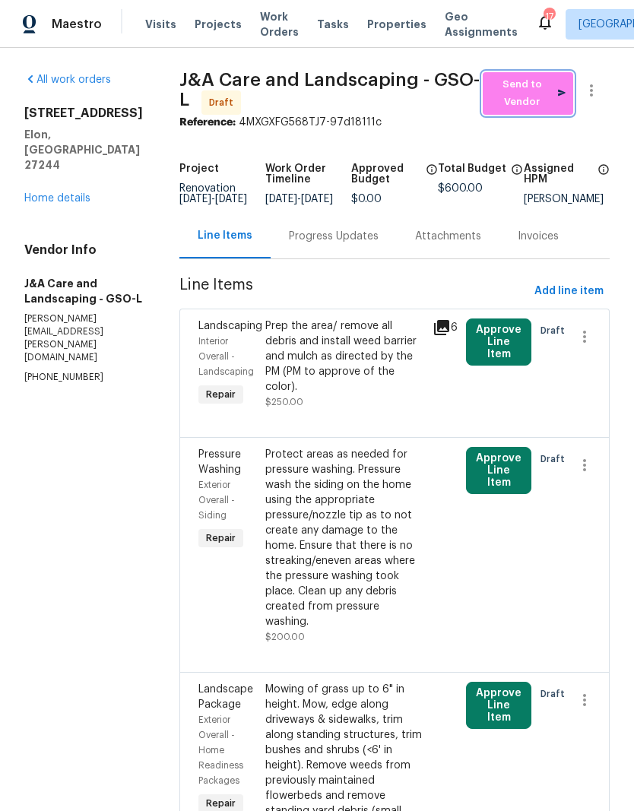
click at [544, 96] on span "Send to Vendor" at bounding box center [527, 93] width 75 height 35
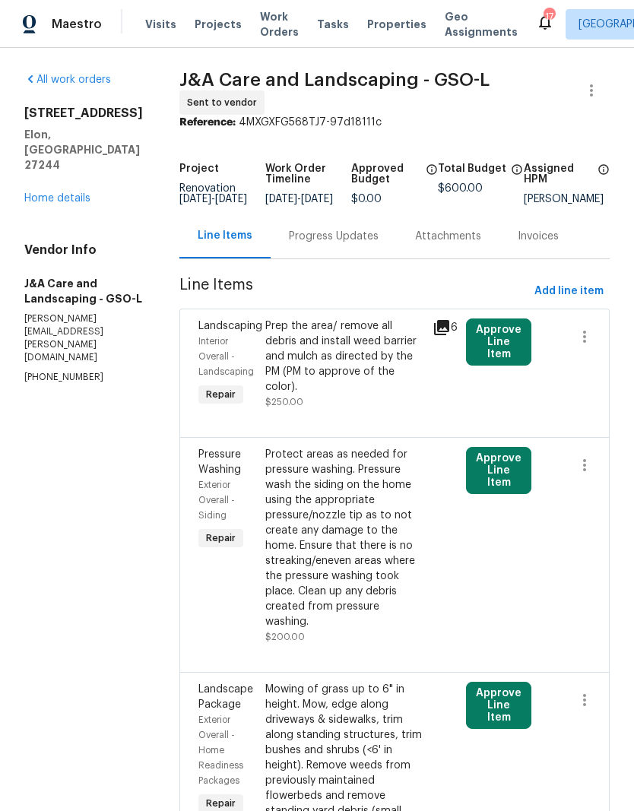
click at [521, 358] on button "Approve Line Item" at bounding box center [498, 342] width 65 height 47
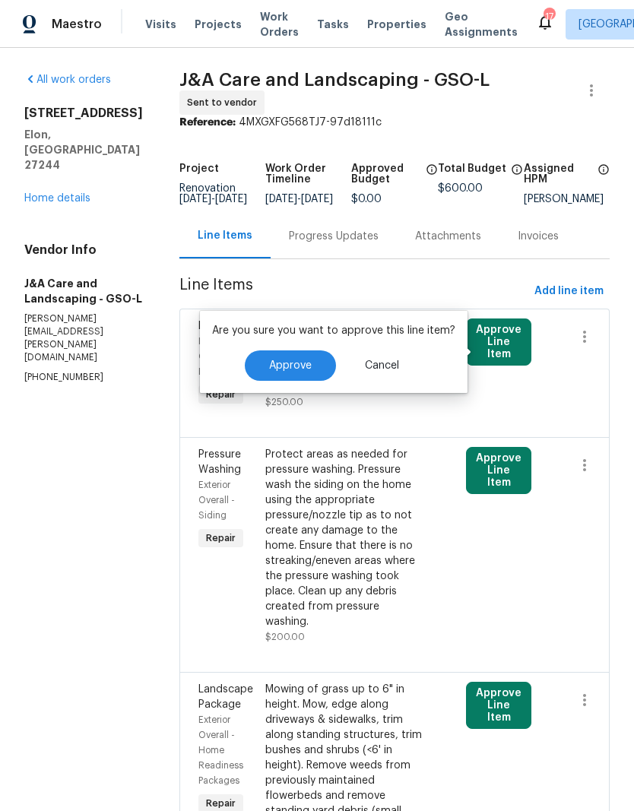
click at [309, 367] on button "Approve" at bounding box center [290, 366] width 91 height 30
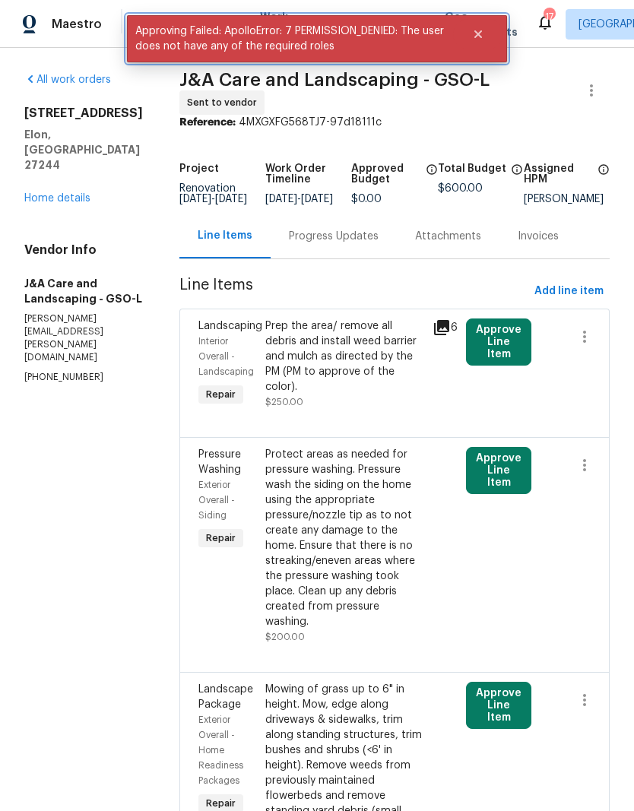
click at [490, 36] on button "Close" at bounding box center [478, 34] width 50 height 30
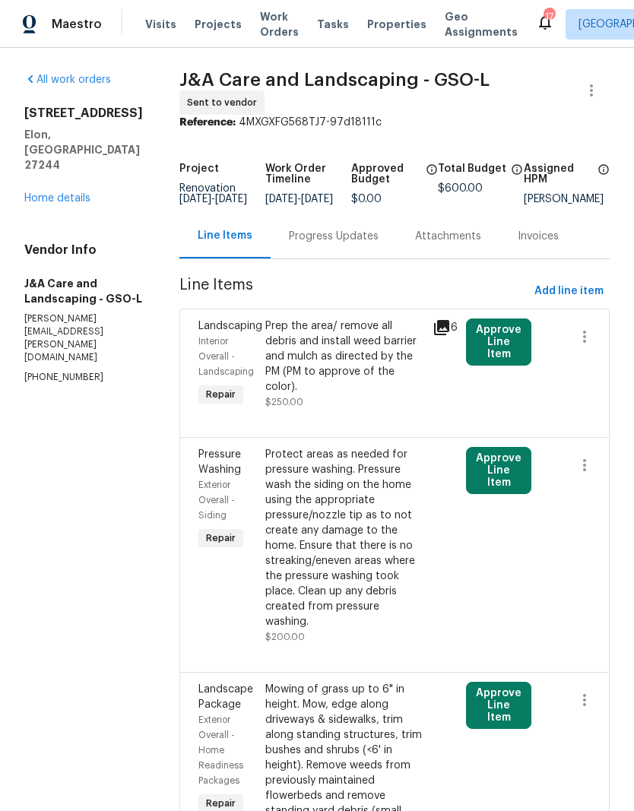
click at [79, 193] on link "Home details" at bounding box center [57, 198] width 66 height 11
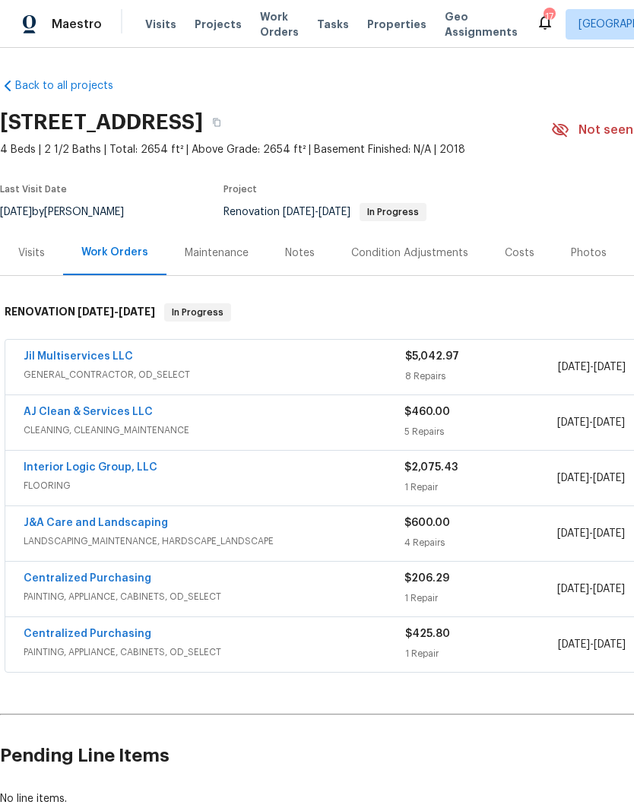
click at [86, 359] on link "Jil Multiservices LLC" at bounding box center [78, 356] width 109 height 11
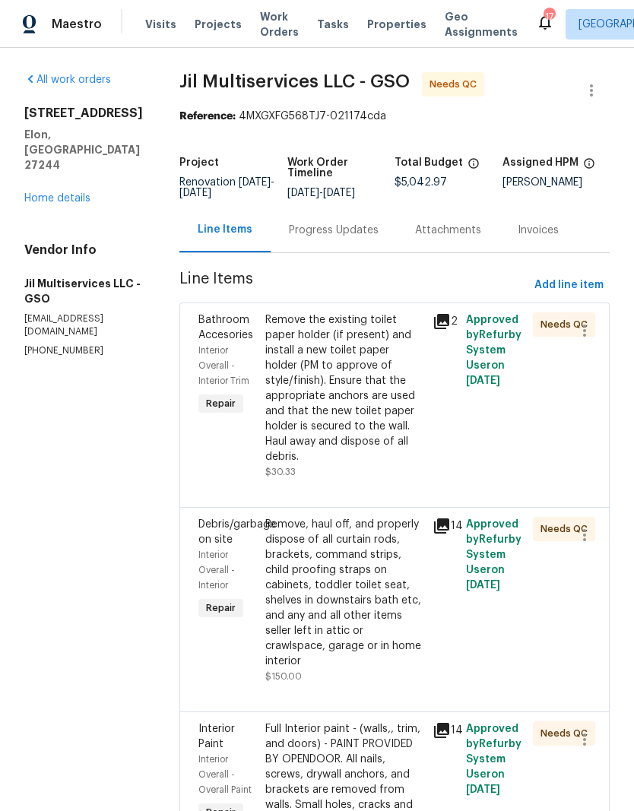
click at [389, 386] on div "Remove the existing toilet paper holder (if present) and install a new toilet p…" at bounding box center [344, 389] width 158 height 152
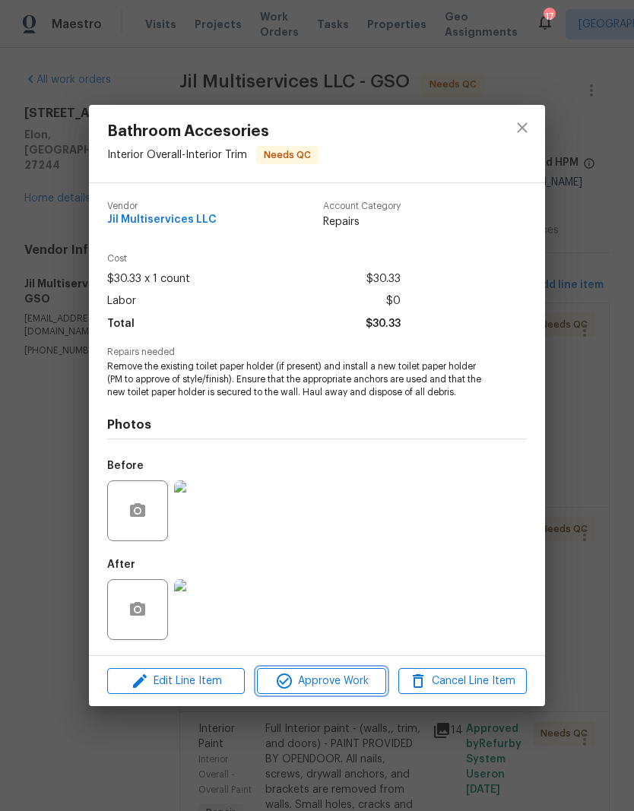
click at [325, 693] on button "Approve Work" at bounding box center [321, 681] width 129 height 27
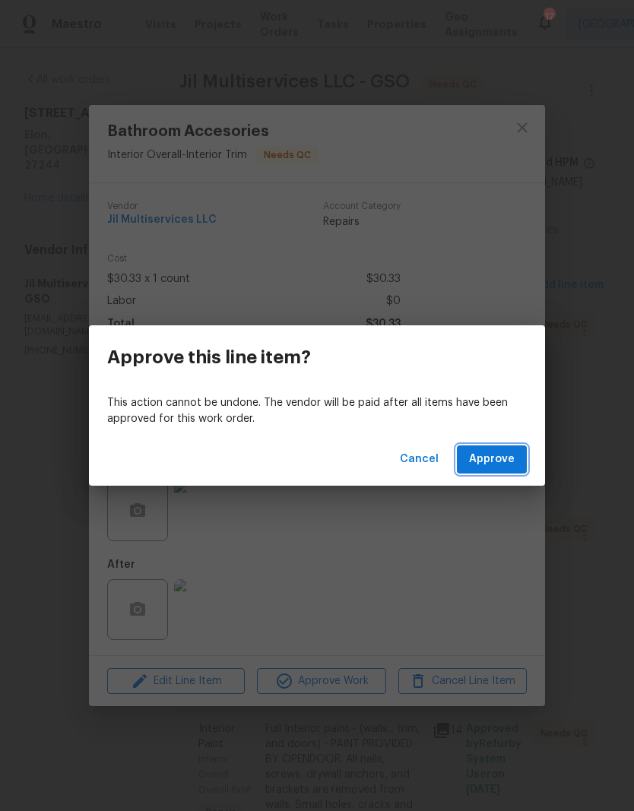
click at [498, 459] on span "Approve" at bounding box center [492, 459] width 46 height 19
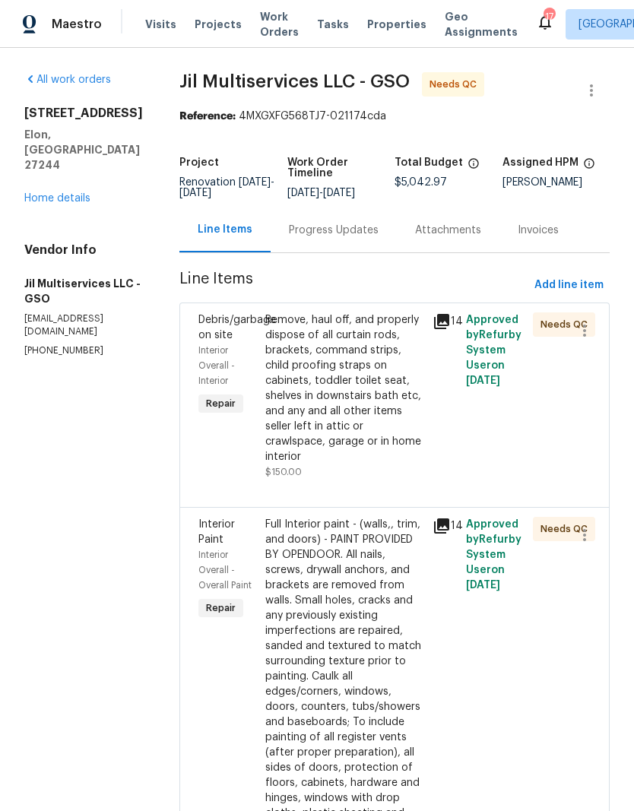
click at [386, 421] on div "Remove, haul off, and properly dispose of all curtain rods, brackets, command s…" at bounding box center [344, 389] width 158 height 152
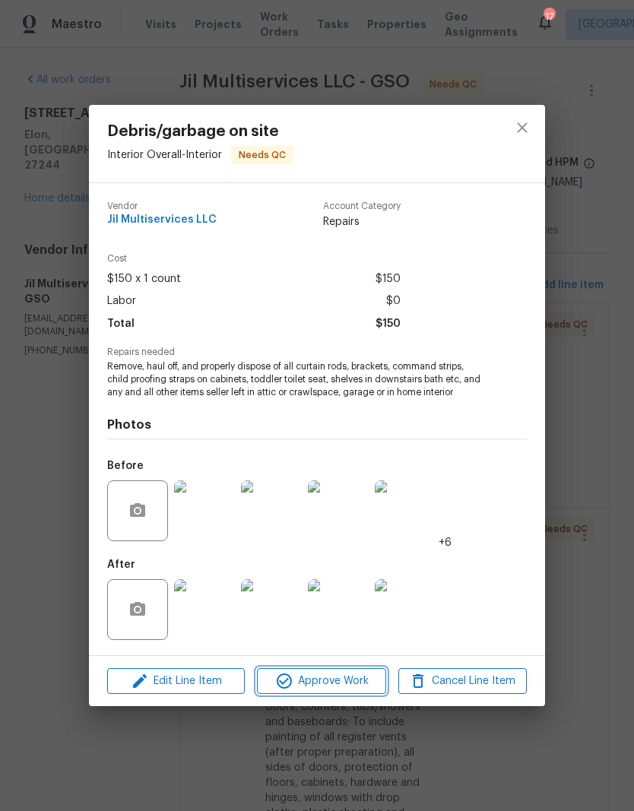
click at [351, 674] on span "Approve Work" at bounding box center [321, 681] width 119 height 19
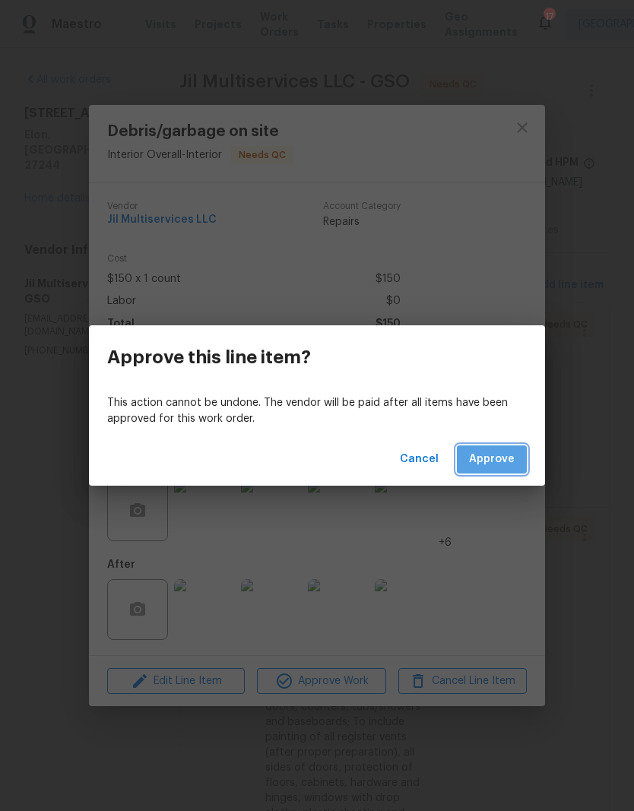
click at [506, 462] on span "Approve" at bounding box center [492, 459] width 46 height 19
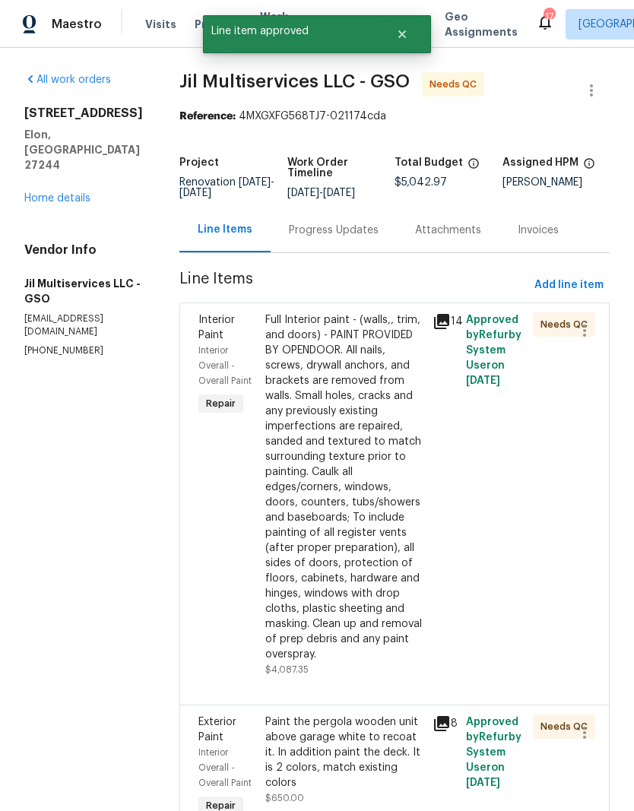
click at [394, 510] on div "Full Interior paint - (walls,, trim, and doors) - PAINT PROVIDED BY OPENDOOR. A…" at bounding box center [344, 488] width 158 height 350
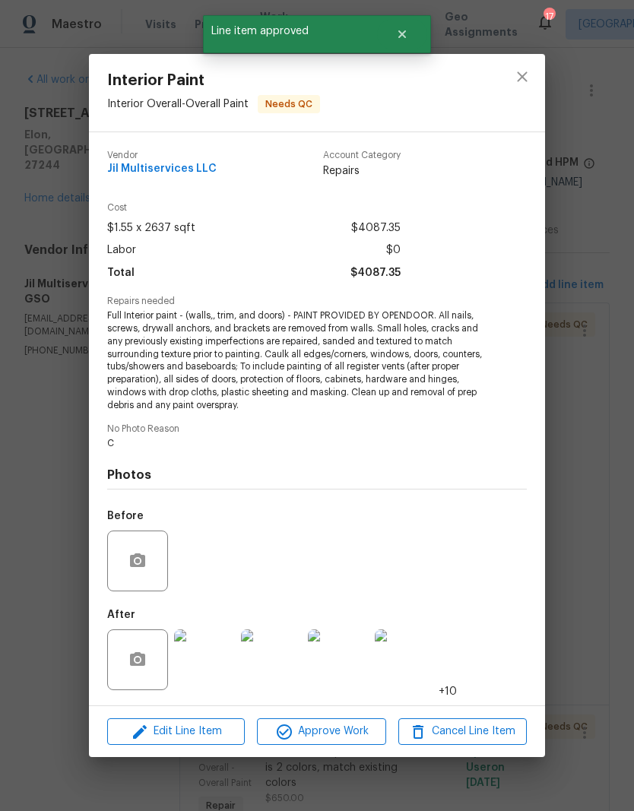
click at [349, 729] on span "Approve Work" at bounding box center [321, 731] width 119 height 19
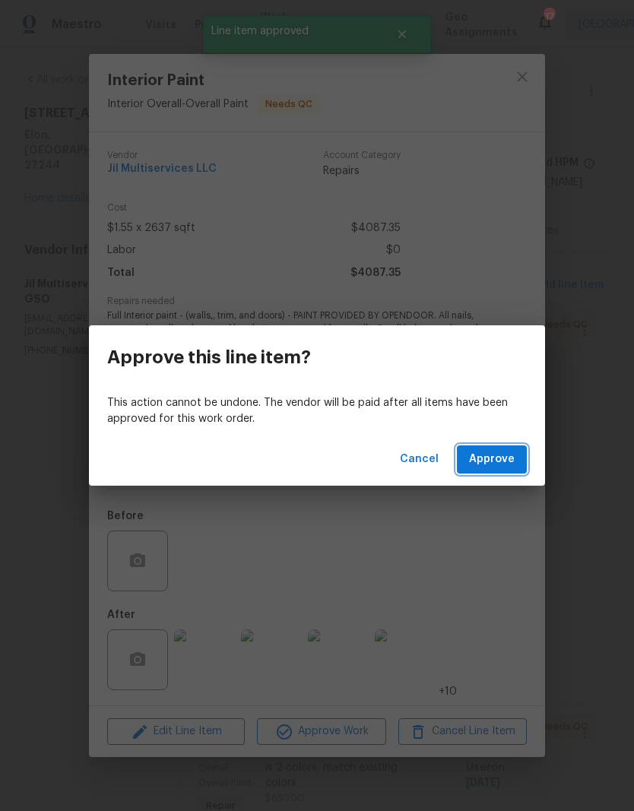
click at [499, 463] on span "Approve" at bounding box center [492, 459] width 46 height 19
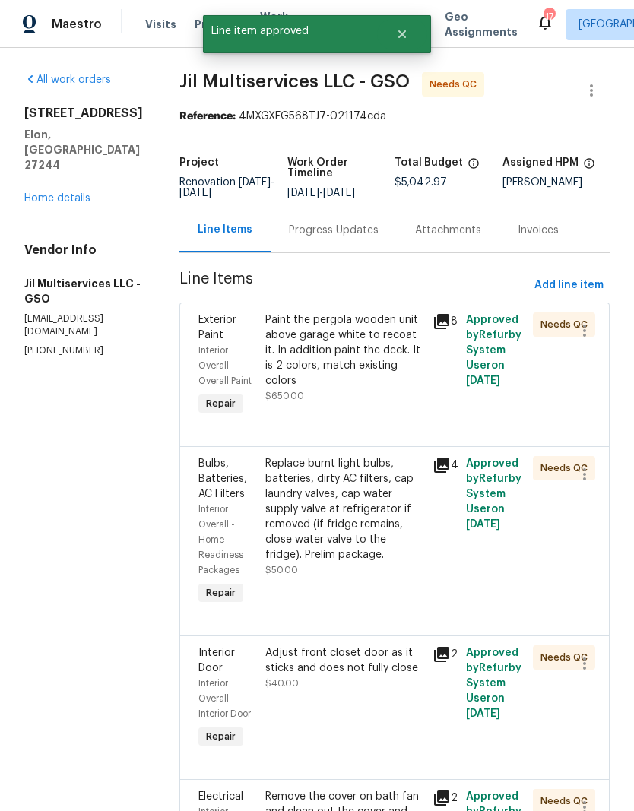
click at [390, 376] on div "Paint the pergola wooden unit above garage white to recoat it. In addition pain…" at bounding box center [344, 351] width 158 height 76
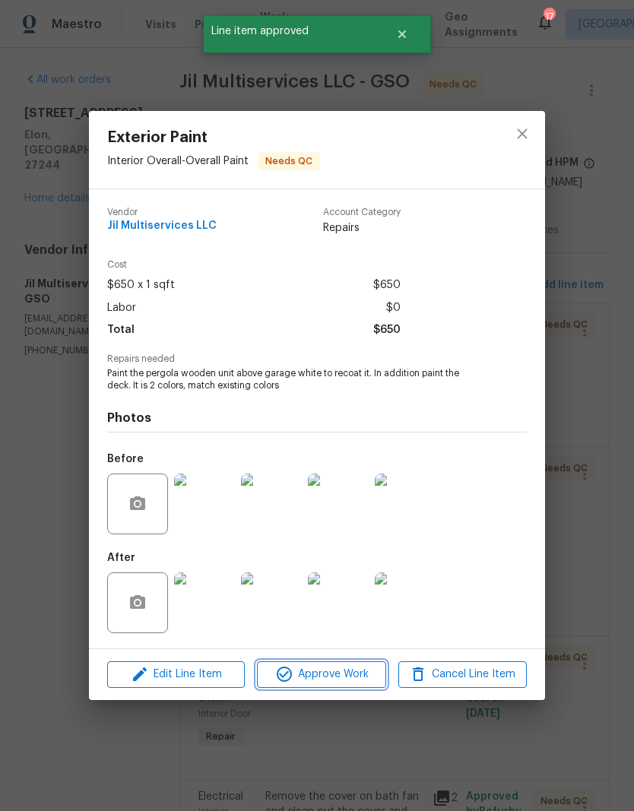
click at [363, 684] on span "Approve Work" at bounding box center [321, 674] width 119 height 19
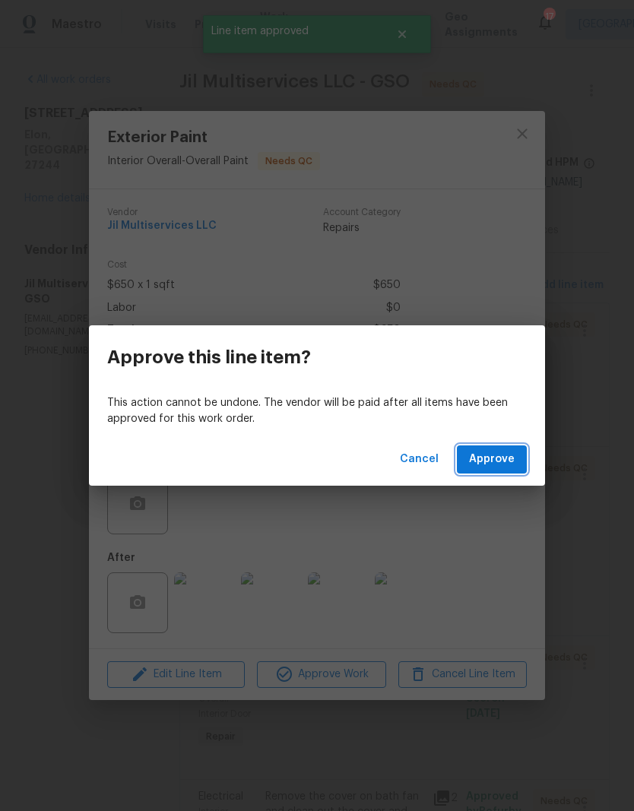
click at [495, 461] on span "Approve" at bounding box center [492, 459] width 46 height 19
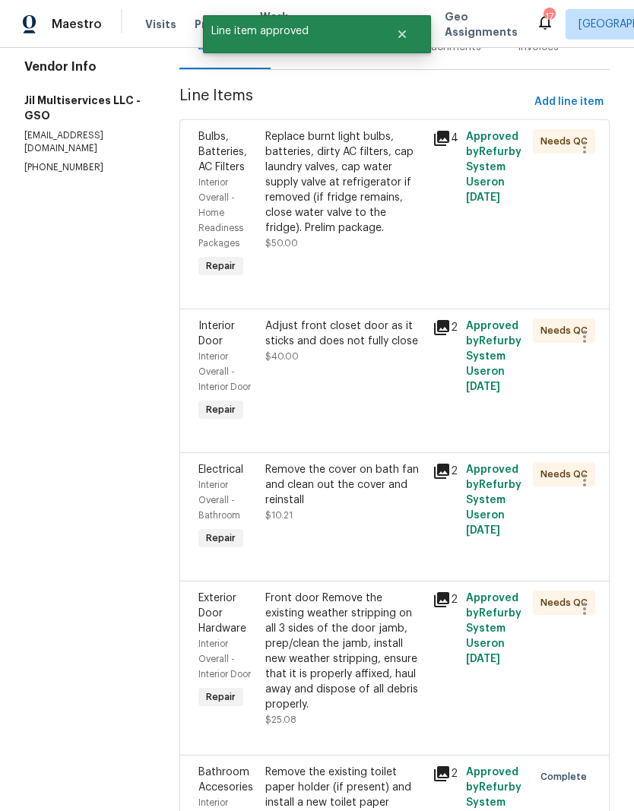
scroll to position [187, 0]
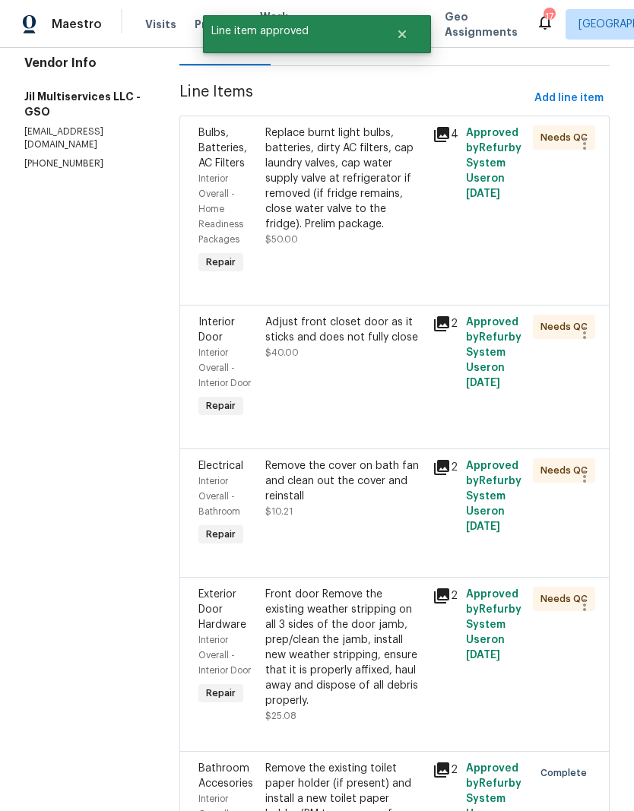
click at [397, 385] on div "Adjust front closet door as it sticks and does not fully close $40.00" at bounding box center [344, 368] width 167 height 116
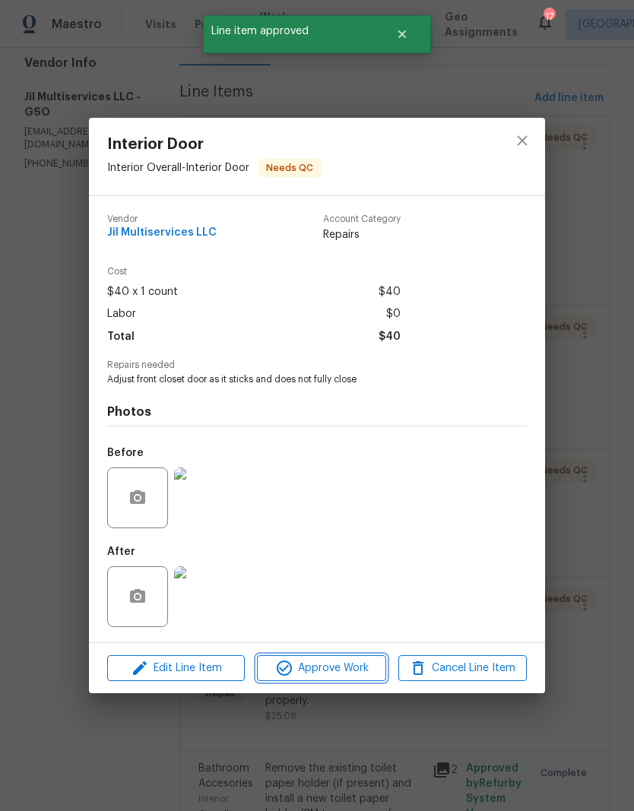
click at [350, 676] on span "Approve Work" at bounding box center [321, 668] width 119 height 19
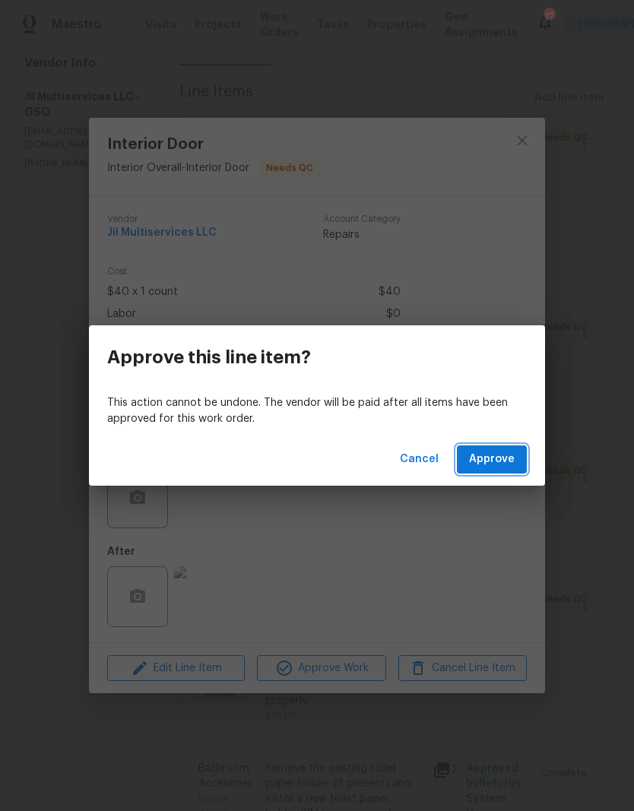
click at [515, 462] on button "Approve" at bounding box center [492, 460] width 70 height 28
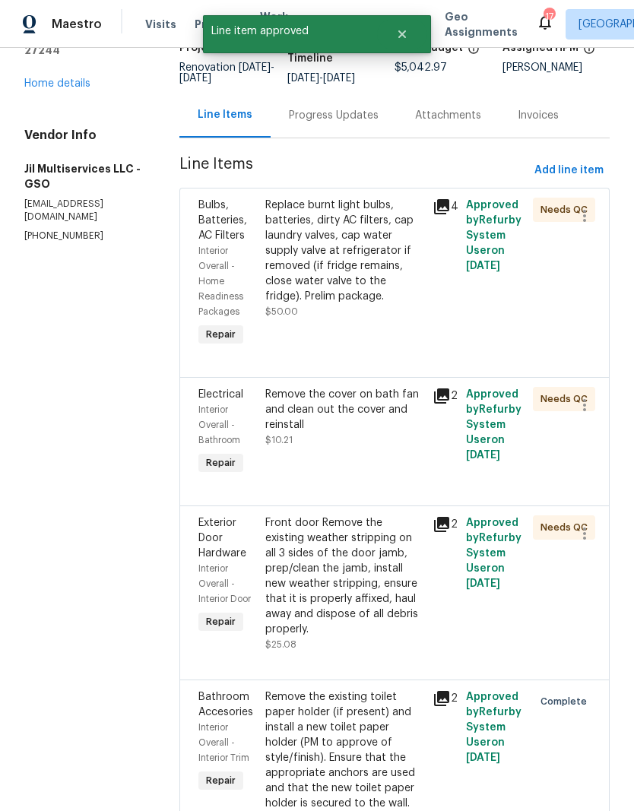
scroll to position [127, 0]
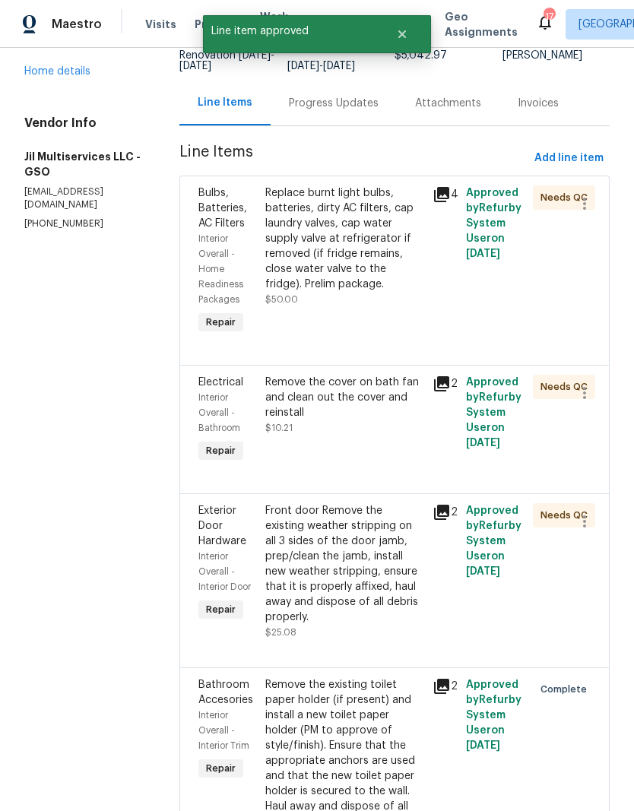
click at [376, 416] on div "Remove the cover on bath fan and clean out the cover and reinstall" at bounding box center [344, 398] width 158 height 46
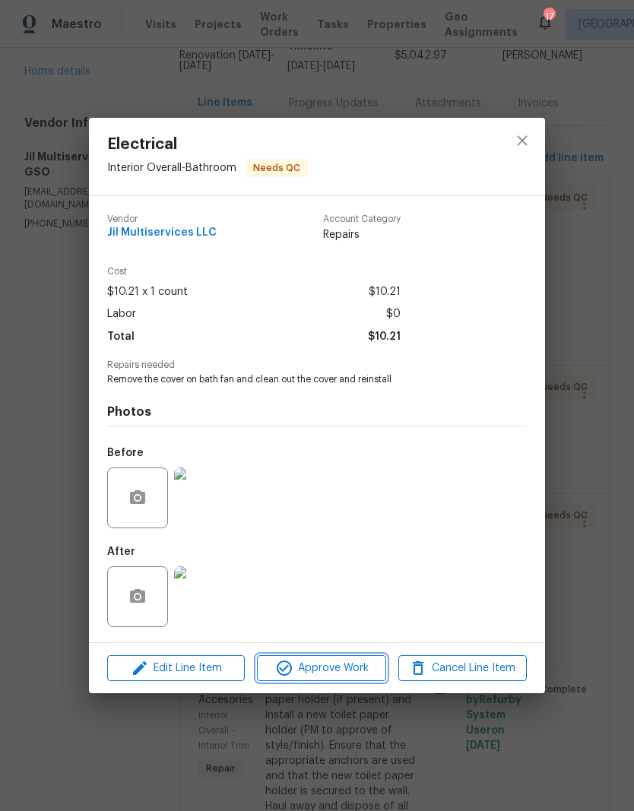
click at [349, 674] on span "Approve Work" at bounding box center [321, 668] width 119 height 19
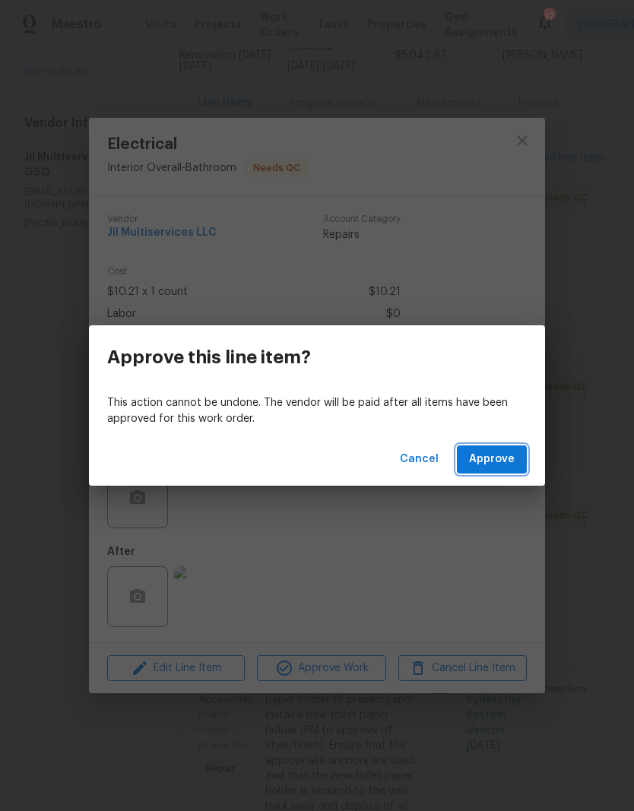
click at [509, 457] on span "Approve" at bounding box center [492, 459] width 46 height 19
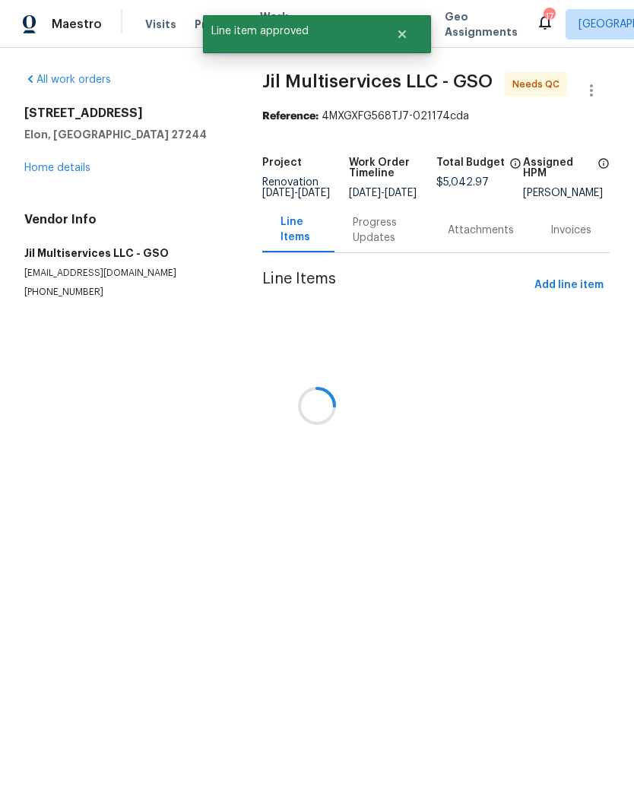
scroll to position [0, 0]
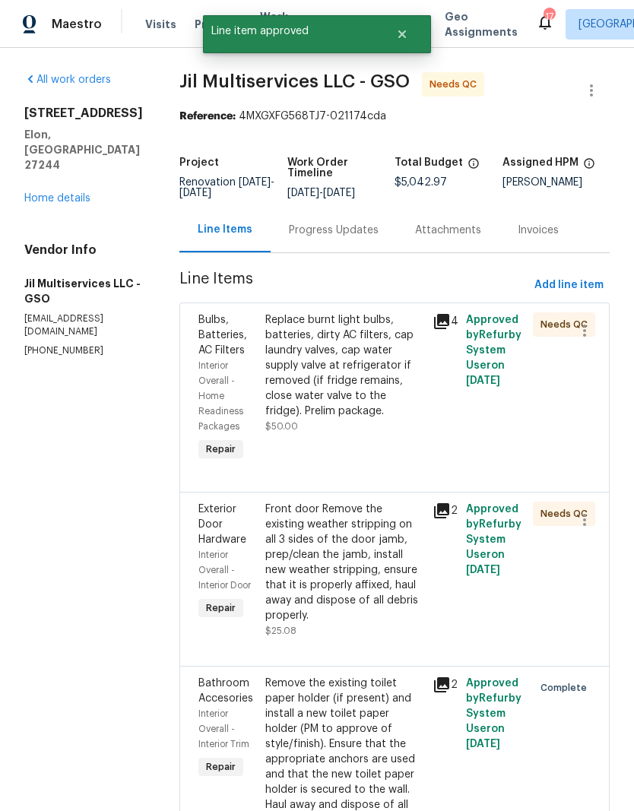
click at [394, 580] on div "Front door Remove the existing weather stripping on all 3 sides of the door jam…" at bounding box center [344, 563] width 158 height 122
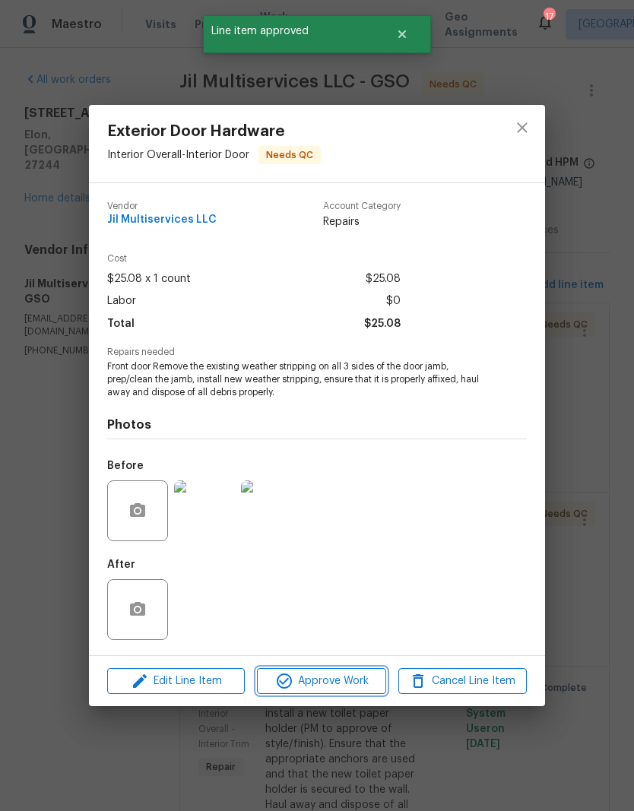
click at [351, 680] on span "Approve Work" at bounding box center [321, 681] width 119 height 19
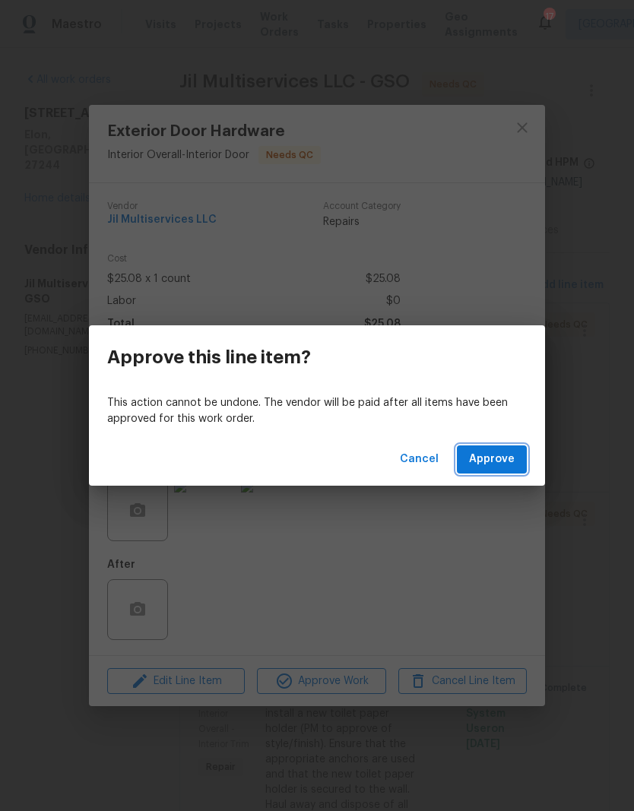
click at [498, 462] on span "Approve" at bounding box center [492, 459] width 46 height 19
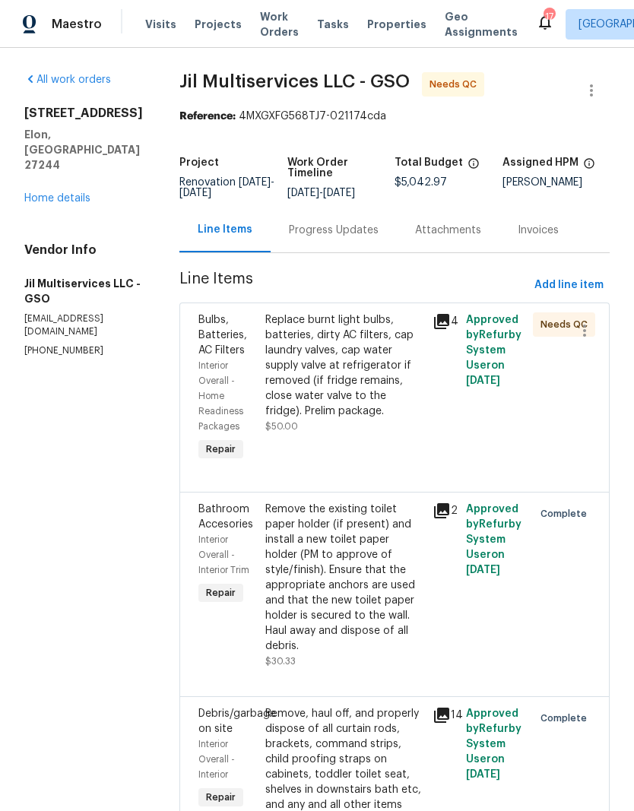
click at [53, 193] on link "Home details" at bounding box center [57, 198] width 66 height 11
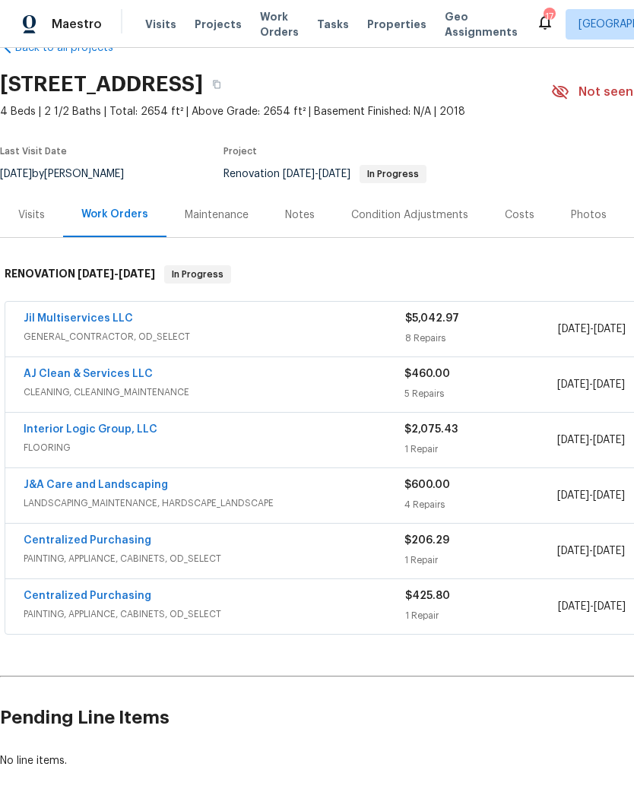
scroll to position [38, 0]
click at [85, 433] on link "Interior Logic Group, LLC" at bounding box center [91, 429] width 134 height 11
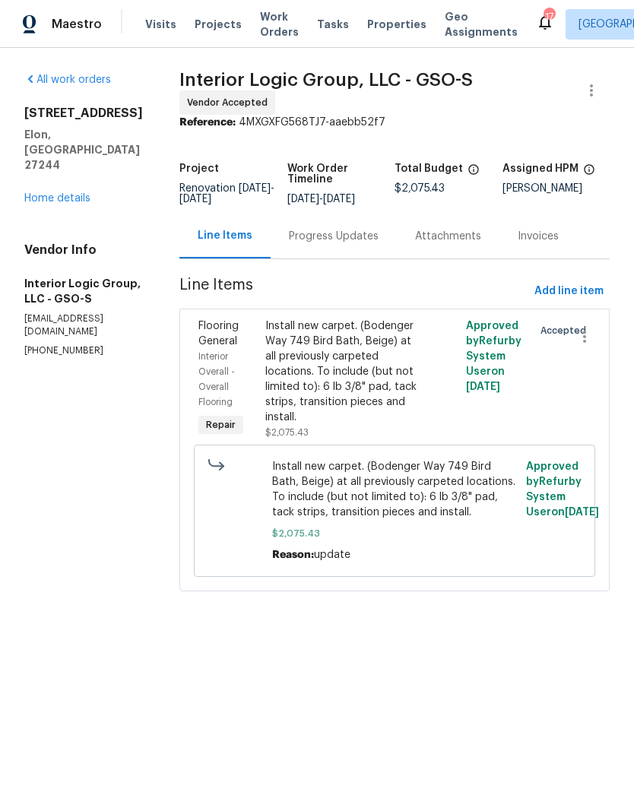
click at [379, 244] on div "Progress Updates" at bounding box center [334, 236] width 90 height 15
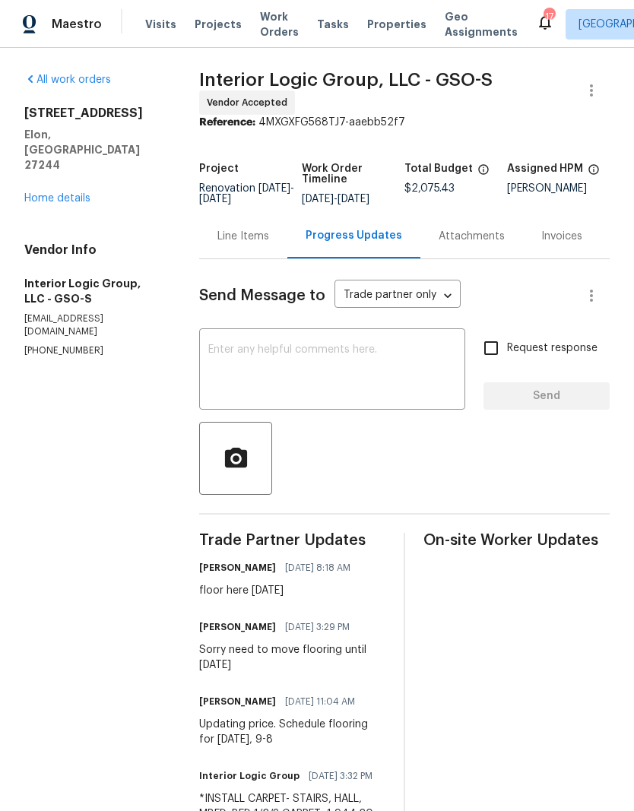
click at [304, 386] on textarea at bounding box center [332, 370] width 248 height 53
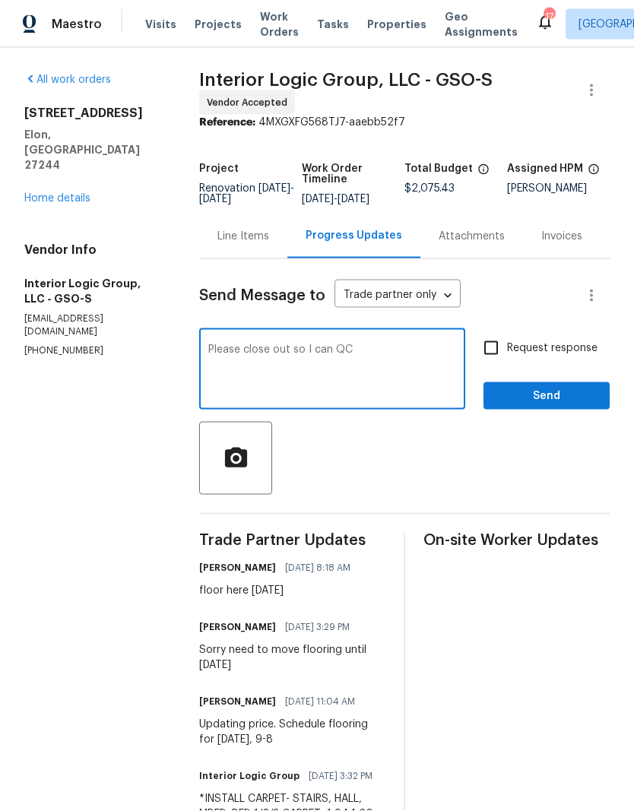
type textarea "Please close out so I can QC"
click at [503, 352] on input "Request response" at bounding box center [491, 348] width 32 height 32
checkbox input "true"
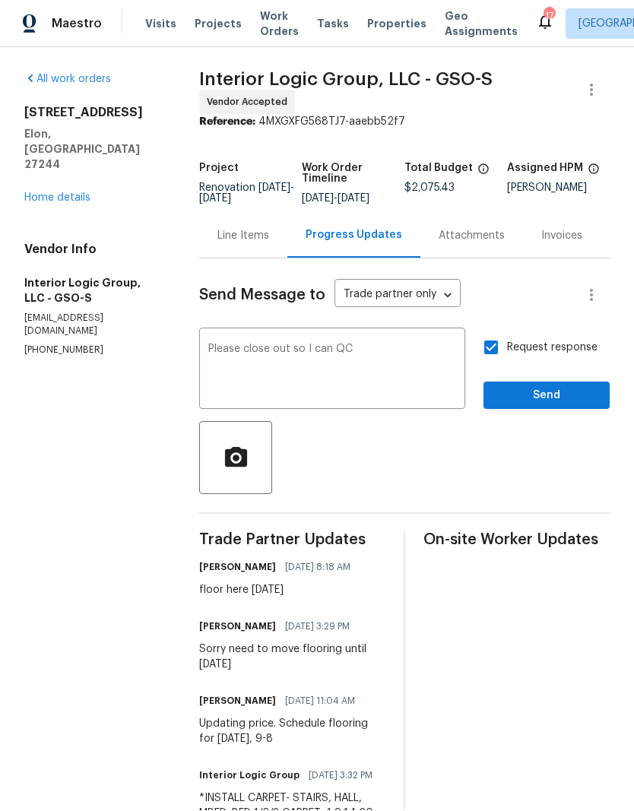
click at [526, 406] on span "Send" at bounding box center [547, 396] width 102 height 19
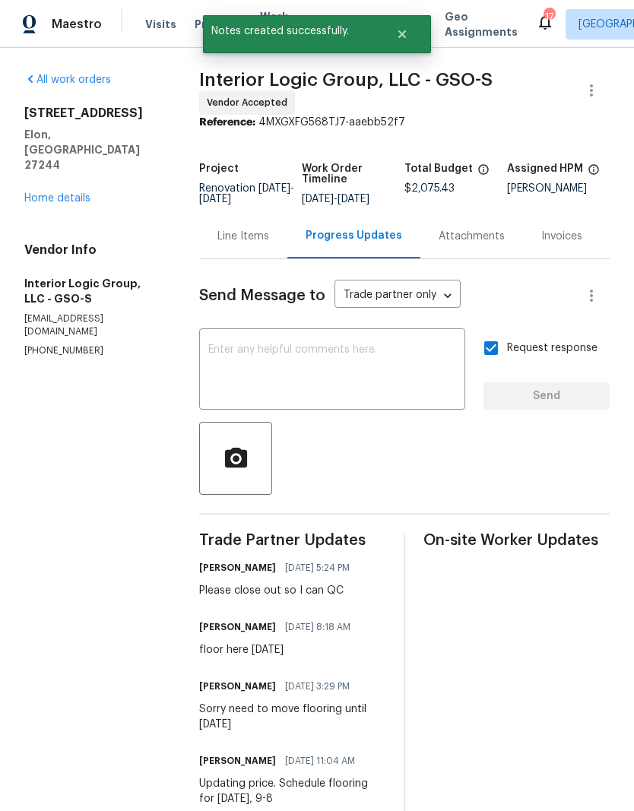
click at [68, 193] on link "Home details" at bounding box center [57, 198] width 66 height 11
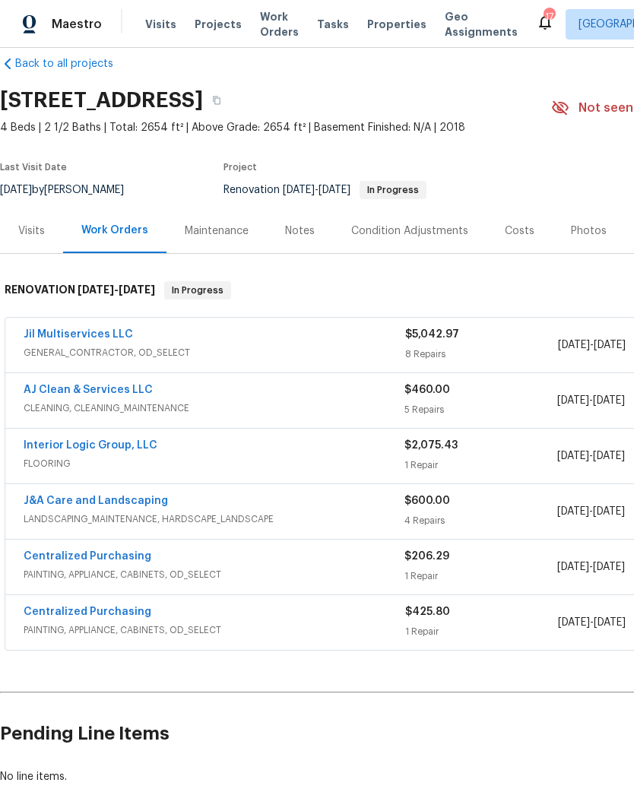
scroll to position [22, 0]
click at [87, 330] on link "Jil Multiservices LLC" at bounding box center [78, 334] width 109 height 11
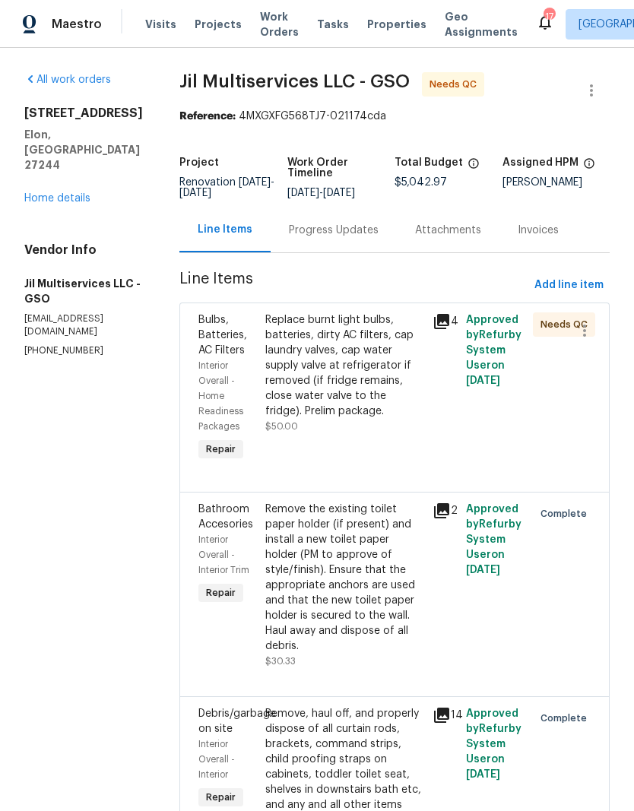
click at [366, 367] on div "Replace burnt light bulbs, batteries, dirty AC filters, cap laundry valves, cap…" at bounding box center [344, 366] width 158 height 106
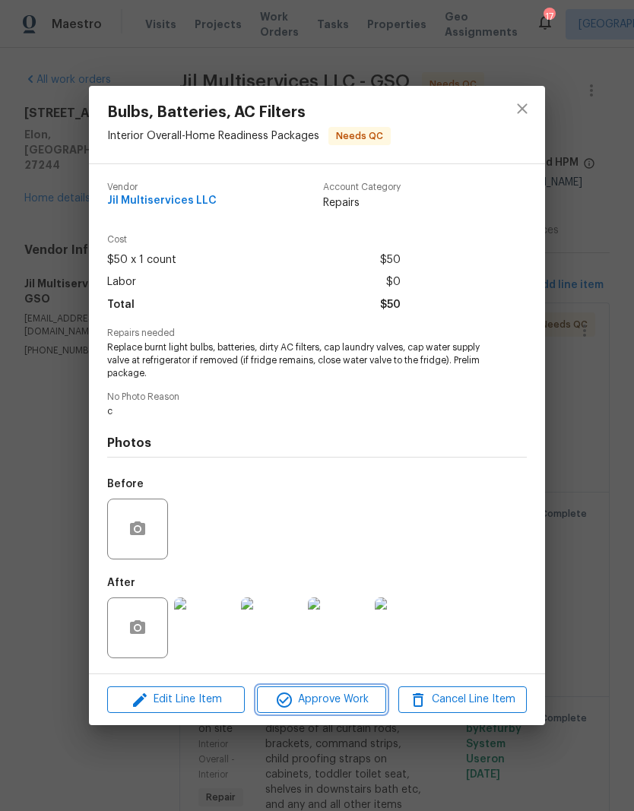
click at [344, 701] on span "Approve Work" at bounding box center [321, 699] width 119 height 19
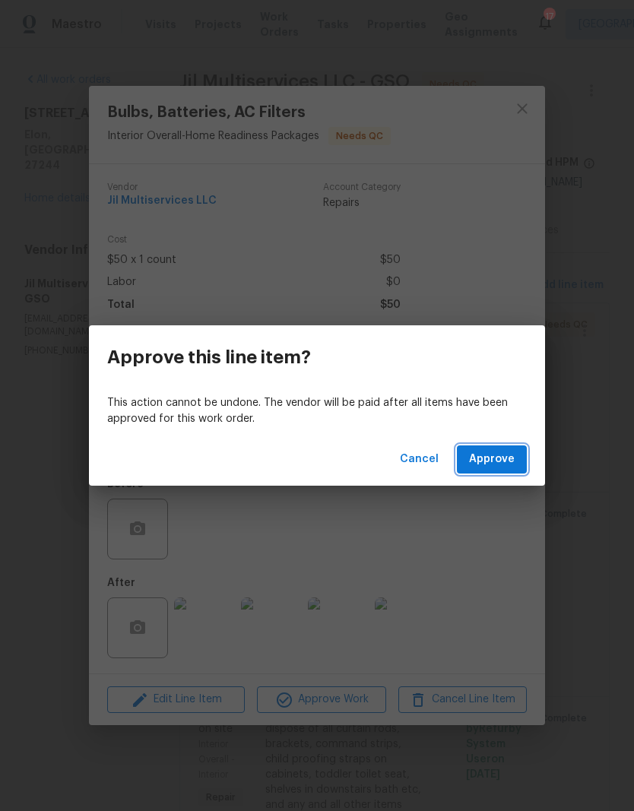
click at [499, 470] on button "Approve" at bounding box center [492, 460] width 70 height 28
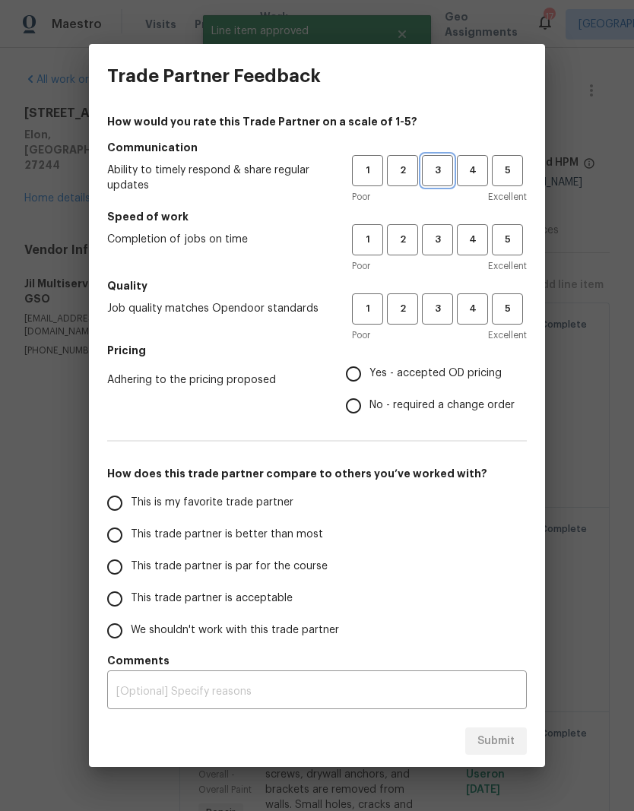
click at [436, 173] on span "3" at bounding box center [438, 170] width 28 height 17
click at [443, 267] on div "Poor Excellent" at bounding box center [439, 266] width 175 height 15
click at [443, 236] on span "3" at bounding box center [438, 239] width 28 height 17
click at [435, 323] on button "3" at bounding box center [437, 309] width 31 height 31
click at [370, 370] on input "Yes - accepted OD pricing" at bounding box center [354, 374] width 32 height 32
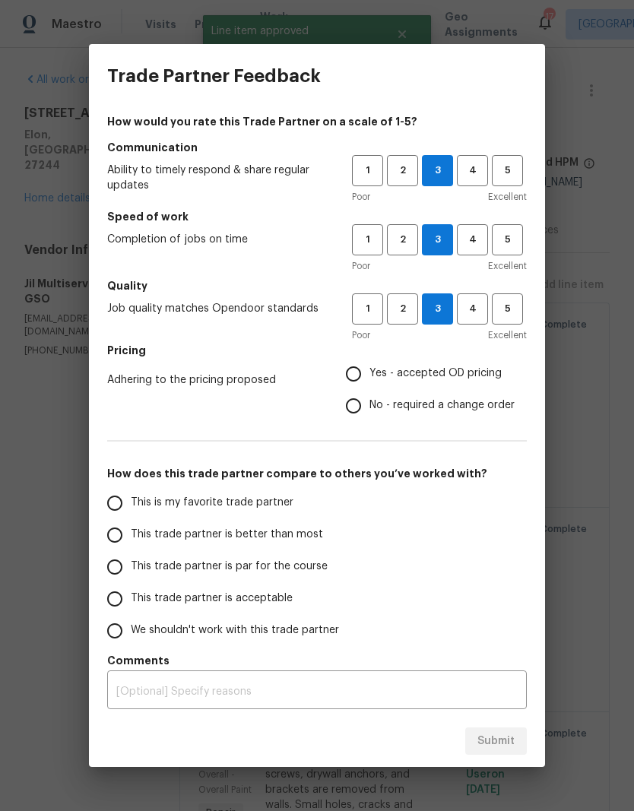
radio input "true"
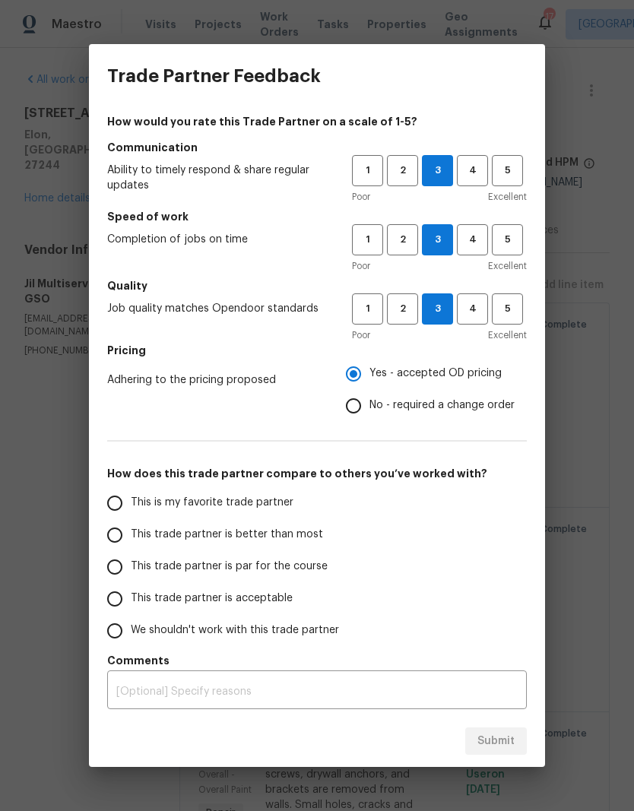
click at [244, 502] on span "This is my favorite trade partner" at bounding box center [212, 503] width 163 height 16
click at [131, 502] on input "This is my favorite trade partner" at bounding box center [115, 503] width 32 height 32
click at [490, 752] on button "Submit" at bounding box center [496, 742] width 62 height 28
radio input "true"
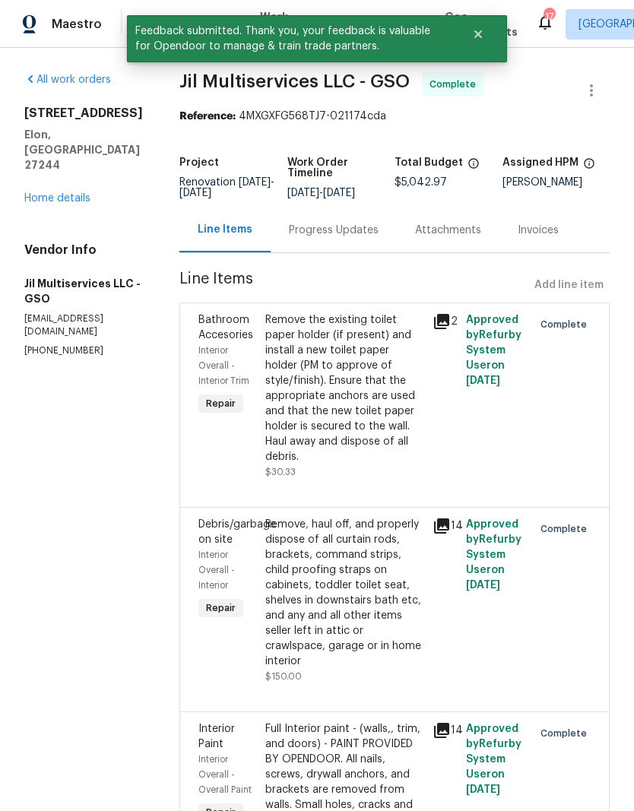
click at [365, 236] on div "Progress Updates" at bounding box center [334, 230] width 90 height 15
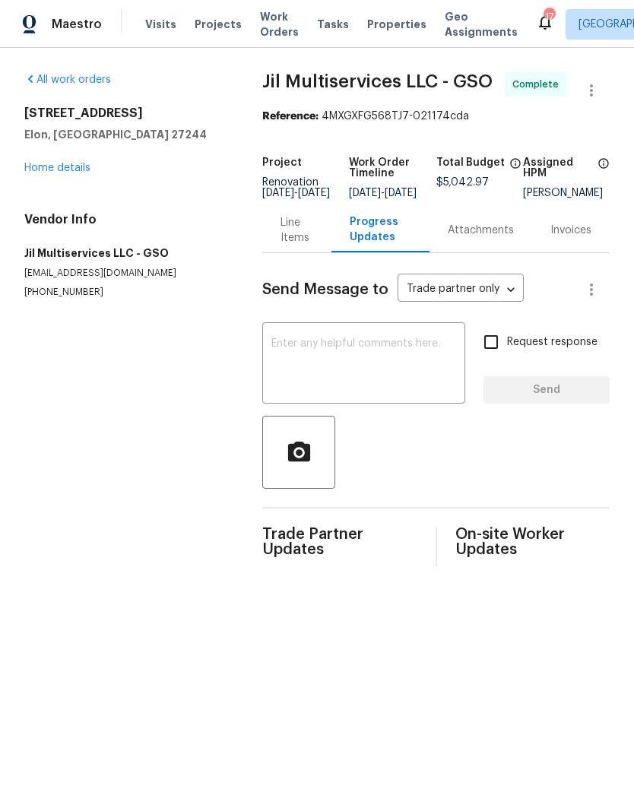
click at [363, 354] on textarea at bounding box center [363, 364] width 185 height 53
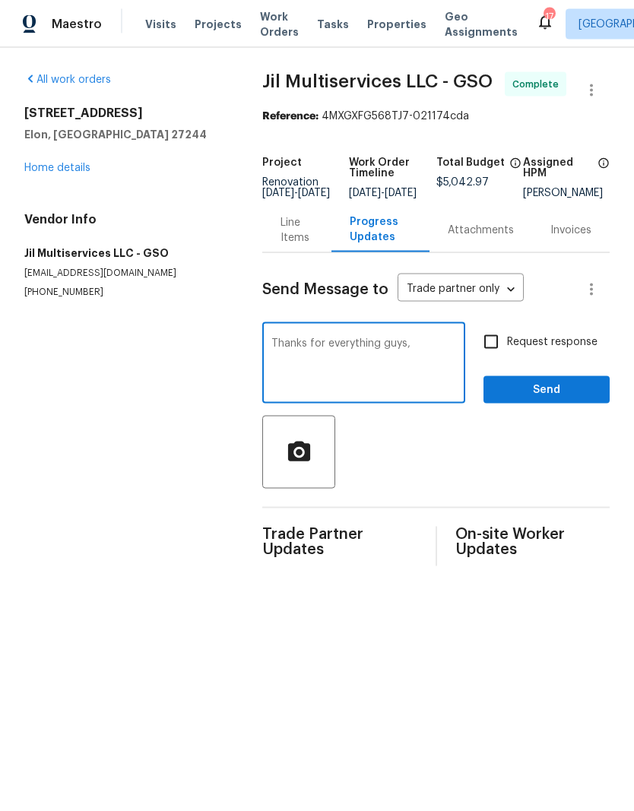
type textarea "Thanks for everything guys,"
click at [498, 358] on input "Request response" at bounding box center [491, 342] width 32 height 32
checkbox input "true"
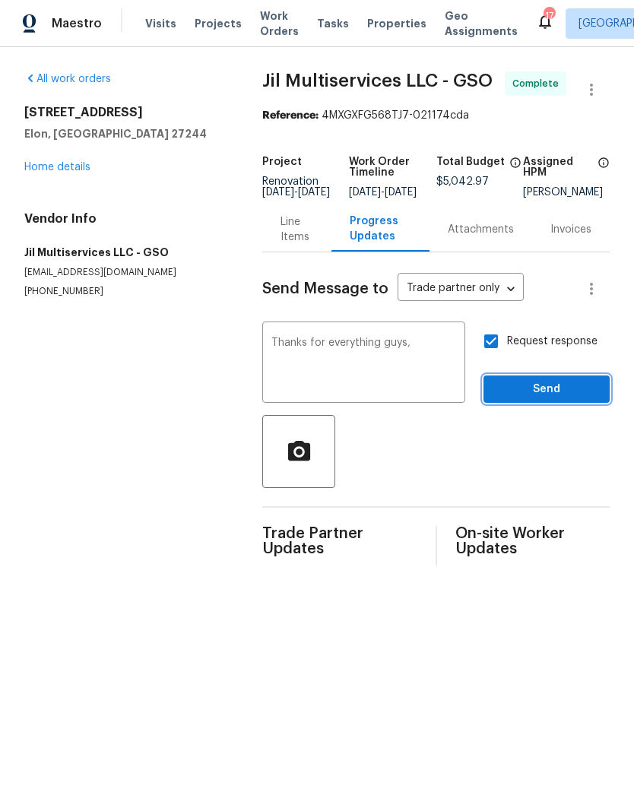
click at [522, 405] on button "Send" at bounding box center [547, 390] width 126 height 28
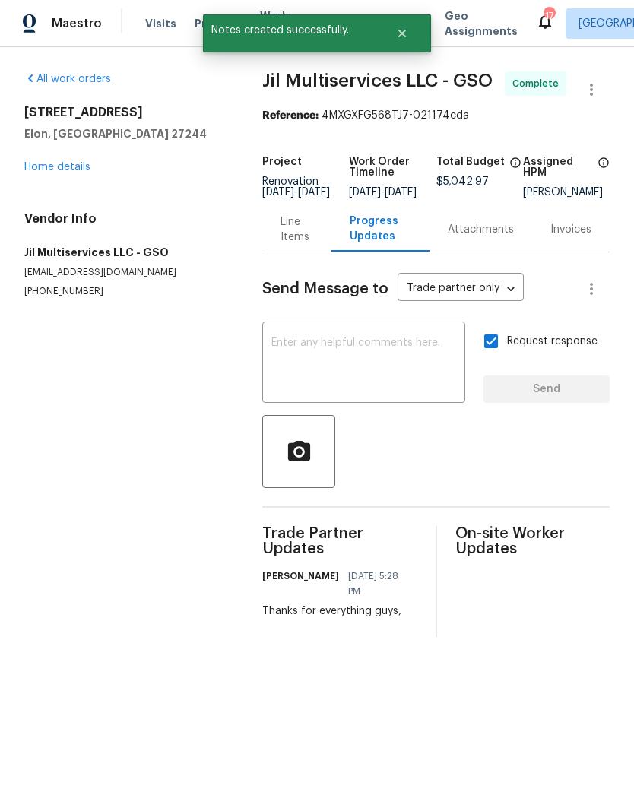
click at [46, 170] on link "Home details" at bounding box center [57, 168] width 66 height 11
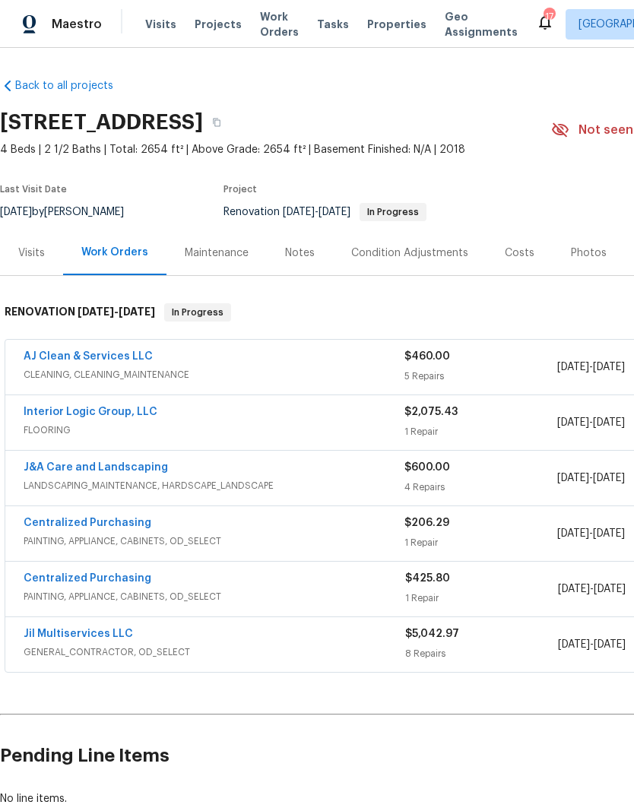
click at [215, 30] on span "Projects" at bounding box center [218, 24] width 47 height 15
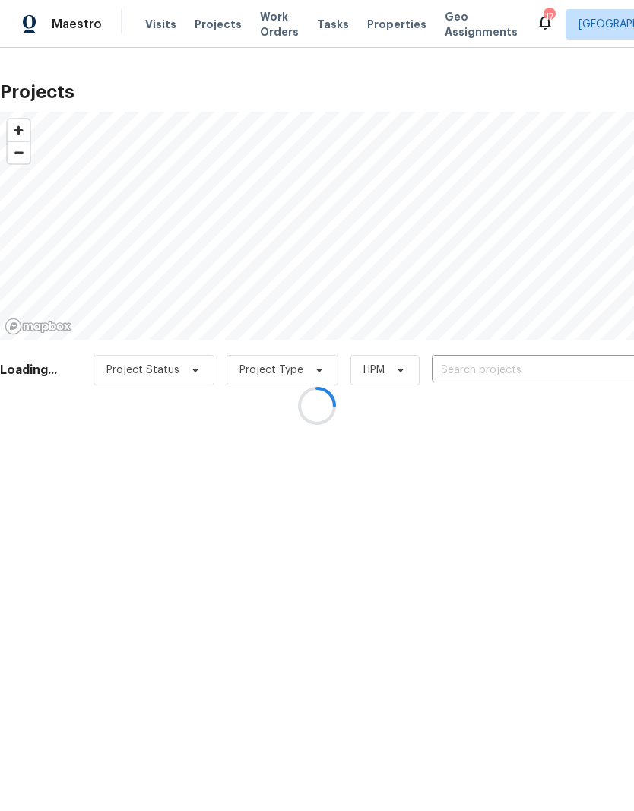
click at [466, 372] on div at bounding box center [317, 405] width 634 height 811
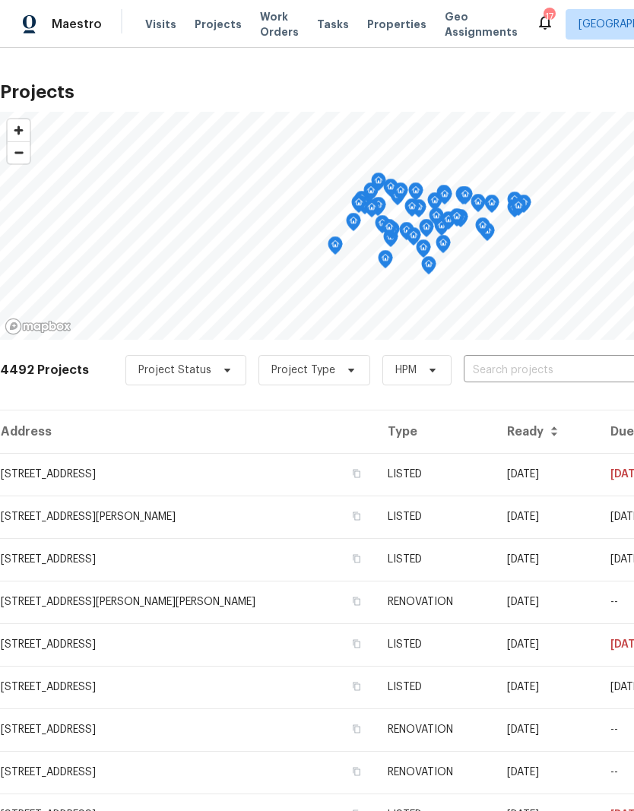
click at [501, 371] on input "text" at bounding box center [551, 371] width 174 height 24
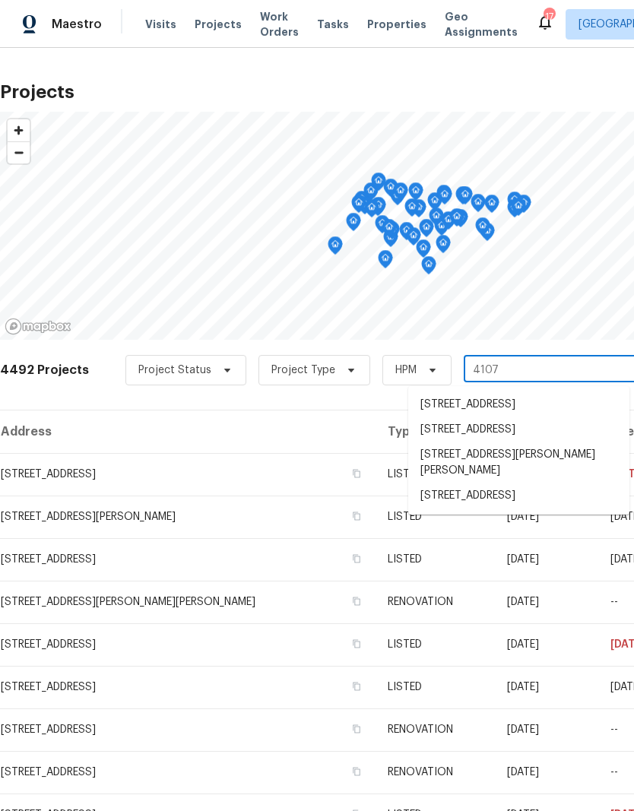
type input "4107"
click at [503, 509] on li "4107 Summerglen Dr, Greensboro, NC 27406" at bounding box center [518, 496] width 221 height 25
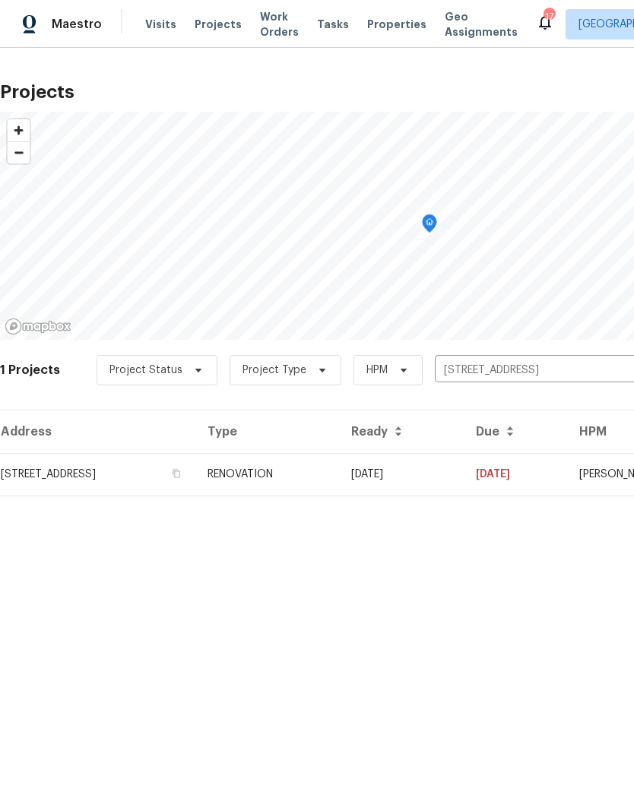
click at [339, 474] on td "RENOVATION" at bounding box center [267, 474] width 144 height 43
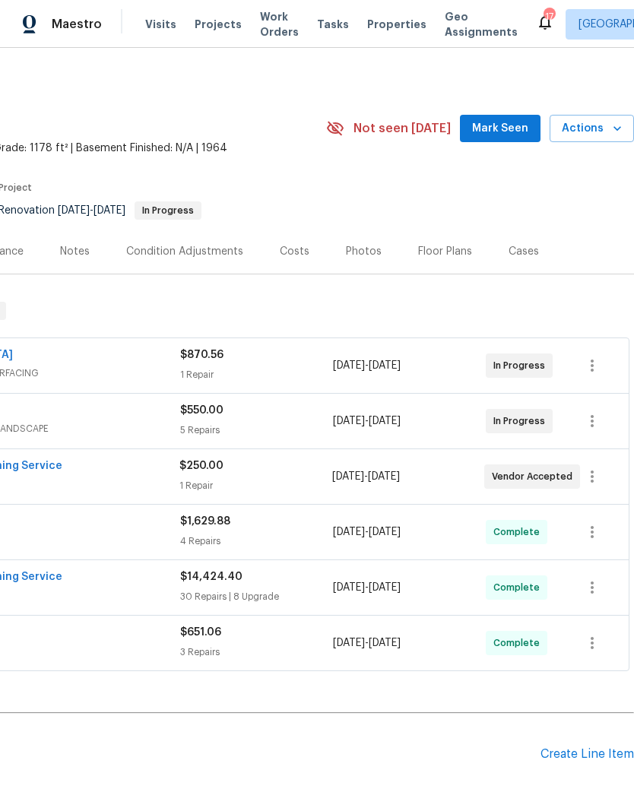
scroll to position [2, 225]
click at [509, 133] on span "Mark Seen" at bounding box center [500, 128] width 56 height 19
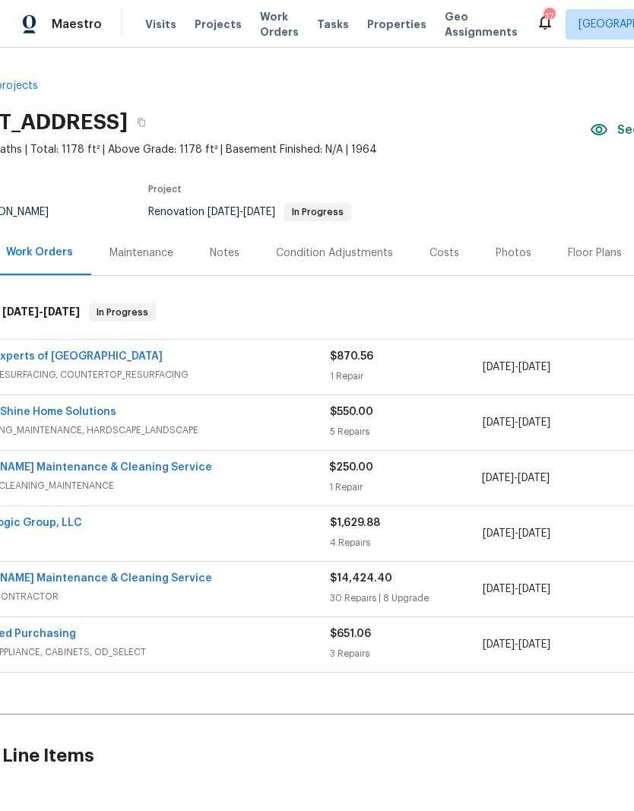
scroll to position [0, 75]
click at [510, 253] on div "Photos" at bounding box center [514, 253] width 36 height 15
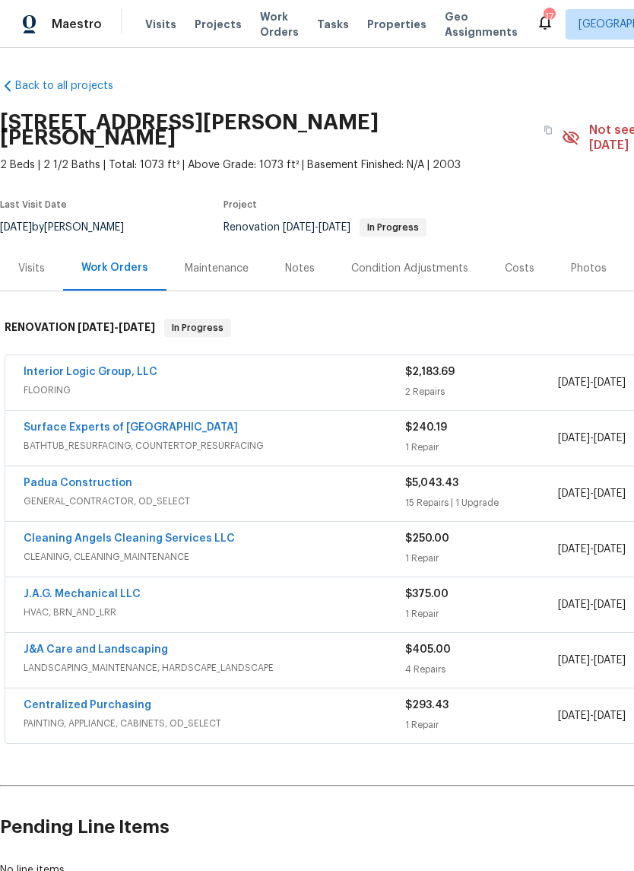
click at [99, 367] on link "Interior Logic Group, LLC" at bounding box center [91, 372] width 134 height 11
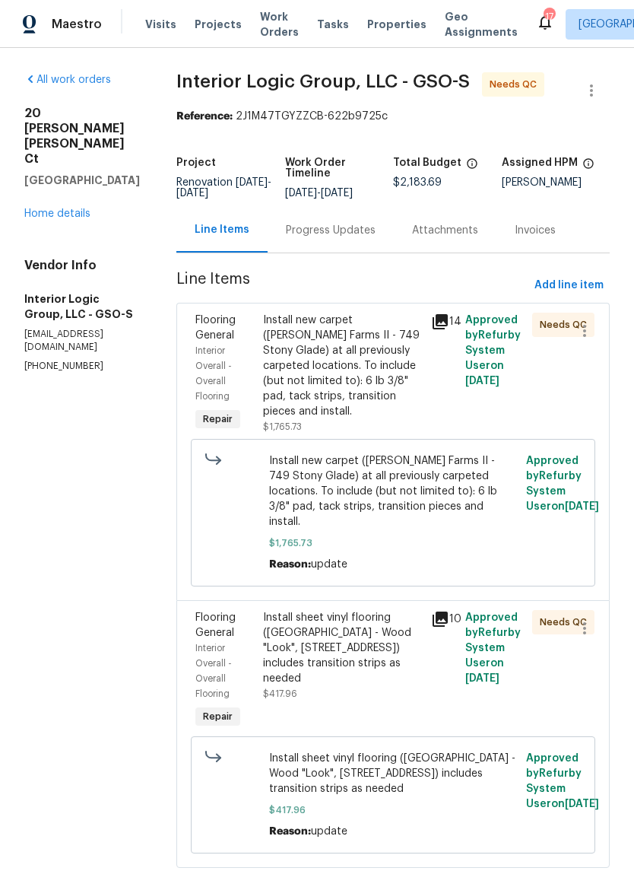
click at [411, 367] on div "Install new carpet ([PERSON_NAME] Farms II - 749 Stony Glade) at all previously…" at bounding box center [343, 366] width 160 height 106
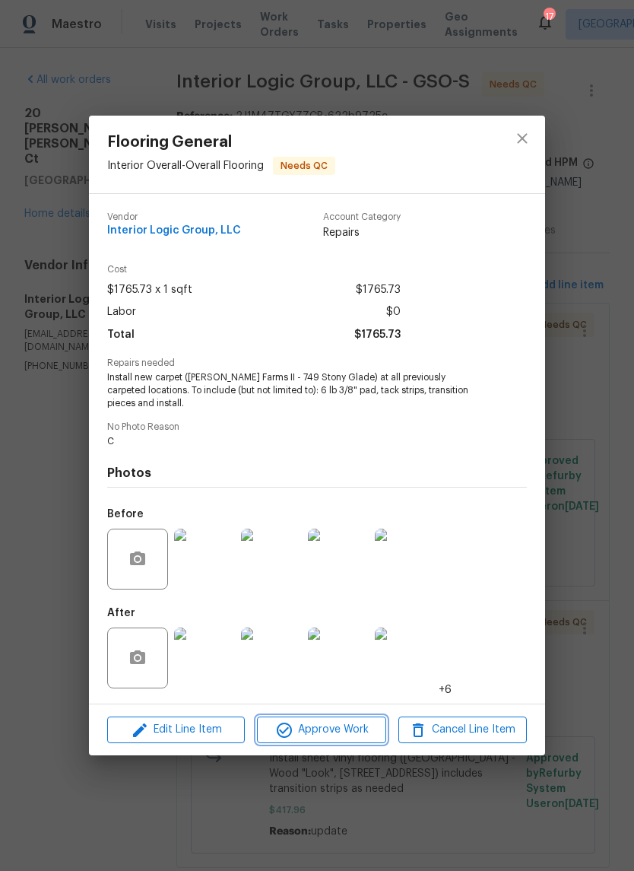
click at [339, 738] on span "Approve Work" at bounding box center [321, 729] width 119 height 19
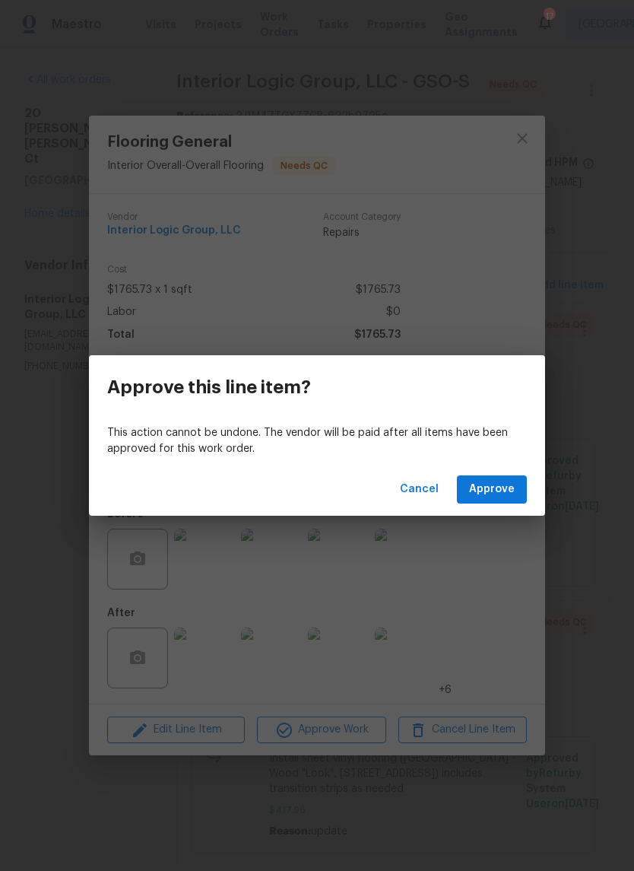
click at [513, 487] on span "Approve" at bounding box center [492, 489] width 46 height 19
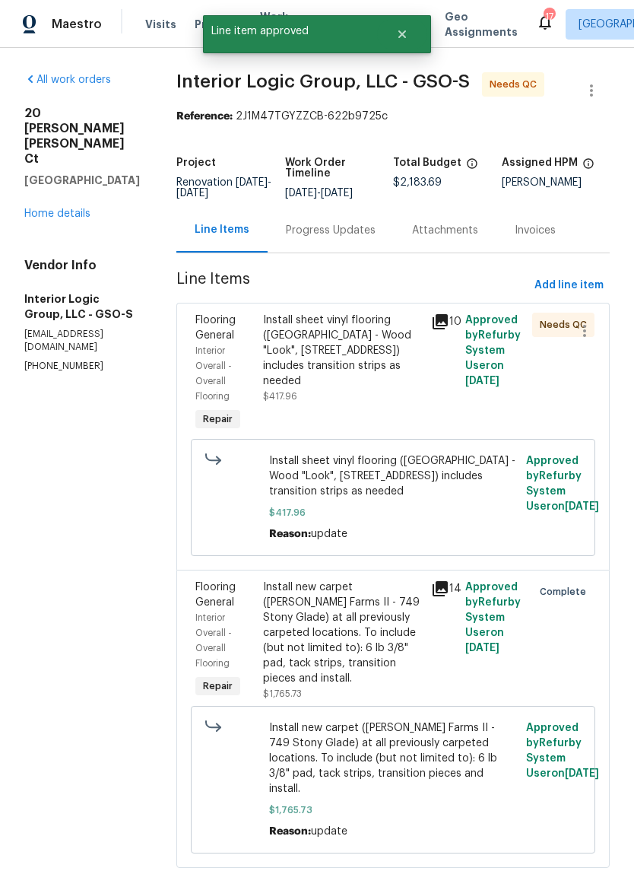
click at [413, 381] on div "Install sheet vinyl flooring (Sugar Valley - Wood "Look", 565 Beacon Hill) incl…" at bounding box center [343, 351] width 160 height 76
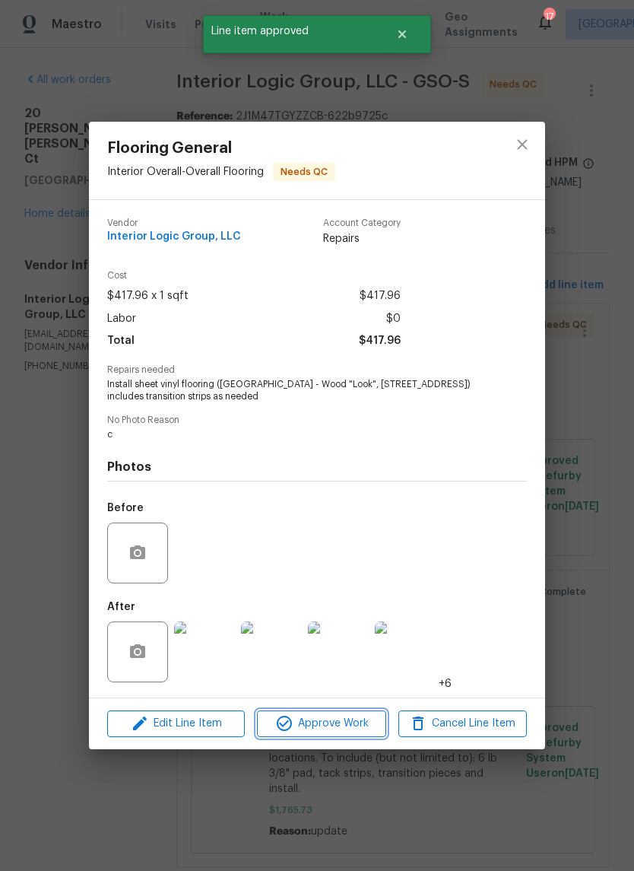
click at [353, 735] on button "Approve Work" at bounding box center [321, 723] width 129 height 27
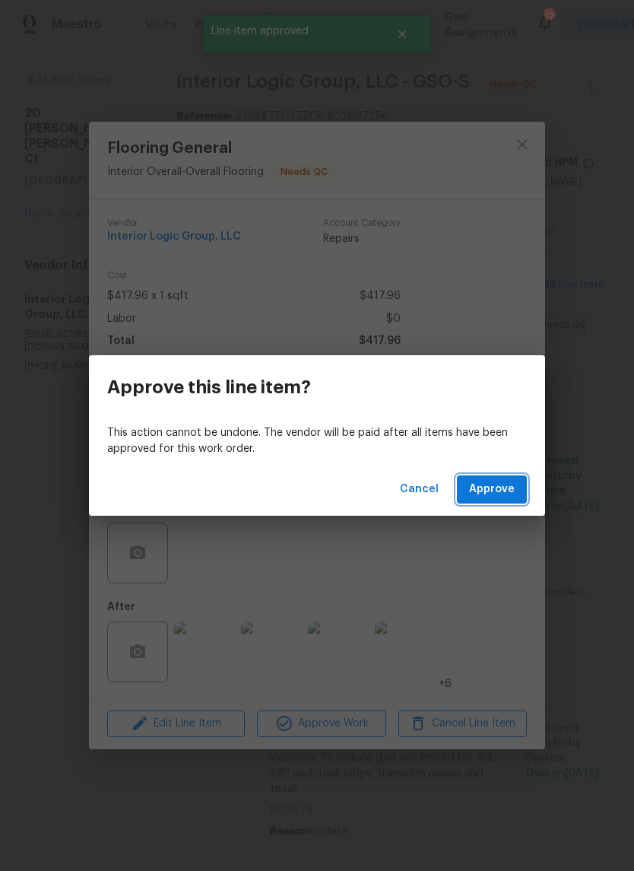
click at [510, 499] on button "Approve" at bounding box center [492, 489] width 70 height 28
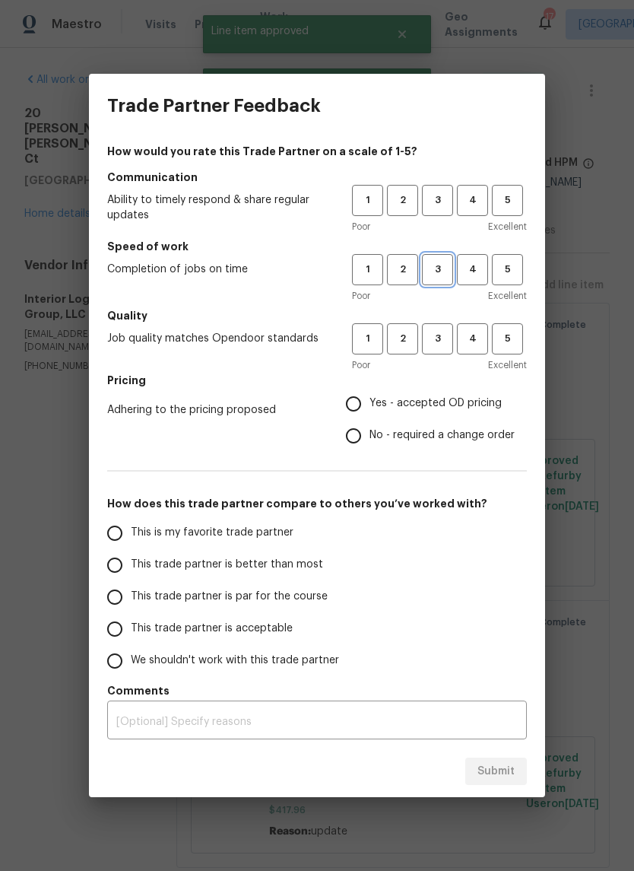
click at [443, 270] on span "3" at bounding box center [438, 269] width 28 height 17
click at [448, 344] on span "3" at bounding box center [438, 338] width 28 height 17
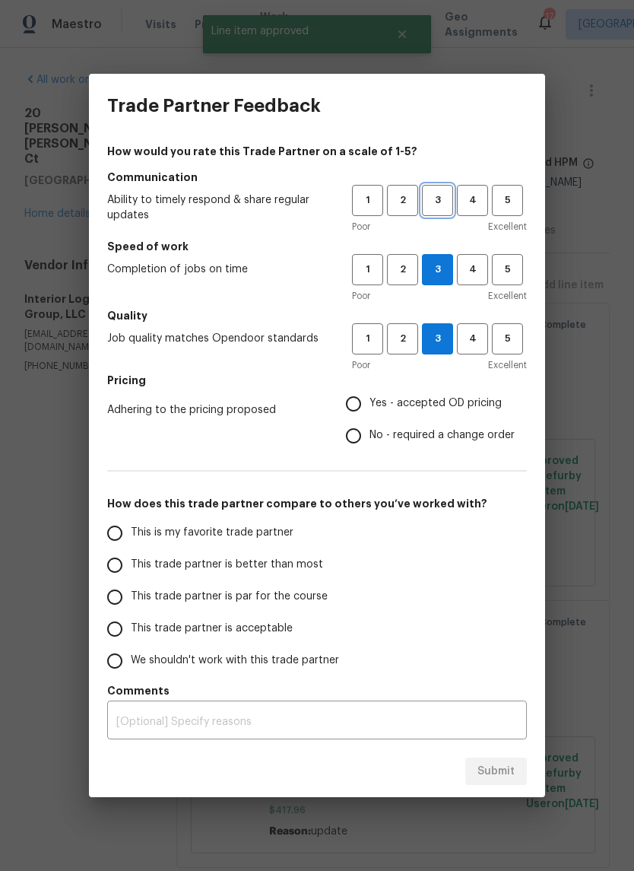
click at [452, 189] on button "3" at bounding box center [437, 200] width 31 height 31
click at [368, 395] on input "Yes - accepted OD pricing" at bounding box center [354, 404] width 32 height 32
radio input "true"
click at [264, 532] on span "This is my favorite trade partner" at bounding box center [212, 533] width 163 height 16
click at [131, 532] on input "This is my favorite trade partner" at bounding box center [115, 533] width 32 height 32
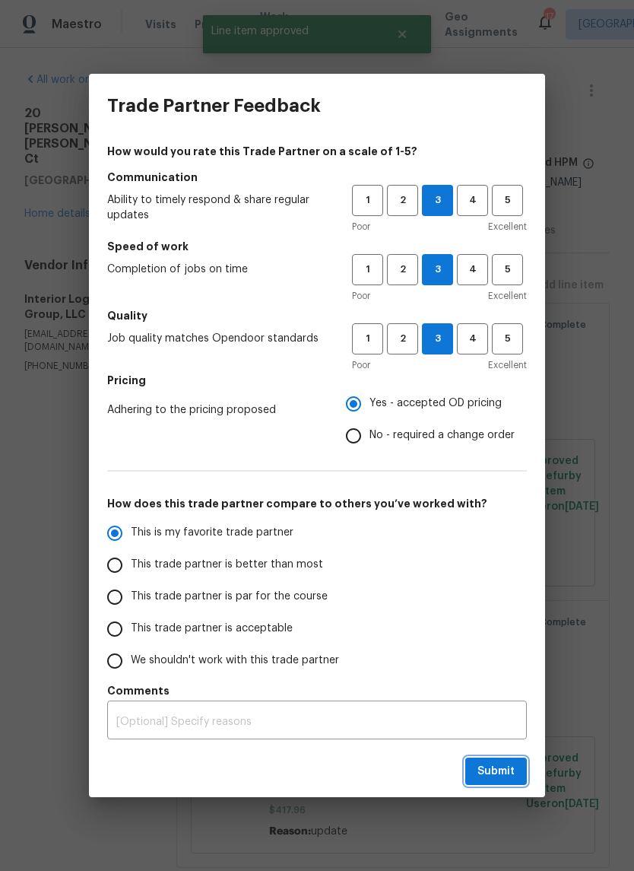
click at [516, 763] on button "Submit" at bounding box center [496, 771] width 62 height 28
radio input "true"
radio input "false"
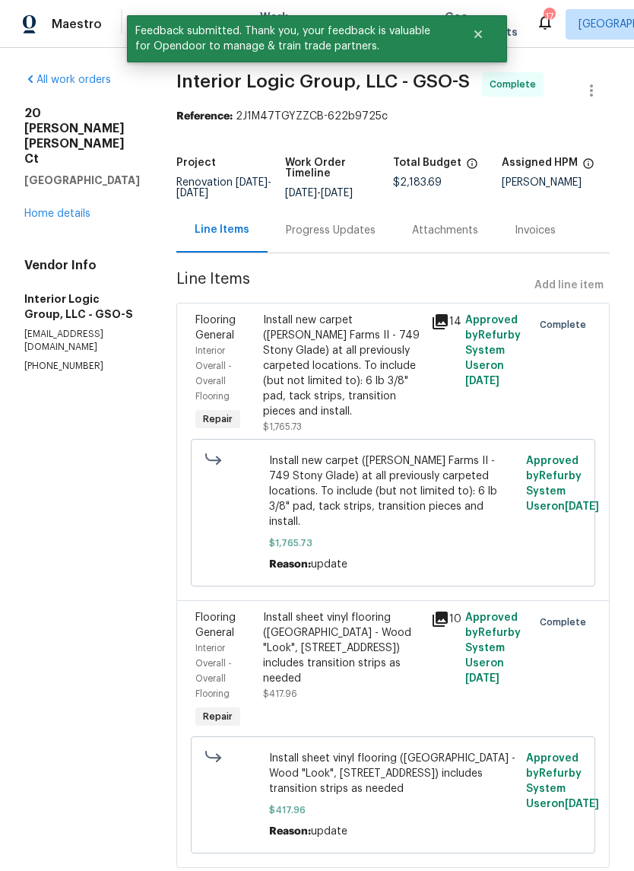
click at [81, 208] on link "Home details" at bounding box center [57, 213] width 66 height 11
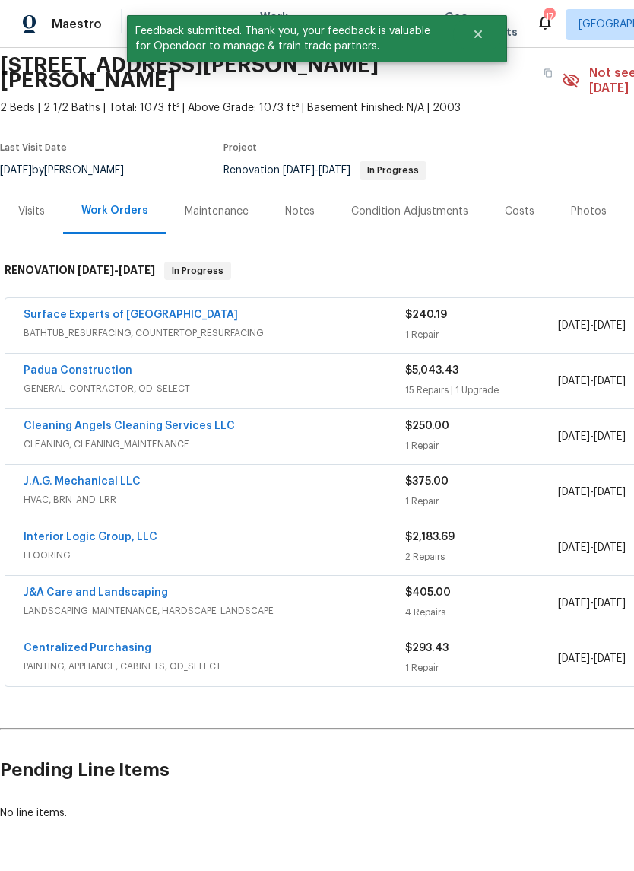
scroll to position [57, 0]
click at [138, 309] on link "Surface Experts of Winston-Salem" at bounding box center [131, 314] width 214 height 11
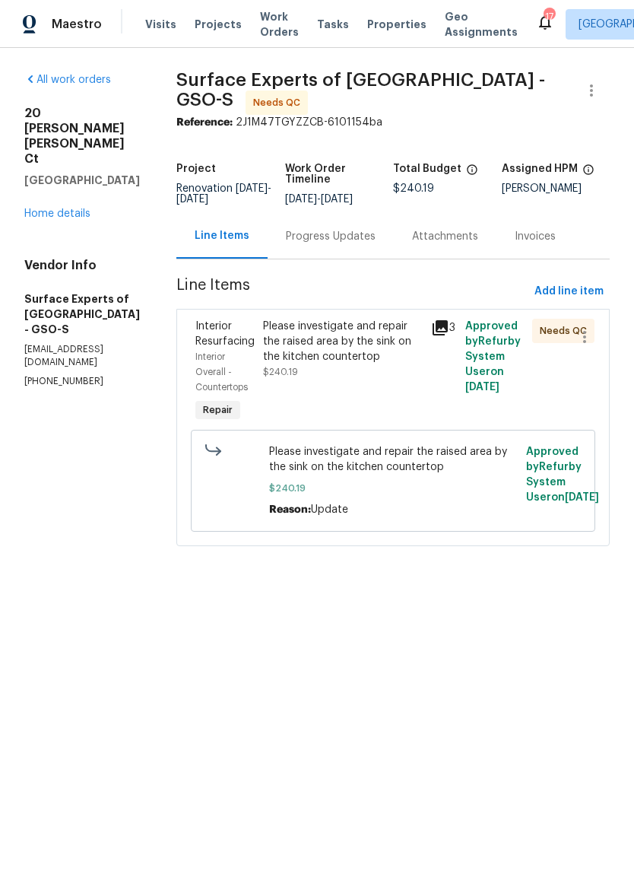
click at [347, 244] on div "Progress Updates" at bounding box center [331, 236] width 90 height 15
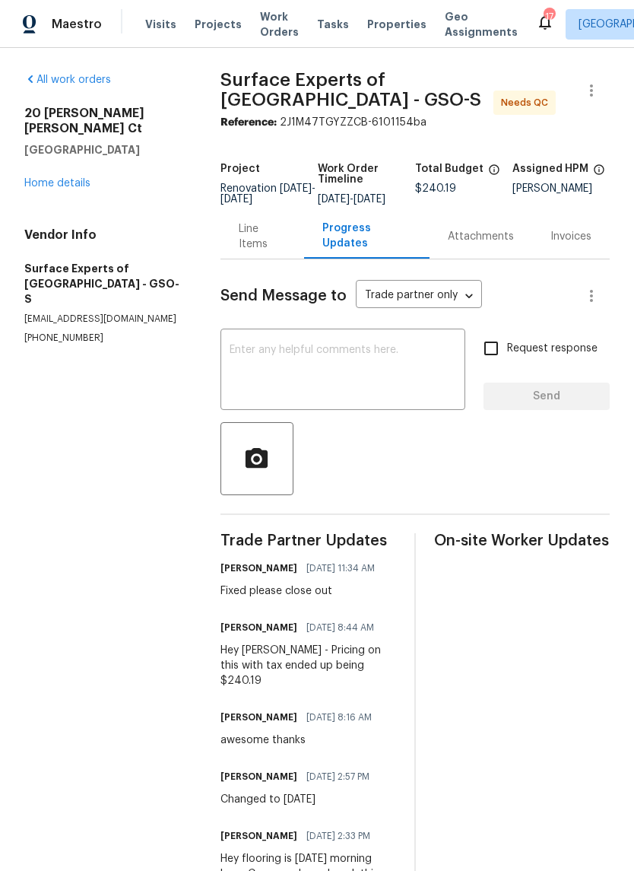
click at [64, 178] on link "Home details" at bounding box center [57, 183] width 66 height 11
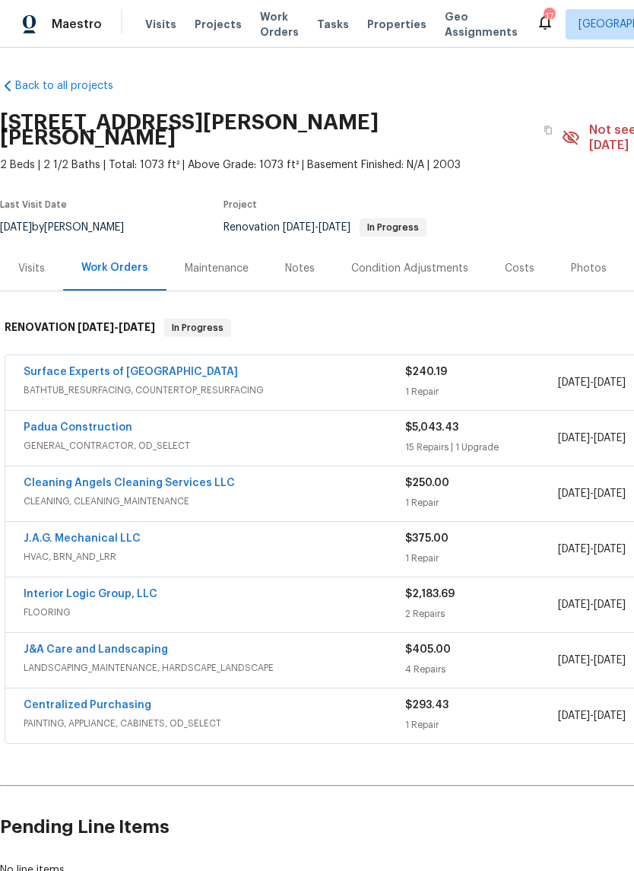
click at [136, 367] on link "Surface Experts of Winston-Salem" at bounding box center [131, 372] width 214 height 11
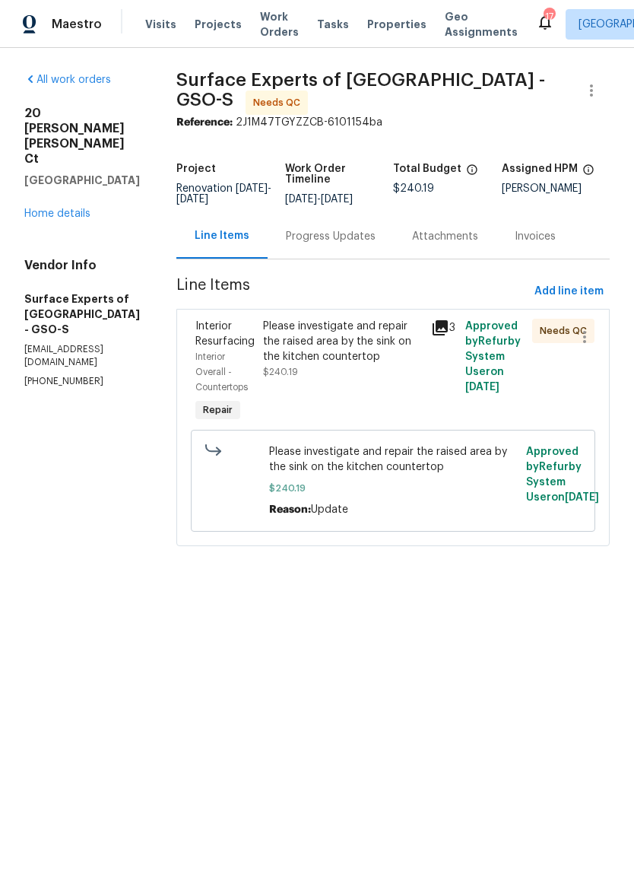
click at [371, 364] on div "Please investigate and repair the raised area by the sink on the kitchen counte…" at bounding box center [343, 342] width 160 height 46
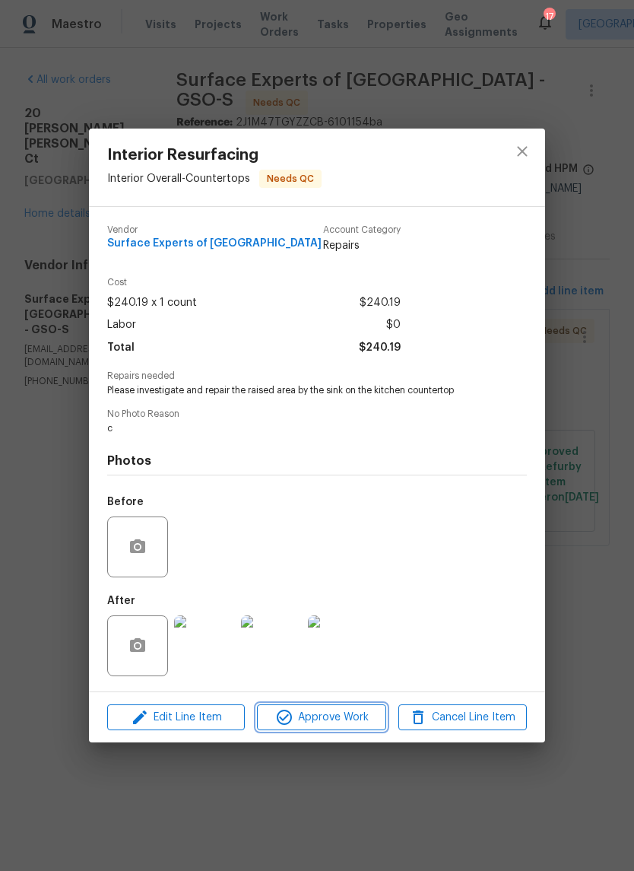
click at [338, 714] on span "Approve Work" at bounding box center [321, 717] width 119 height 19
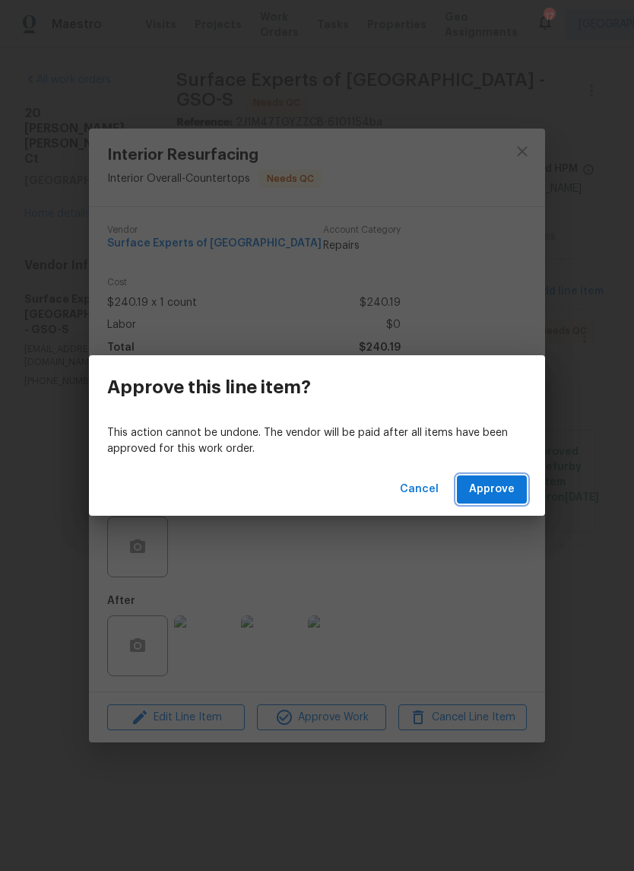
click at [504, 492] on span "Approve" at bounding box center [492, 489] width 46 height 19
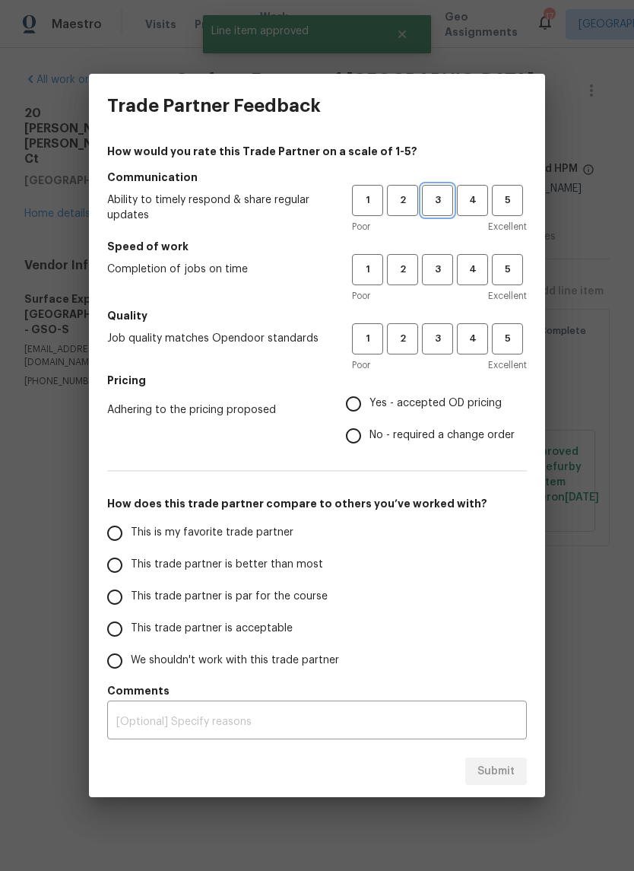
click at [449, 204] on span "3" at bounding box center [438, 200] width 28 height 17
click at [447, 261] on span "3" at bounding box center [438, 269] width 28 height 17
click at [452, 321] on h5 "Quality" at bounding box center [317, 315] width 420 height 15
click at [313, 563] on span "This trade partner is better than most" at bounding box center [227, 565] width 192 height 16
click at [131, 563] on input "This trade partner is better than most" at bounding box center [115, 565] width 32 height 32
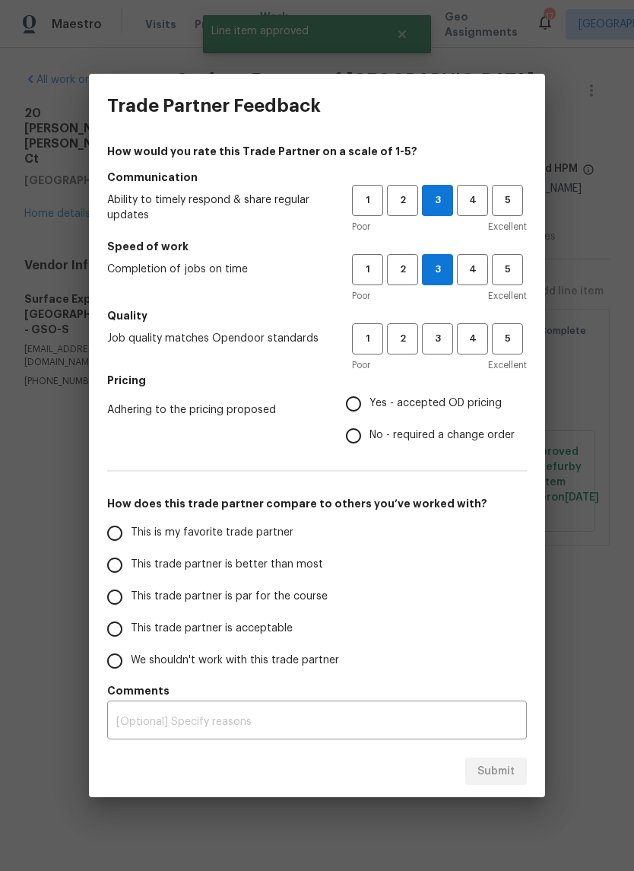
radio input "true"
click at [370, 400] on input "Yes - accepted OD pricing" at bounding box center [354, 404] width 32 height 32
radio input "false"
click at [384, 433] on span "No - required a change order" at bounding box center [442, 435] width 145 height 16
click at [370, 433] on input "No - required a change order" at bounding box center [354, 436] width 32 height 32
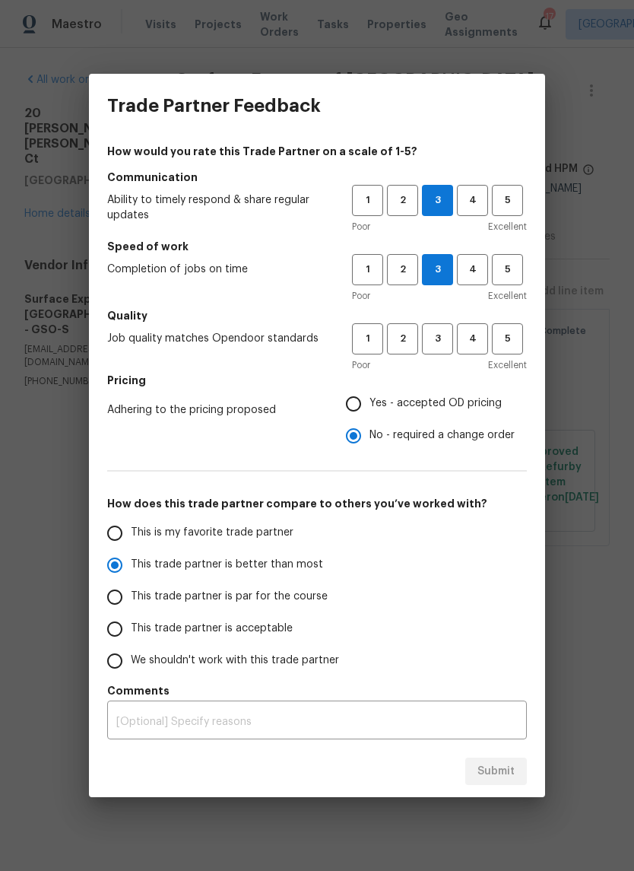
click at [498, 573] on div "This is my favorite trade partner This trade partner is better than most This t…" at bounding box center [317, 597] width 420 height 160
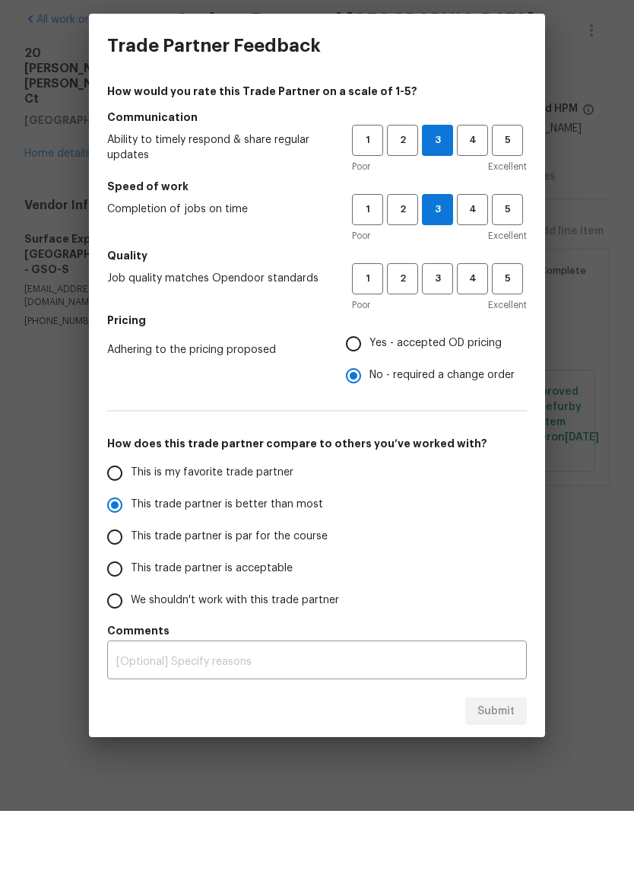
click at [436, 552] on div "This is my favorite trade partner This trade partner is better than most This t…" at bounding box center [317, 597] width 420 height 160
click at [437, 330] on span "3" at bounding box center [438, 338] width 28 height 17
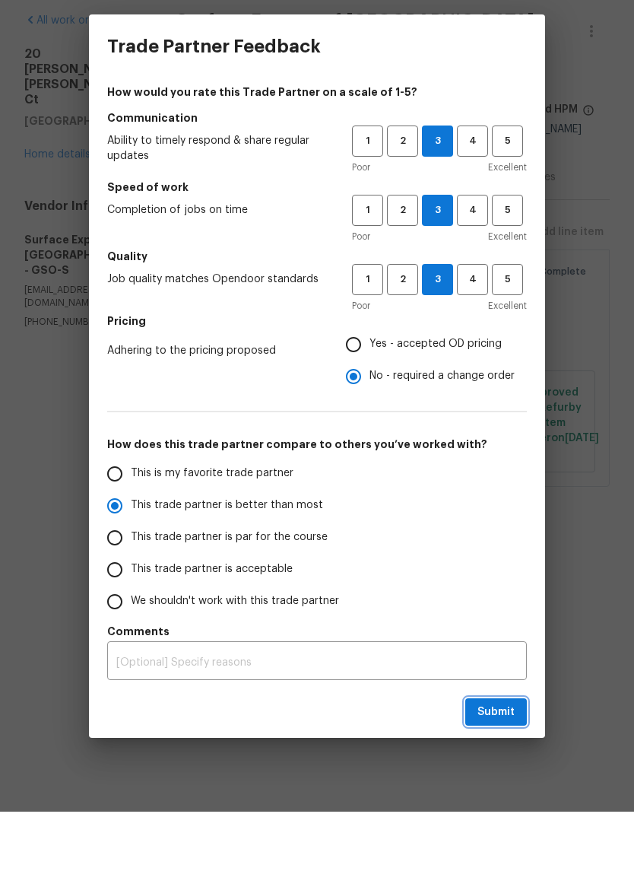
click at [495, 762] on span "Submit" at bounding box center [496, 771] width 37 height 19
radio input "false"
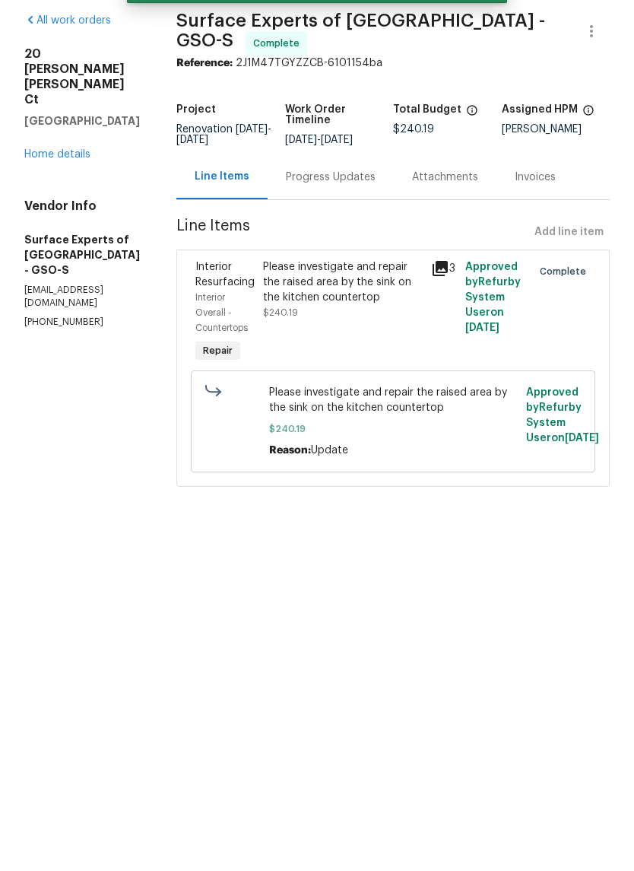
scroll to position [0, 0]
click at [67, 208] on link "Home details" at bounding box center [57, 213] width 66 height 11
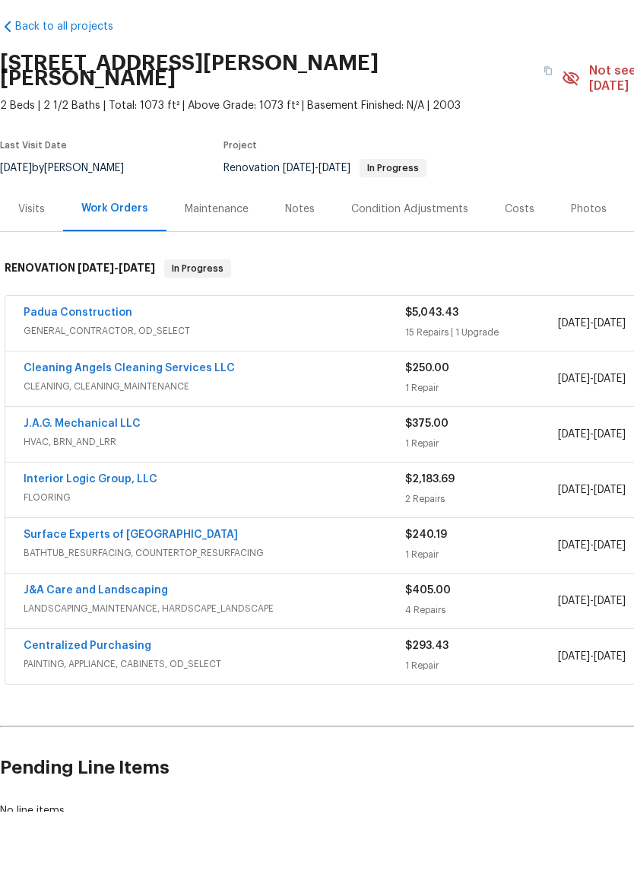
click at [86, 367] on link "Padua Construction" at bounding box center [78, 372] width 109 height 11
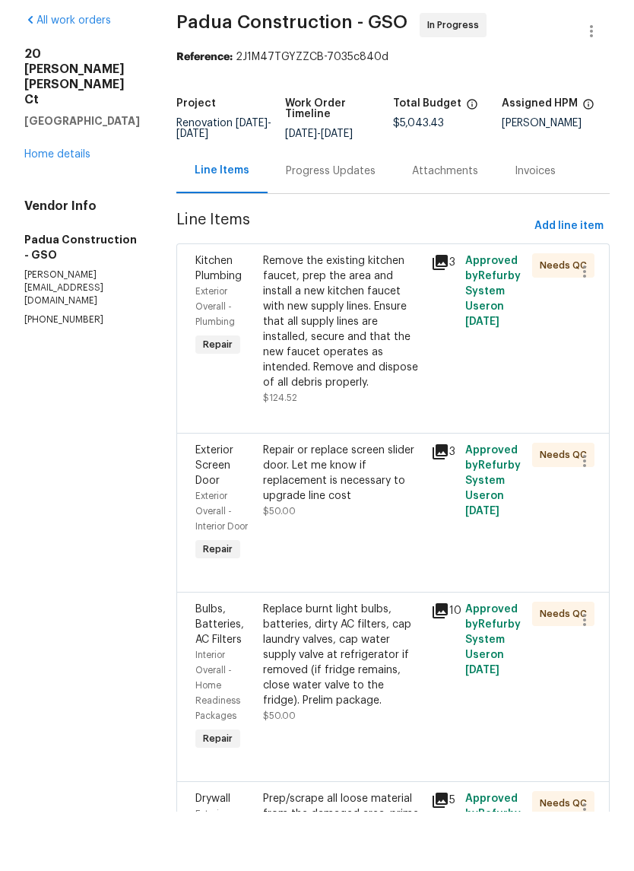
click at [360, 313] on div "Remove the existing kitchen faucet, prep the area and install a new kitchen fau…" at bounding box center [343, 381] width 160 height 137
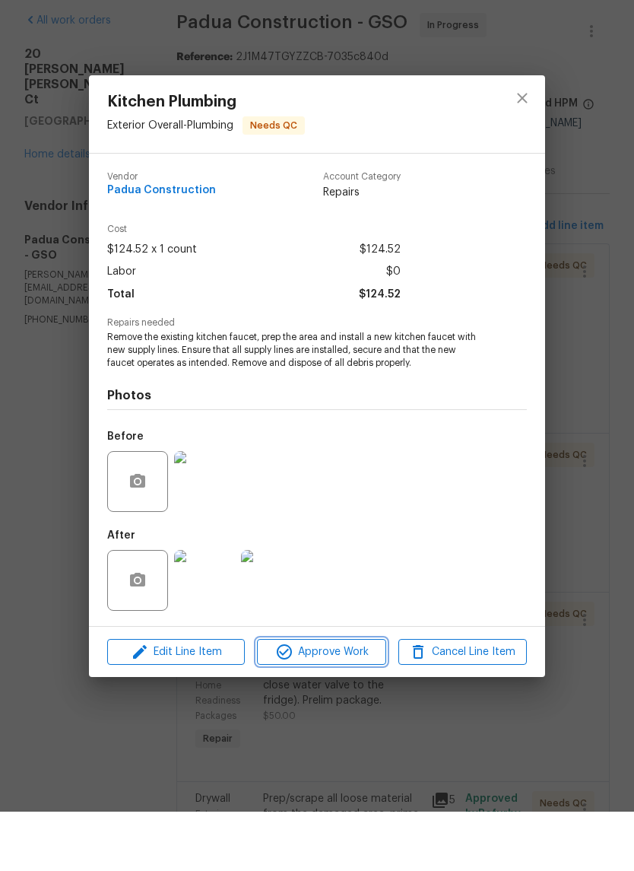
click at [350, 702] on span "Approve Work" at bounding box center [321, 711] width 119 height 19
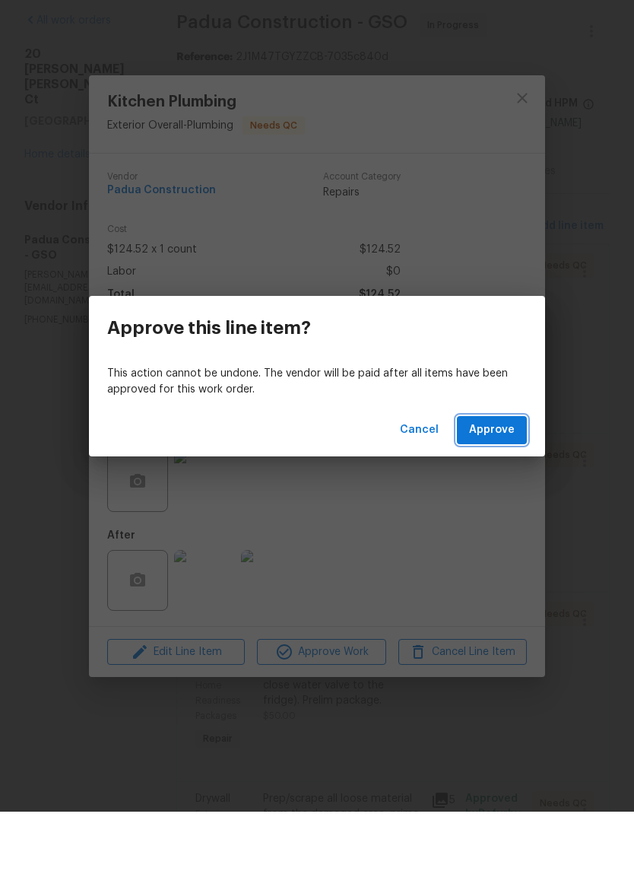
click at [506, 480] on span "Approve" at bounding box center [492, 489] width 46 height 19
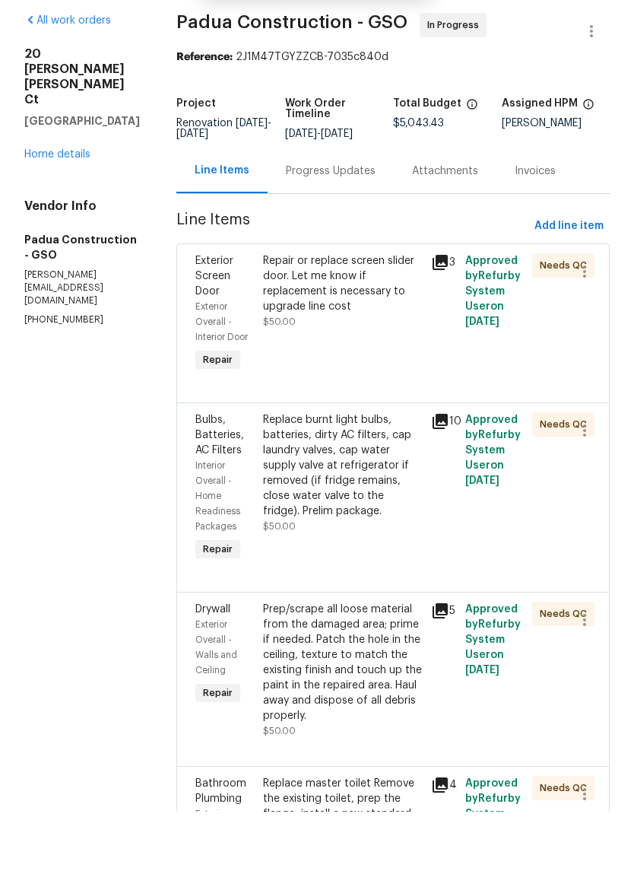
click at [372, 313] on div "Repair or replace screen slider door. Let me know if replacement is necessary t…" at bounding box center [343, 351] width 160 height 76
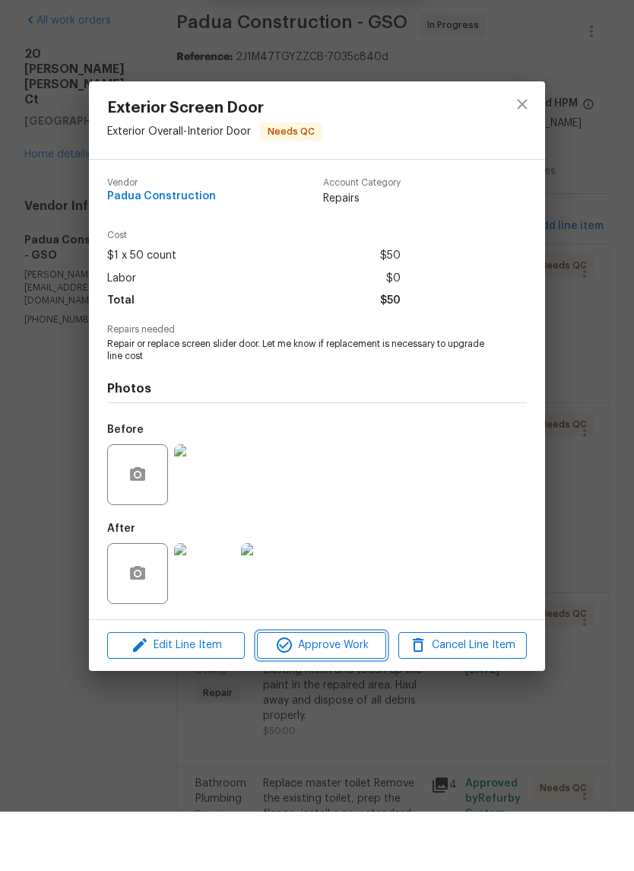
click at [333, 691] on button "Approve Work" at bounding box center [321, 704] width 129 height 27
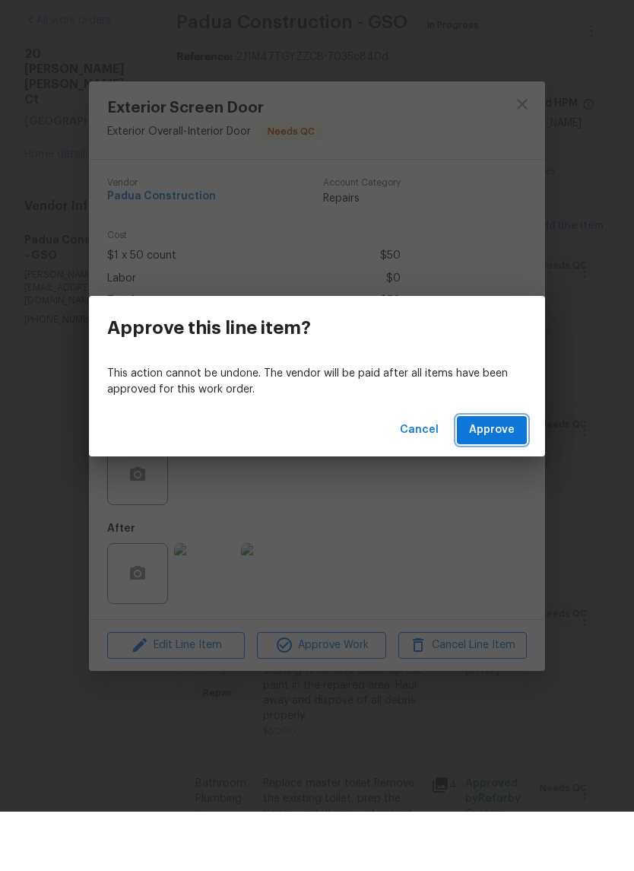
click at [511, 480] on span "Approve" at bounding box center [492, 489] width 46 height 19
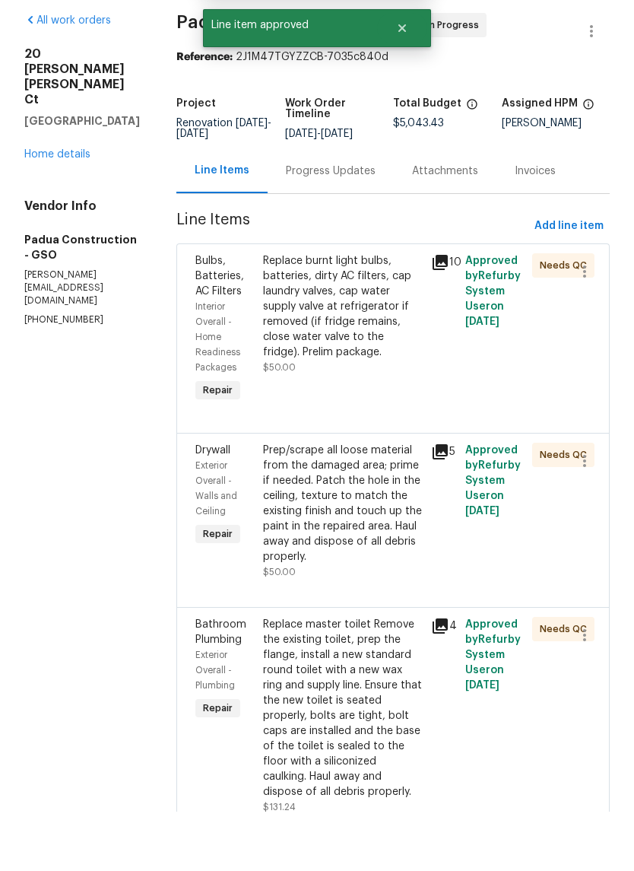
click at [375, 345] on div "Replace burnt light bulbs, batteries, dirty AC filters, cap laundry valves, cap…" at bounding box center [343, 374] width 160 height 122
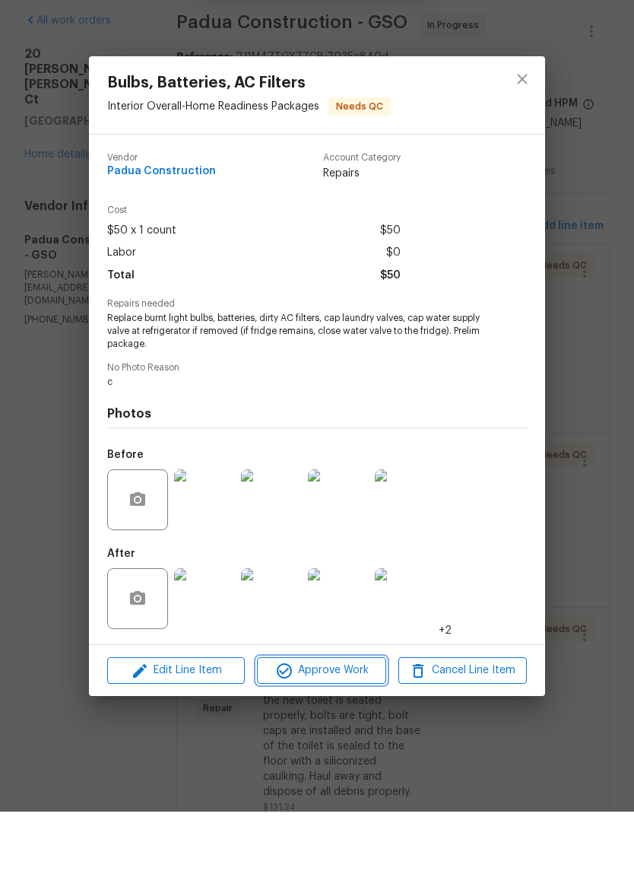
click at [348, 720] on span "Approve Work" at bounding box center [321, 729] width 119 height 19
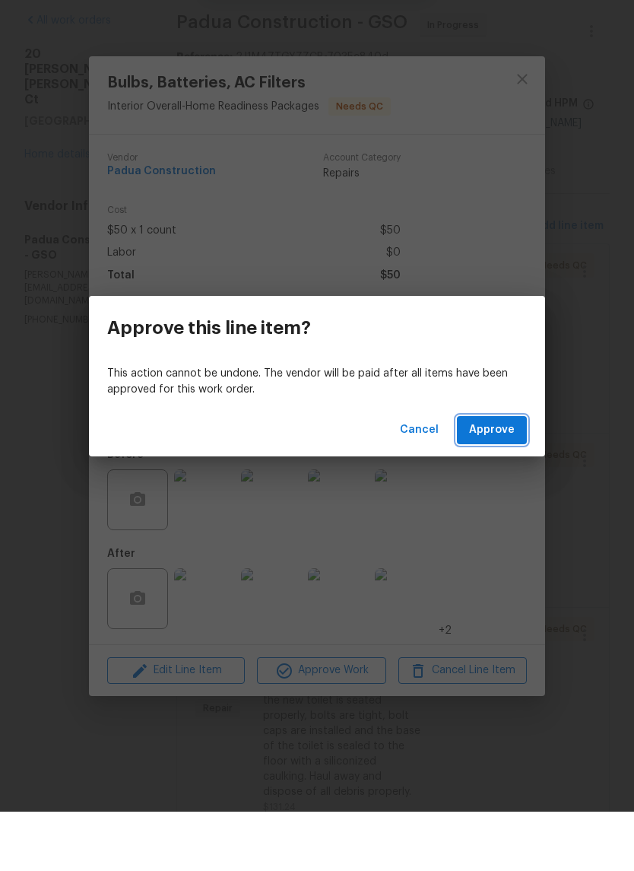
click at [494, 480] on span "Approve" at bounding box center [492, 489] width 46 height 19
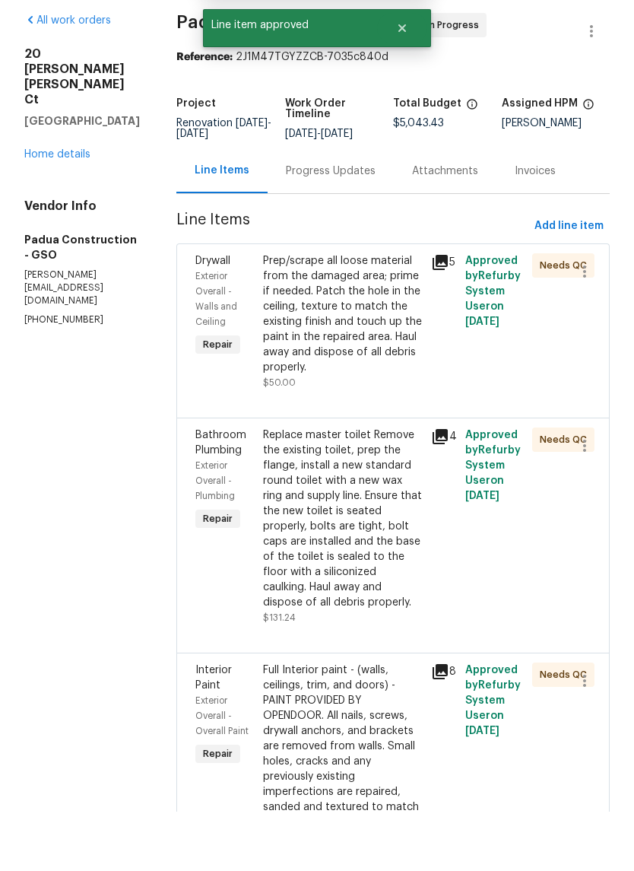
click at [370, 332] on div "Prep/scrape all loose material from the damaged area; prime if needed. Patch th…" at bounding box center [343, 374] width 160 height 122
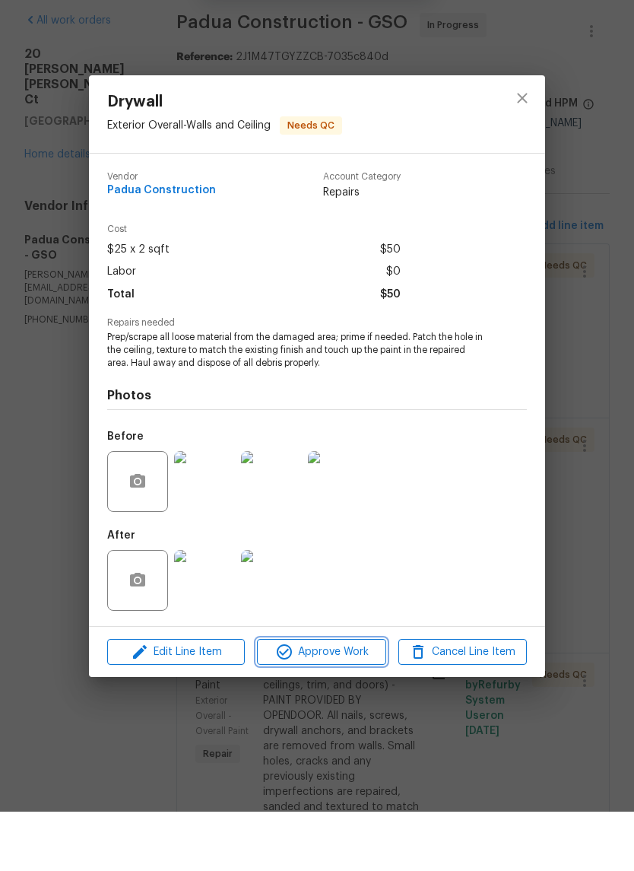
click at [342, 698] on button "Approve Work" at bounding box center [321, 711] width 129 height 27
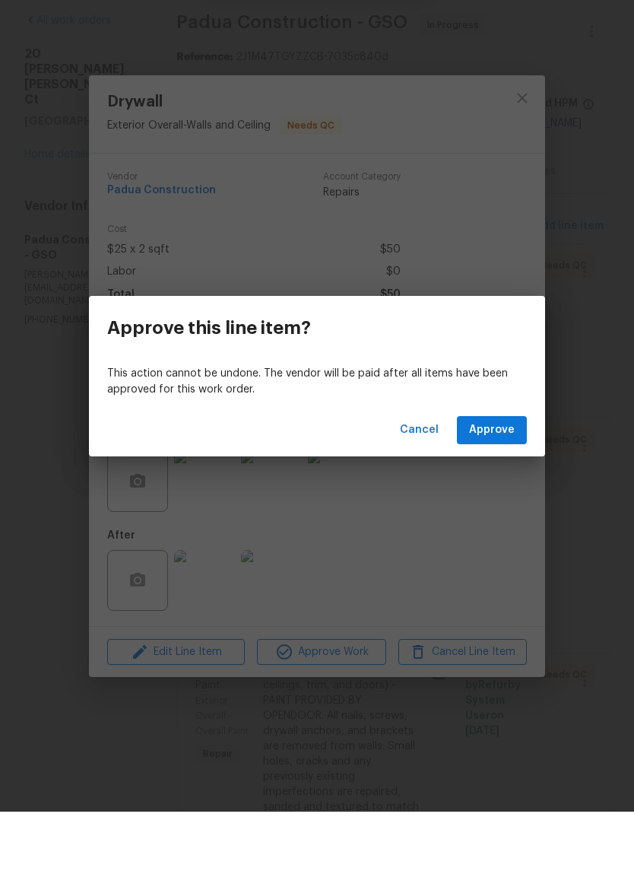
click at [500, 480] on span "Approve" at bounding box center [492, 489] width 46 height 19
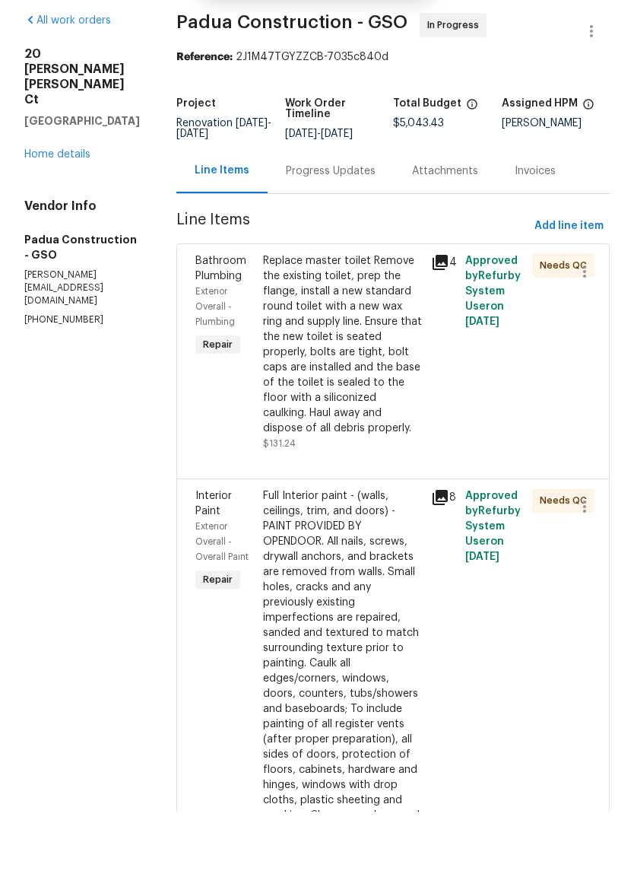
click at [387, 363] on div "Replace master toilet Remove the existing toilet, prep the flange, install a ne…" at bounding box center [343, 404] width 160 height 182
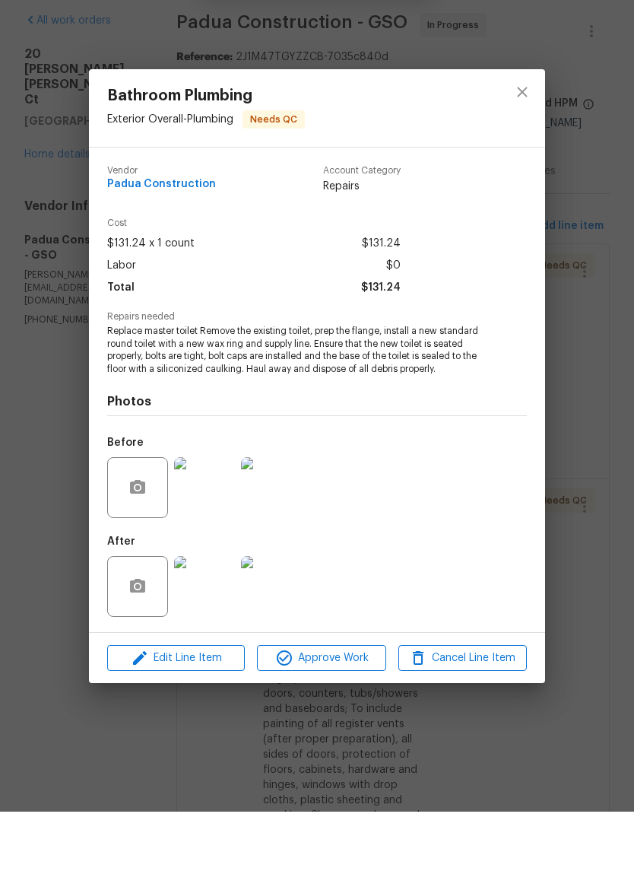
click at [338, 692] on div "Edit Line Item Approve Work Cancel Line Item" at bounding box center [317, 717] width 456 height 51
click at [360, 708] on span "Approve Work" at bounding box center [321, 717] width 119 height 19
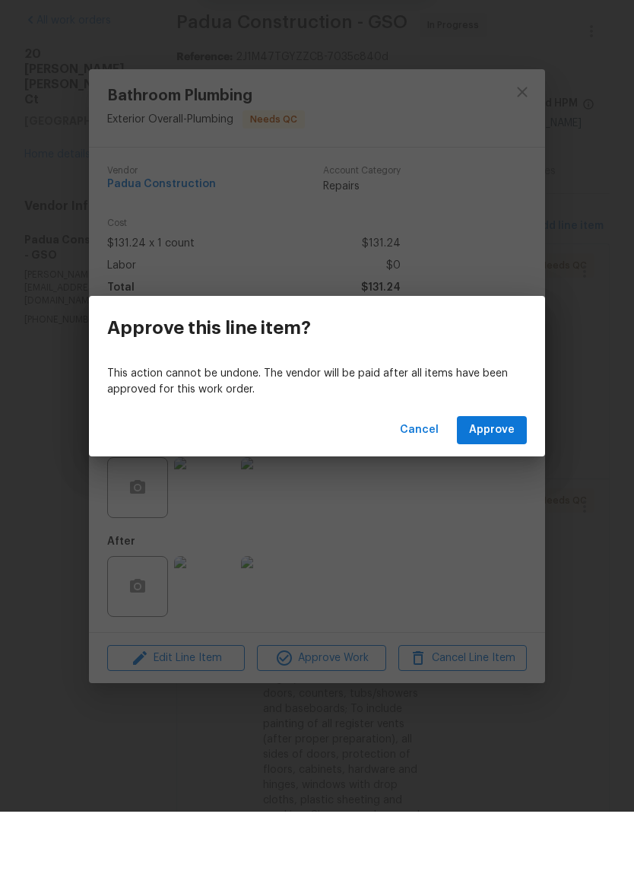
click at [500, 480] on span "Approve" at bounding box center [492, 489] width 46 height 19
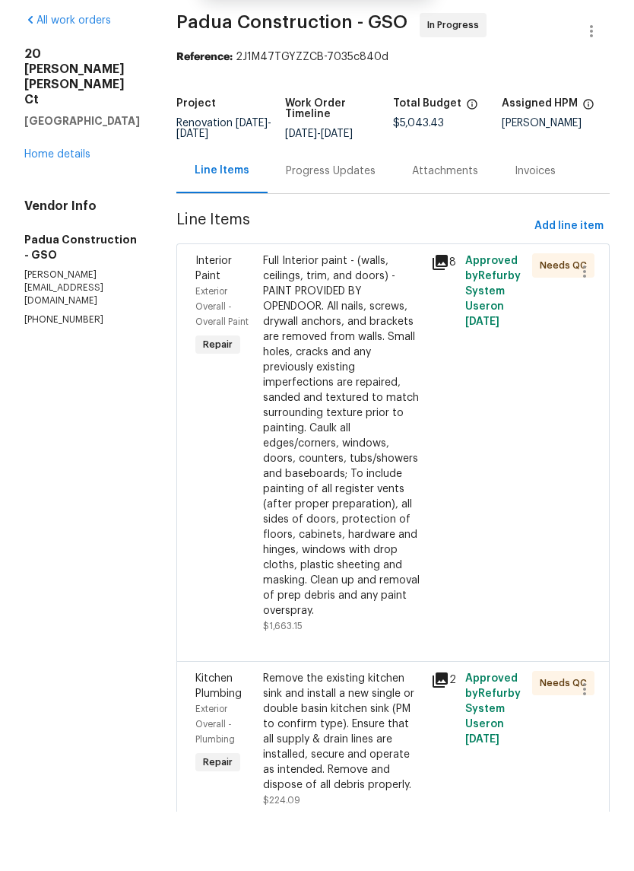
click at [386, 421] on div "Full Interior paint - (walls, ceilings, trim, and doors) - PAINT PROVIDED BY OP…" at bounding box center [343, 495] width 160 height 365
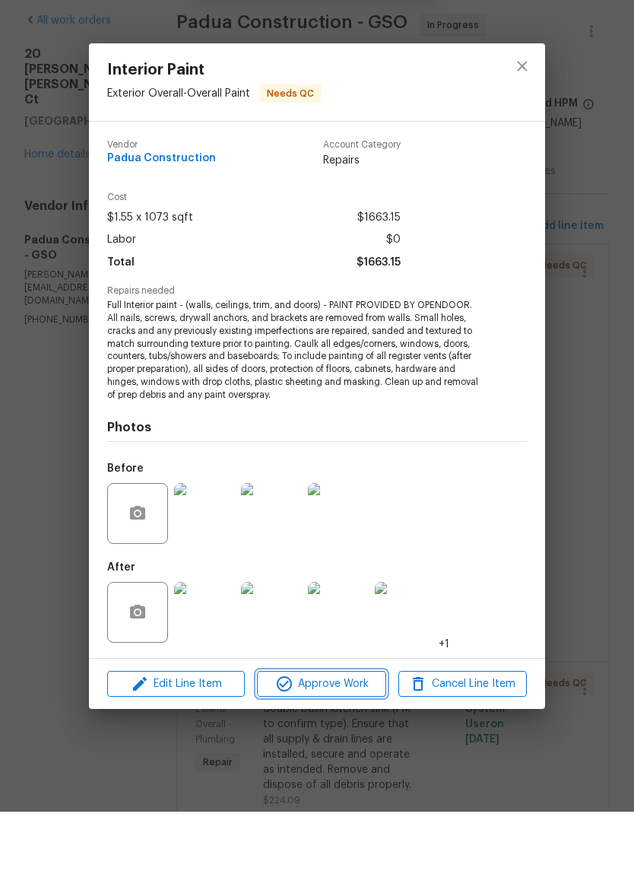
click at [337, 734] on span "Approve Work" at bounding box center [321, 743] width 119 height 19
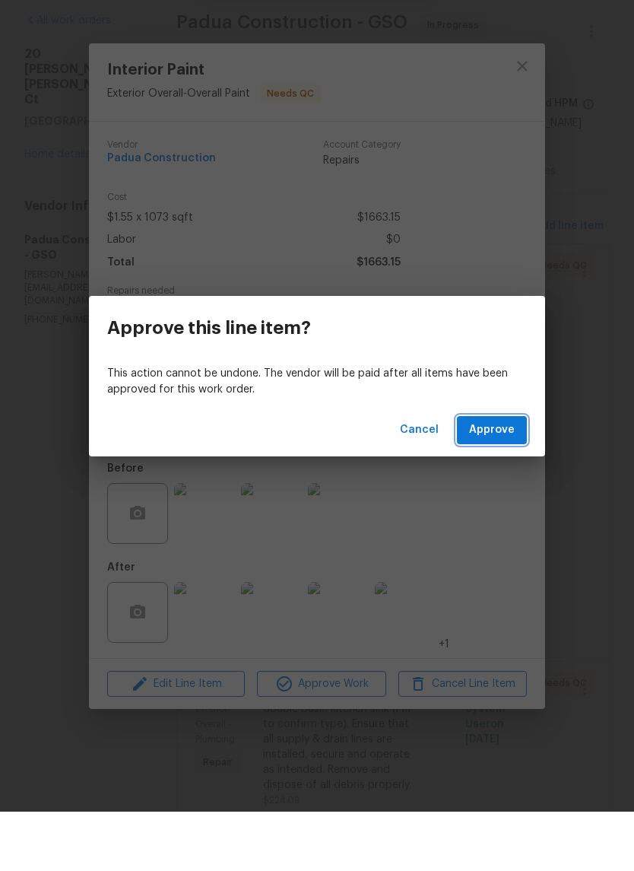
click at [500, 480] on span "Approve" at bounding box center [492, 489] width 46 height 19
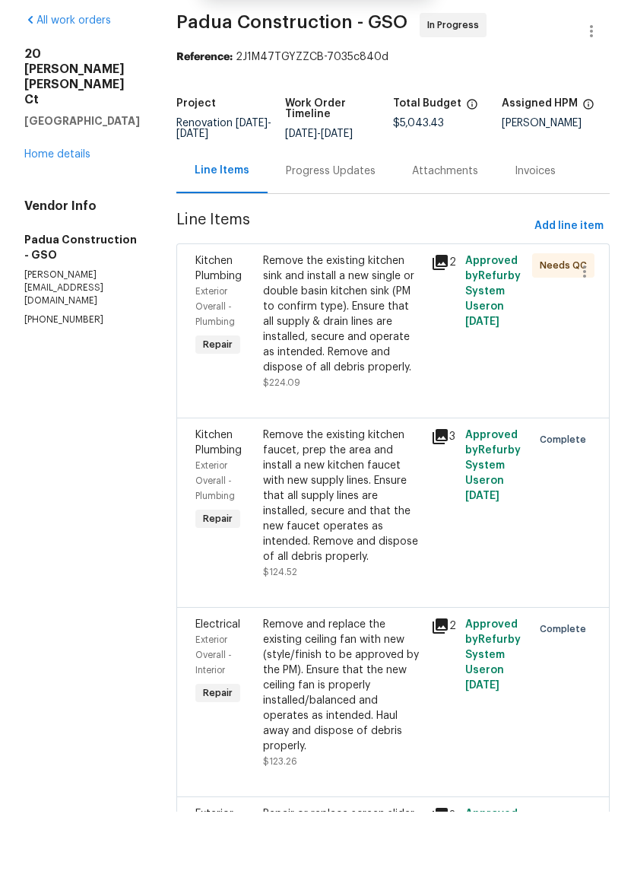
click at [401, 348] on div "Remove the existing kitchen sink and install a new single or double basin kitch…" at bounding box center [343, 374] width 160 height 122
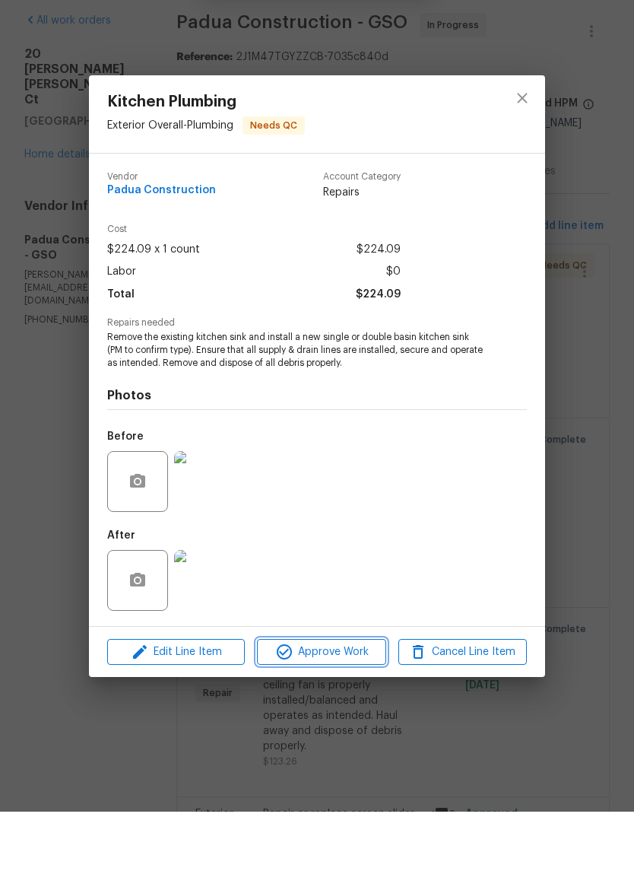
click at [348, 702] on span "Approve Work" at bounding box center [321, 711] width 119 height 19
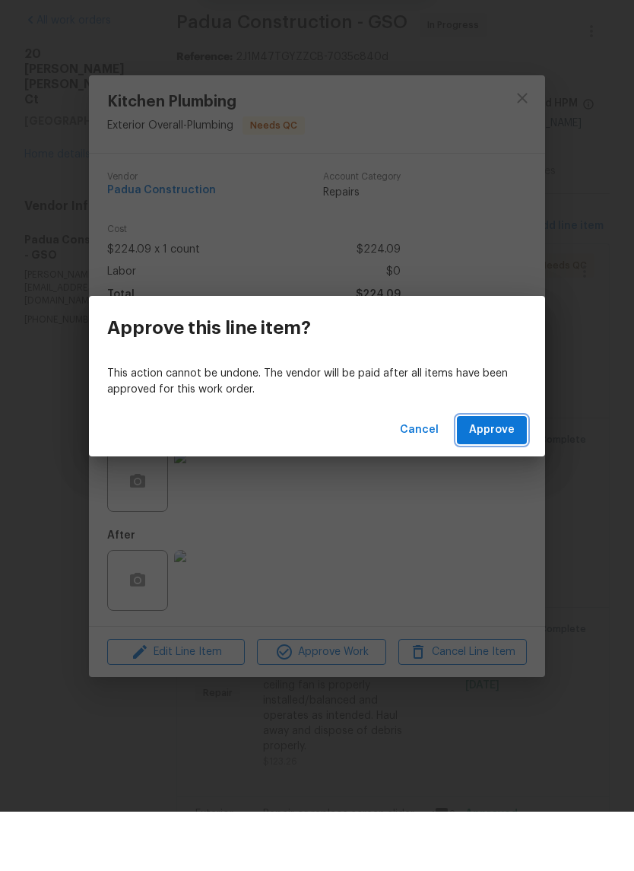
click at [503, 475] on button "Approve" at bounding box center [492, 489] width 70 height 28
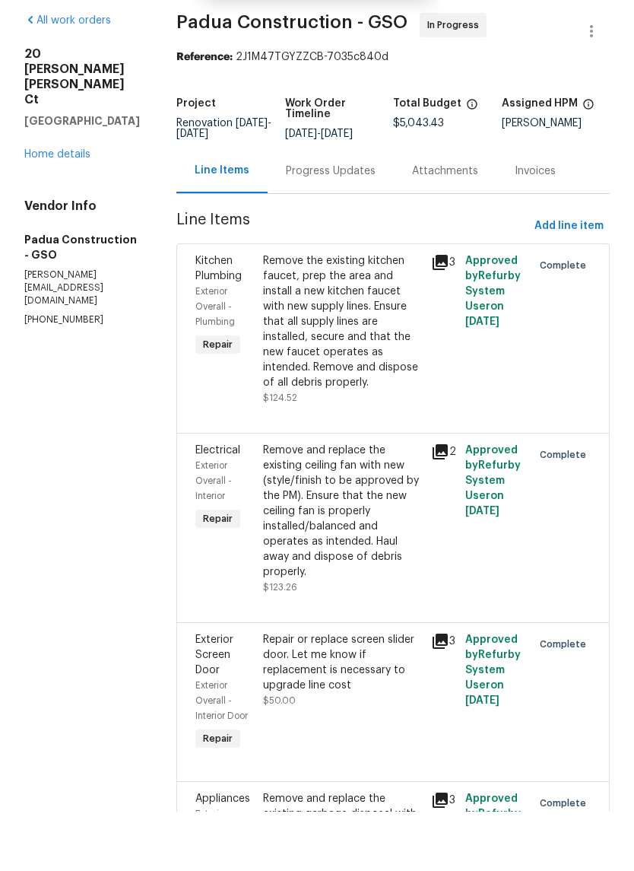
click at [62, 208] on link "Home details" at bounding box center [57, 213] width 66 height 11
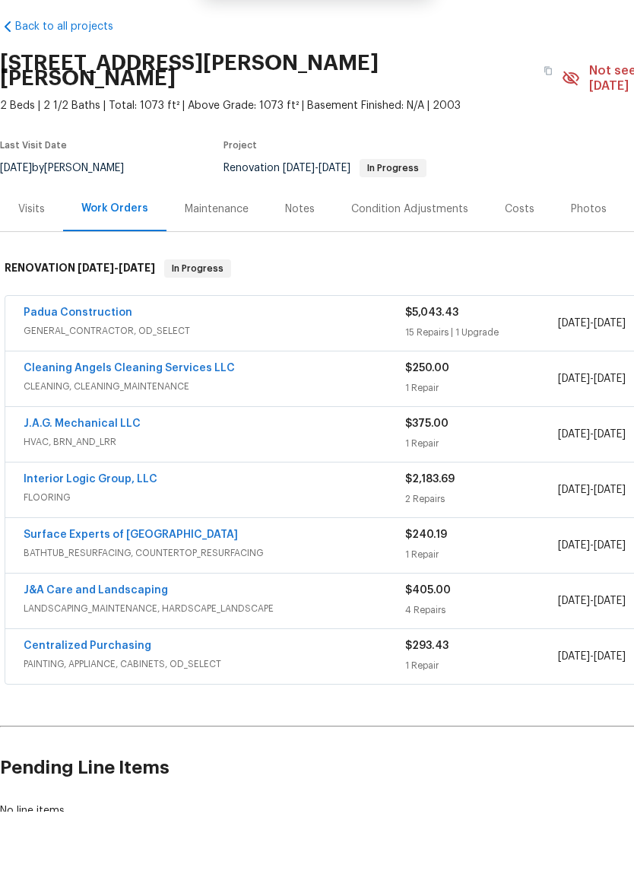
click at [585, 261] on div "Photos" at bounding box center [589, 268] width 36 height 15
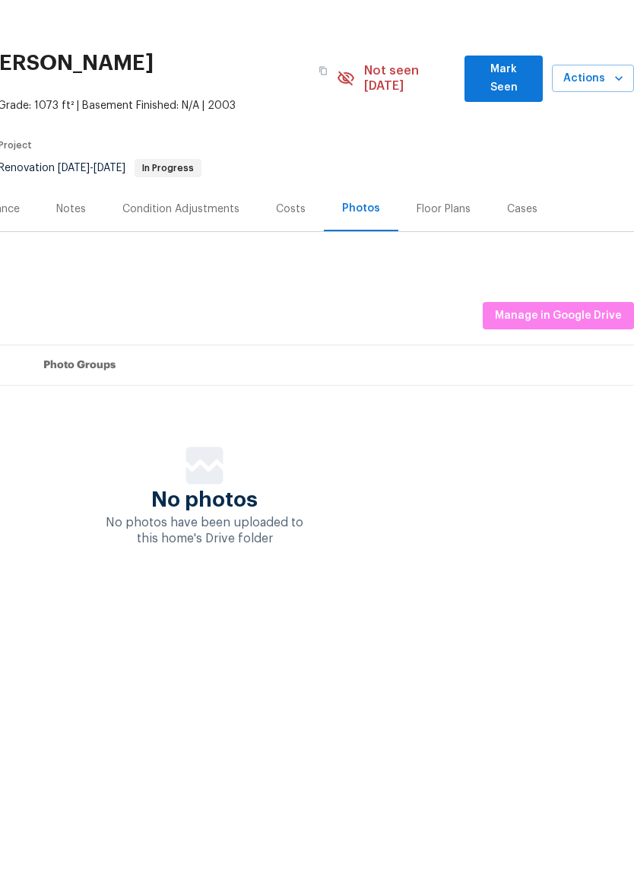
scroll to position [0, 225]
click at [565, 366] on span "Manage in Google Drive" at bounding box center [558, 375] width 127 height 19
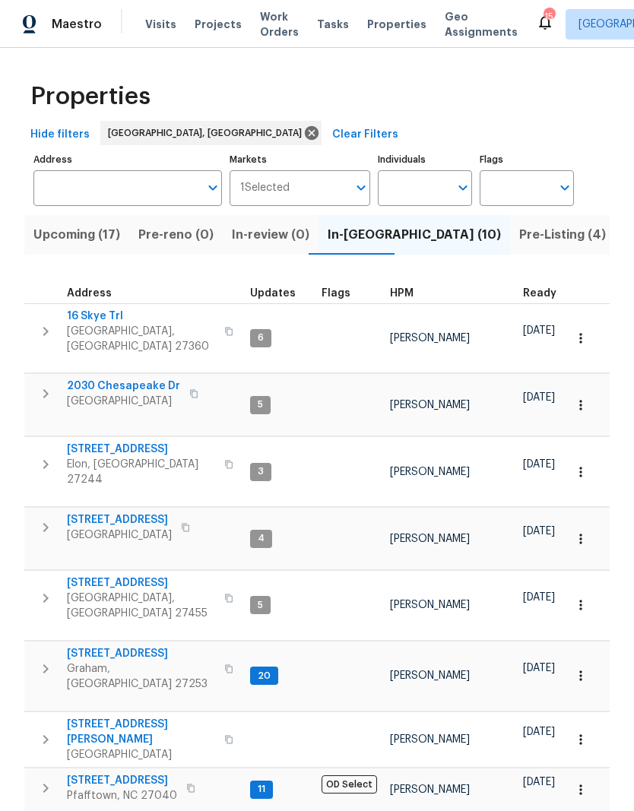
click at [110, 319] on span "16 Skye Trl" at bounding box center [141, 316] width 148 height 15
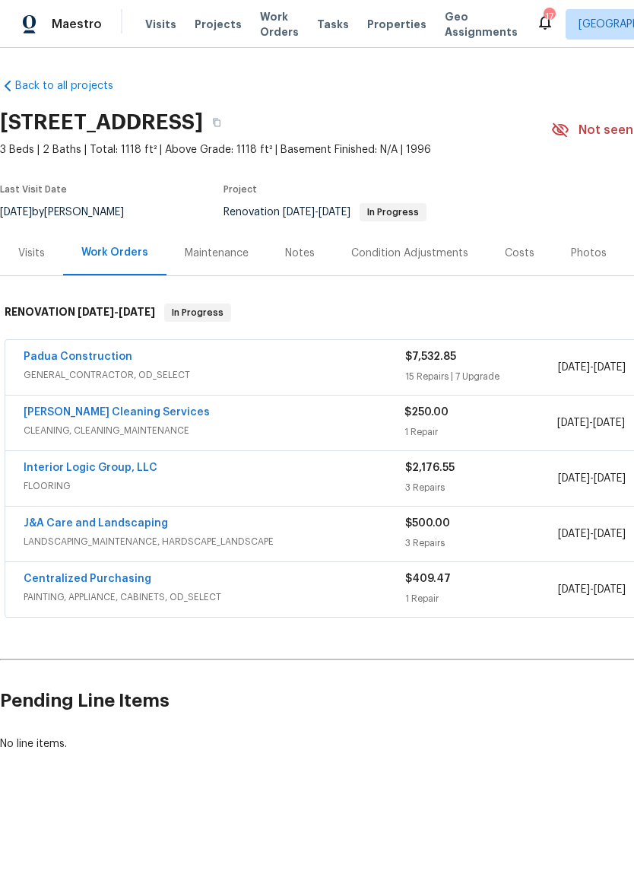
click at [114, 412] on link "[PERSON_NAME] Cleaning Services" at bounding box center [117, 412] width 186 height 11
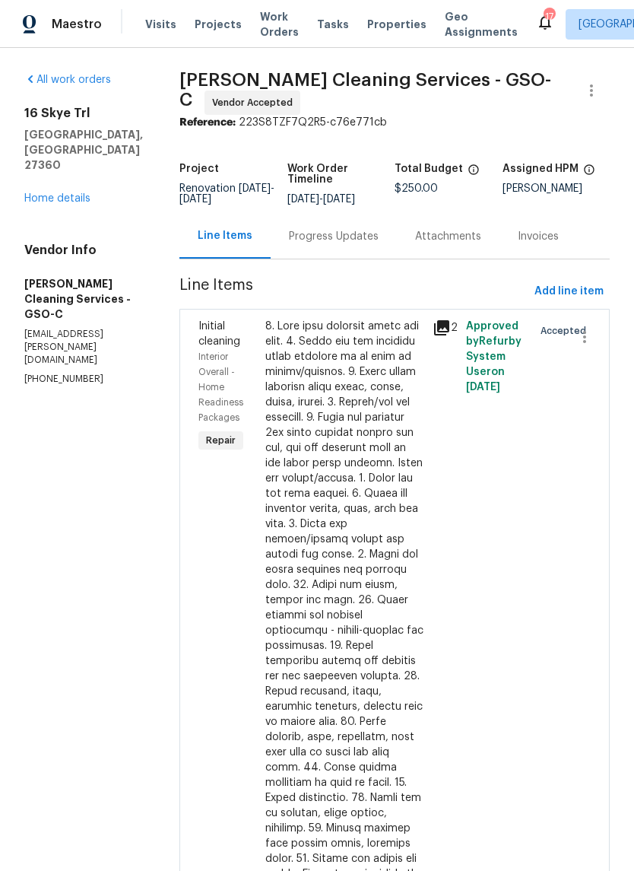
click at [307, 239] on div "Progress Updates" at bounding box center [334, 236] width 90 height 15
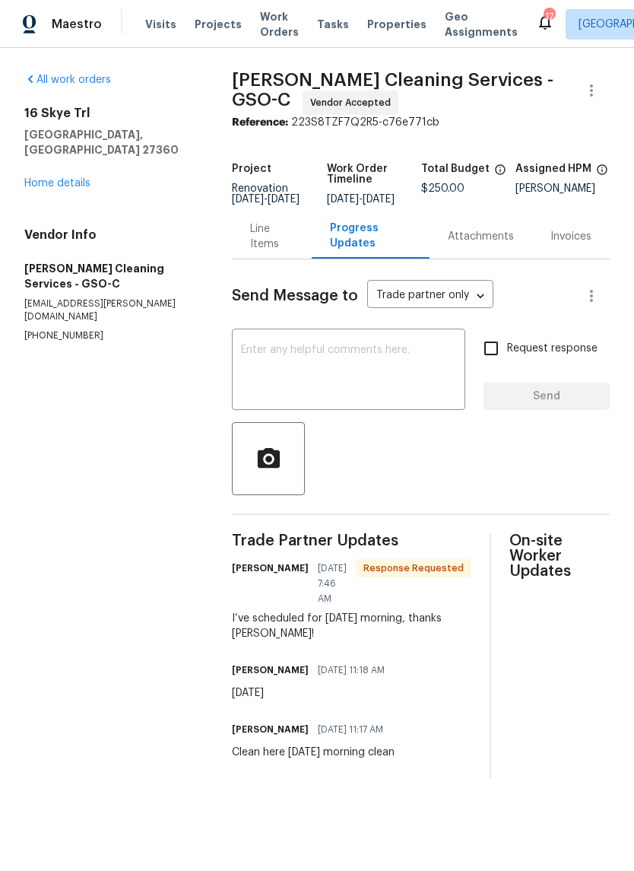
click at [291, 340] on div "Send Message to Trade partner only Trade partner only ​ x ​ Request response Se…" at bounding box center [421, 518] width 378 height 519
click at [311, 351] on div "x ​" at bounding box center [348, 371] width 233 height 78
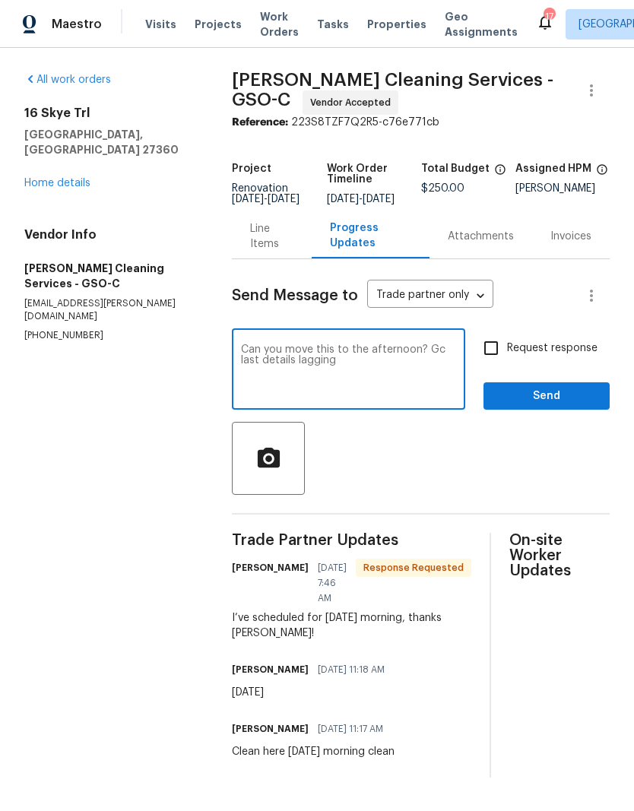
type textarea "Can you move this to the afternoon? Gc last details lagging"
click at [529, 356] on span "Request response" at bounding box center [552, 349] width 90 height 16
click at [507, 356] on input "Request response" at bounding box center [491, 348] width 32 height 32
checkbox input "true"
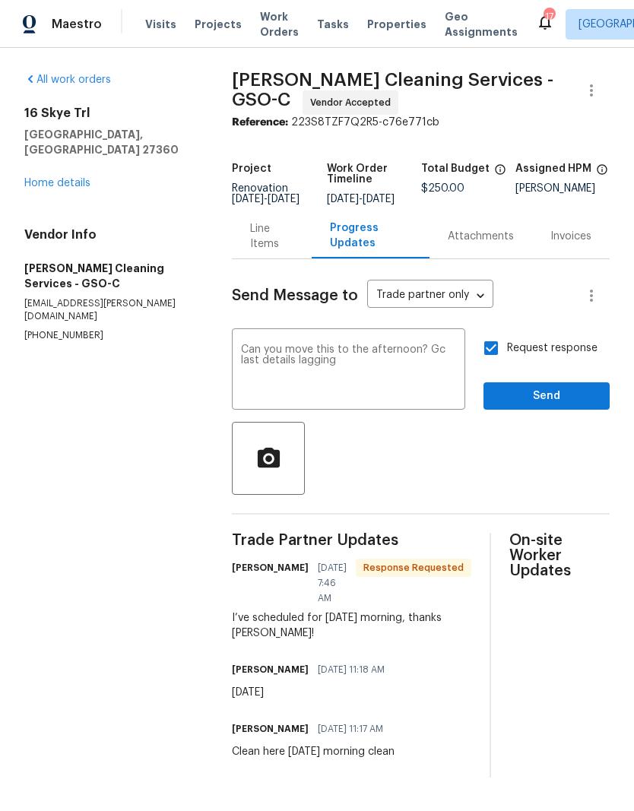
click at [531, 390] on div "Request response Send" at bounding box center [547, 371] width 126 height 78
click at [554, 401] on span "Send" at bounding box center [547, 396] width 102 height 19
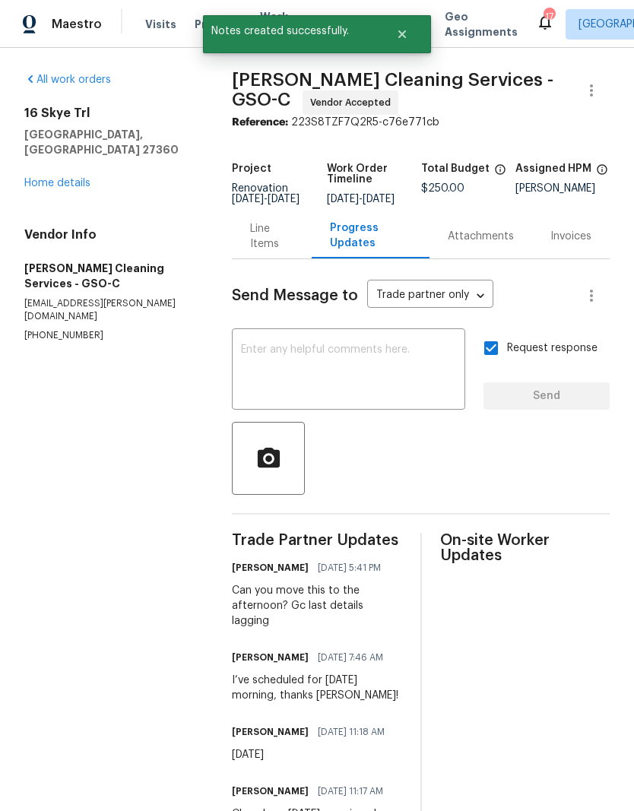
click at [81, 178] on link "Home details" at bounding box center [57, 183] width 66 height 11
